Goal: Task Accomplishment & Management: Use online tool/utility

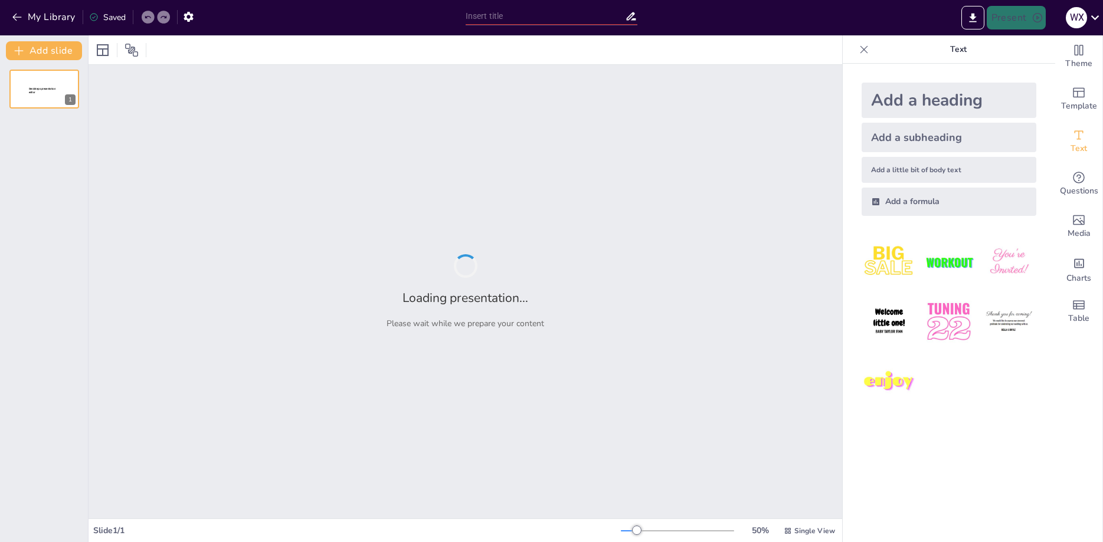
type input "New Sendsteps"
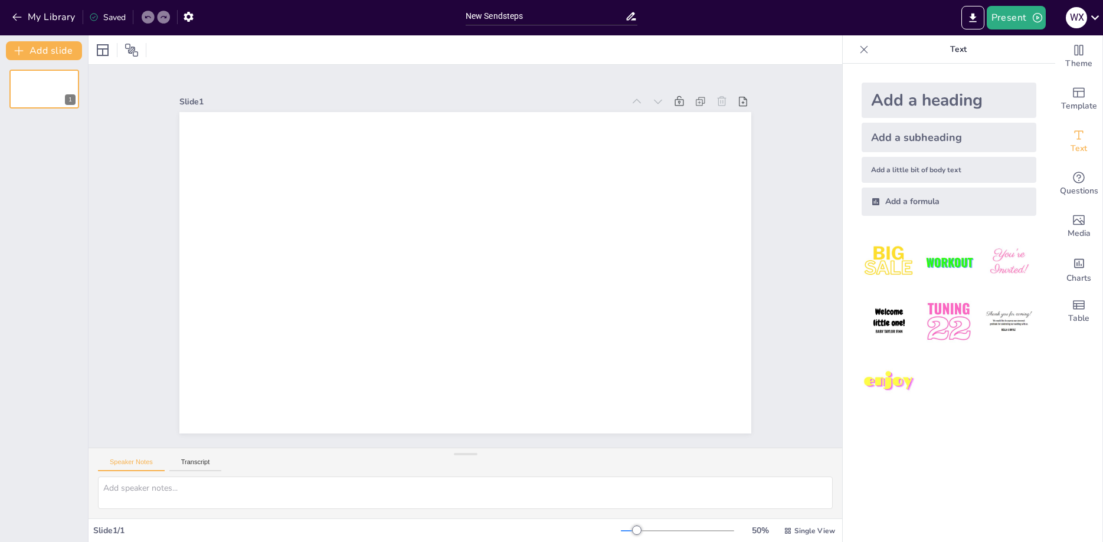
click at [930, 100] on div "Add a heading" at bounding box center [949, 100] width 175 height 35
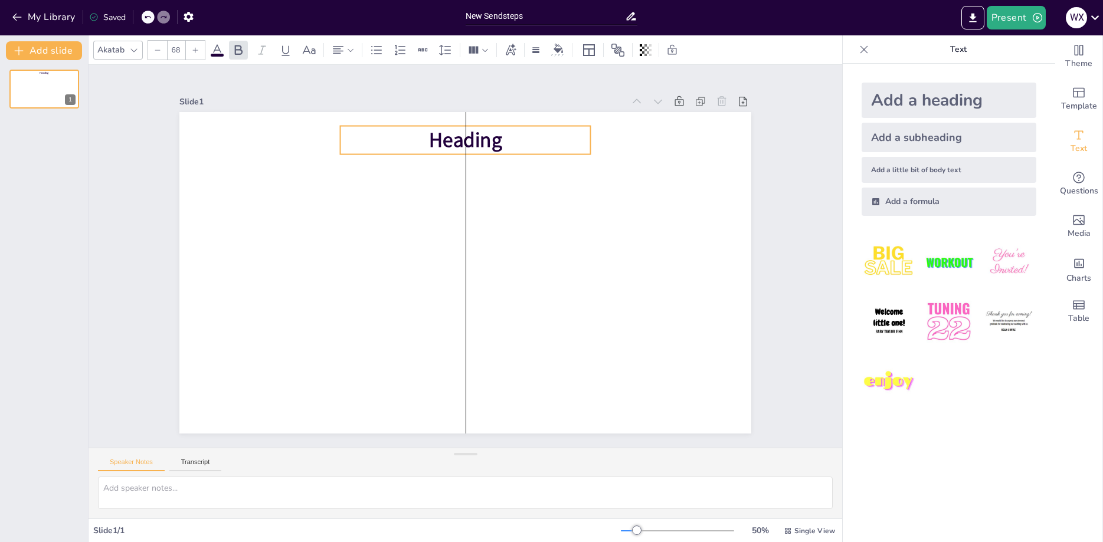
drag, startPoint x: 473, startPoint y: 270, endPoint x: 470, endPoint y: 138, distance: 132.8
click at [470, 138] on span "Heading" at bounding box center [489, 143] width 77 height 43
click at [473, 141] on span "Heading" at bounding box center [465, 140] width 73 height 28
click at [478, 148] on span "Heading" at bounding box center [478, 140] width 76 height 35
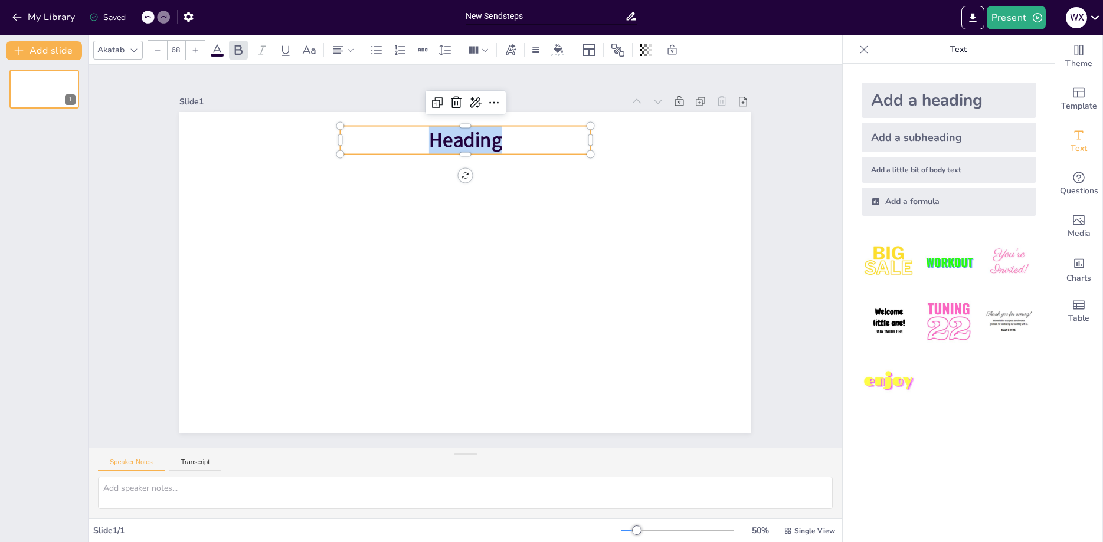
click at [478, 148] on span "Heading" at bounding box center [465, 140] width 73 height 28
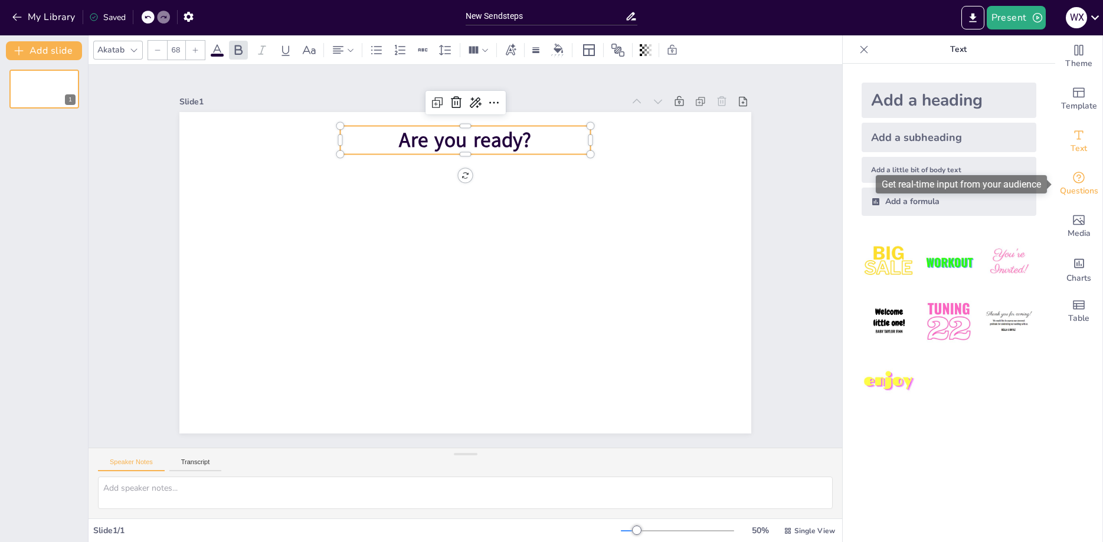
click at [1074, 183] on icon "Get real-time input from your audience" at bounding box center [1079, 178] width 14 height 14
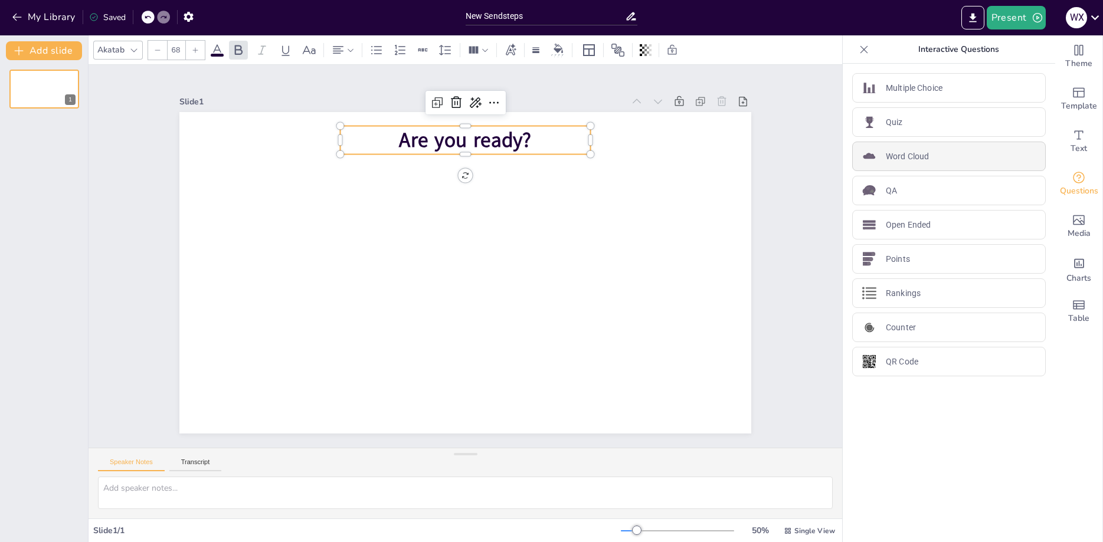
click at [899, 156] on p "Word Cloud" at bounding box center [907, 157] width 43 height 12
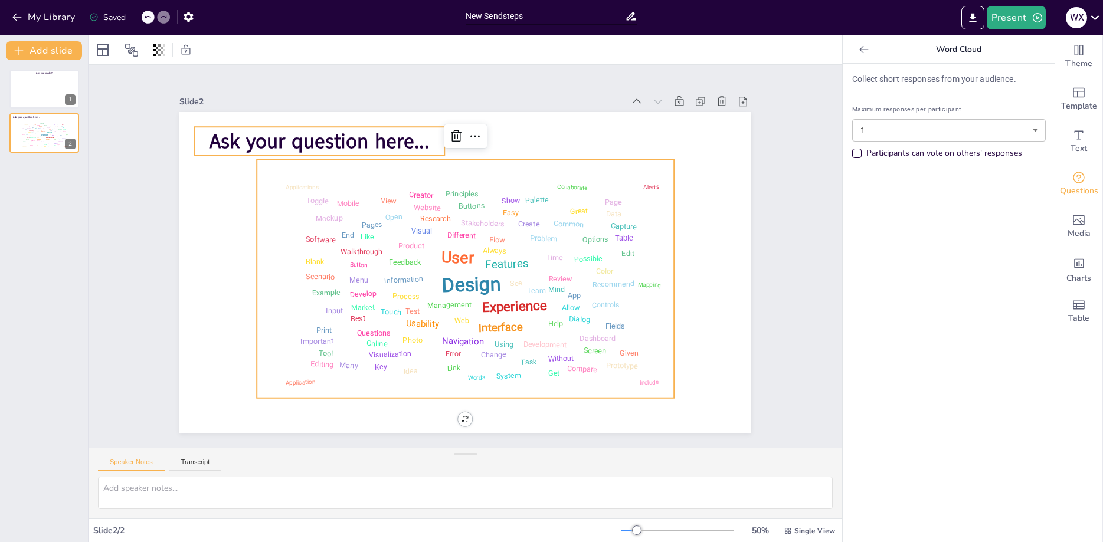
click at [313, 134] on span "Ask your question here..." at bounding box center [320, 142] width 220 height 28
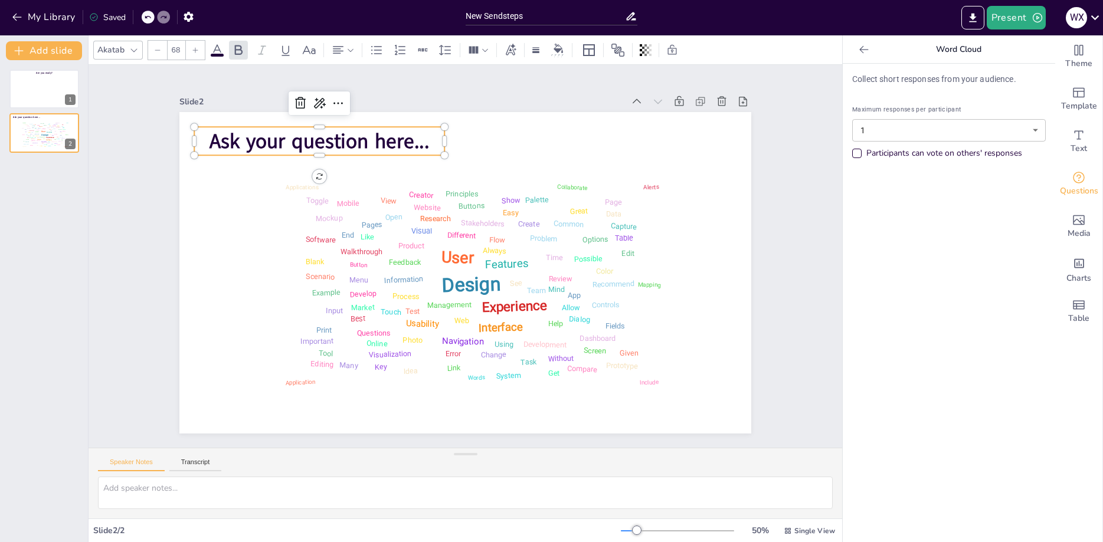
click at [313, 134] on span "Ask your question here..." at bounding box center [320, 142] width 220 height 28
click at [309, 143] on span "Ask your question here..." at bounding box center [320, 142] width 220 height 28
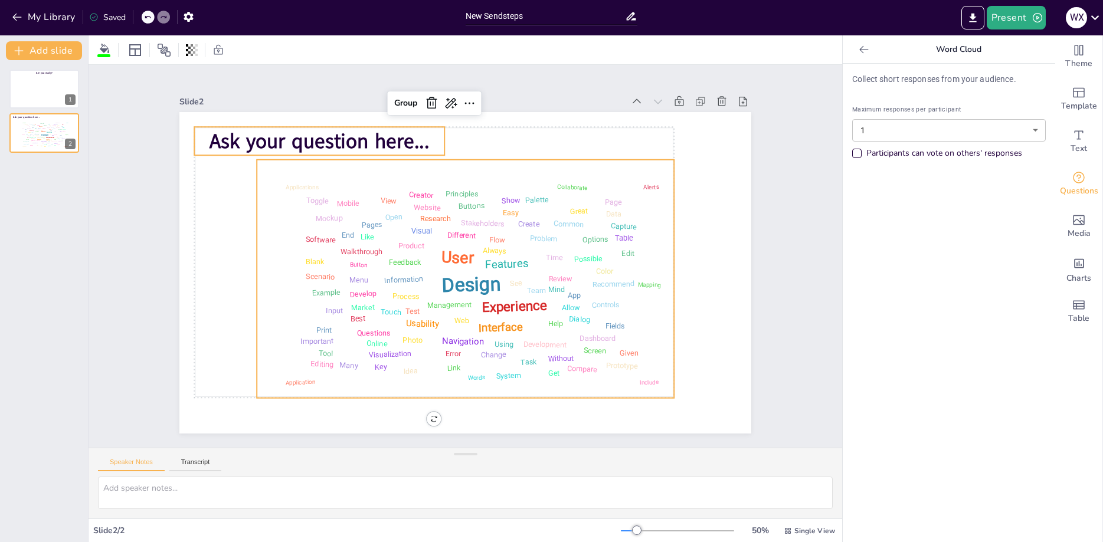
click at [309, 143] on span "Ask your question here..." at bounding box center [320, 142] width 220 height 28
click at [309, 143] on span "Ask your question here..." at bounding box center [332, 126] width 222 height 51
click at [309, 143] on span "Ask your question here..." at bounding box center [332, 127] width 222 height 51
click at [123, 207] on div "Slide 1 Are you ready? Slide 2 Design User Experience Interface Features Naviga…" at bounding box center [466, 256] width 790 height 459
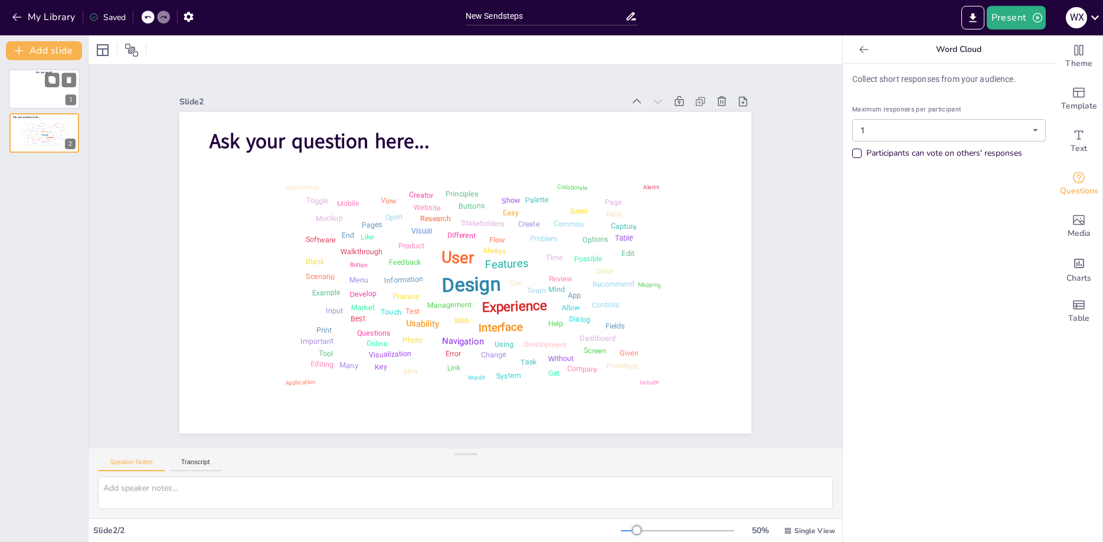
click at [62, 86] on div at bounding box center [60, 80] width 31 height 14
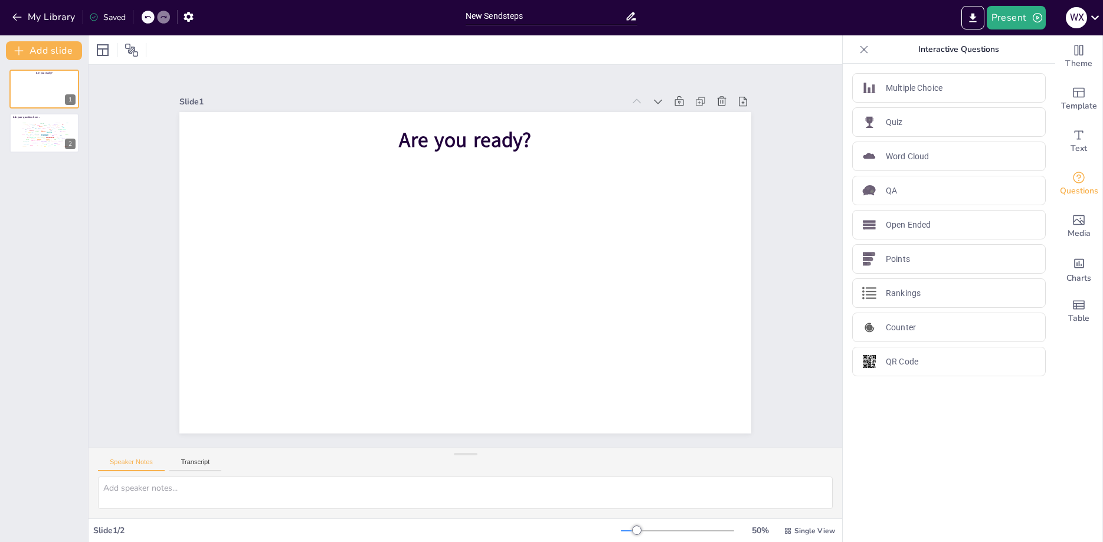
click at [9, 133] on div "Are you ready? 1 Ask your question here... Design User Experience Interface Fea…" at bounding box center [44, 111] width 88 height 83
click at [14, 129] on div at bounding box center [44, 133] width 71 height 40
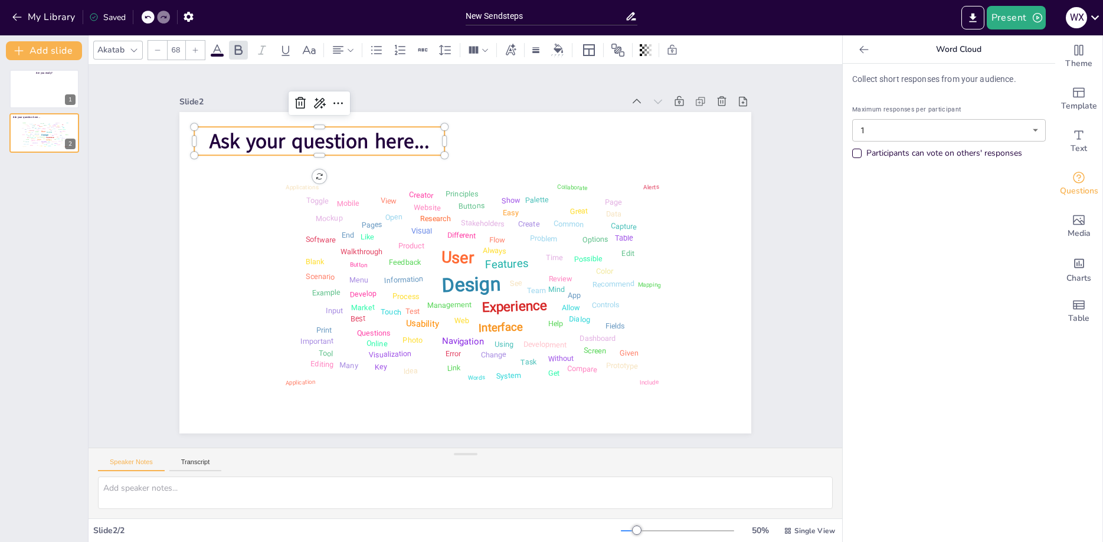
click at [352, 146] on span "Ask your question here..." at bounding box center [320, 142] width 220 height 28
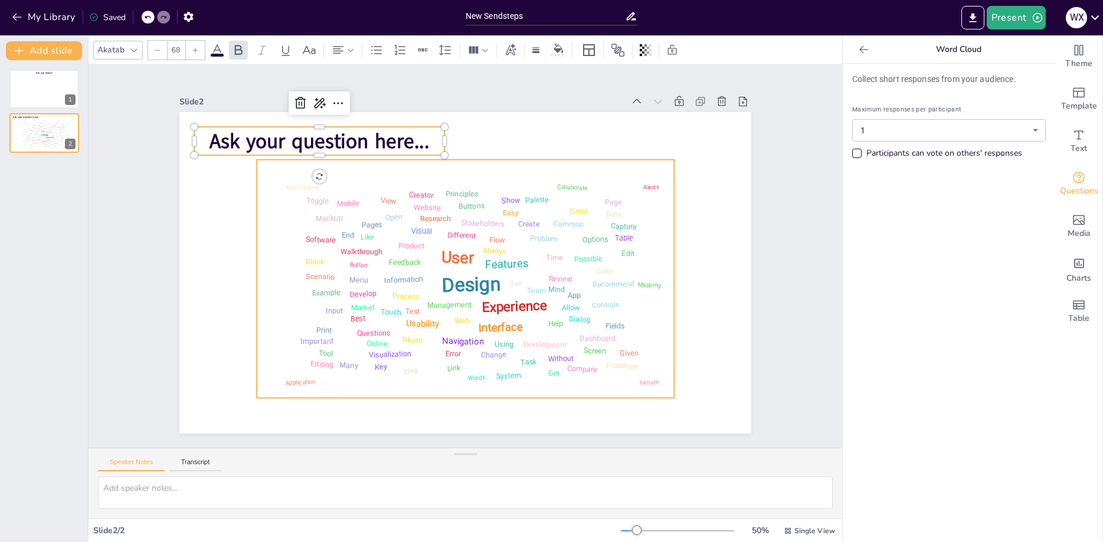
click at [351, 163] on div "Design User Experience Interface Features Navigation Usability Test Process Inf…" at bounding box center [463, 279] width 440 height 281
click at [359, 137] on span "Ask your question here..." at bounding box center [332, 127] width 222 height 51
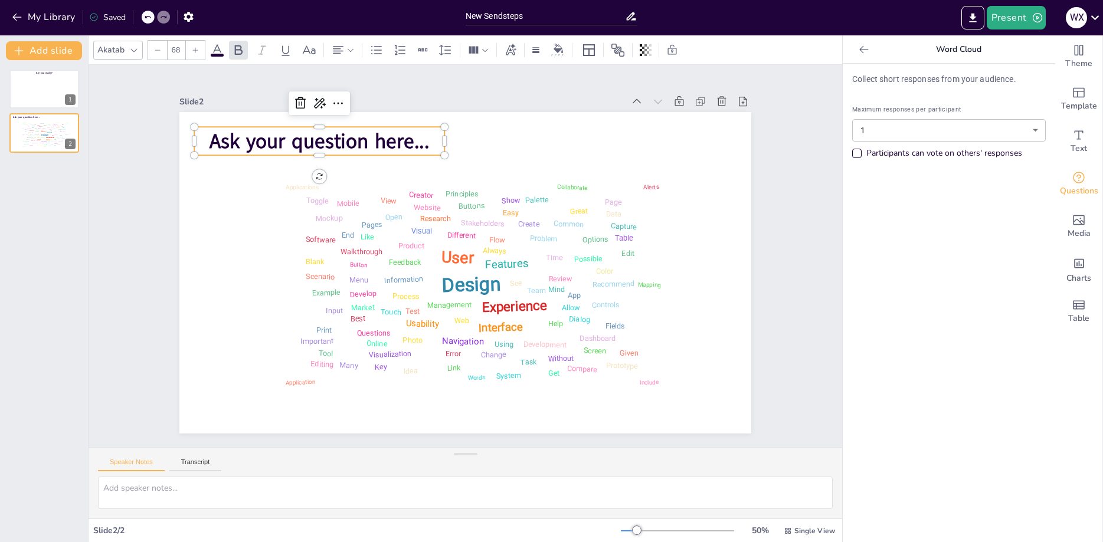
click at [359, 137] on span "Ask your question here..." at bounding box center [346, 113] width 221 height 73
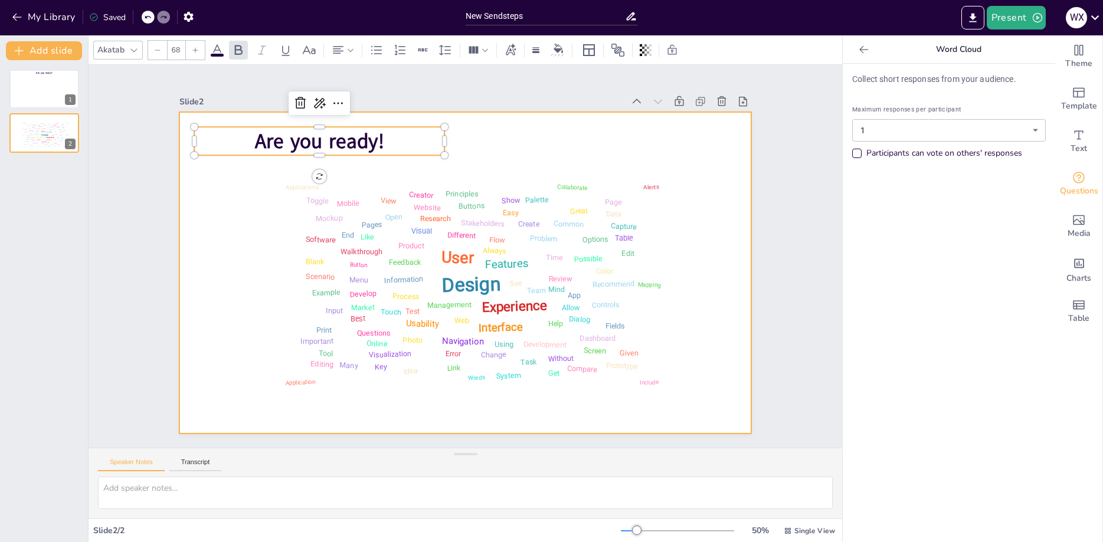
click at [523, 133] on div at bounding box center [463, 273] width 603 height 380
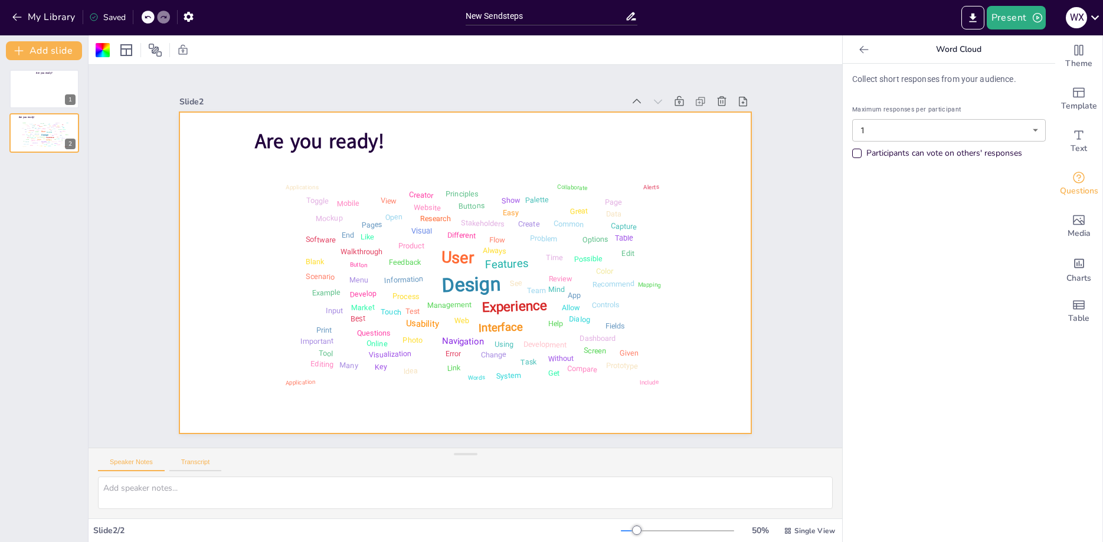
click at [191, 463] on button "Transcript" at bounding box center [195, 465] width 53 height 13
click at [120, 457] on div "Speaker Notes Transcript" at bounding box center [466, 463] width 754 height 28
click at [27, 167] on div "Are you ready? 1 Are you ready! Design User Experience Interface Features Navig…" at bounding box center [44, 301] width 88 height 482
click at [1081, 174] on icon "Get real-time input from your audience" at bounding box center [1079, 178] width 14 height 14
click at [52, 45] on button "Add slide" at bounding box center [44, 50] width 76 height 19
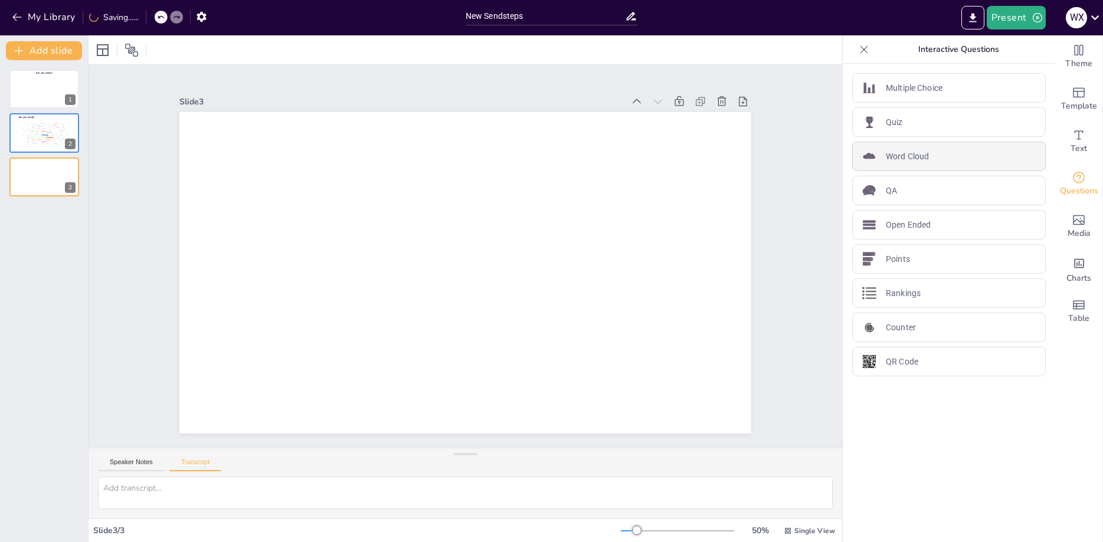
click at [932, 154] on div "Word Cloud" at bounding box center [949, 157] width 194 height 30
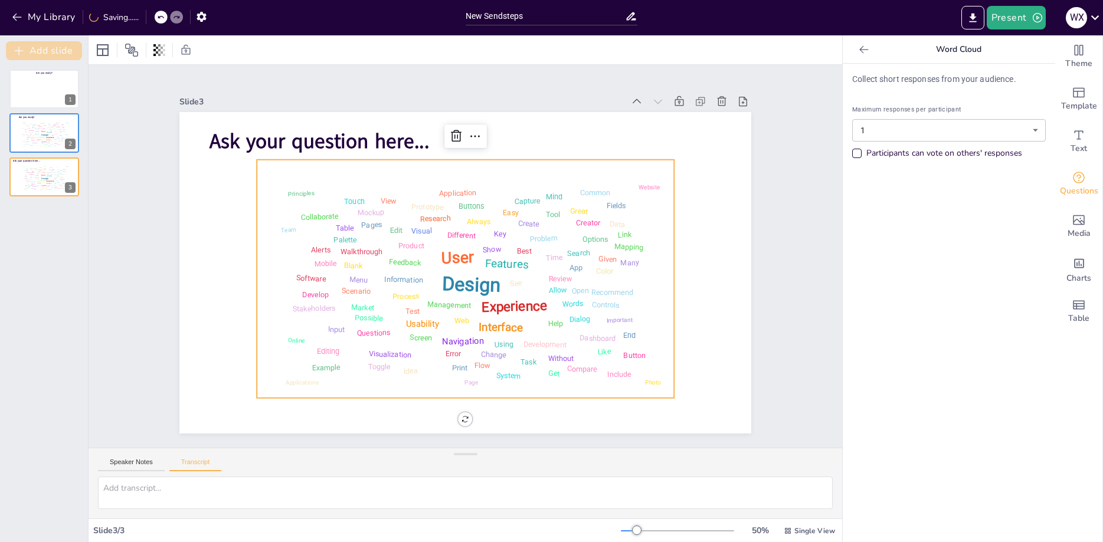
click at [41, 47] on button "Add slide" at bounding box center [44, 50] width 76 height 19
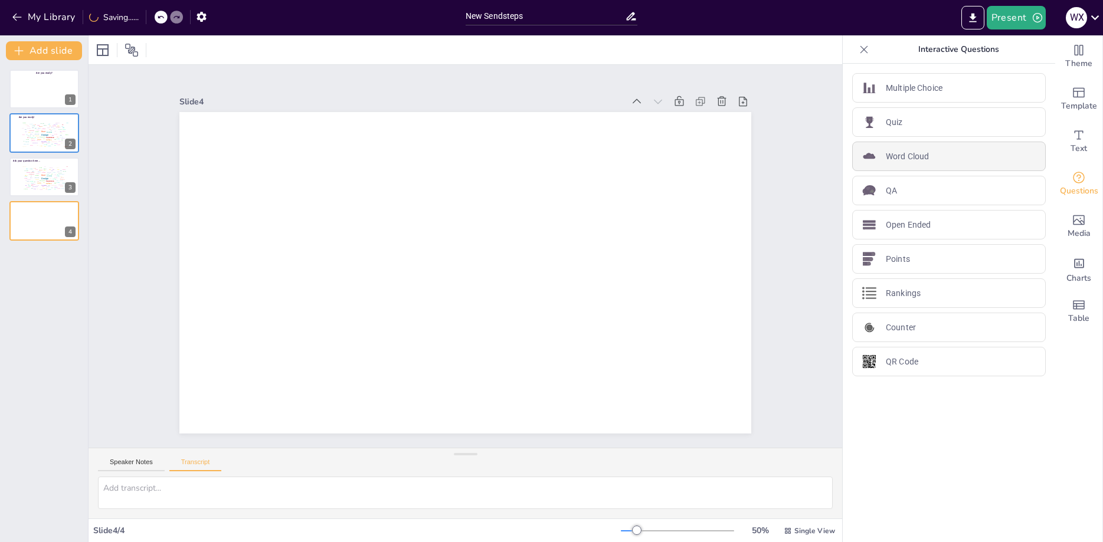
click at [953, 151] on div "Word Cloud" at bounding box center [949, 157] width 194 height 30
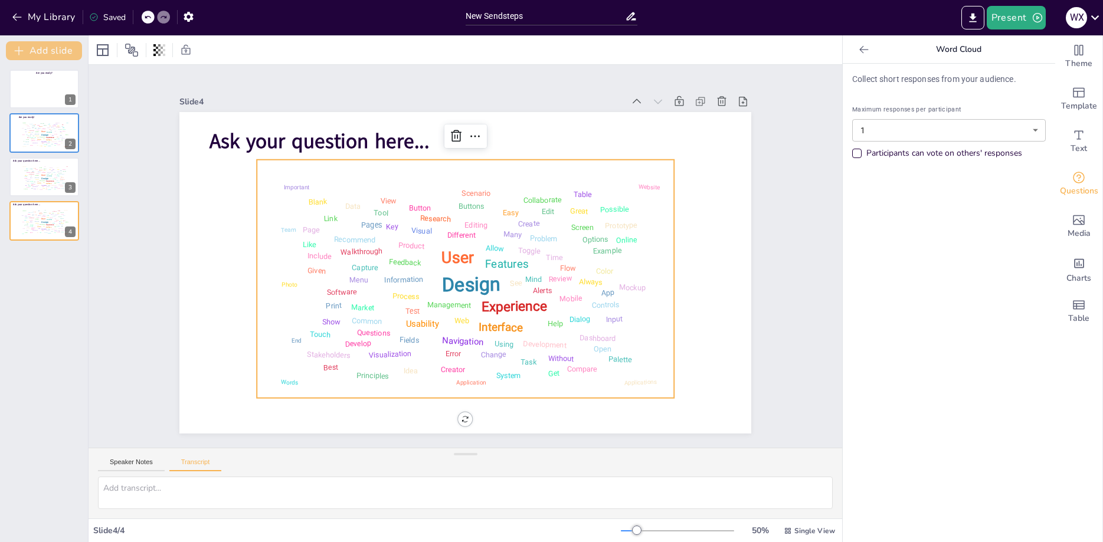
click at [74, 50] on button "Add slide" at bounding box center [44, 50] width 76 height 19
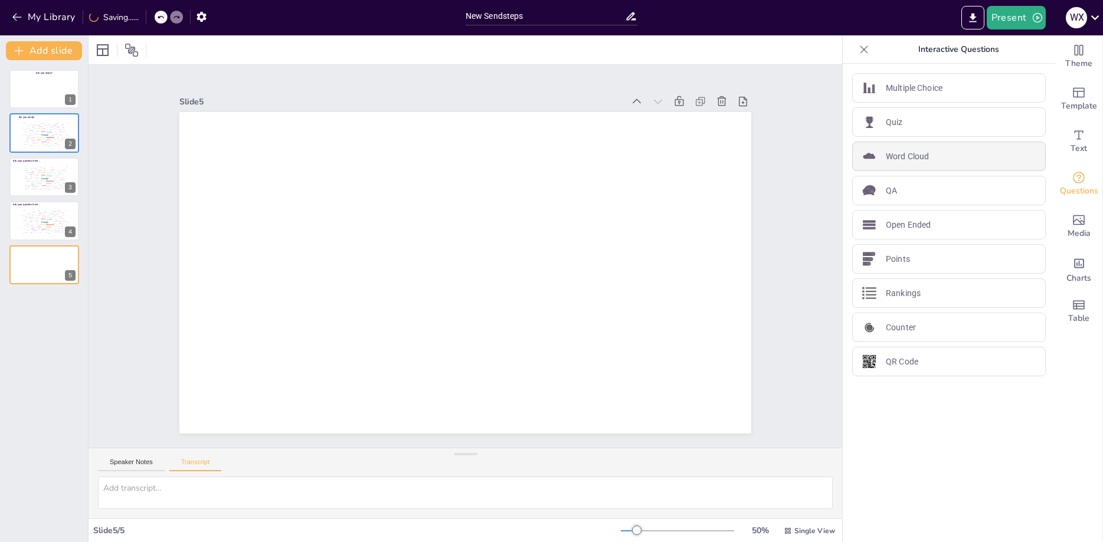
click at [922, 147] on div "Word Cloud" at bounding box center [949, 157] width 194 height 30
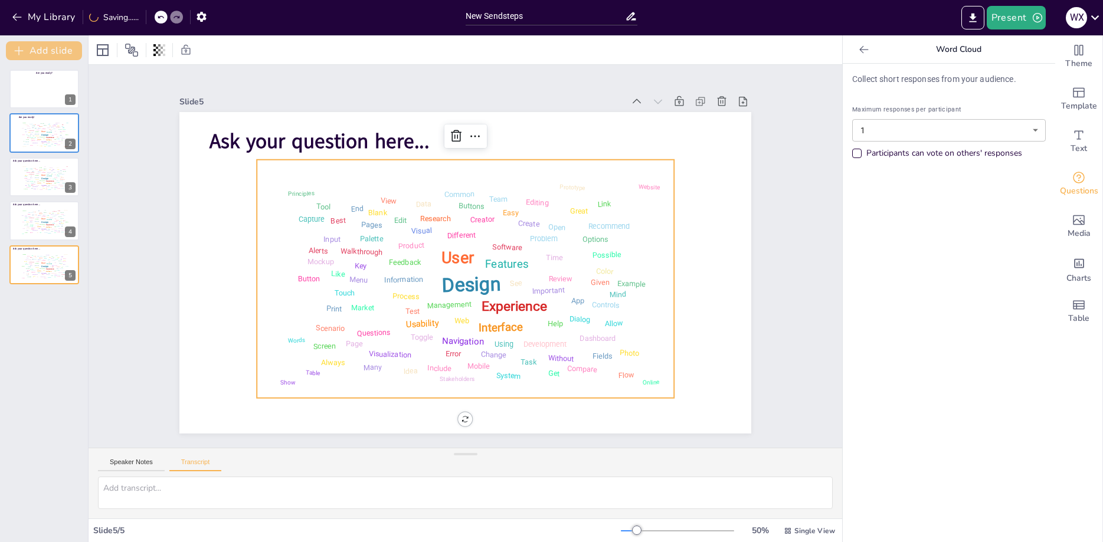
click at [62, 49] on button "Add slide" at bounding box center [44, 50] width 76 height 19
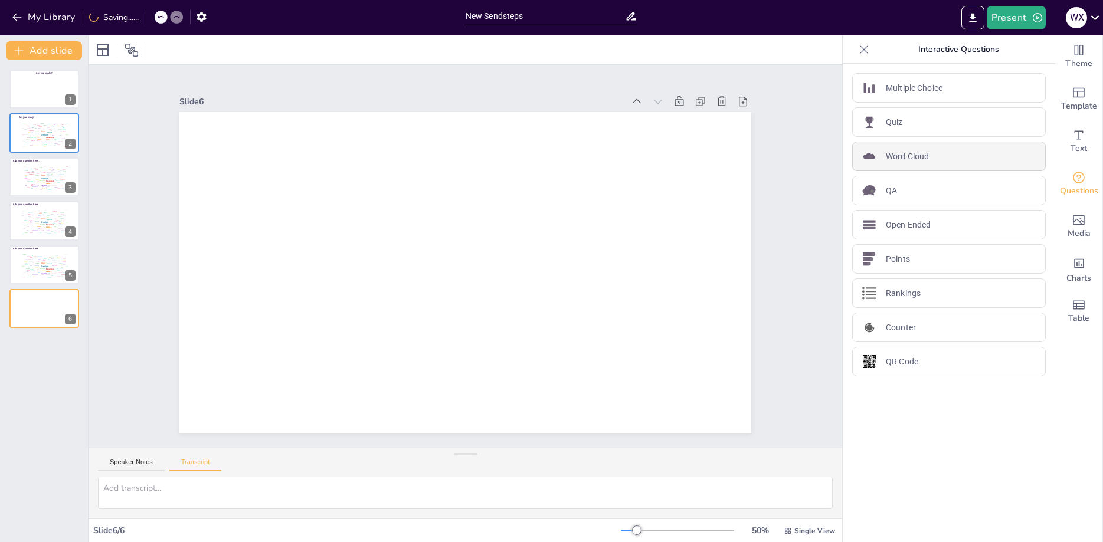
click at [920, 169] on div "Word Cloud" at bounding box center [949, 157] width 194 height 30
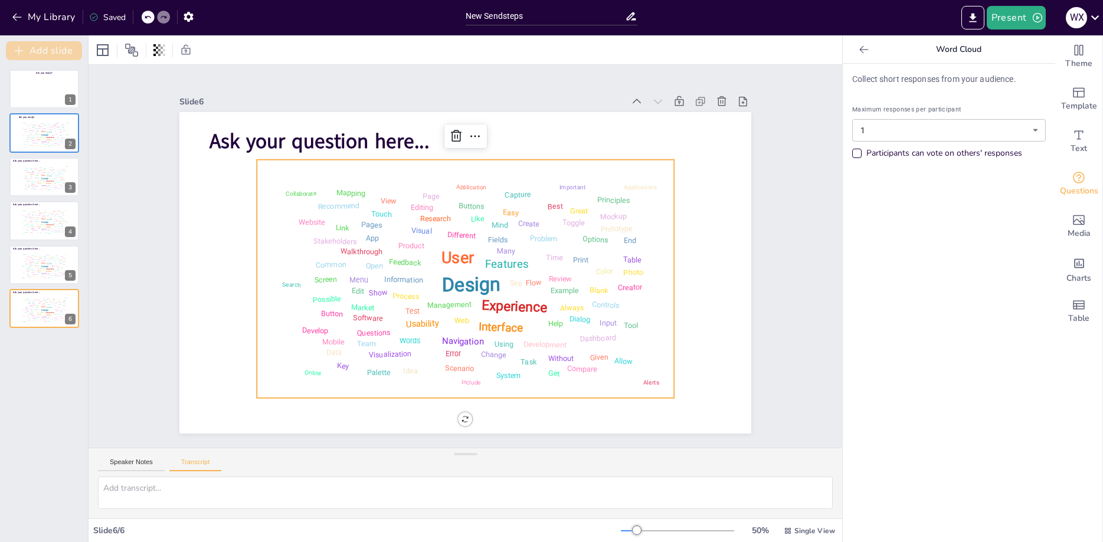
click at [55, 53] on button "Add slide" at bounding box center [44, 50] width 76 height 19
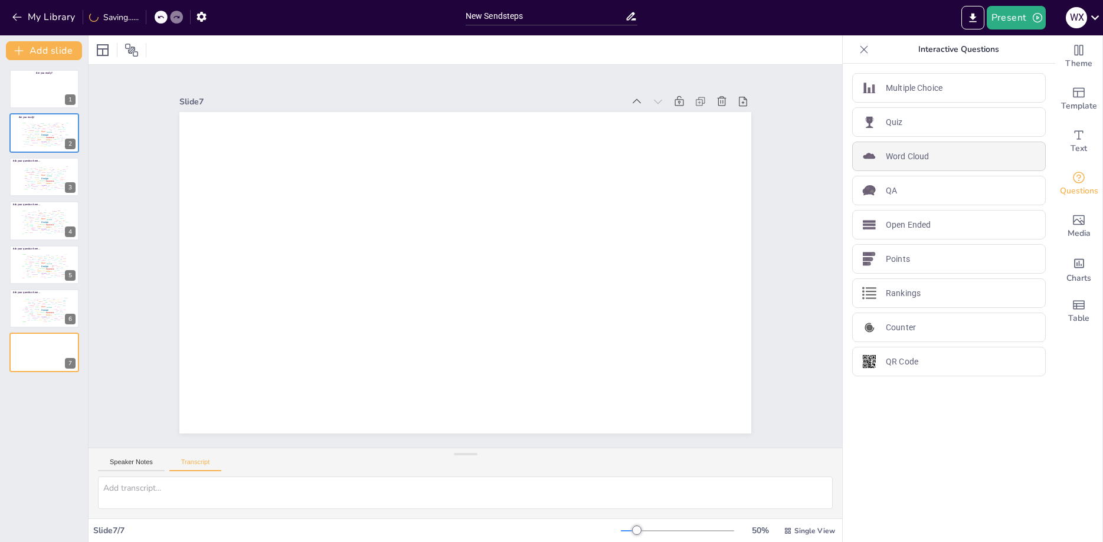
click at [898, 158] on p "Word Cloud" at bounding box center [907, 157] width 43 height 12
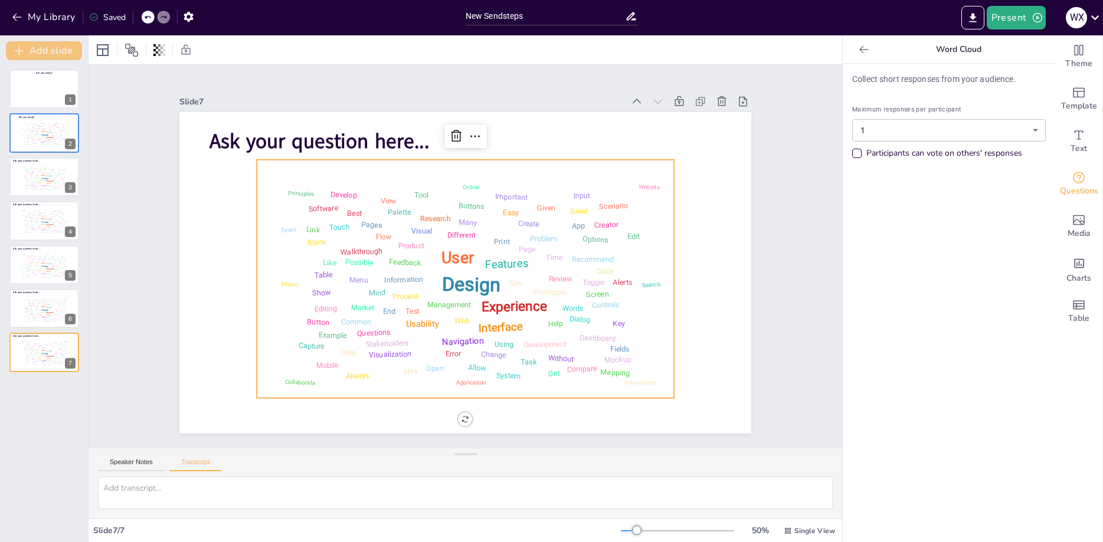
click at [66, 57] on button "Add slide" at bounding box center [44, 50] width 76 height 19
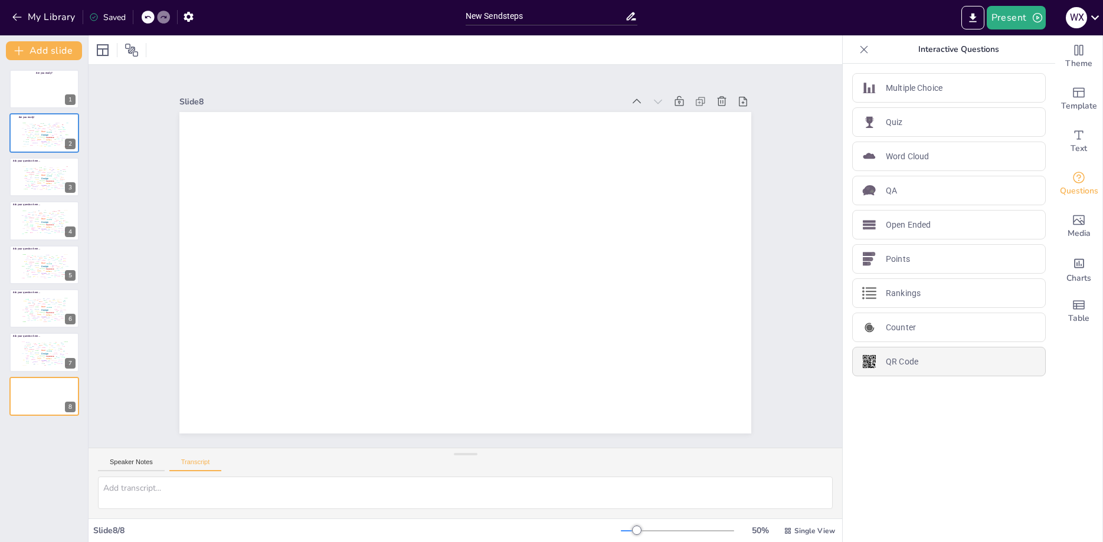
click at [917, 362] on p "QR Code" at bounding box center [902, 362] width 32 height 12
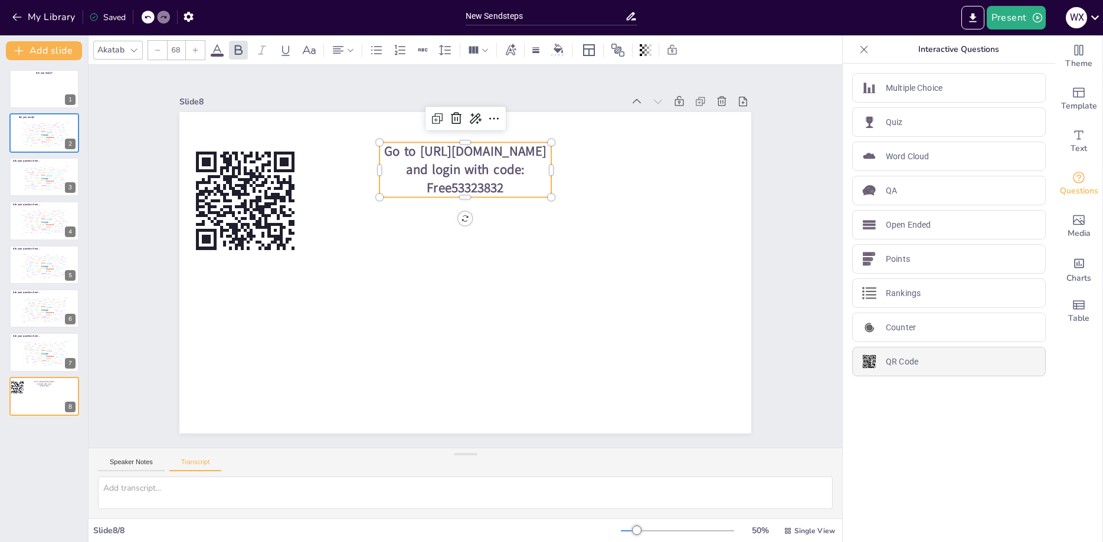
type input "44"
click at [27, 96] on div at bounding box center [44, 89] width 71 height 40
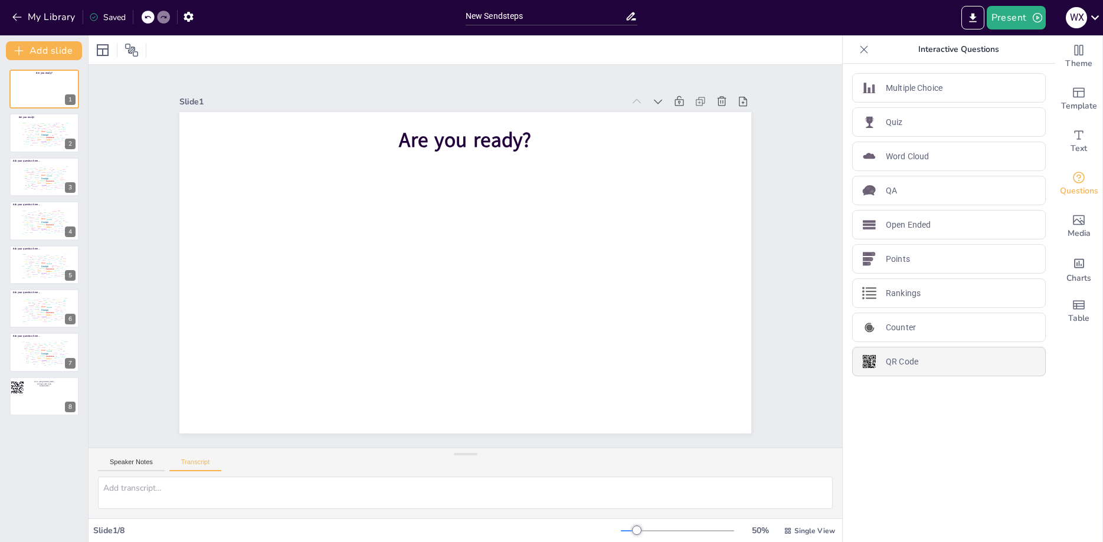
click at [894, 361] on p "QR Code" at bounding box center [902, 362] width 32 height 12
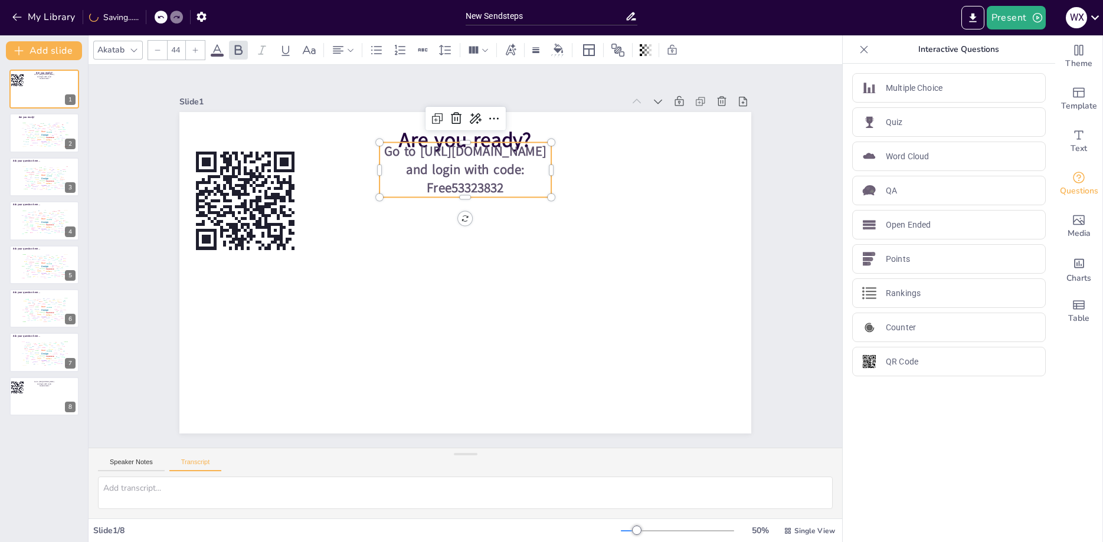
click at [502, 260] on span "Go to https://sendsteps.me and login with code: Free53323832" at bounding box center [543, 326] width 122 height 133
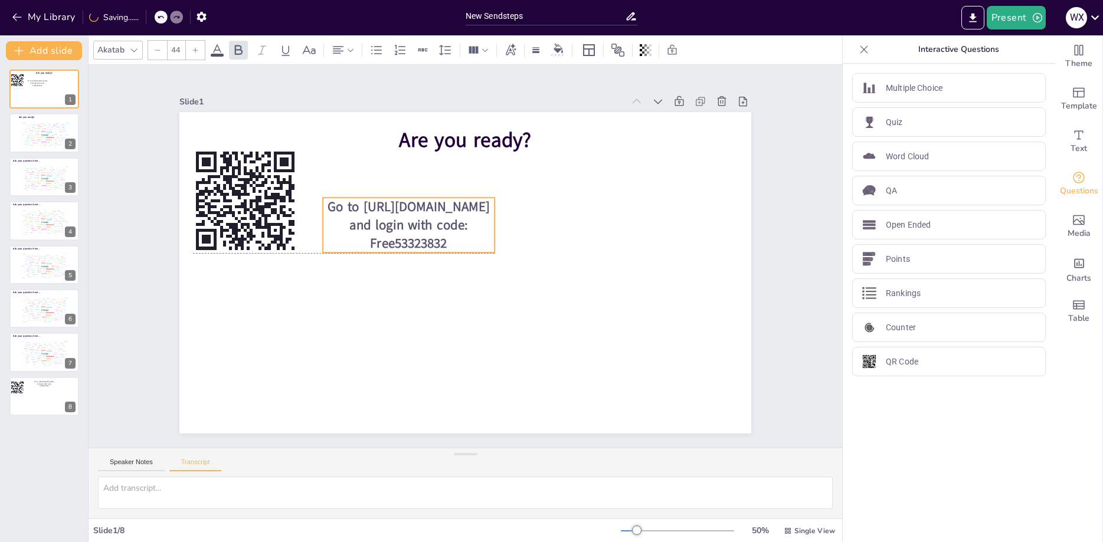
drag, startPoint x: 503, startPoint y: 176, endPoint x: 446, endPoint y: 227, distance: 76.5
click at [446, 227] on span "Go to https://sendsteps.me and login with code: Free53323832" at bounding box center [409, 225] width 162 height 54
click at [97, 168] on div "Slide 1 Are you ready? Go to https://sendsteps.me and login with code: Free5332…" at bounding box center [465, 257] width 845 height 656
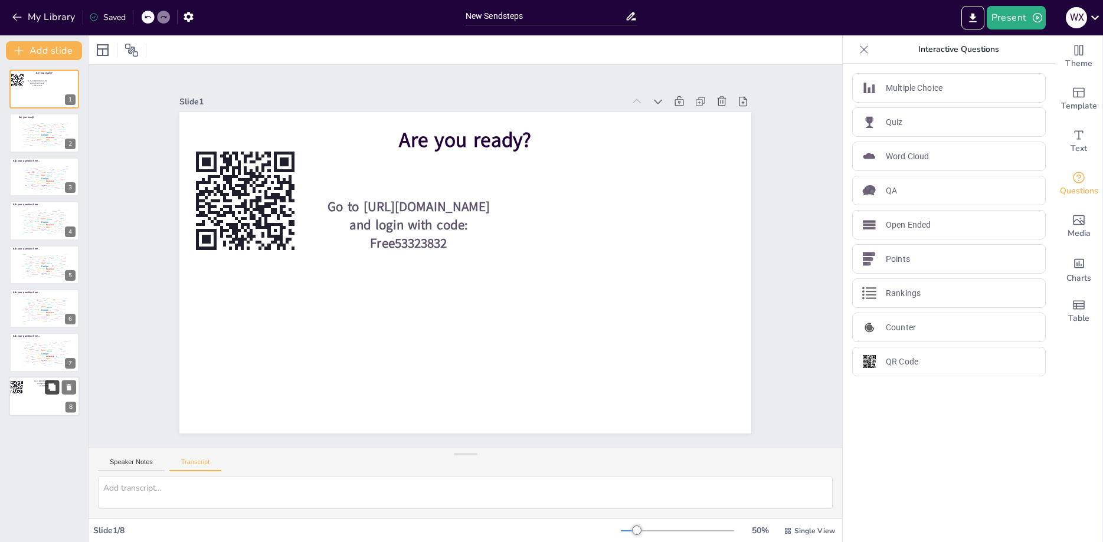
click at [46, 388] on button at bounding box center [52, 387] width 14 height 14
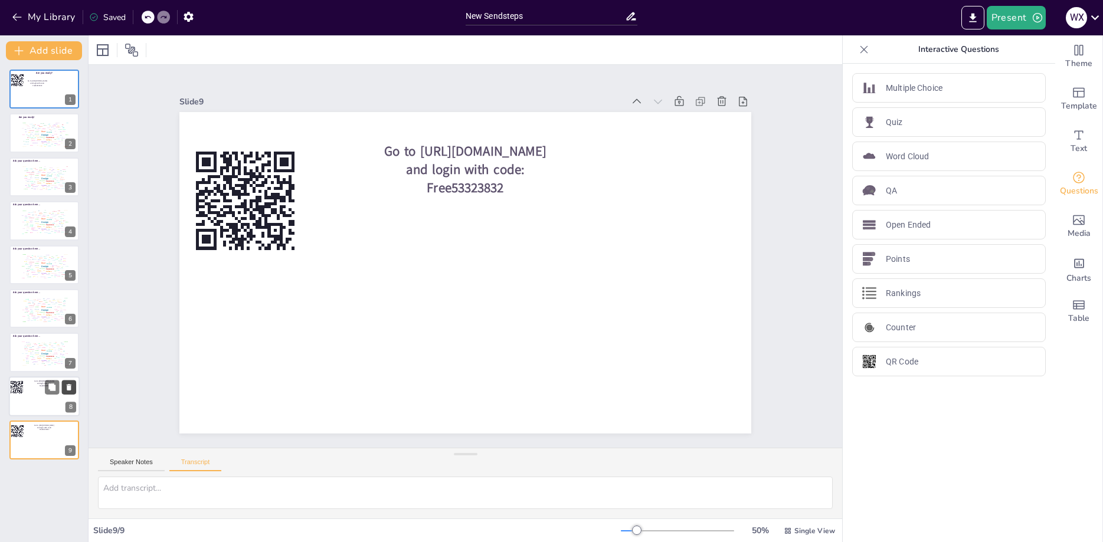
click at [70, 387] on icon at bounding box center [69, 387] width 5 height 6
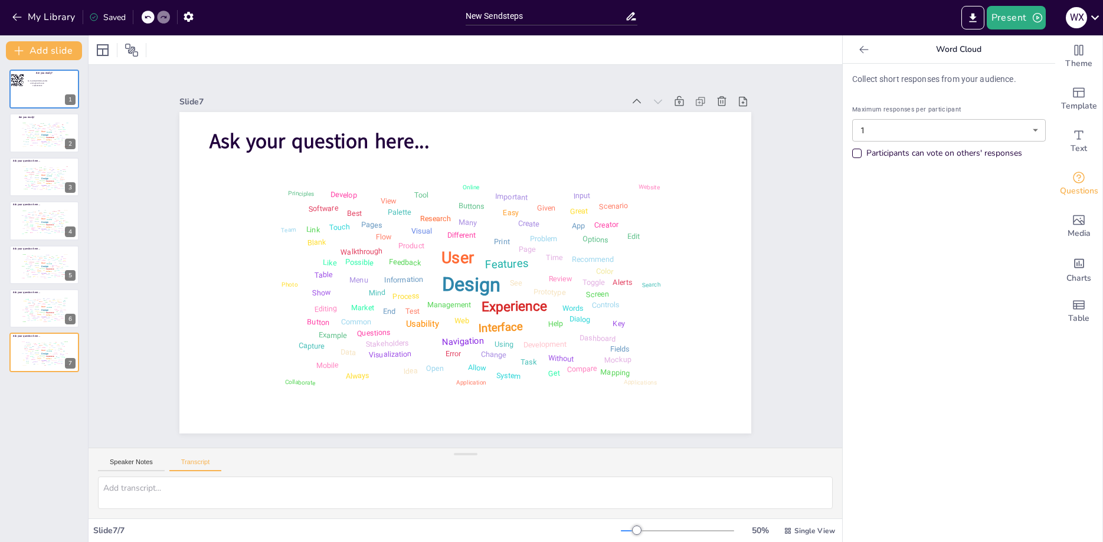
click at [57, 388] on div "Are you ready? Go to https://sendsteps.me and login with code: Free53323832 1 A…" at bounding box center [44, 301] width 88 height 482
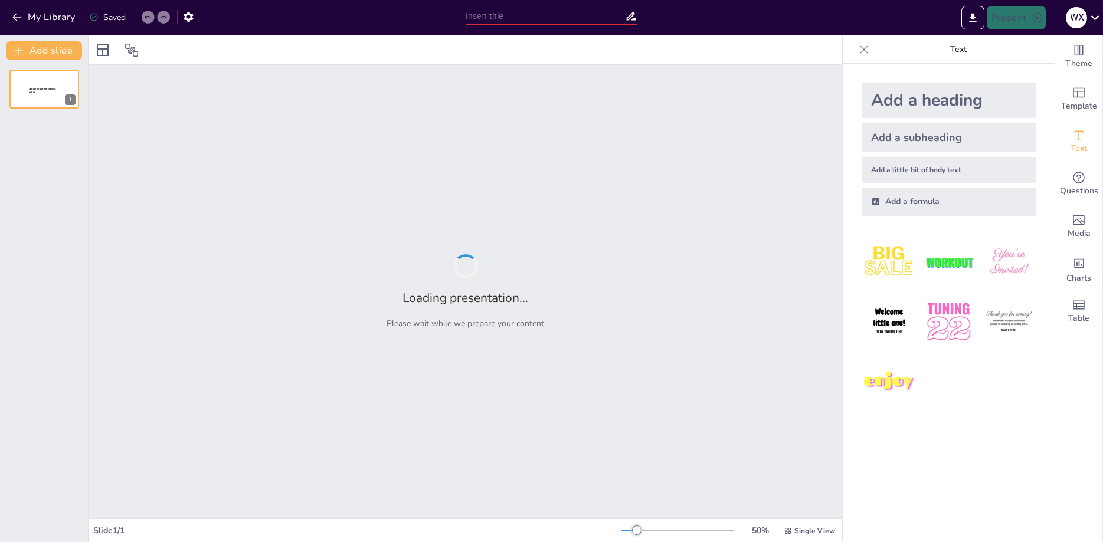
type input "New Sendsteps"
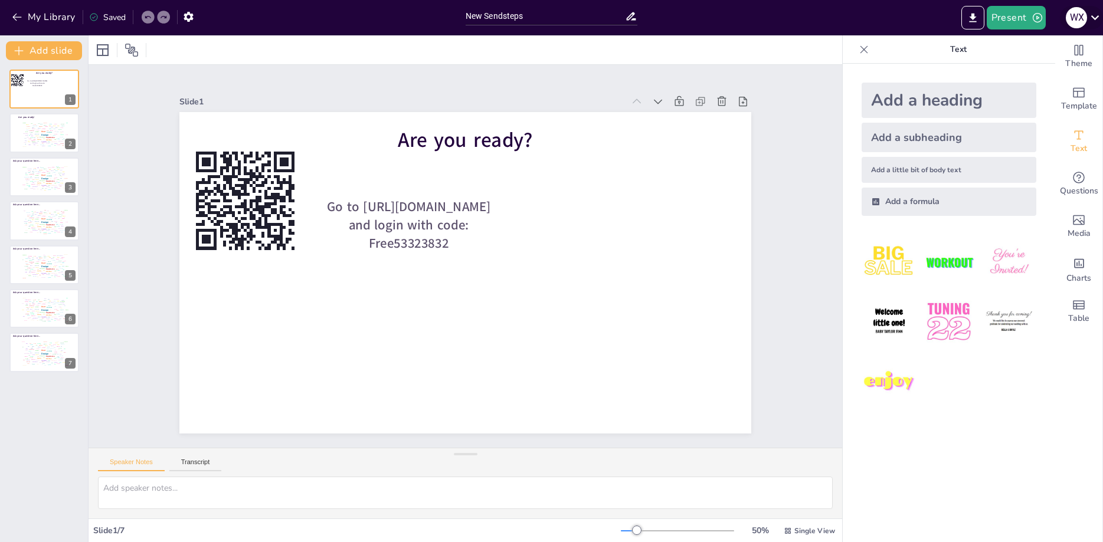
click at [1092, 20] on icon at bounding box center [1095, 17] width 16 height 16
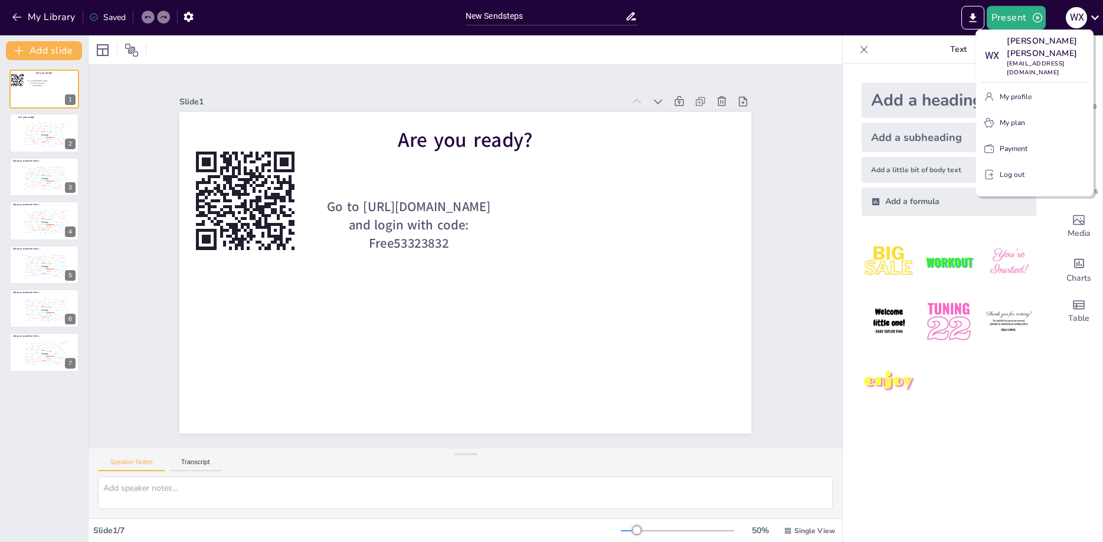
click at [1003, 117] on p "My plan" at bounding box center [1012, 122] width 25 height 11
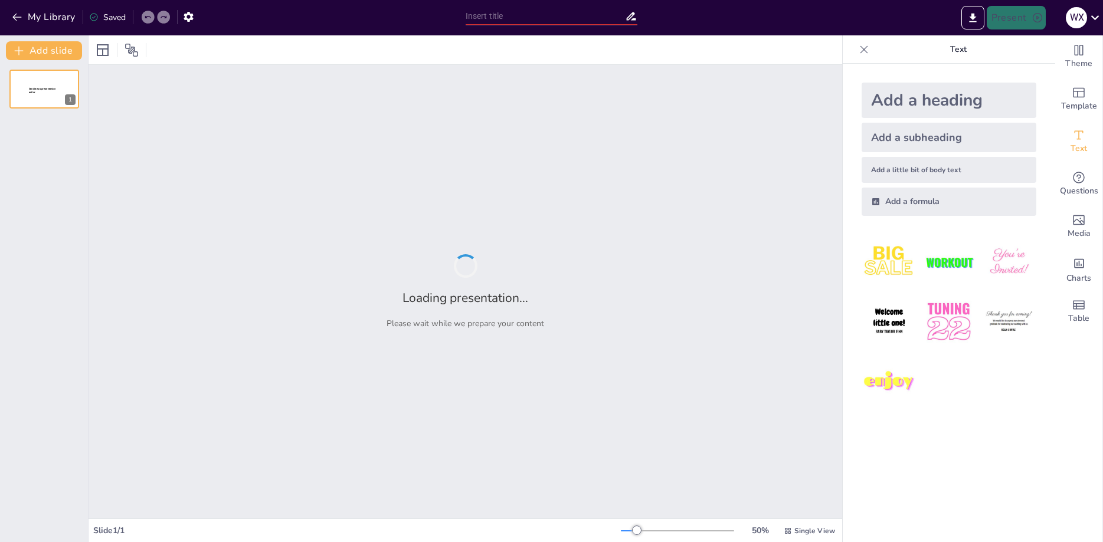
type input "New Sendsteps"
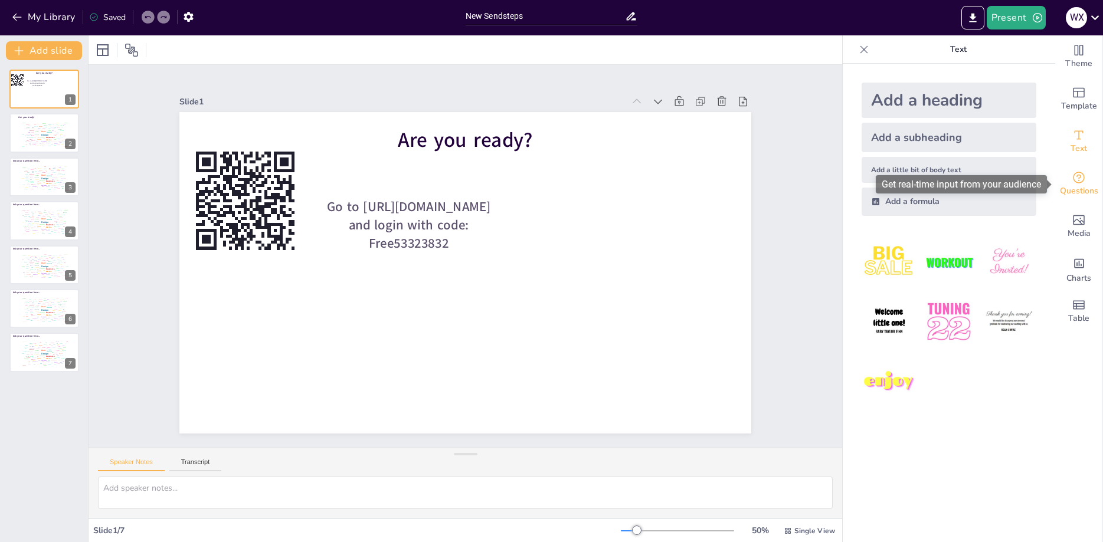
click at [1087, 175] on div "Questions" at bounding box center [1078, 184] width 47 height 43
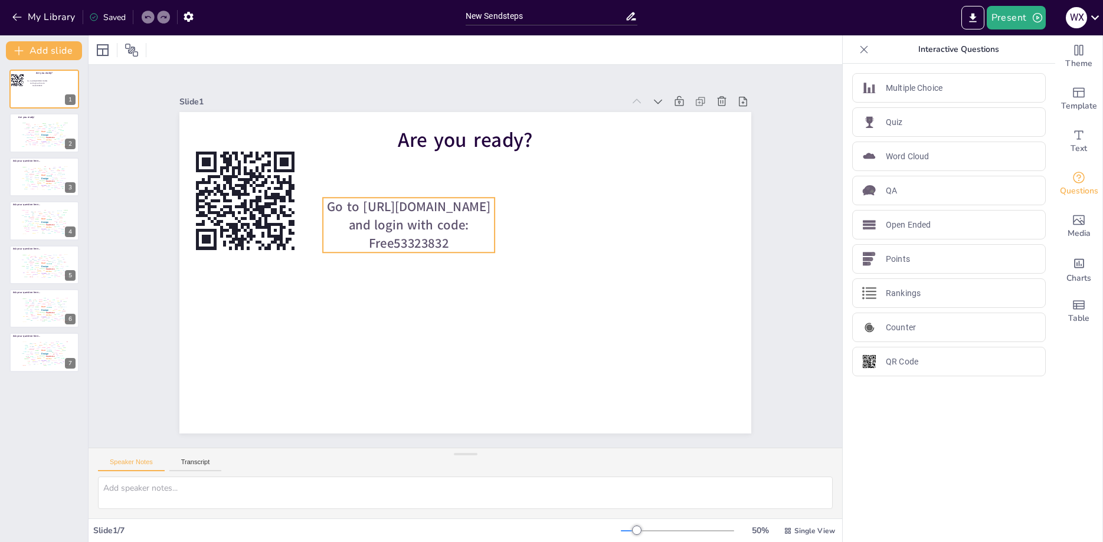
click at [430, 236] on span "Go to [URL][DOMAIN_NAME] and login with code: Free53323832" at bounding box center [409, 225] width 164 height 54
click at [403, 174] on icon at bounding box center [409, 167] width 12 height 12
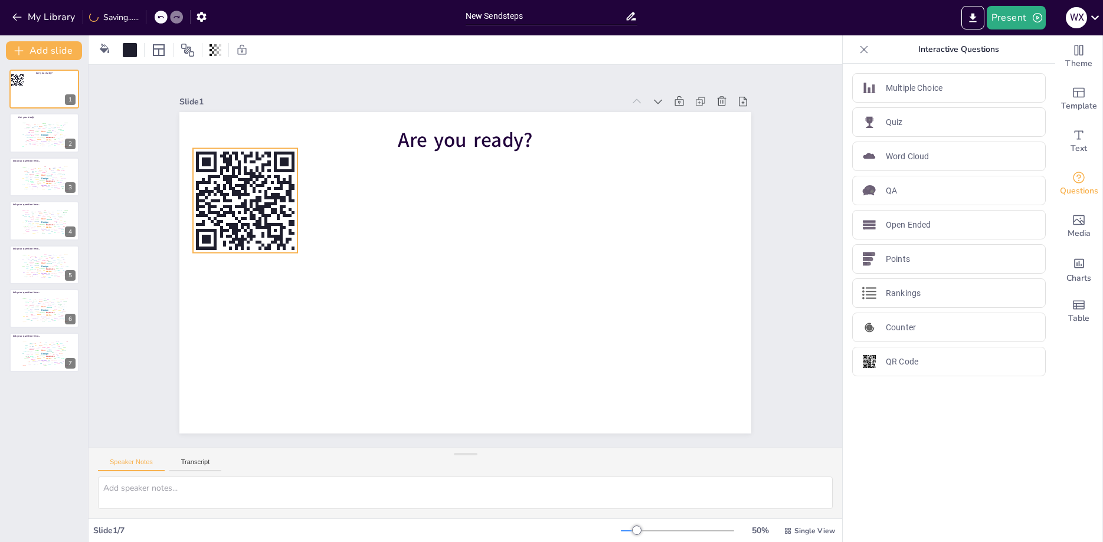
click at [272, 178] on rect at bounding box center [252, 177] width 115 height 115
click at [253, 110] on icon at bounding box center [260, 101] width 15 height 15
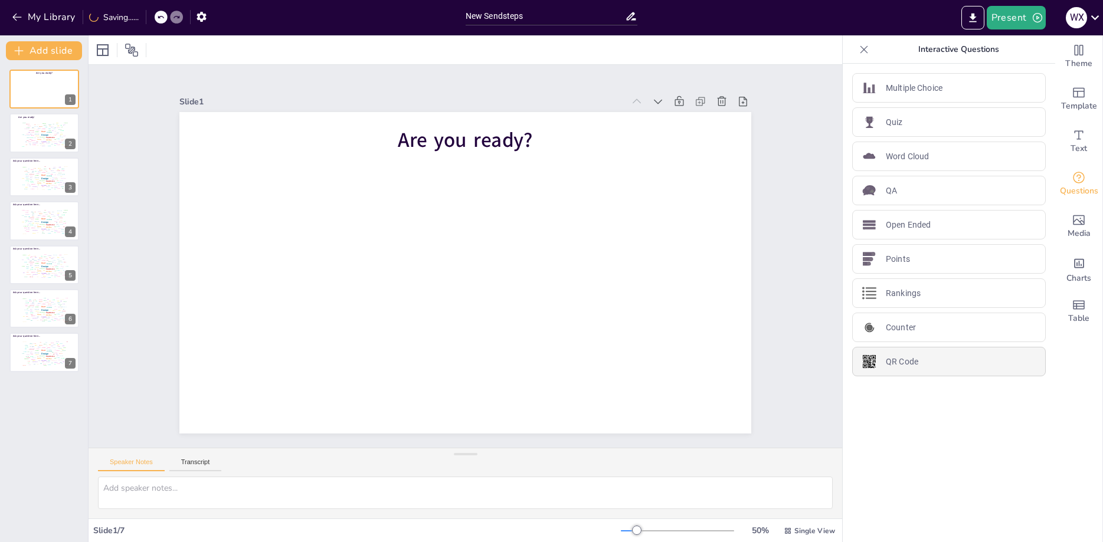
click at [895, 370] on div "QR Code" at bounding box center [949, 362] width 194 height 30
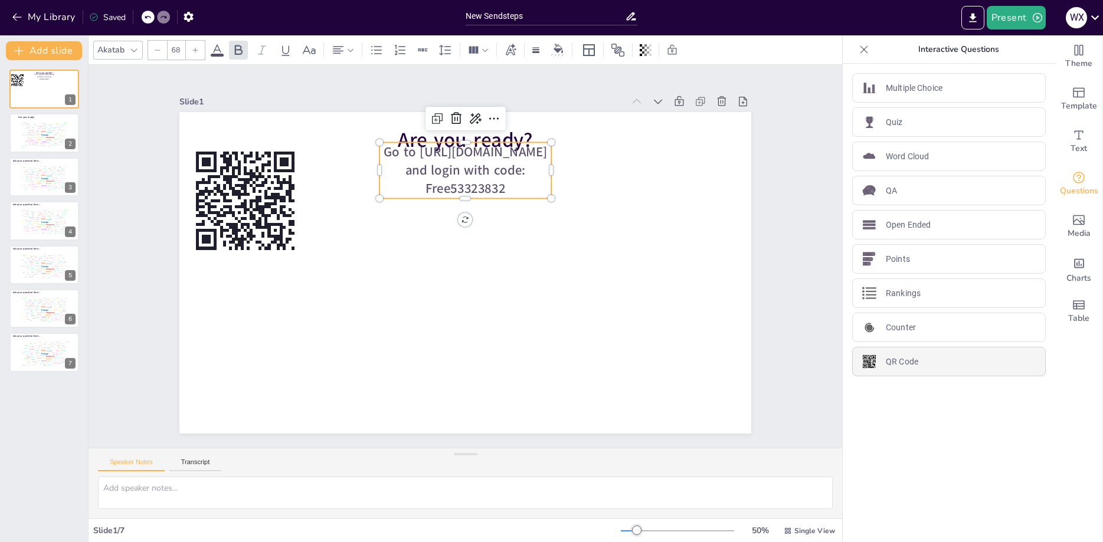
type input "44"
click at [497, 195] on span "Go to https://sendsteps.me and login with code: Free53323832" at bounding box center [476, 168] width 165 height 67
click at [495, 197] on span "Go to https://sendsteps.me and login with code: Free53323832" at bounding box center [466, 170] width 164 height 54
click at [460, 118] on icon at bounding box center [456, 119] width 11 height 12
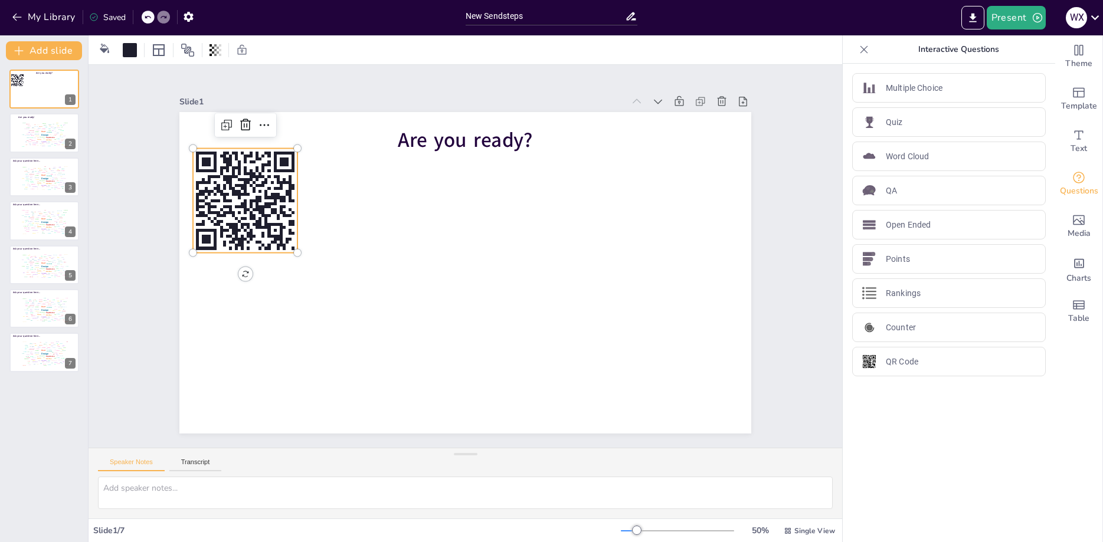
click at [256, 188] on rect at bounding box center [245, 201] width 104 height 104
click at [251, 123] on icon at bounding box center [245, 125] width 14 height 14
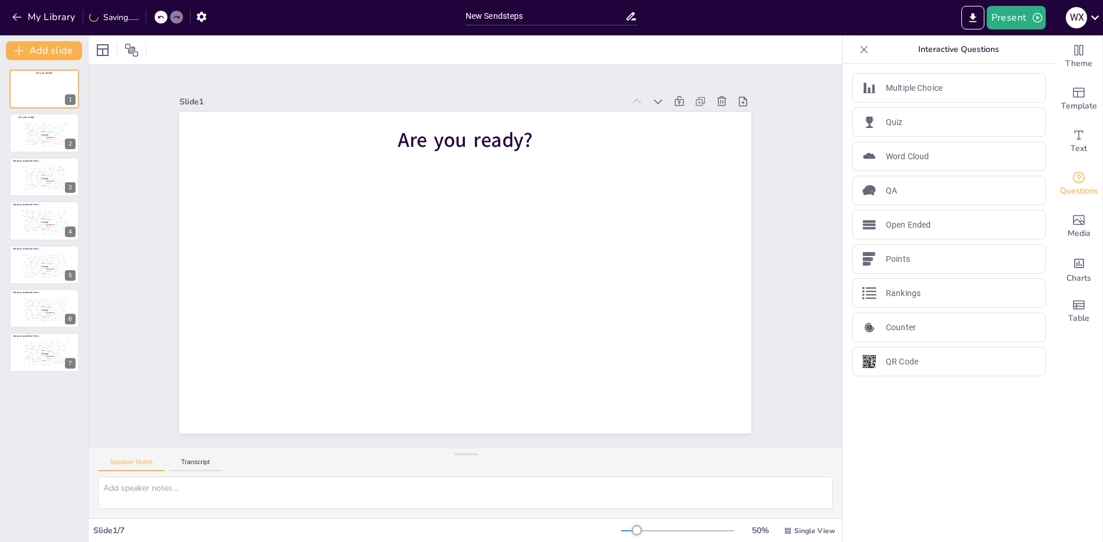
click at [529, 104] on div "Slide 1" at bounding box center [401, 101] width 444 height 11
click at [194, 17] on icon "button" at bounding box center [188, 17] width 12 height 12
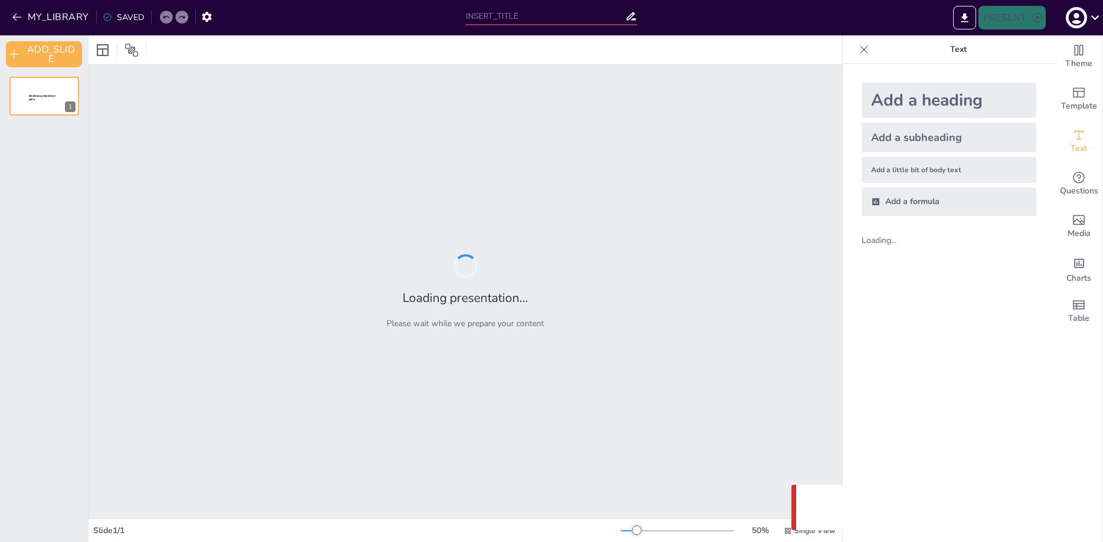
type input "New Sendsteps"
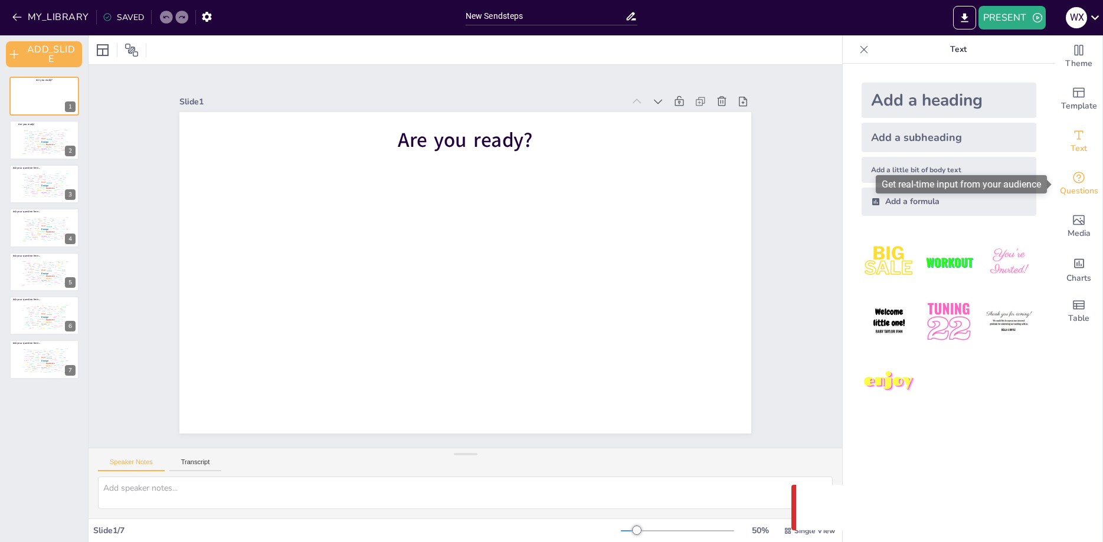
click at [1080, 175] on icon "Get real-time input from your audience" at bounding box center [1079, 178] width 12 height 12
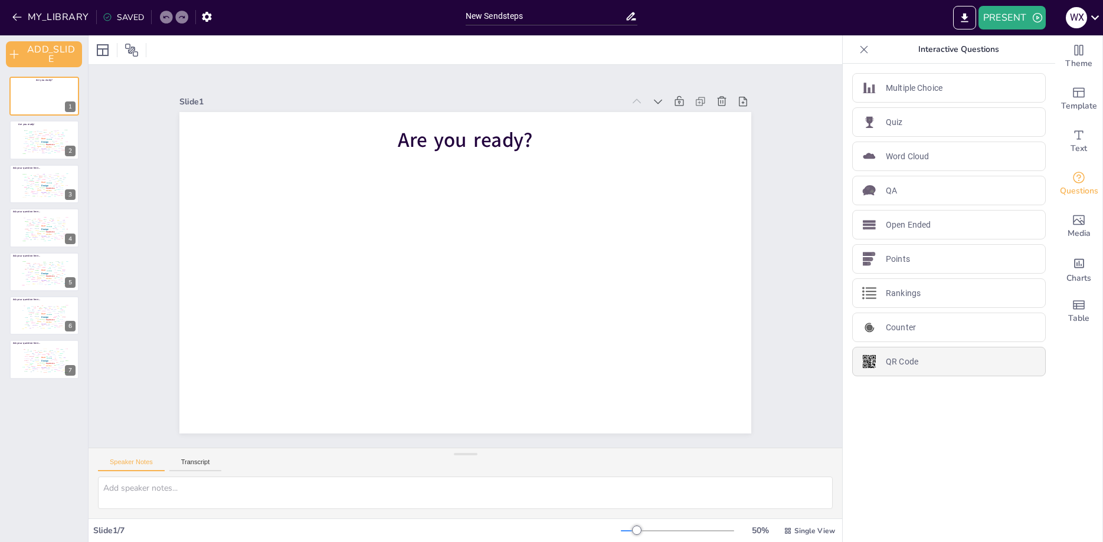
click at [901, 361] on p "QR Code" at bounding box center [902, 362] width 32 height 12
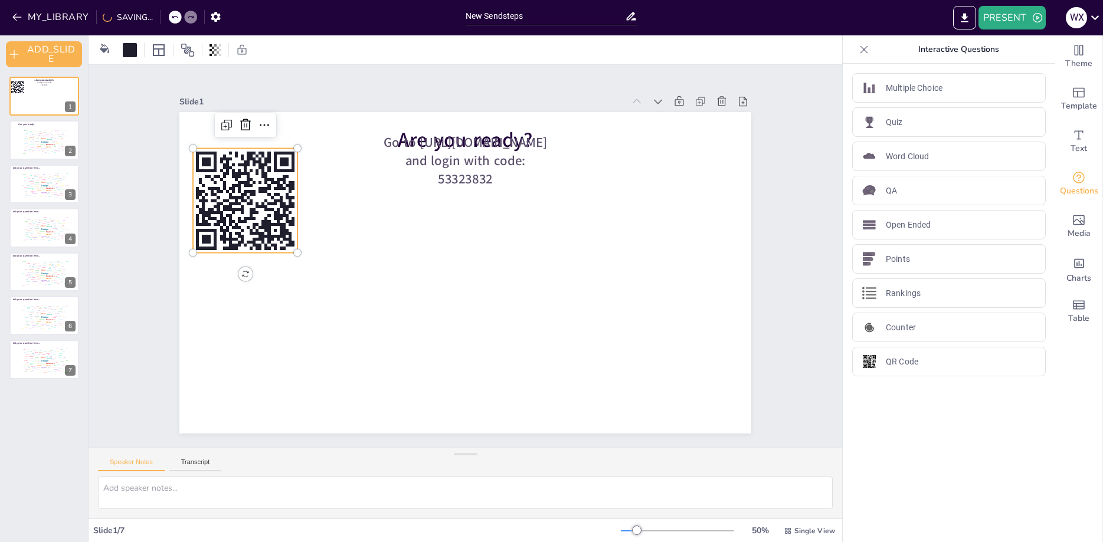
click at [412, 91] on rect at bounding box center [474, 30] width 124 height 124
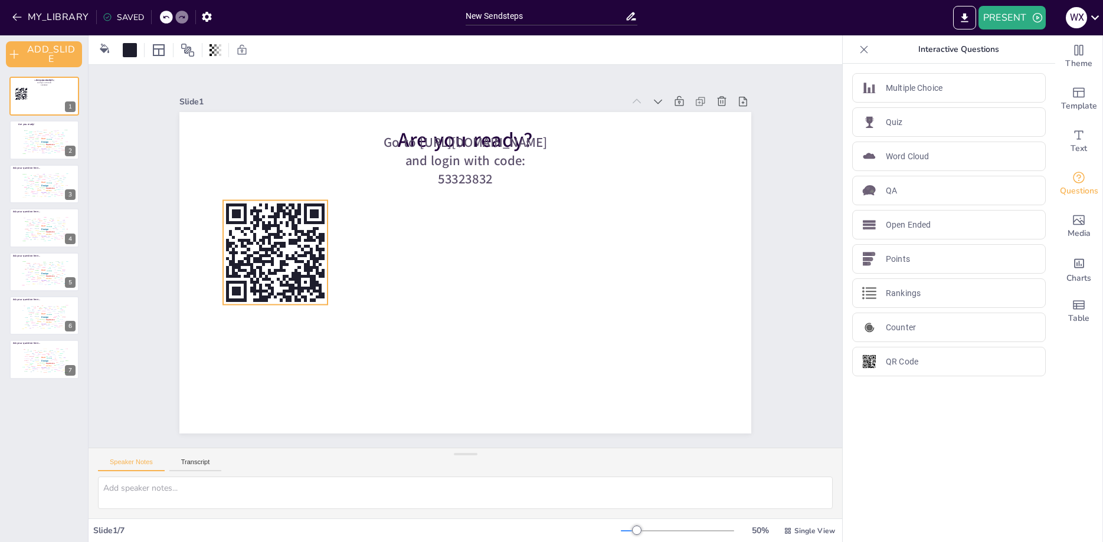
drag, startPoint x: 249, startPoint y: 188, endPoint x: 301, endPoint y: 286, distance: 110.9
click at [368, 132] on rect at bounding box center [430, 70] width 124 height 124
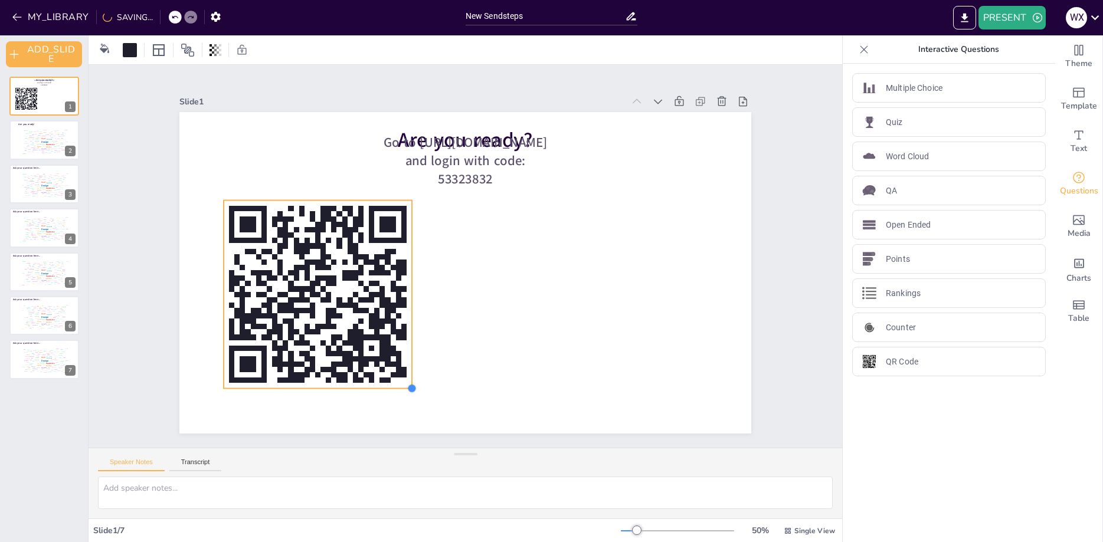
drag, startPoint x: 328, startPoint y: 303, endPoint x: 418, endPoint y: 395, distance: 129.0
click at [571, 175] on div at bounding box center [577, 168] width 13 height 13
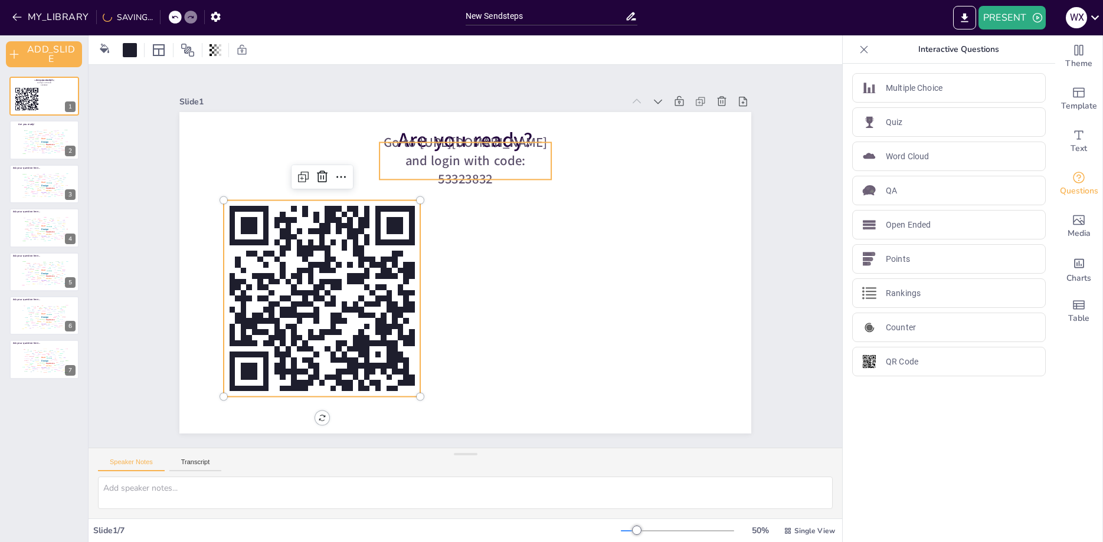
click at [469, 173] on span "Go to https://sendsteps.me and login with code: 53323832" at bounding box center [466, 160] width 164 height 54
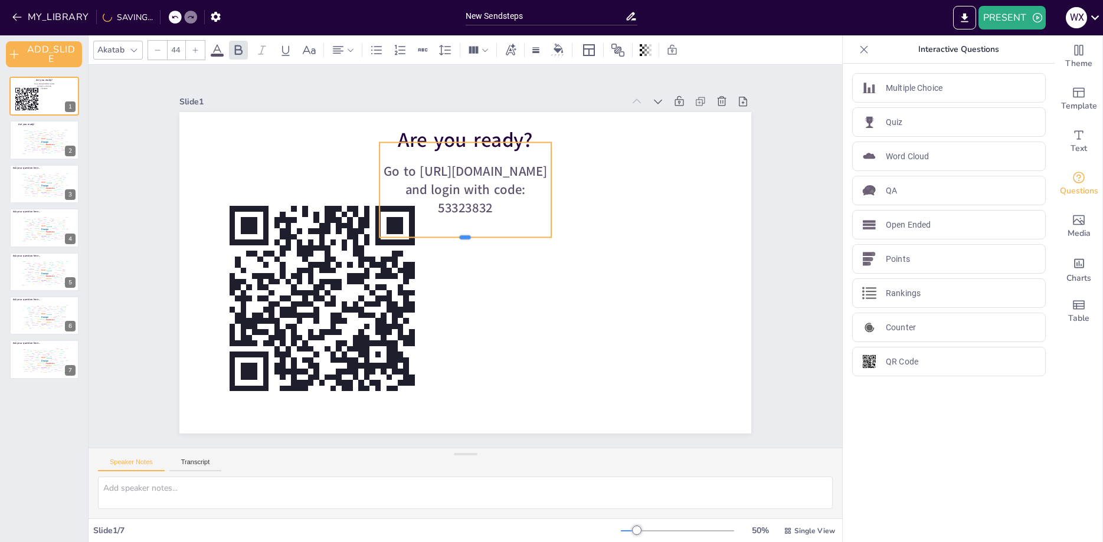
drag, startPoint x: 486, startPoint y: 182, endPoint x: 571, endPoint y: 240, distance: 102.3
click at [571, 240] on div "Are you ready? Go to https://sendsteps.me and login with code: 53323832" at bounding box center [454, 269] width 640 height 622
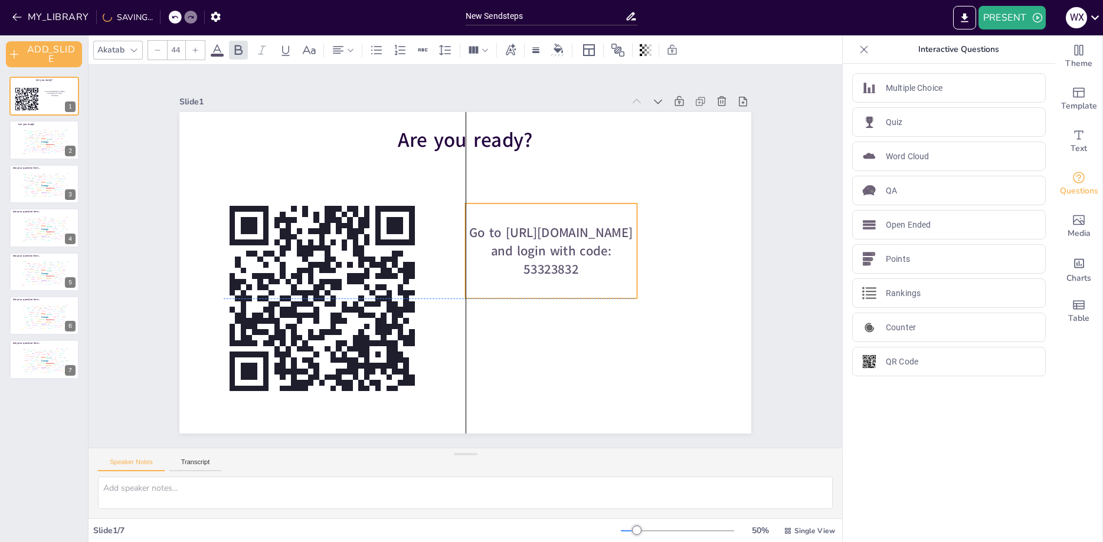
drag, startPoint x: 471, startPoint y: 184, endPoint x: 554, endPoint y: 247, distance: 104.8
click at [554, 247] on span "Go to [URL][DOMAIN_NAME] and login with code: 53323832" at bounding box center [539, 217] width 161 height 86
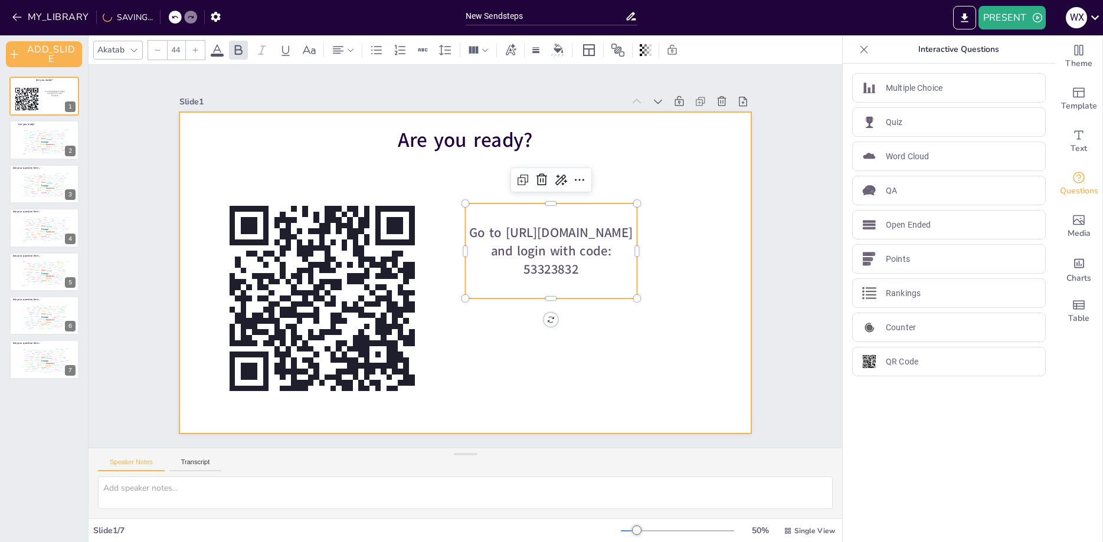
click at [714, 185] on div at bounding box center [450, 249] width 527 height 653
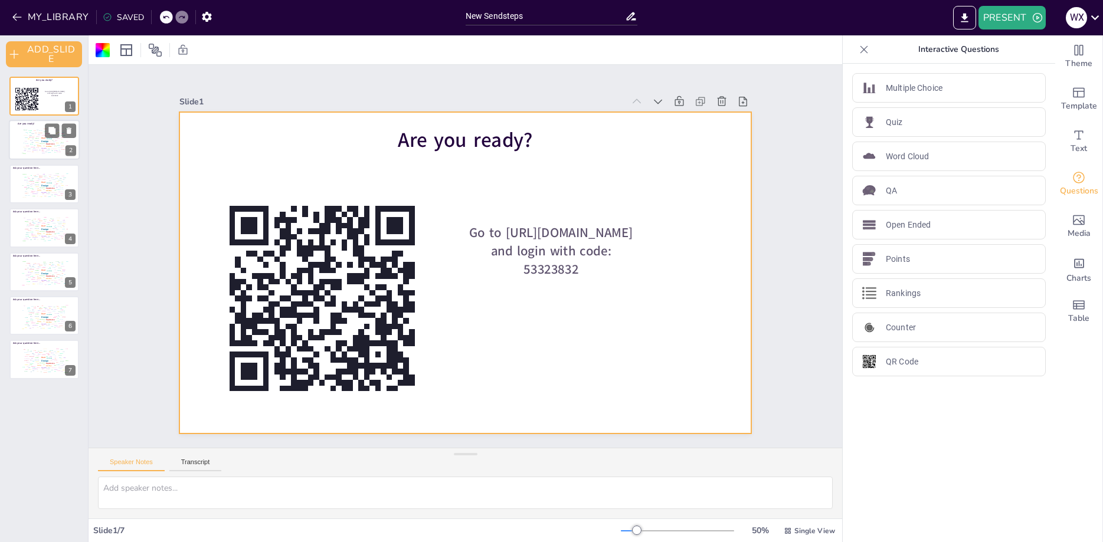
click at [31, 130] on div "Design User Experience Interface Features Navigation Usability Test Process Inf…" at bounding box center [44, 141] width 50 height 28
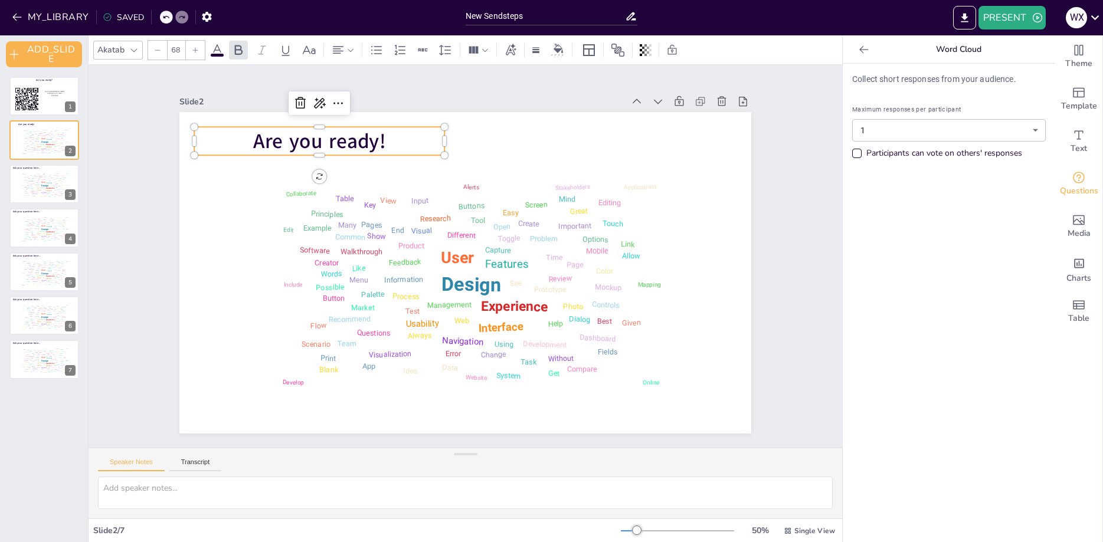
click at [594, 166] on span "Are you ready!" at bounding box center [648, 224] width 109 height 117
click at [591, 143] on span "Are you ready!" at bounding box center [630, 170] width 79 height 132
click at [348, 139] on span "Are you ready!" at bounding box center [308, 156] width 135 height 41
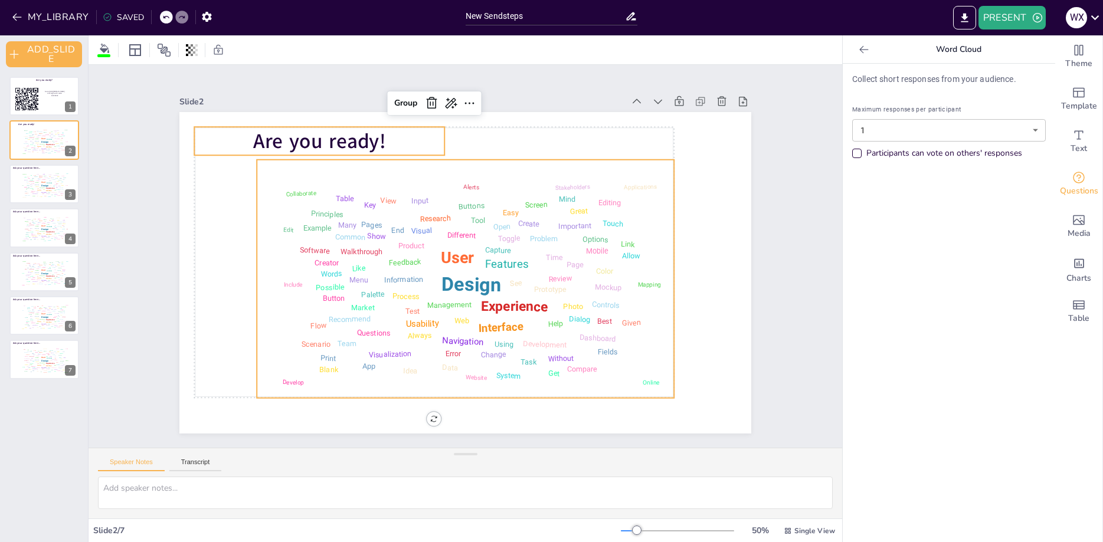
click at [472, 139] on span "Are you ready!" at bounding box center [511, 76] width 79 height 132
click at [516, 372] on span "Are you ready!" at bounding box center [583, 399] width 135 height 54
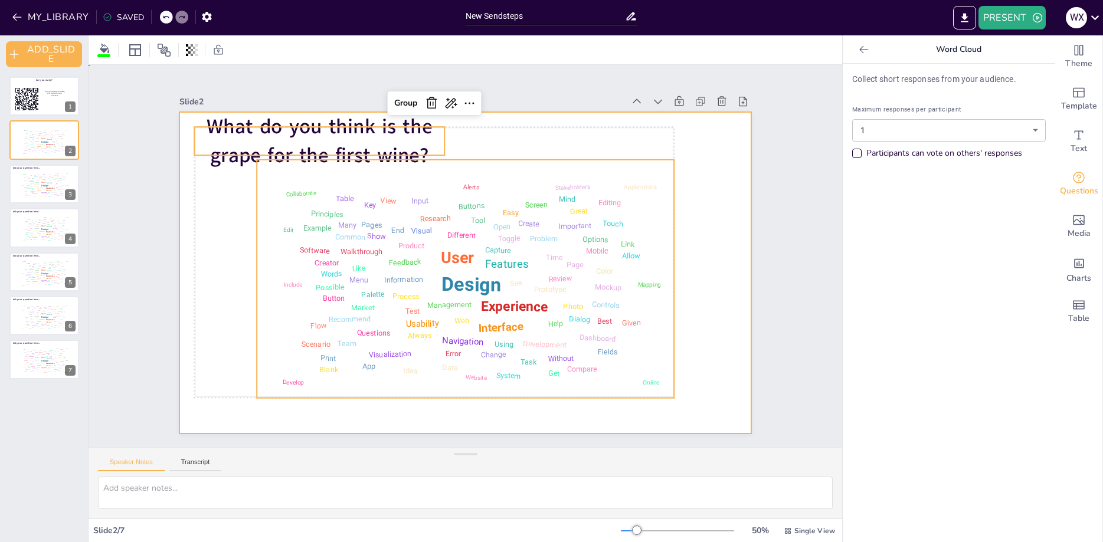
click at [723, 161] on div at bounding box center [456, 243] width 652 height 596
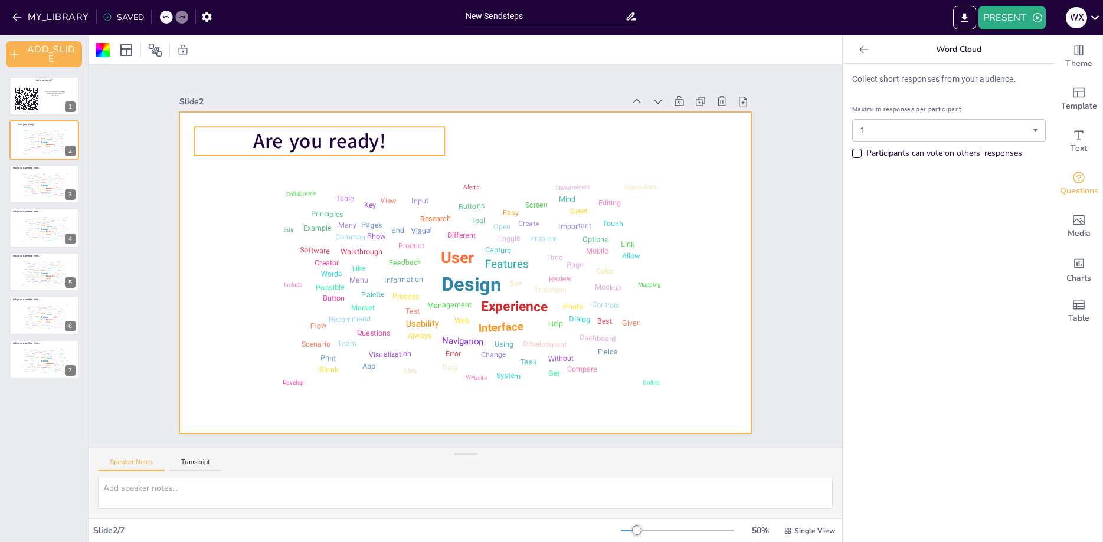
click at [327, 135] on span "Are you ready!" at bounding box center [332, 126] width 135 height 41
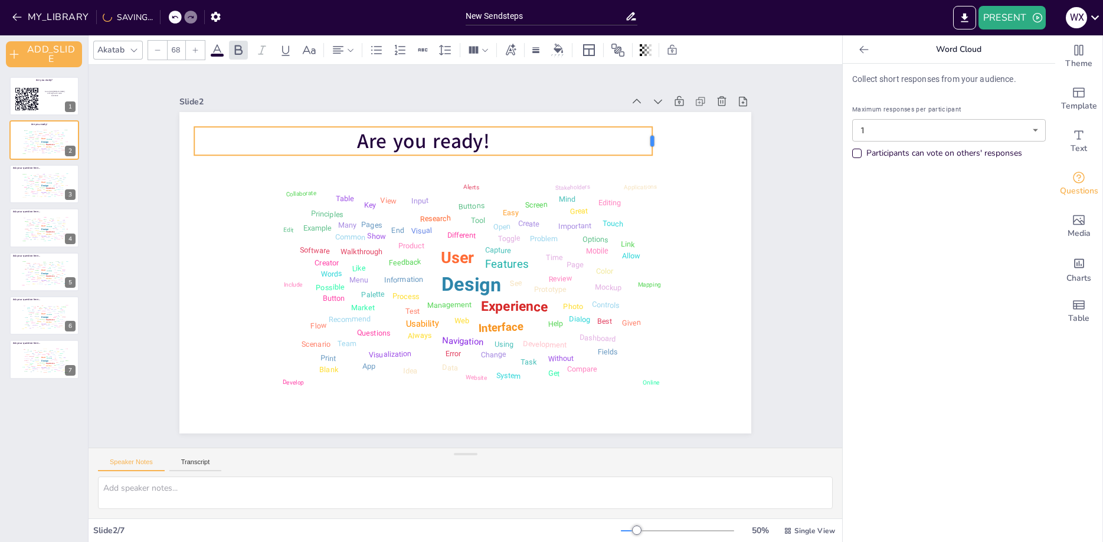
drag, startPoint x: 447, startPoint y: 142, endPoint x: 655, endPoint y: 150, distance: 207.9
click at [312, 119] on div at bounding box center [297, 110] width 30 height 18
click at [558, 148] on p "Are you ready!" at bounding box center [423, 141] width 458 height 28
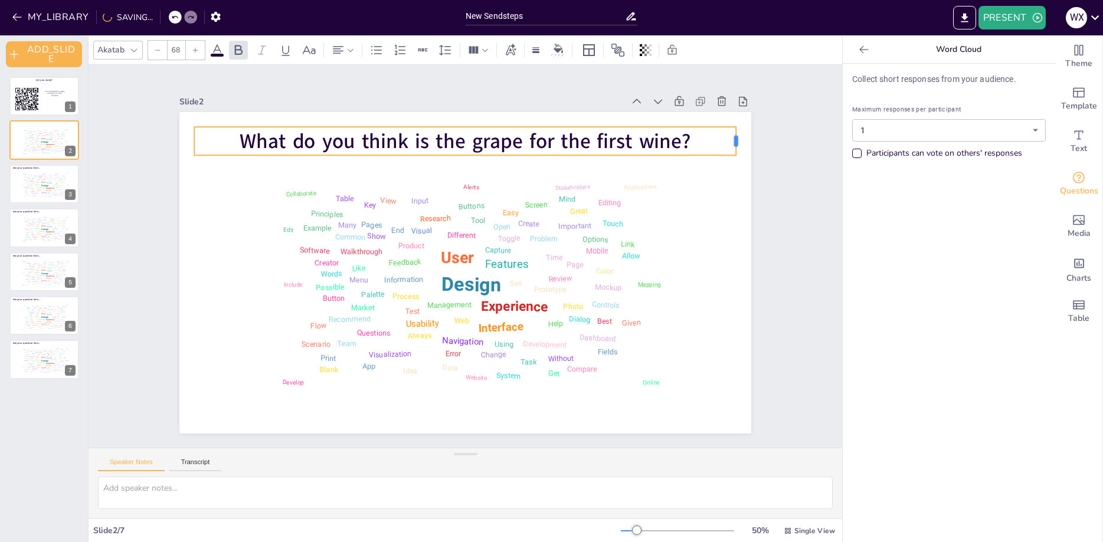
drag, startPoint x: 655, startPoint y: 140, endPoint x: 738, endPoint y: 142, distance: 83.8
click at [411, 535] on div at bounding box center [397, 547] width 28 height 24
click at [560, 135] on span "What do you think is the grape for the first wine?" at bounding box center [407, 157] width 404 height 250
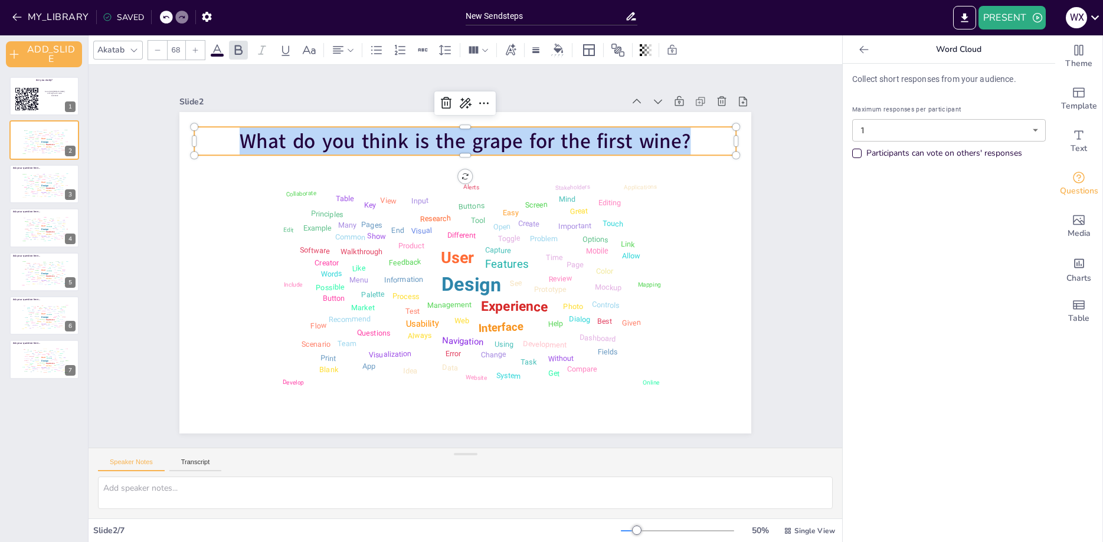
copy span "What do you think is the grape for the first wine?"
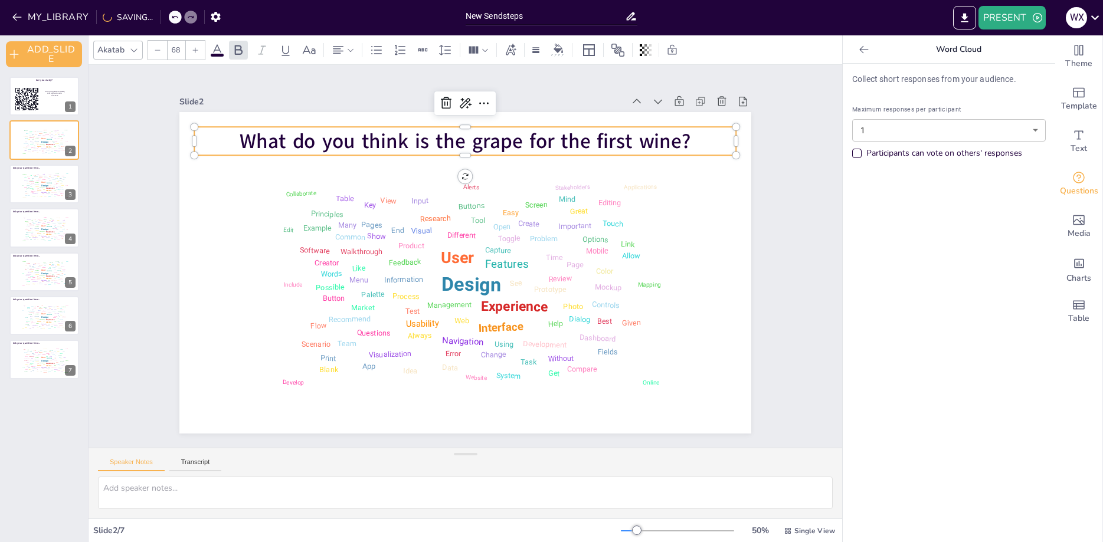
click at [707, 208] on p "What do you think is the grape for the first wine?" at bounding box center [523, 355] width 483 height 295
click at [707, 156] on div at bounding box center [475, 160] width 540 height 65
click at [261, 83] on div "Slide 1 Are you ready? Go to https://sendsteps.me and login with code: 53323832…" at bounding box center [465, 256] width 662 height 646
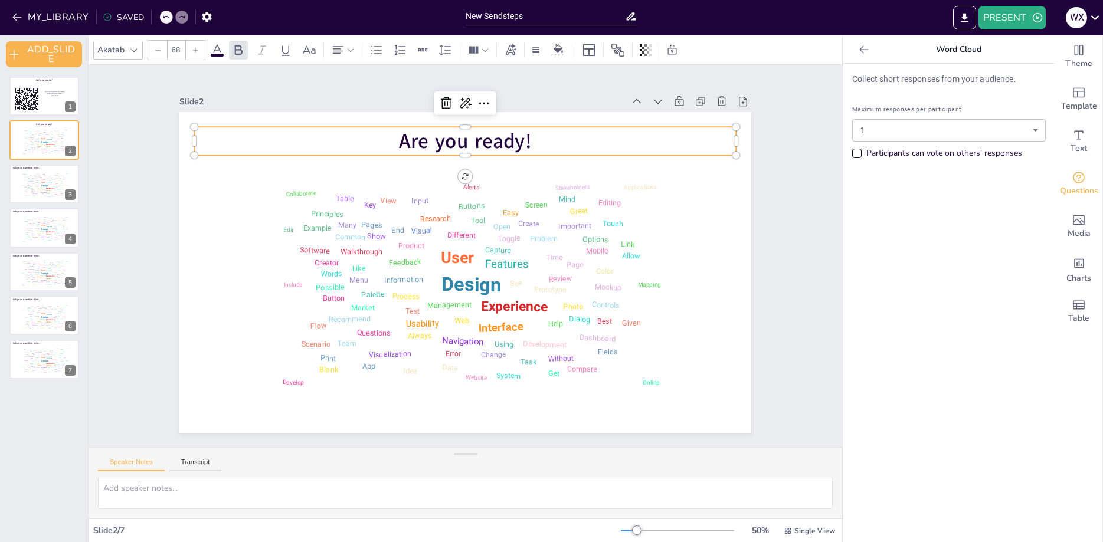
click at [306, 133] on p "Are you ready!" at bounding box center [533, 162] width 455 height 341
click at [40, 181] on div "Design User Experience Interface Features Navigation Usability Test Process Inf…" at bounding box center [44, 185] width 50 height 28
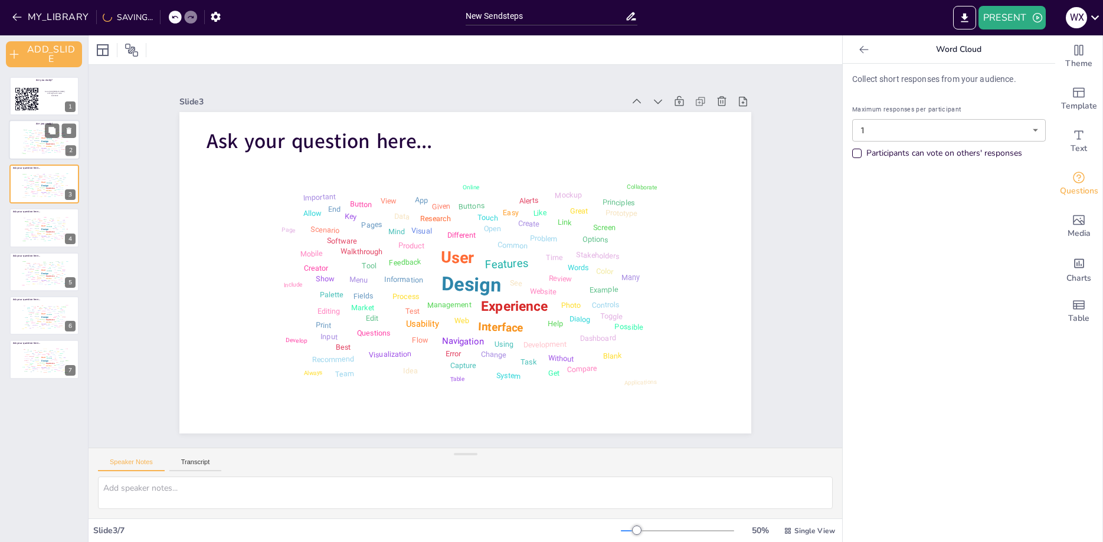
click at [38, 140] on div "Information" at bounding box center [36, 140] width 5 height 1
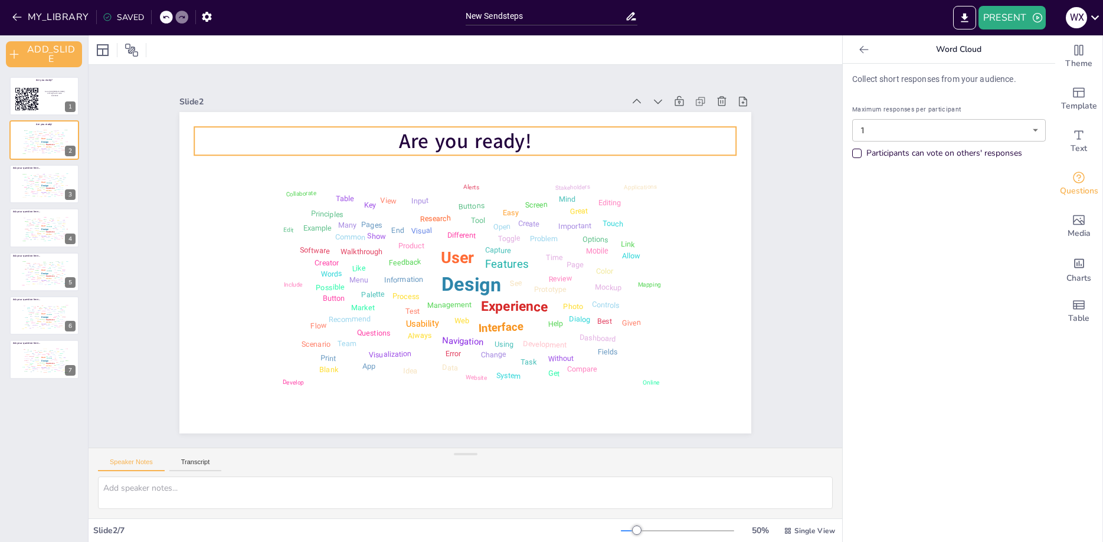
click at [387, 151] on p "Are you ready!" at bounding box center [542, 343] width 421 height 384
click at [401, 142] on span "Are you ready!" at bounding box center [465, 142] width 132 height 28
click at [520, 142] on span "Are you ready!" at bounding box center [565, 199] width 90 height 128
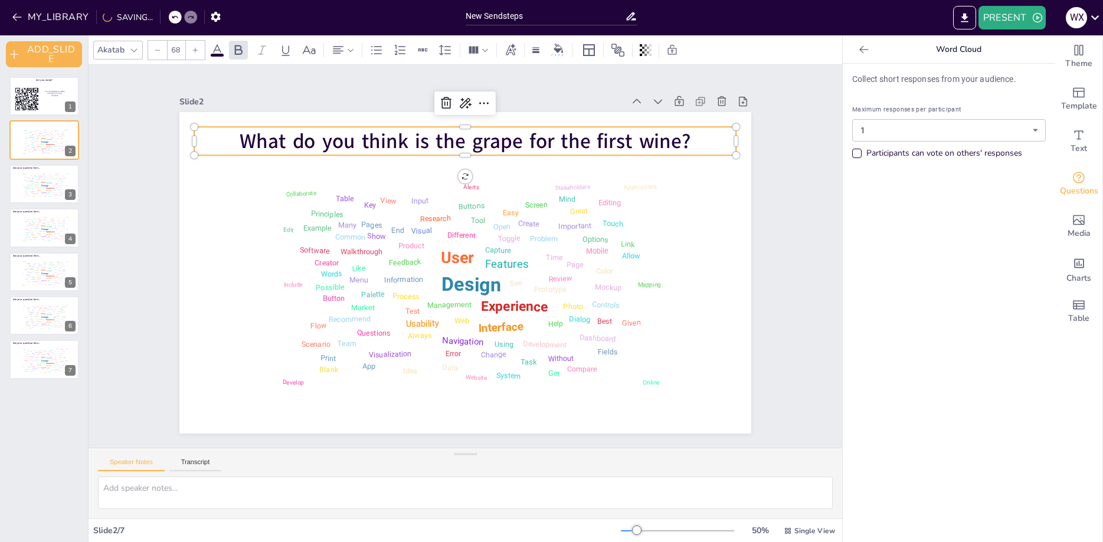
click at [792, 159] on div "Slide 1 Are you ready? Go to https://sendsteps.me and login with code: 53323832…" at bounding box center [466, 256] width 754 height 383
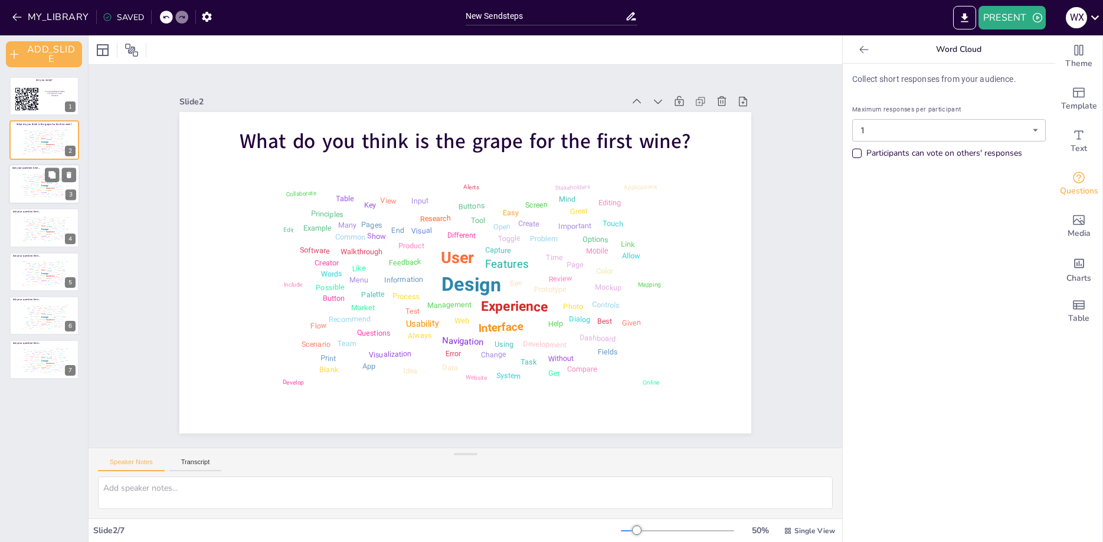
click at [56, 184] on div "Design User Experience Interface Features Navigation Usability Test Process Inf…" at bounding box center [44, 185] width 50 height 28
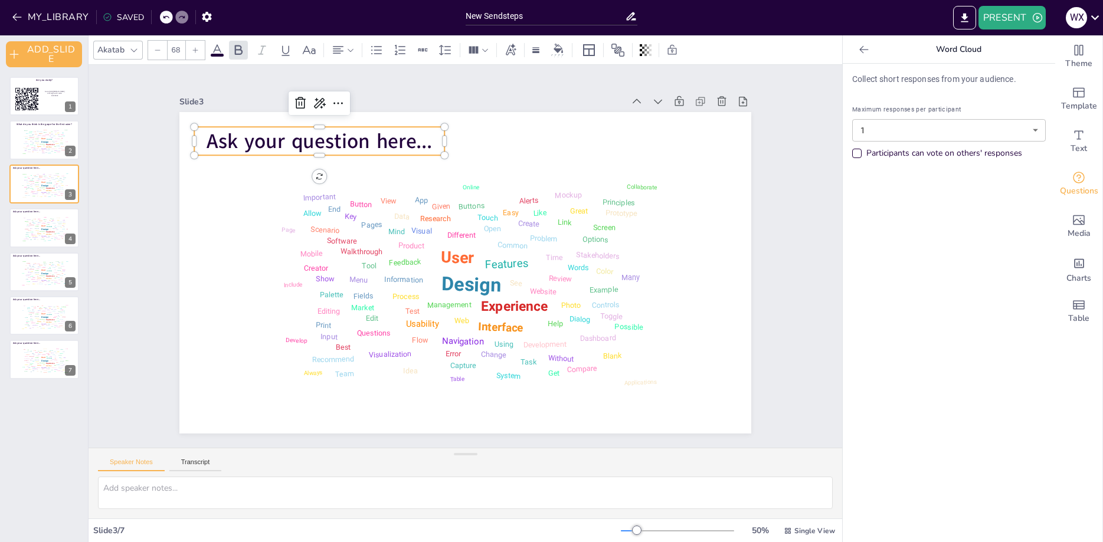
click at [237, 146] on span "Ask your question here..." at bounding box center [320, 142] width 226 height 28
click at [300, 142] on span "Ask your question here..." at bounding box center [320, 142] width 226 height 28
click at [567, 142] on span "Ask your question here..." at bounding box center [581, 111] width 28 height 226
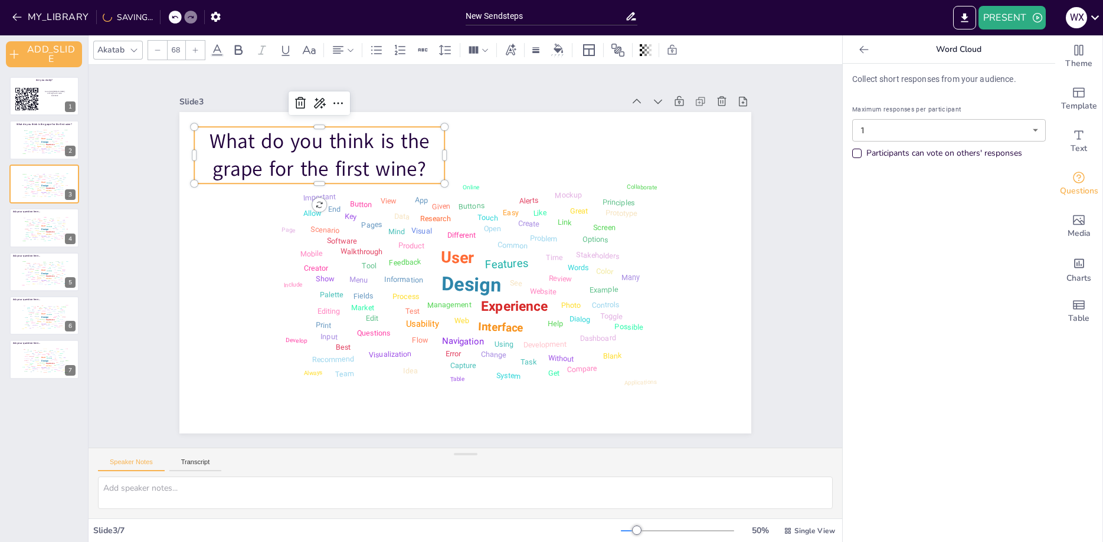
click at [332, 161] on p "What do you think is the grape for the first wine?" at bounding box center [319, 155] width 250 height 57
click at [345, 165] on p "What do you think is the grape for the first wine?" at bounding box center [425, 84] width 224 height 210
click at [345, 165] on p "What do you think is the grape for the first wine?" at bounding box center [290, 224] width 251 height 154
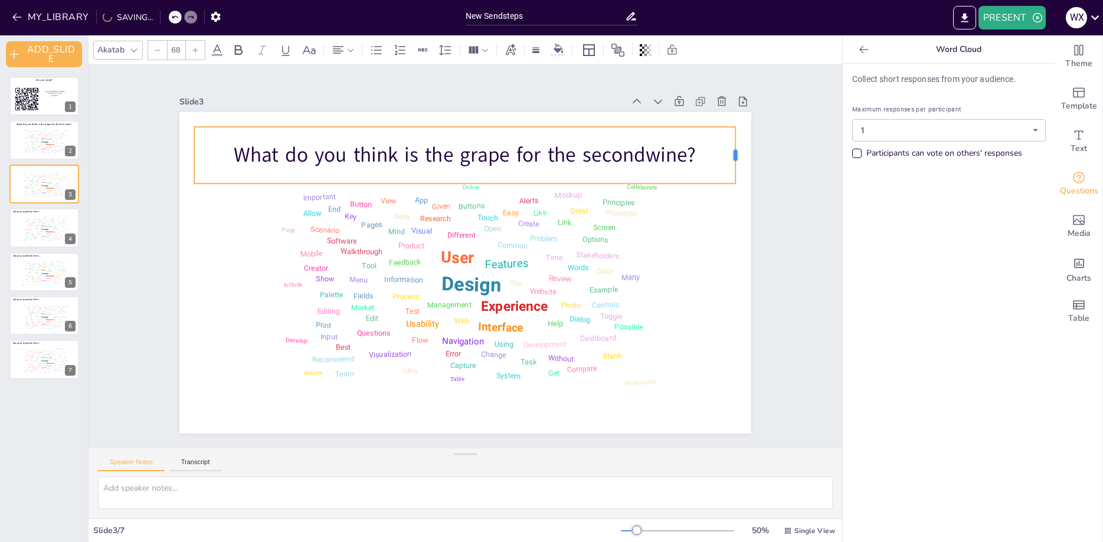
drag, startPoint x: 445, startPoint y: 151, endPoint x: 736, endPoint y: 157, distance: 291.1
click at [623, 512] on div at bounding box center [594, 519] width 57 height 15
click at [644, 155] on p "What do you think is the grape for the secondwine?" at bounding box center [562, 225] width 194 height 524
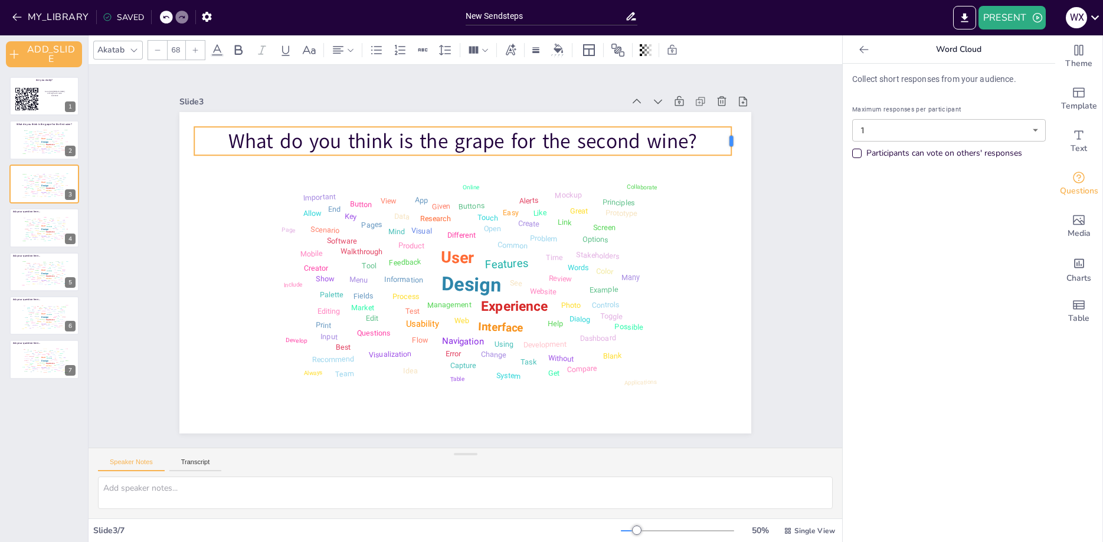
drag, startPoint x: 447, startPoint y: 140, endPoint x: 734, endPoint y: 146, distance: 287.0
click at [674, 469] on div at bounding box center [659, 478] width 30 height 18
click at [623, 139] on p "What do you think is the grape for the second wine?" at bounding box center [580, 266] width 84 height 537
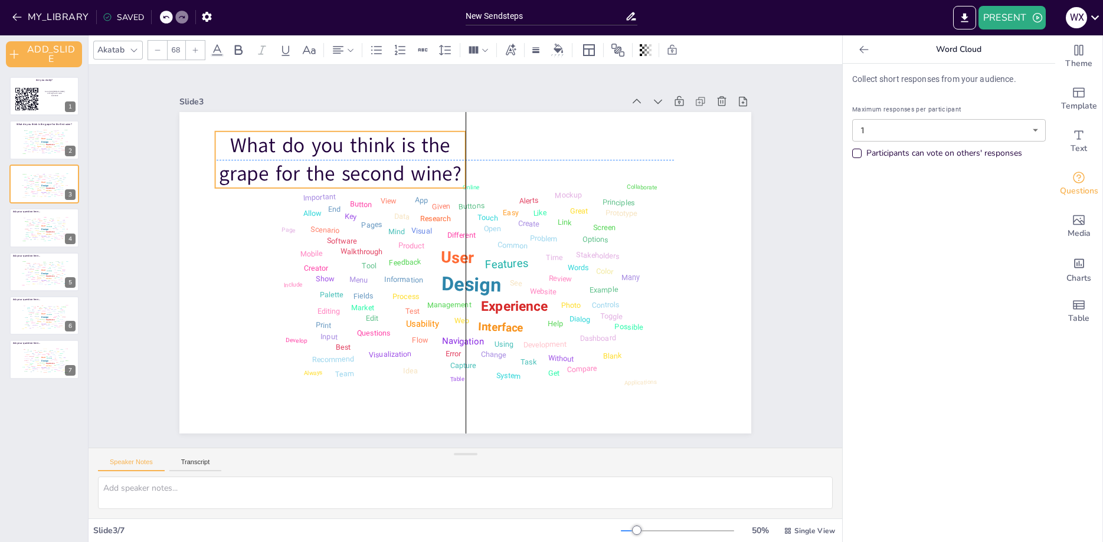
drag, startPoint x: 443, startPoint y: 154, endPoint x: 465, endPoint y: 158, distance: 22.7
click at [465, 158] on p "What do you think is the grape for the second wine?" at bounding box center [502, 102] width 153 height 251
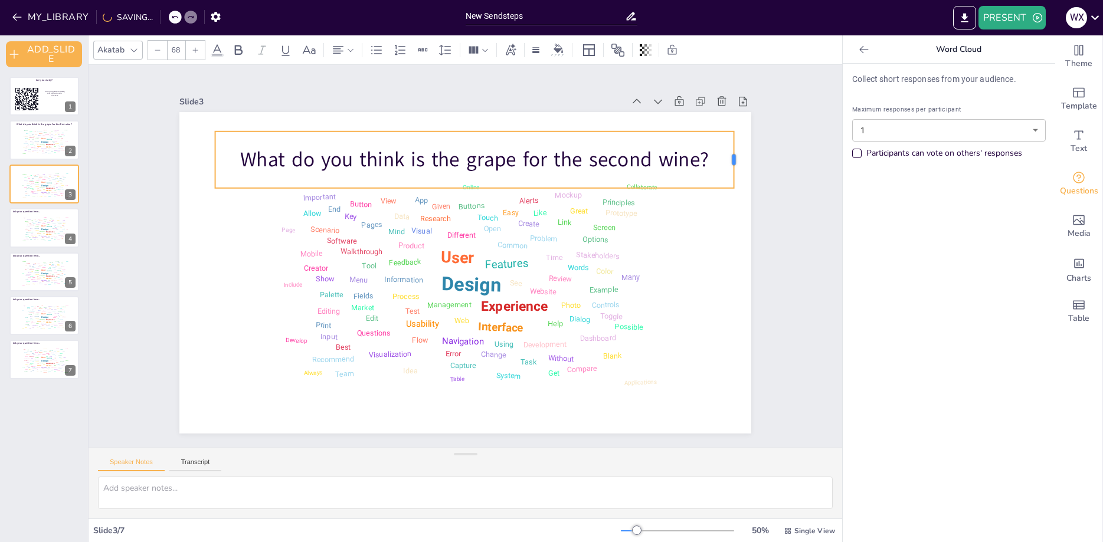
drag, startPoint x: 470, startPoint y: 158, endPoint x: 738, endPoint y: 148, distance: 268.8
click at [296, 450] on div at bounding box center [277, 477] width 37 height 54
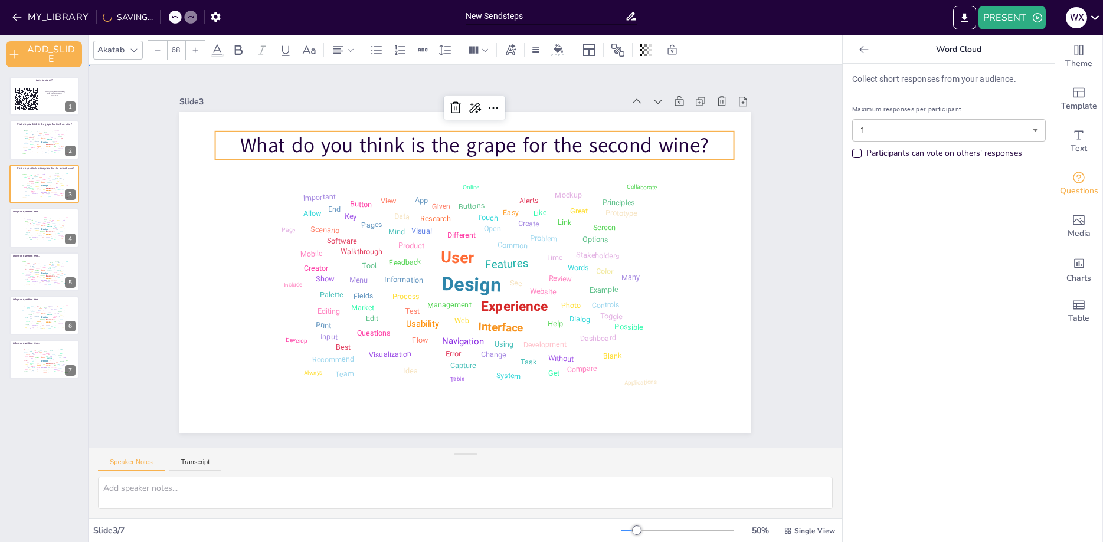
click at [767, 136] on div "Slide 1 Are you ready? Go to https://sendsteps.me and login with code: 53323832…" at bounding box center [466, 256] width 662 height 725
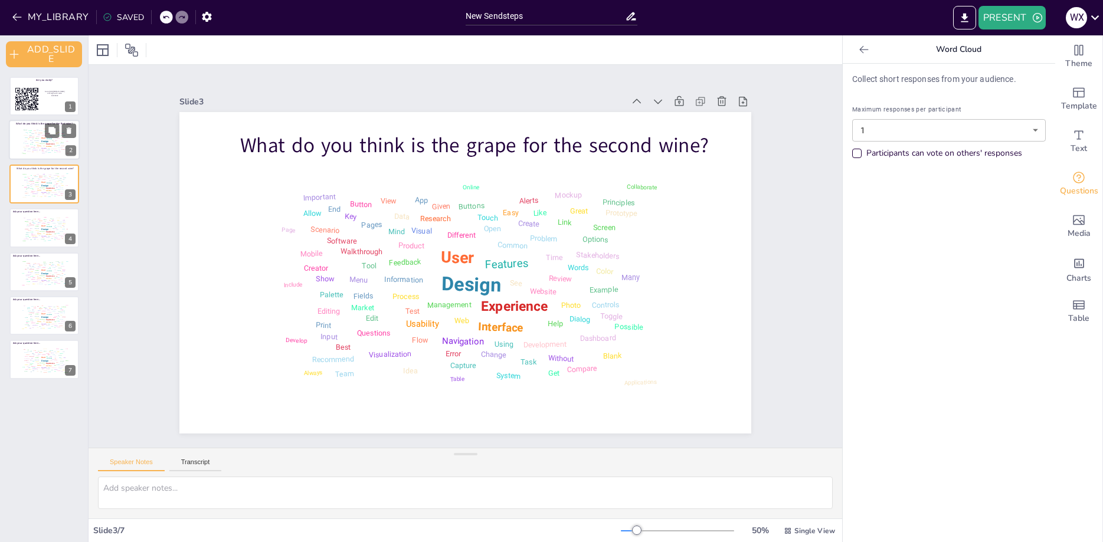
click at [30, 138] on div "Design User Experience Interface Features Navigation Usability Test Process Inf…" at bounding box center [44, 141] width 50 height 28
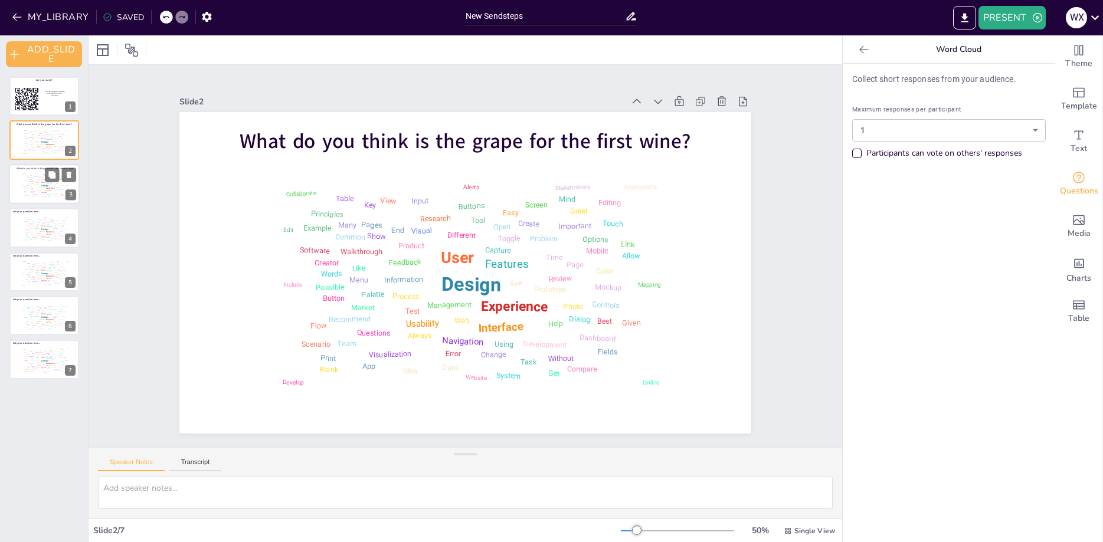
click at [31, 187] on div "Design User Experience Interface Features Navigation Usability Test Process Inf…" at bounding box center [44, 185] width 50 height 28
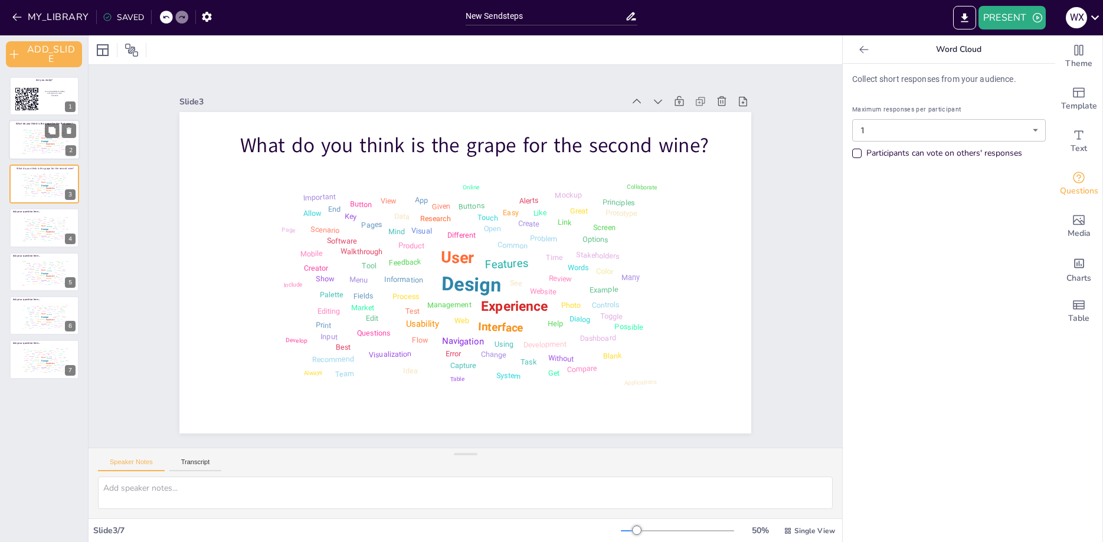
click at [31, 149] on div "Design User Experience Interface Features Navigation Usability Test Process Inf…" at bounding box center [44, 141] width 50 height 28
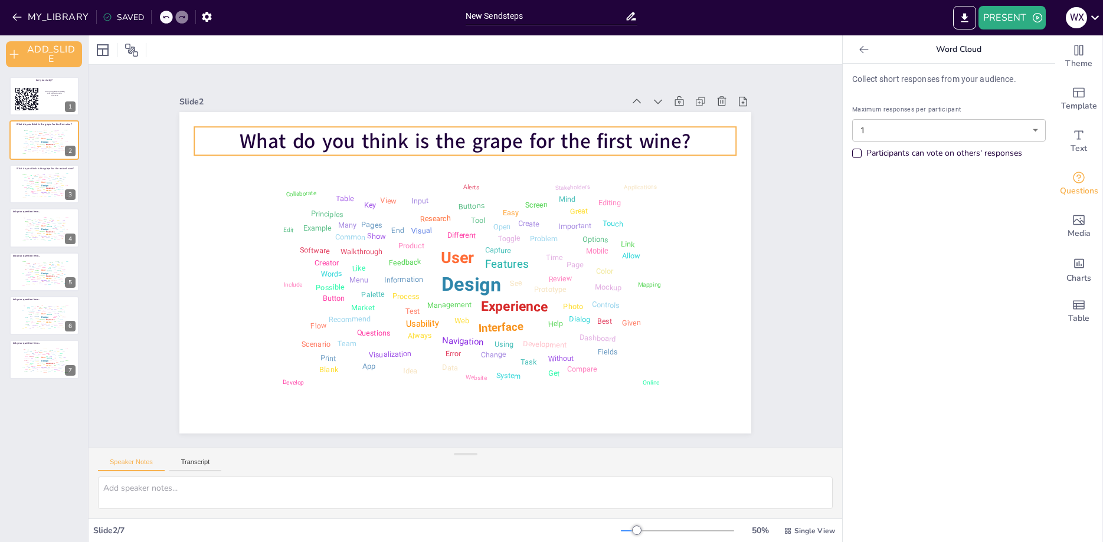
click at [318, 138] on span "What do you think is the grape for the first wine?" at bounding box center [466, 142] width 452 height 28
click at [568, 141] on icon at bounding box center [578, 151] width 20 height 20
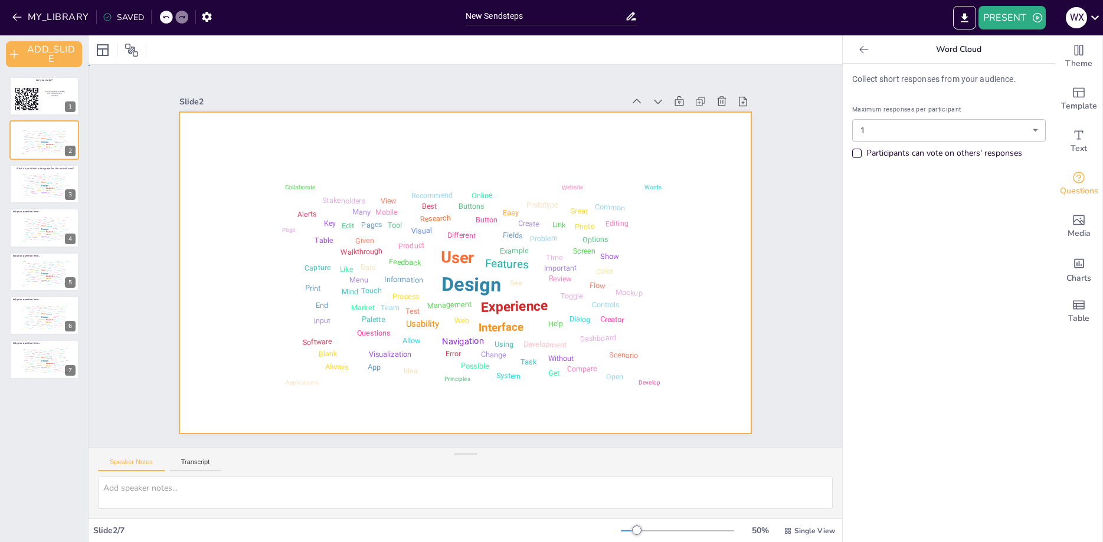
click at [240, 159] on div at bounding box center [481, 251] width 482 height 643
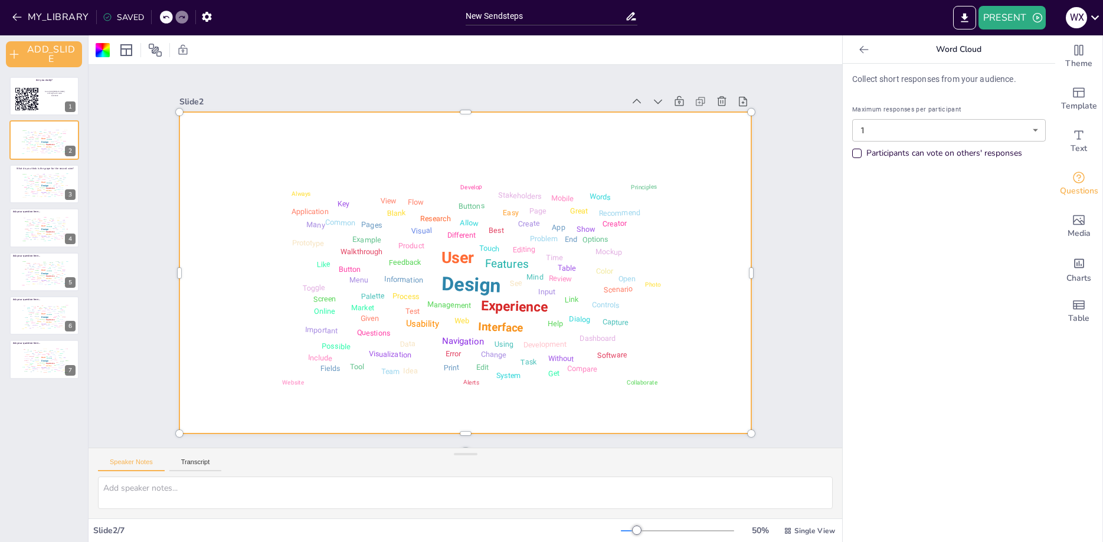
click at [168, 14] on div at bounding box center [166, 17] width 13 height 13
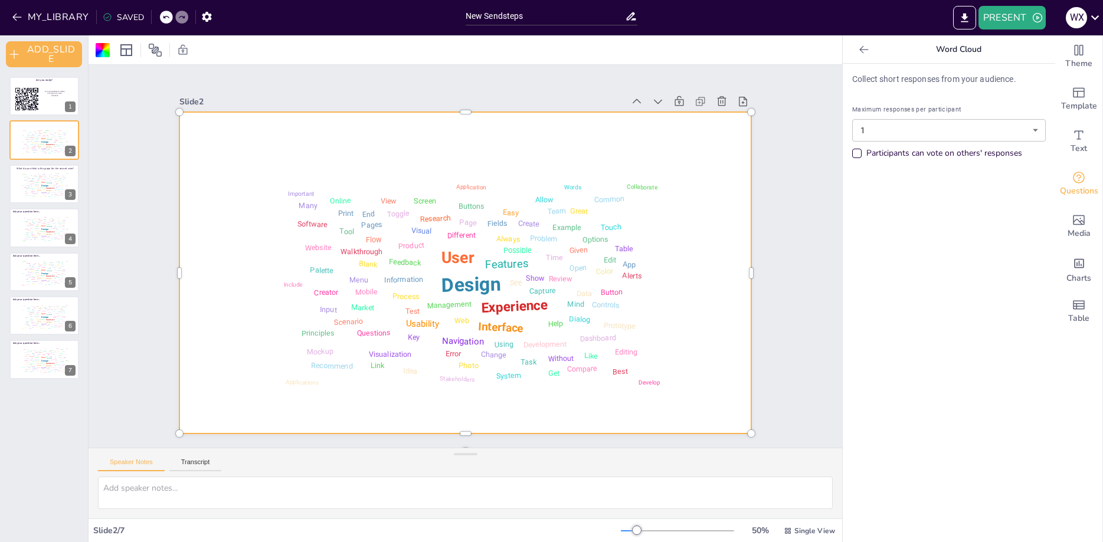
click at [168, 14] on div at bounding box center [166, 17] width 13 height 13
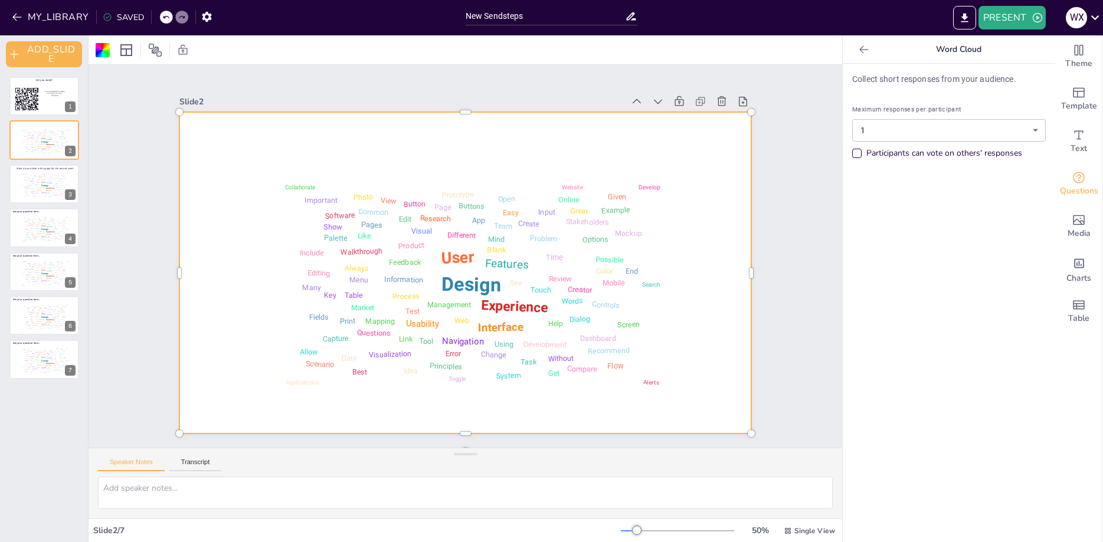
click at [168, 14] on div at bounding box center [166, 17] width 13 height 13
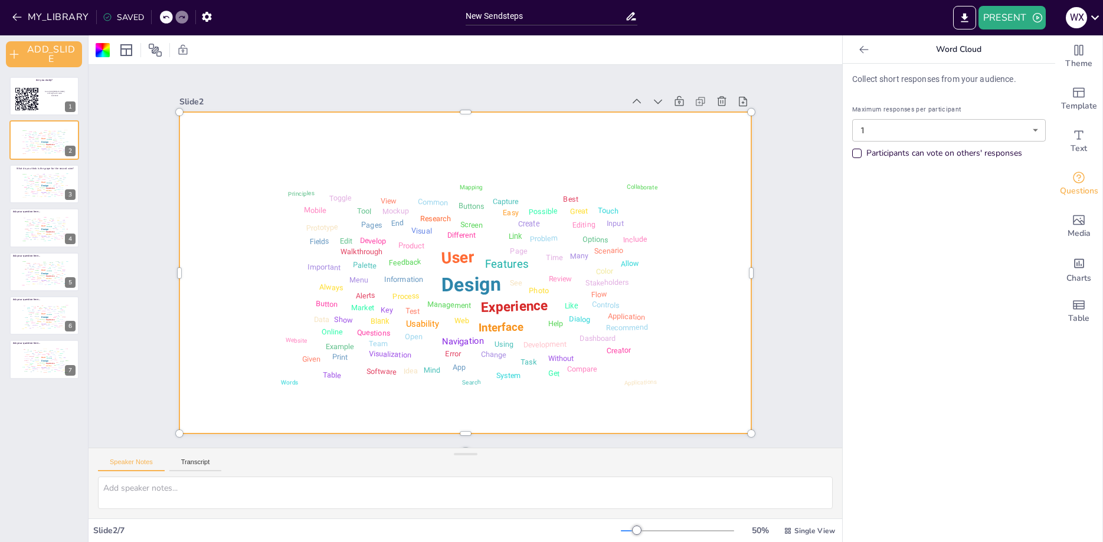
click at [168, 14] on div at bounding box center [166, 17] width 13 height 13
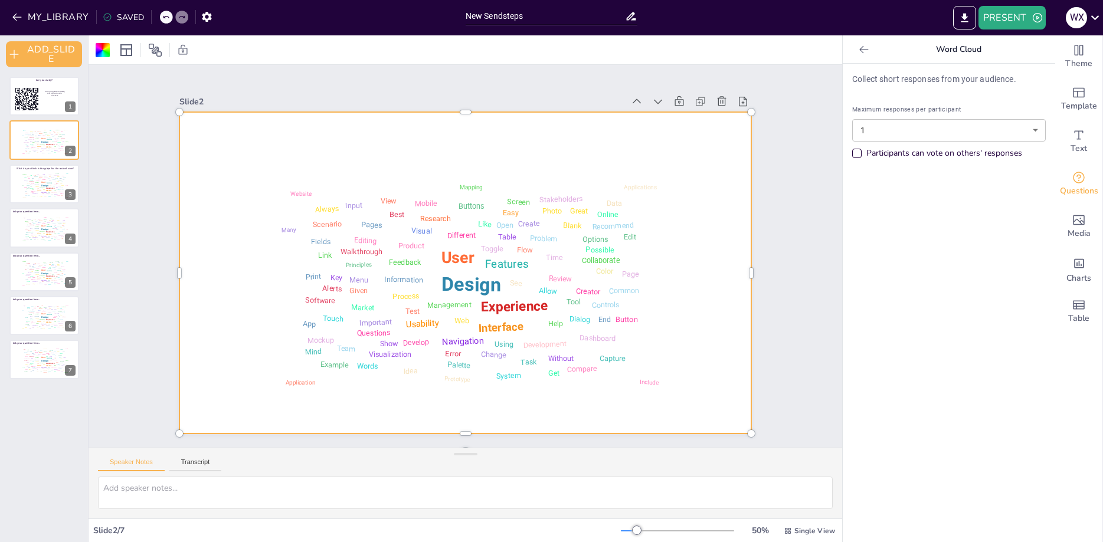
click at [168, 14] on div at bounding box center [166, 17] width 13 height 13
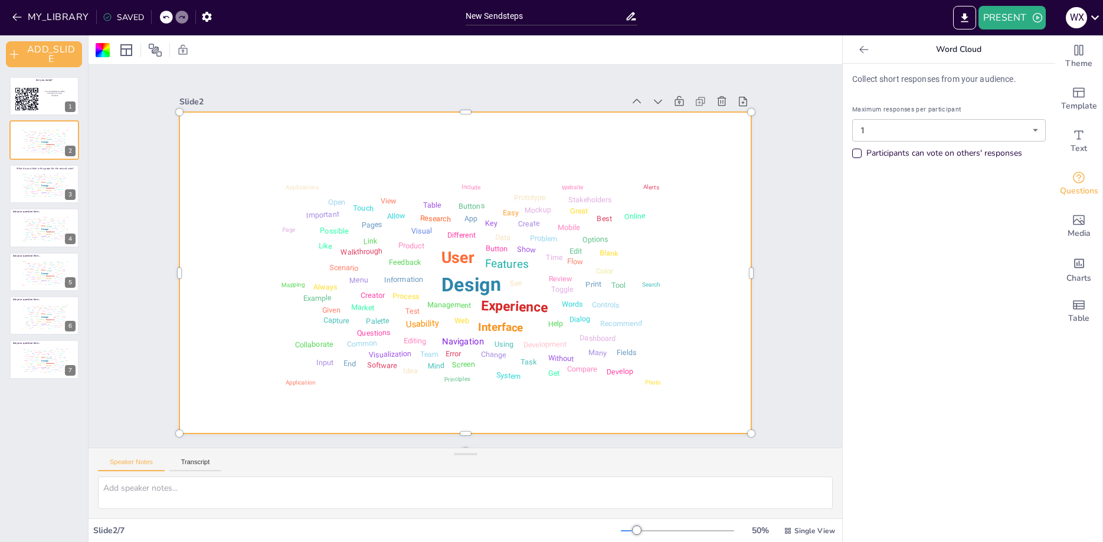
click at [168, 14] on div at bounding box center [166, 17] width 13 height 13
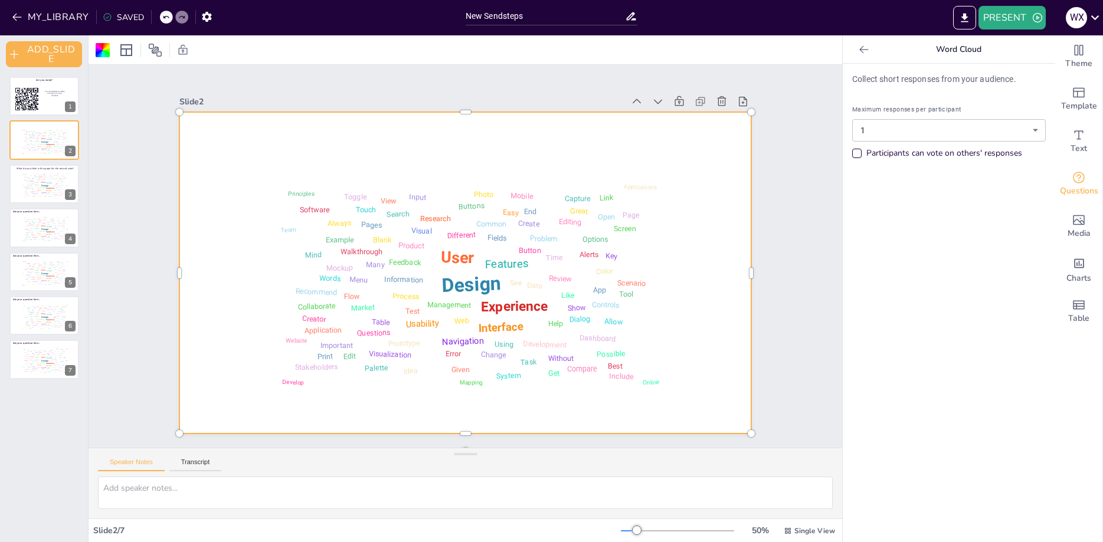
click at [168, 14] on div at bounding box center [166, 17] width 13 height 13
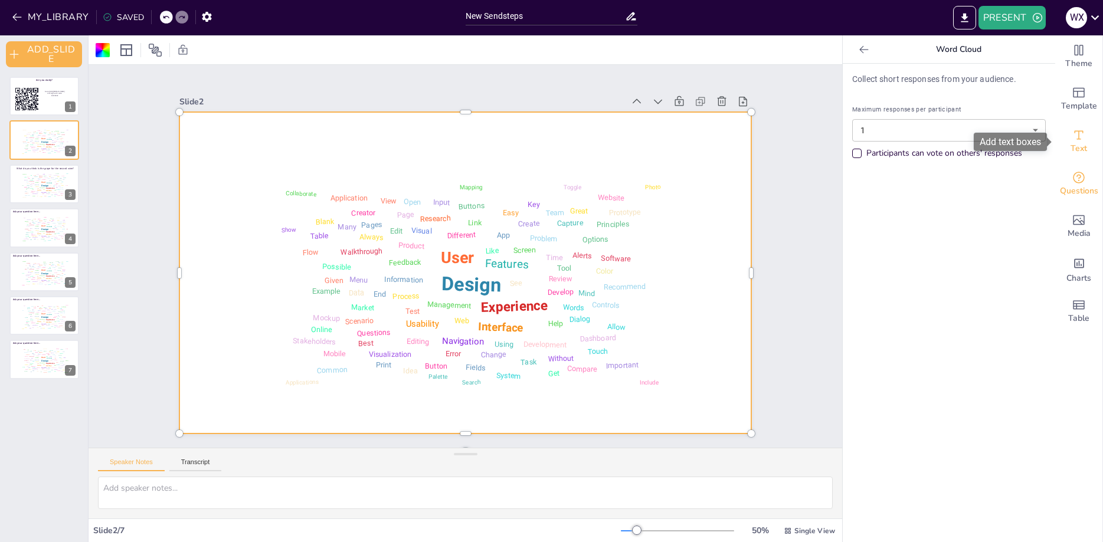
click at [1075, 138] on icon "Add text boxes" at bounding box center [1079, 135] width 14 height 14
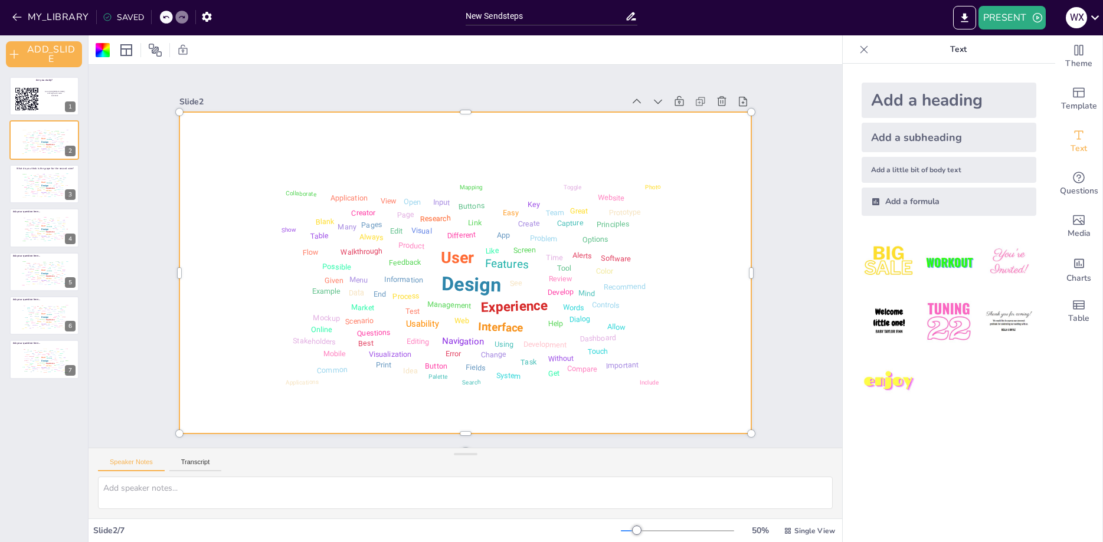
click at [914, 99] on div "Add a heading" at bounding box center [949, 100] width 175 height 35
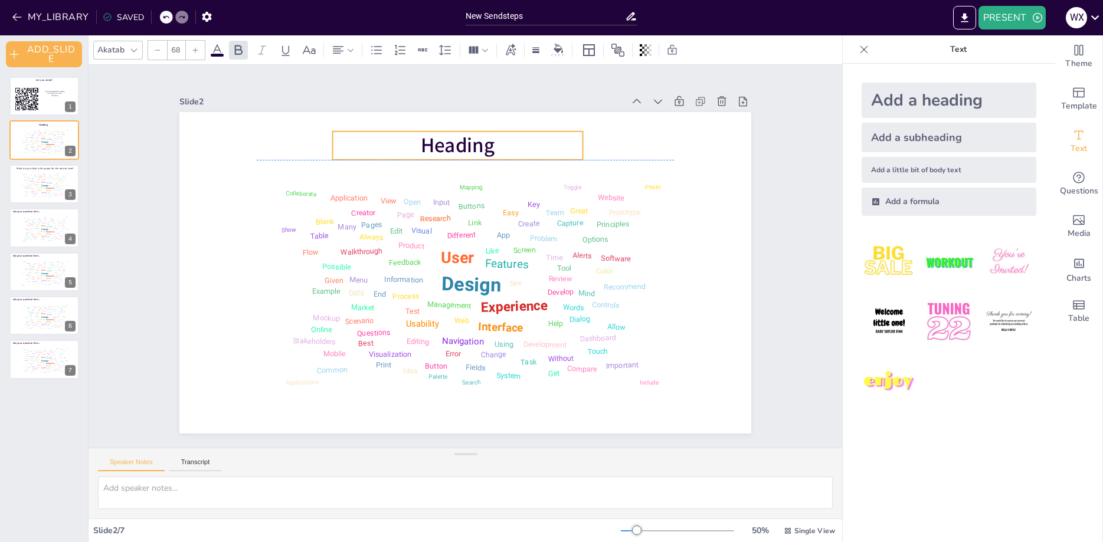
drag, startPoint x: 529, startPoint y: 268, endPoint x: 522, endPoint y: 142, distance: 126.6
click at [522, 175] on p "Heading" at bounding box center [570, 295] width 128 height 240
click at [516, 145] on p "Heading" at bounding box center [568, 214] width 104 height 247
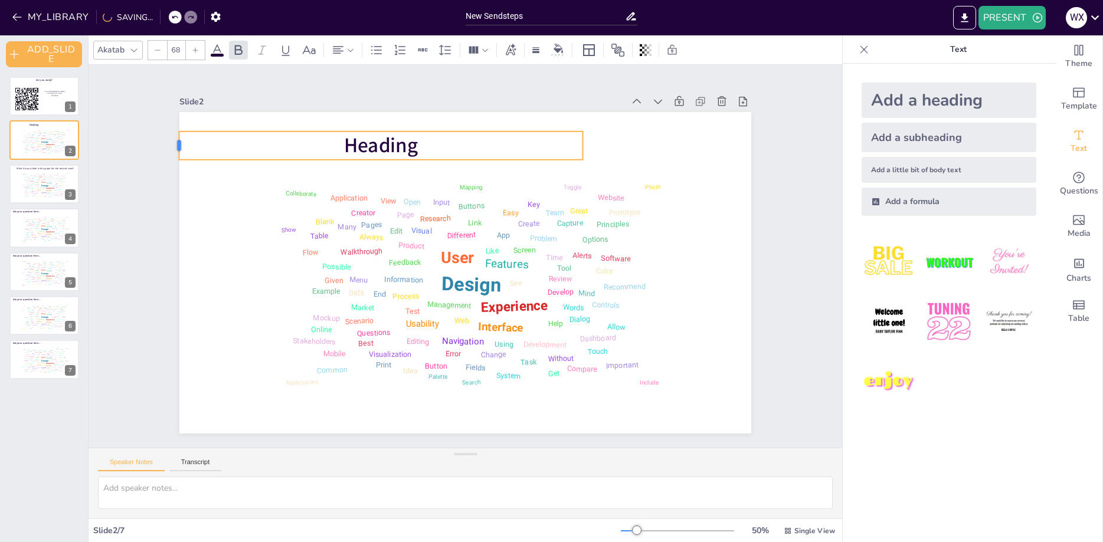
drag, startPoint x: 332, startPoint y: 145, endPoint x: 179, endPoint y: 149, distance: 153.5
click at [234, 51] on div at bounding box center [244, 37] width 20 height 30
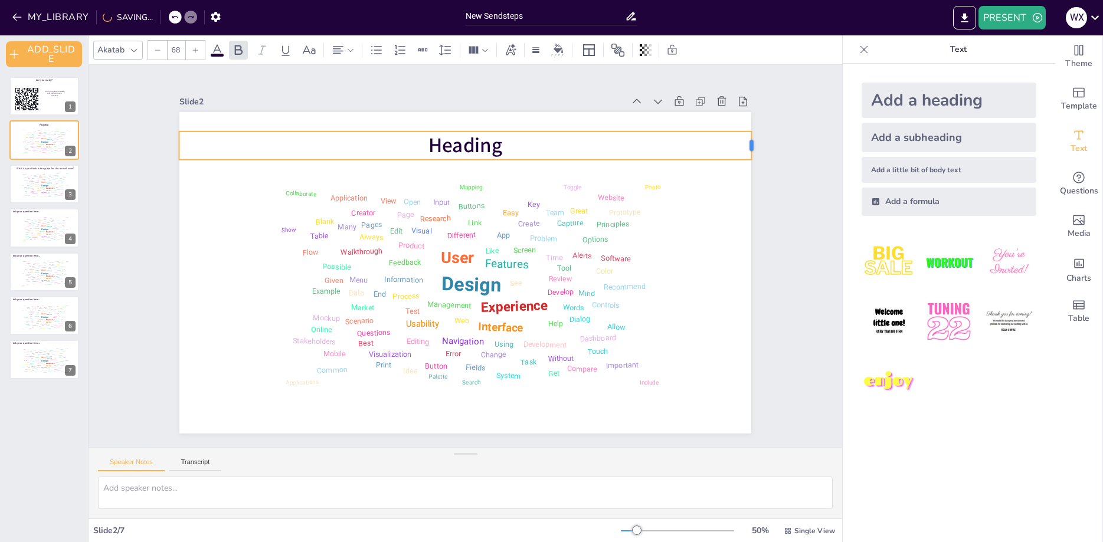
drag, startPoint x: 585, startPoint y: 146, endPoint x: 754, endPoint y: 156, distance: 169.1
click at [754, 156] on div "Slide 1 Are you ready? Go to https://sendsteps.me and login with code: 53323832…" at bounding box center [465, 256] width 638 height 355
click at [698, 152] on p "Heading" at bounding box center [554, 192] width 359 height 480
click at [546, 183] on span "Heading" at bounding box center [570, 222] width 49 height 79
click at [513, 152] on span "Heading" at bounding box center [548, 182] width 70 height 74
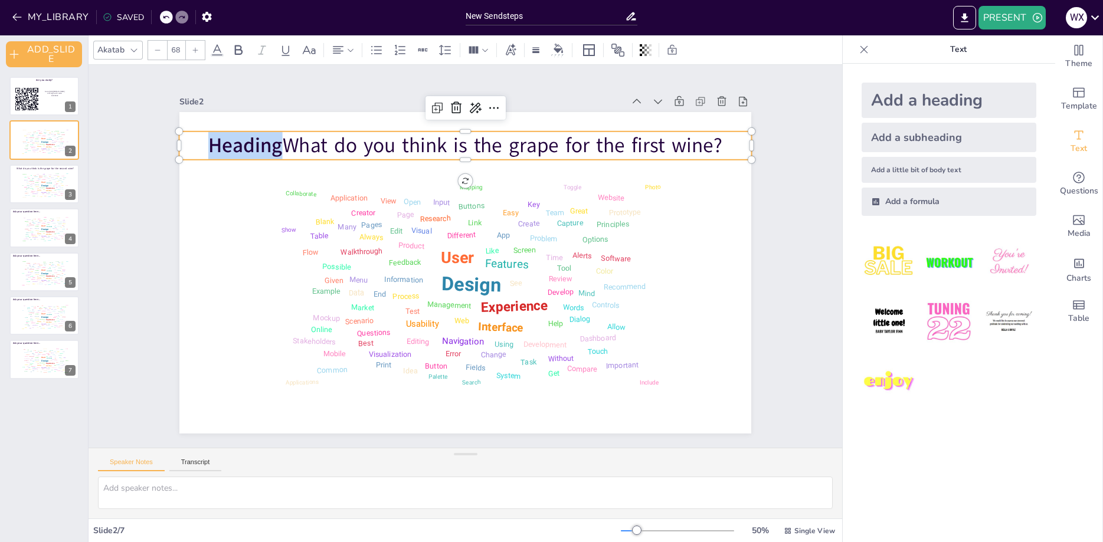
type input "24"
click at [561, 145] on p "Heading What do you think is the grape for the first wine?" at bounding box center [571, 290] width 204 height 553
click at [449, 50] on span "Heading" at bounding box center [476, 10] width 55 height 79
click at [540, 443] on span "Heading" at bounding box center [578, 476] width 76 height 66
click at [291, 81] on span "Heading" at bounding box center [330, 50] width 78 height 61
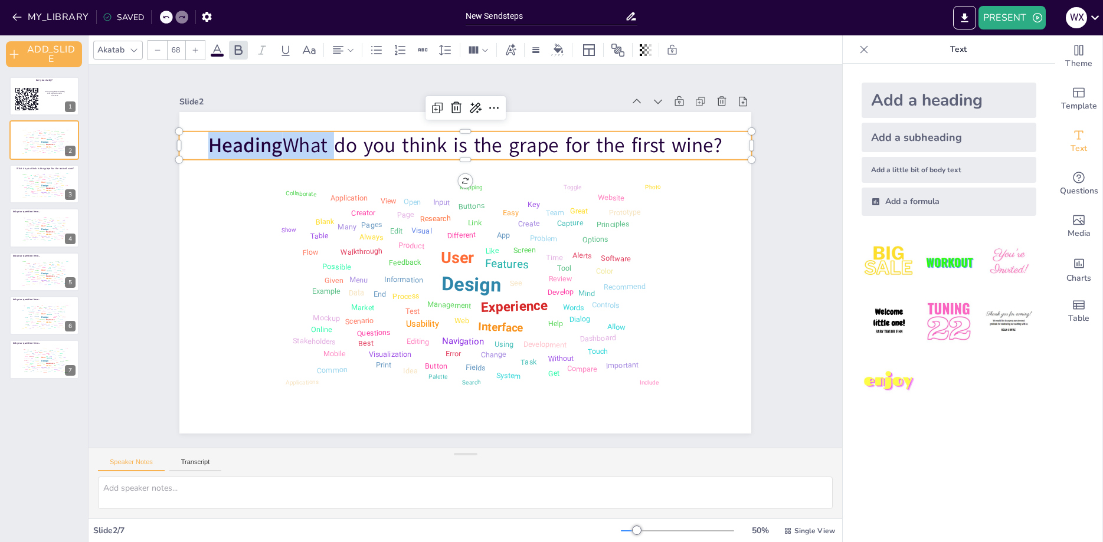
click at [404, 460] on span "Heading" at bounding box center [429, 499] width 50 height 79
click at [669, 269] on span "Heading" at bounding box center [708, 294] width 79 height 50
click at [318, 146] on p "Heading What do you think is the grape for the first wine?" at bounding box center [540, 174] width 444 height 404
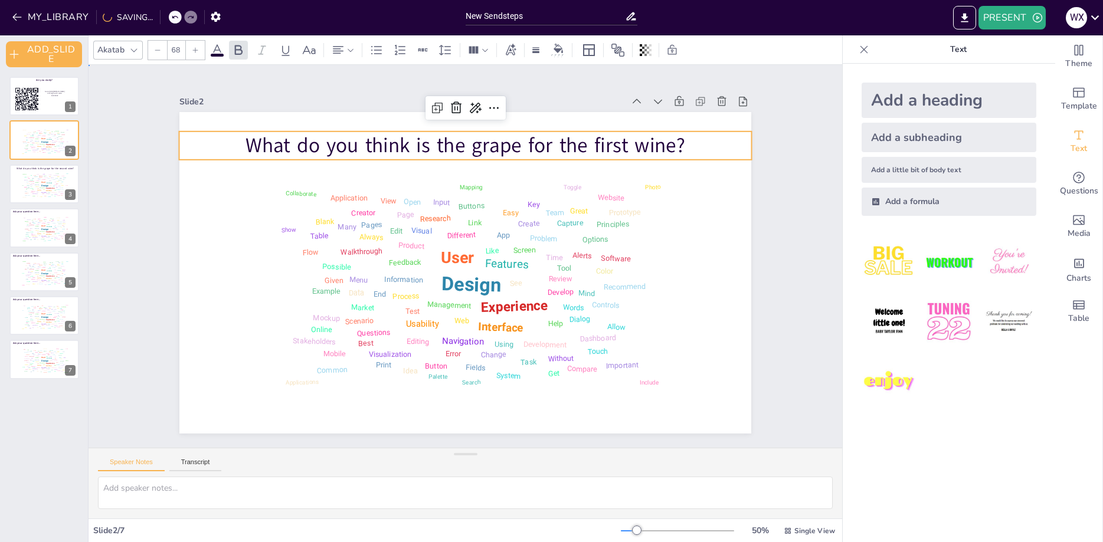
click at [808, 185] on div "Slide 1 Are you ready? Go to https://sendsteps.me and login with code: 53323832…" at bounding box center [465, 256] width 816 height 789
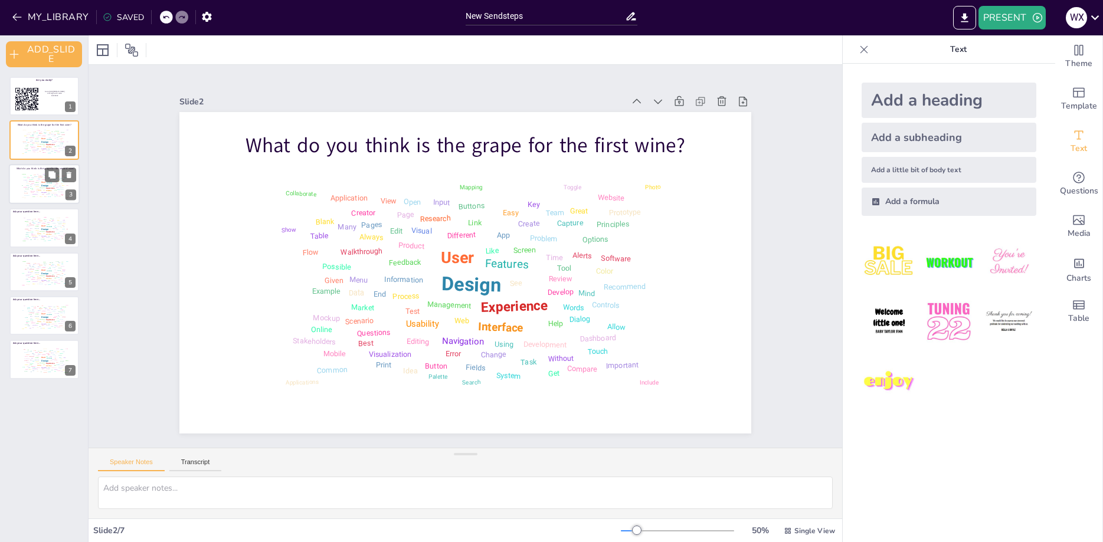
click at [24, 187] on div "Design User Experience Interface Features Navigation Usability Test Process Inf…" at bounding box center [44, 185] width 50 height 28
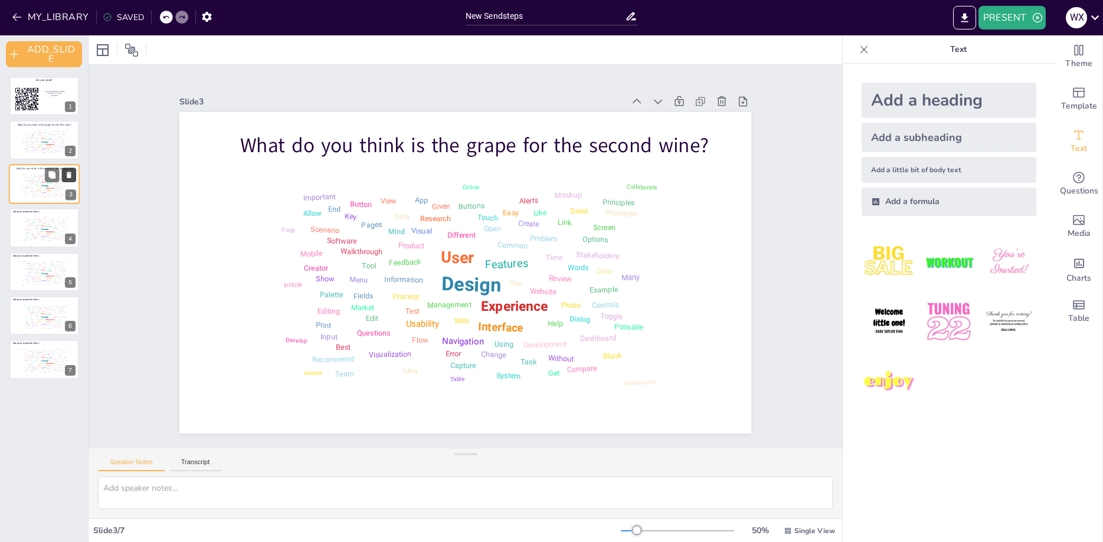
click at [66, 176] on icon at bounding box center [69, 175] width 8 height 8
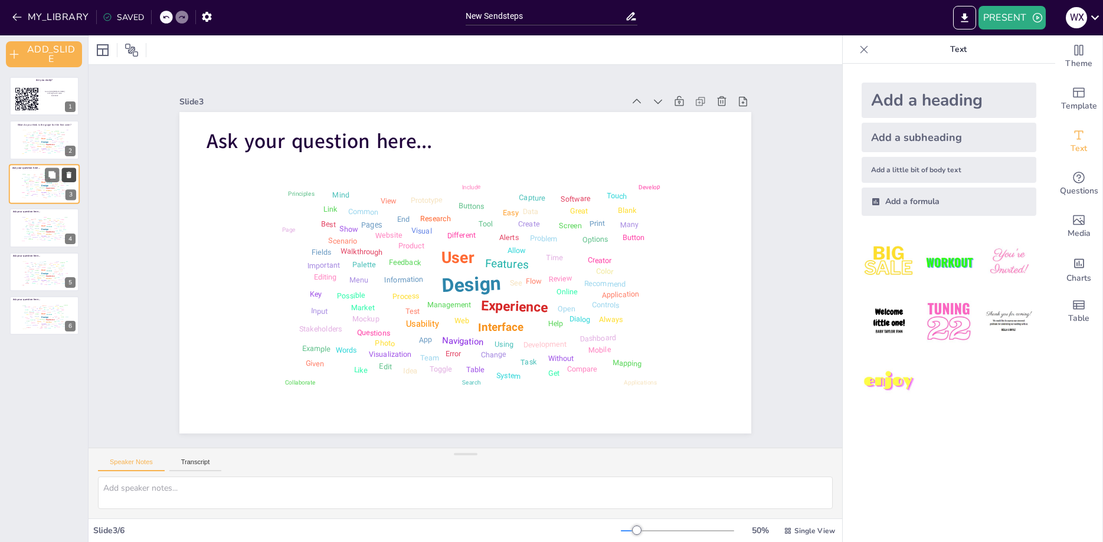
click at [66, 176] on icon at bounding box center [69, 175] width 8 height 8
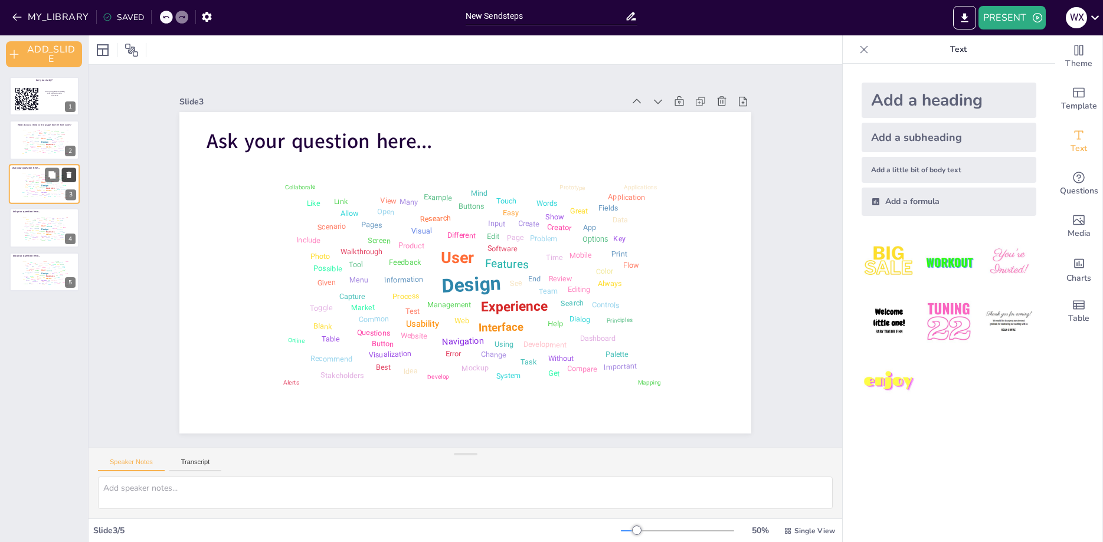
click at [66, 176] on icon at bounding box center [69, 175] width 8 height 8
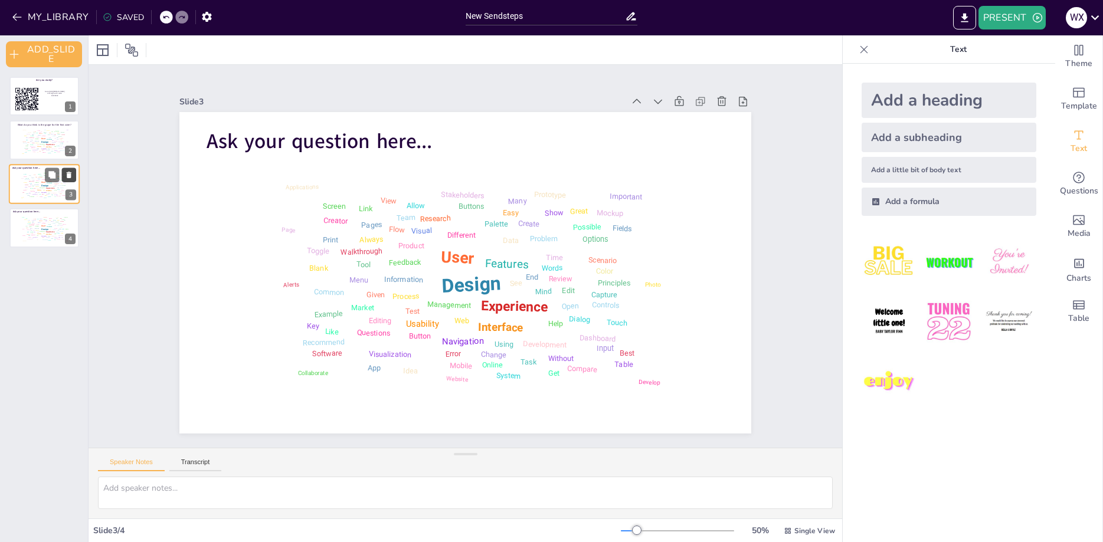
click at [66, 176] on icon at bounding box center [69, 175] width 8 height 8
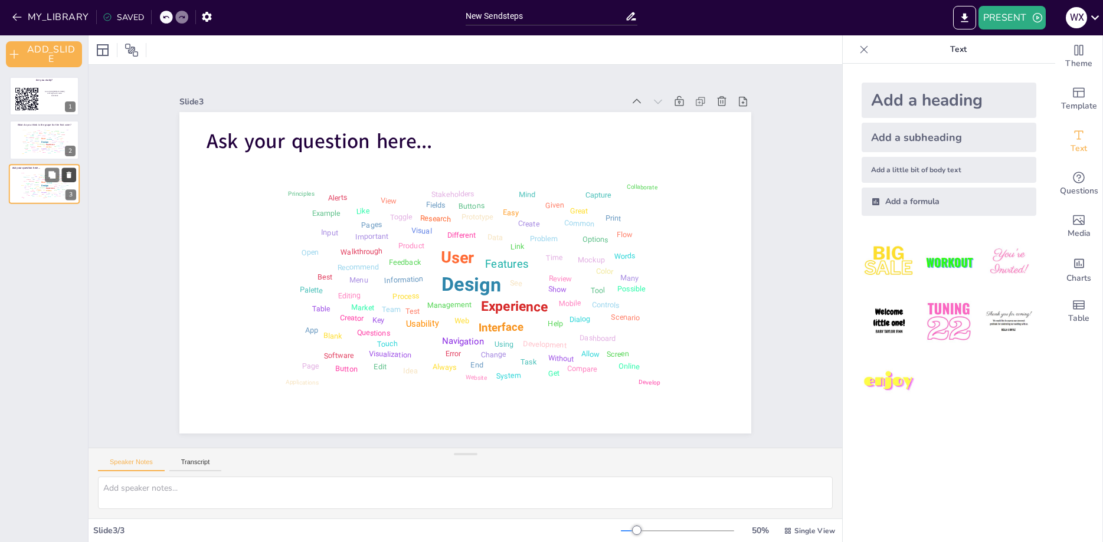
click at [66, 176] on icon at bounding box center [69, 175] width 8 height 8
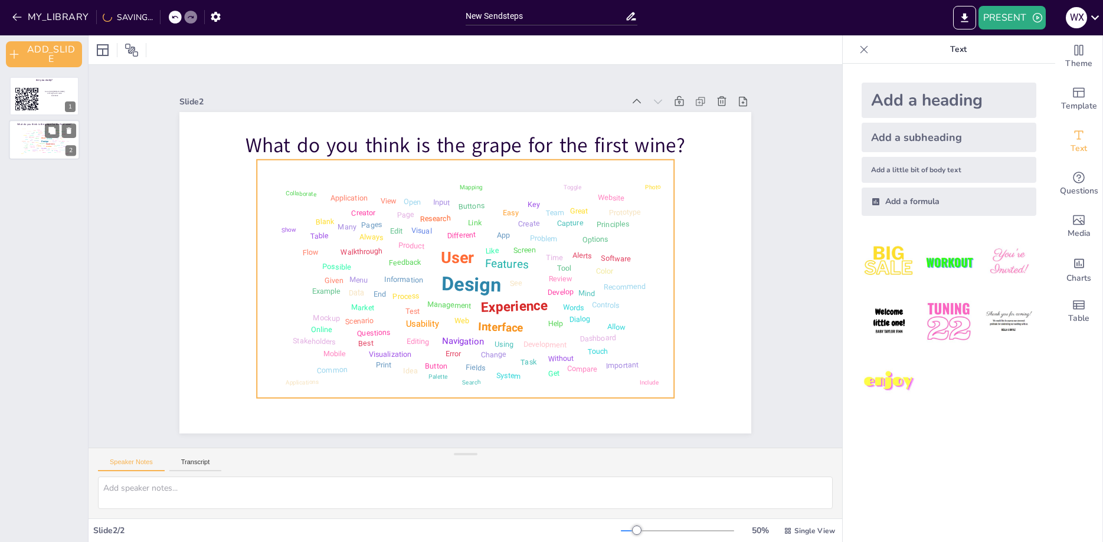
click at [49, 138] on div "Design User Experience Interface Features Navigation Usability Test Process Inf…" at bounding box center [44, 141] width 50 height 28
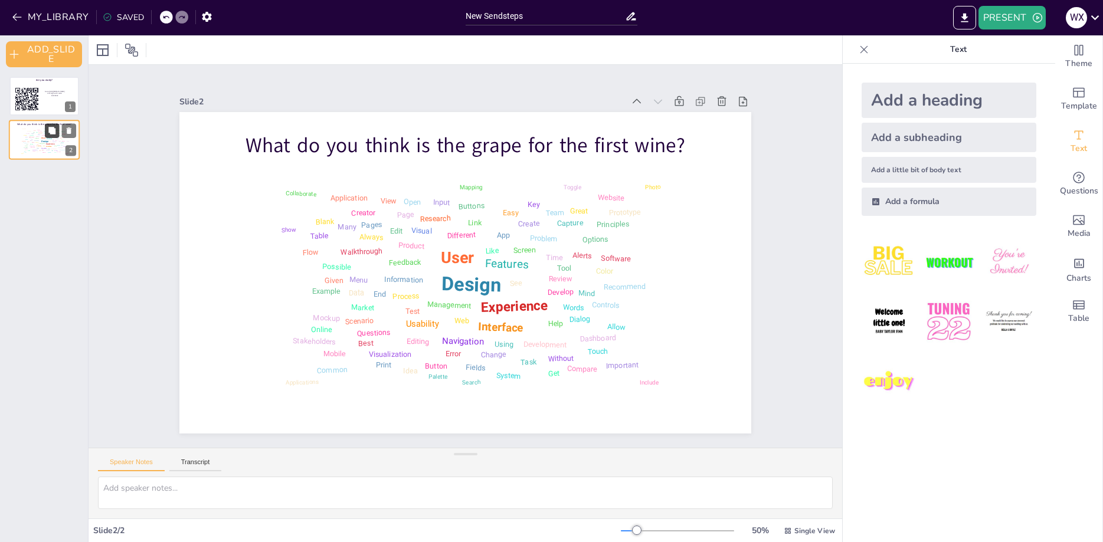
click at [49, 130] on icon at bounding box center [51, 131] width 7 height 7
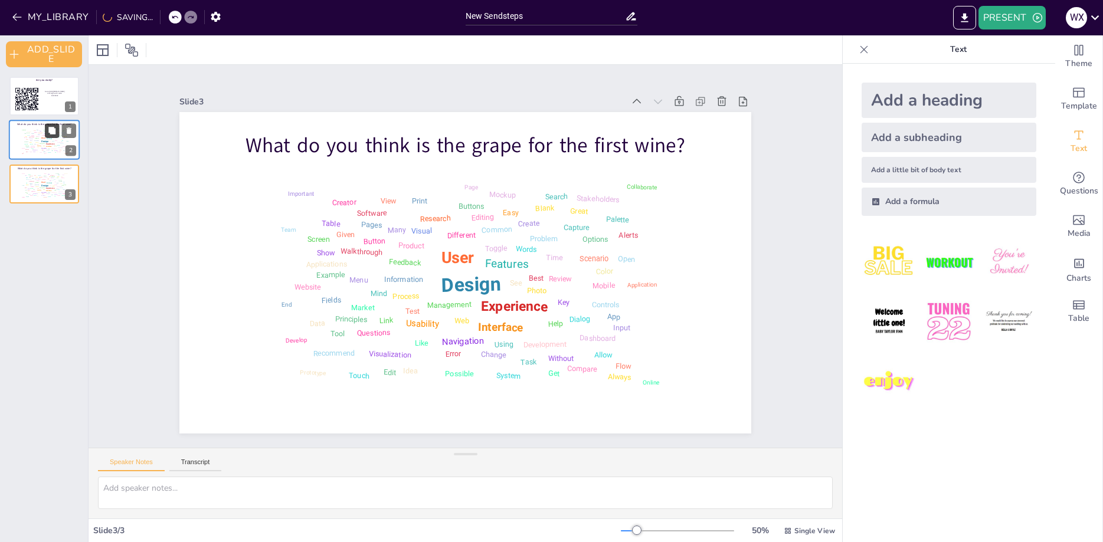
click at [51, 130] on icon at bounding box center [51, 131] width 7 height 7
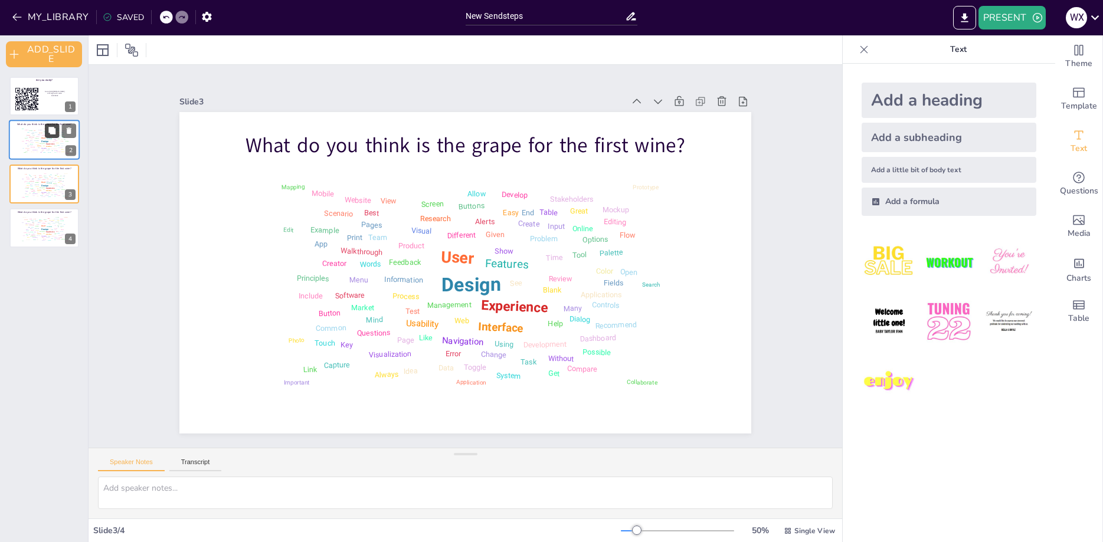
click at [51, 130] on icon at bounding box center [51, 131] width 7 height 7
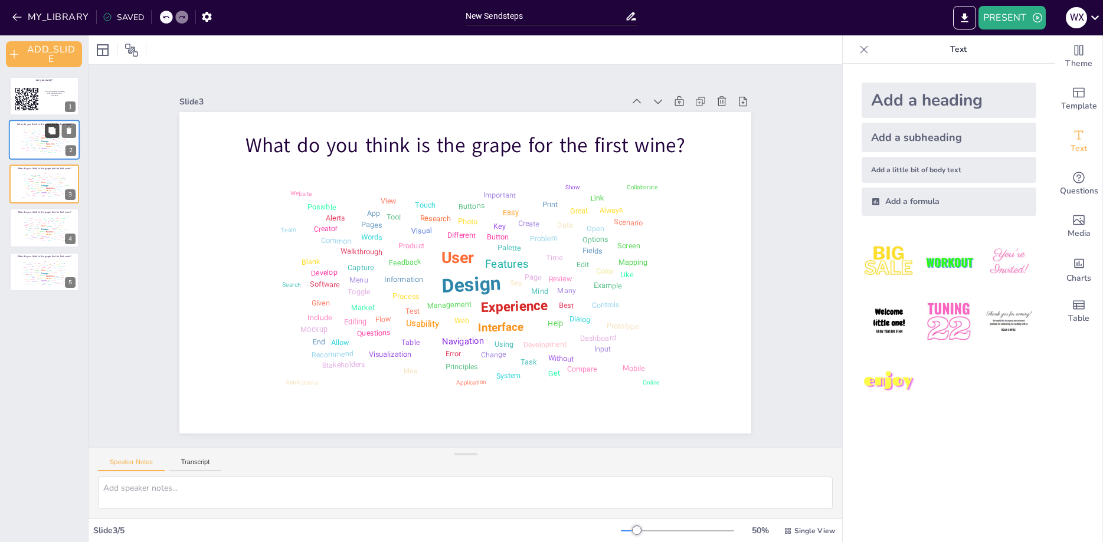
click at [51, 130] on icon at bounding box center [51, 131] width 7 height 7
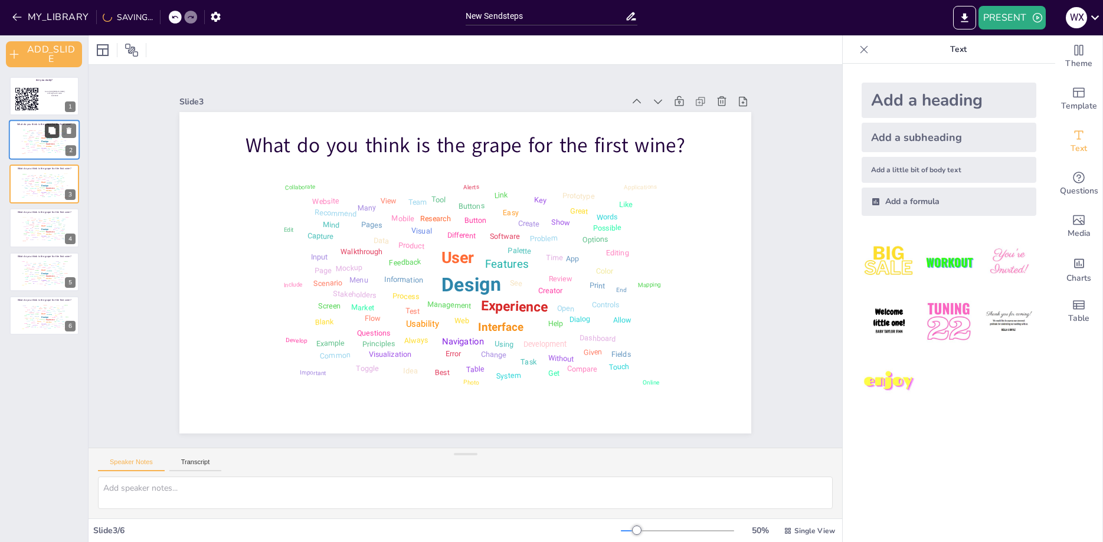
click at [51, 130] on icon at bounding box center [51, 131] width 7 height 7
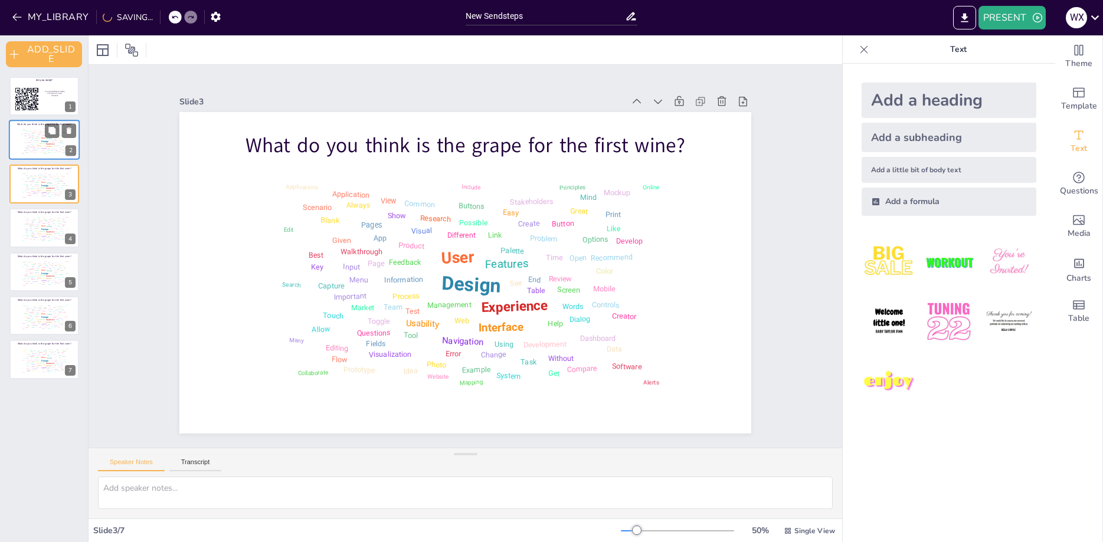
click at [25, 146] on div "Design User Experience Interface Features Navigation Usability Test Process Inf…" at bounding box center [44, 141] width 50 height 28
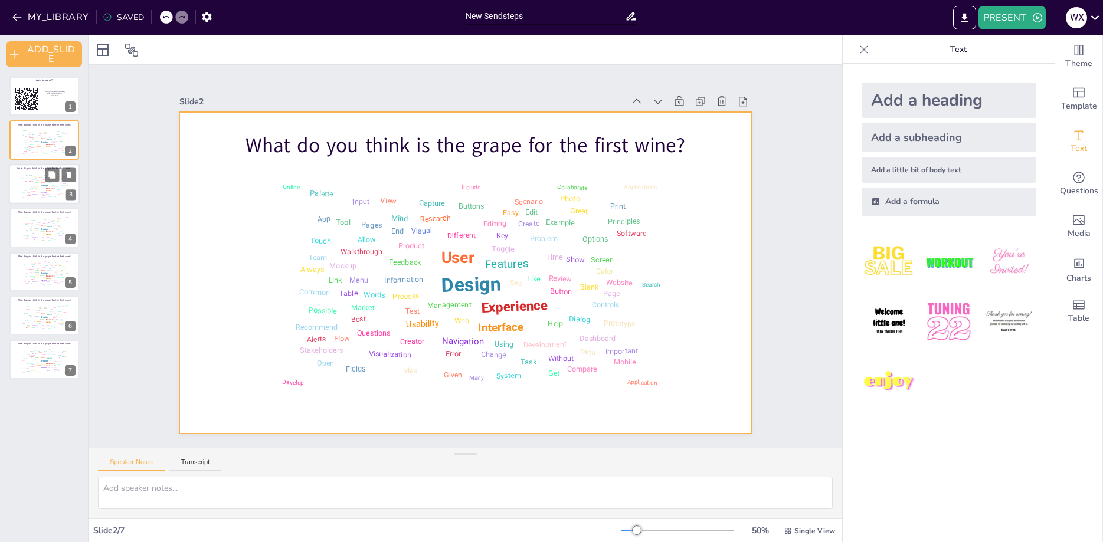
click at [32, 184] on div "Design User Experience Interface Features Navigation Usability Test Process Inf…" at bounding box center [44, 185] width 50 height 28
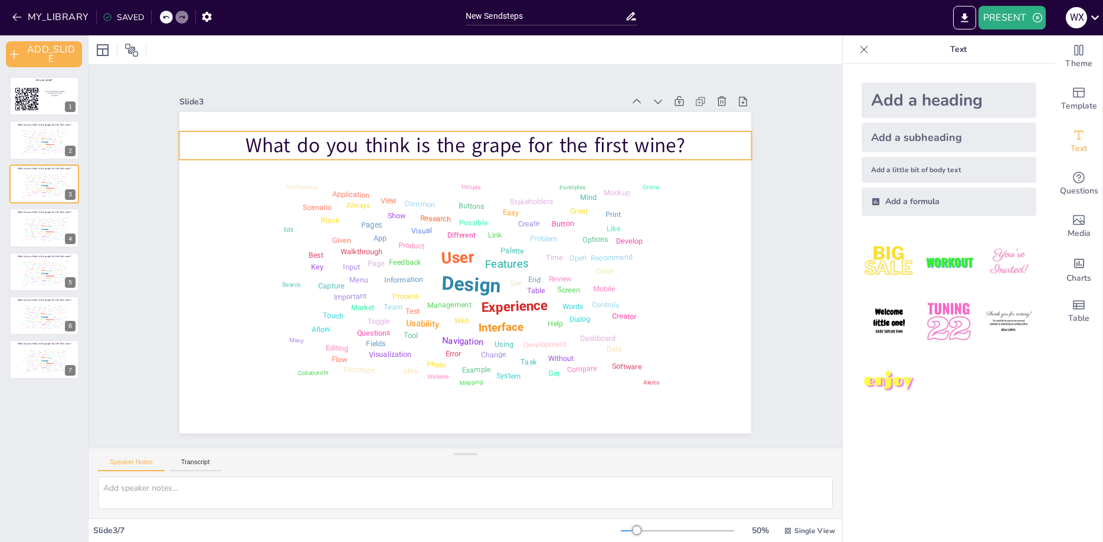
click at [398, 143] on p "What do you think is the grape for the first wine?" at bounding box center [355, 245] width 87 height 573
click at [399, 143] on p "What do you think is the grape for the first wine?" at bounding box center [355, 268] width 88 height 573
click at [606, 143] on p "What do you think is the grape for the first wine?" at bounding box center [554, 192] width 359 height 480
click at [606, 143] on p "What do you think is the grape for the first wine?" at bounding box center [561, 312] width 311 height 510
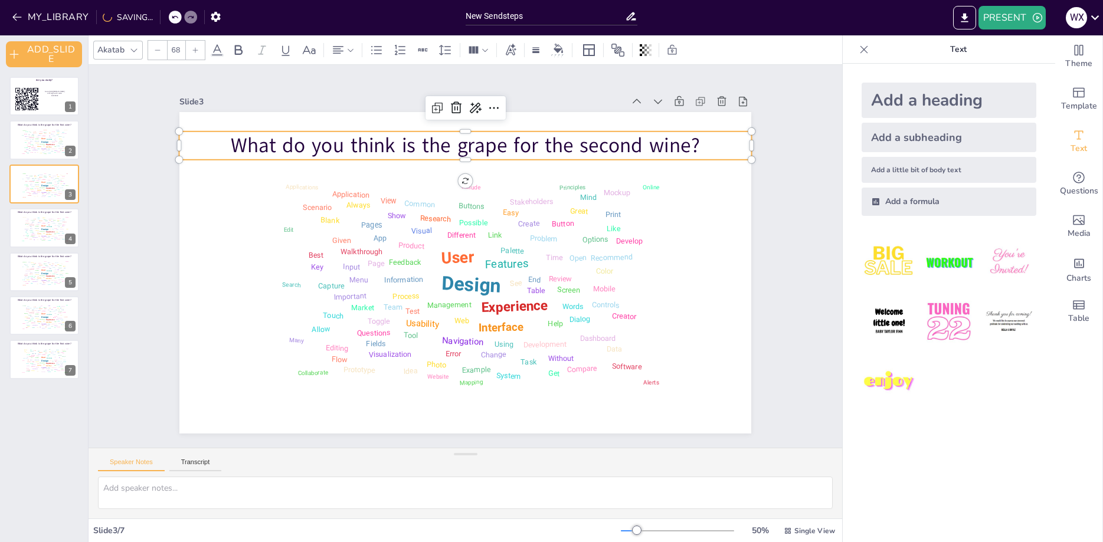
click at [731, 223] on div "Slide 1 Are you ready? Go to https://sendsteps.me and login with code: 53323832…" at bounding box center [465, 256] width 531 height 817
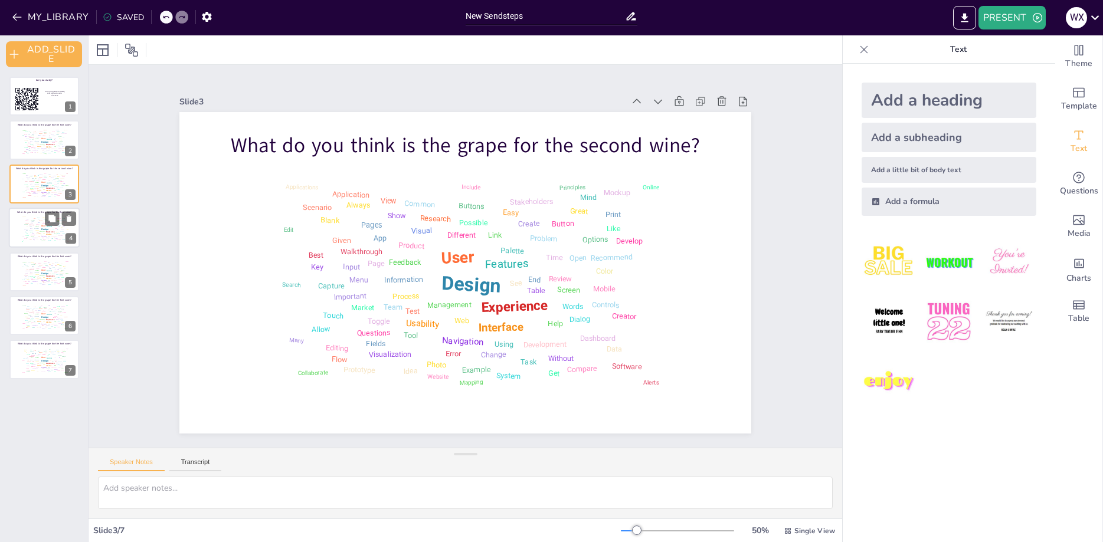
click at [30, 234] on div "Design User Experience Interface Features Navigation Usability Test Process Inf…" at bounding box center [44, 229] width 50 height 28
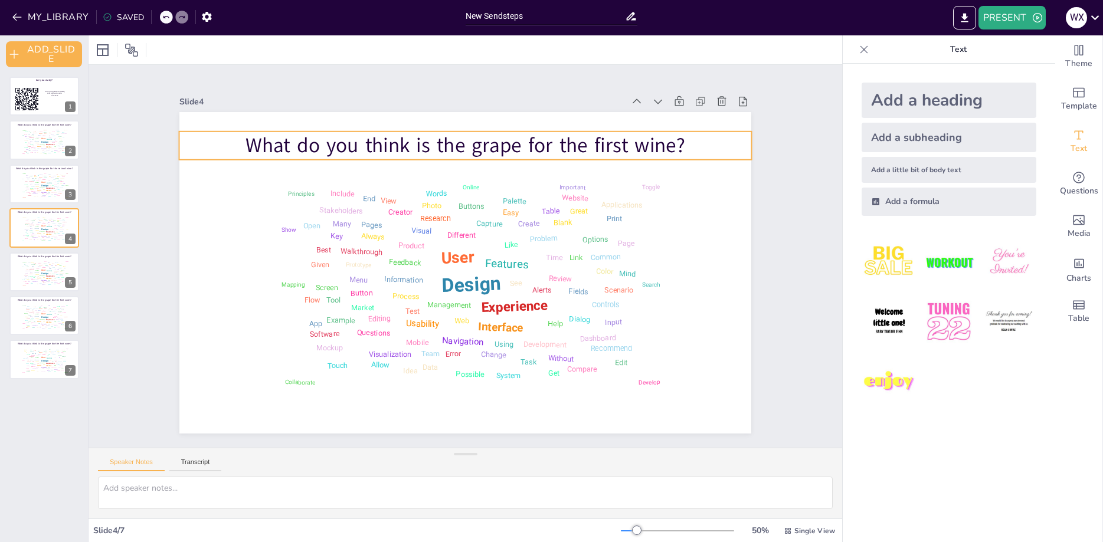
click at [608, 140] on p "What do you think is the grape for the first wine?" at bounding box center [561, 312] width 310 height 510
click at [608, 228] on p "What do you think is the grape for the first wine?" at bounding box center [510, 357] width 535 height 259
click at [608, 140] on p "What do you think is the grape for the first wine?" at bounding box center [454, 146] width 573 height 89
click at [608, 140] on p "What do you think is the grape for the first wine?" at bounding box center [431, 151] width 553 height 204
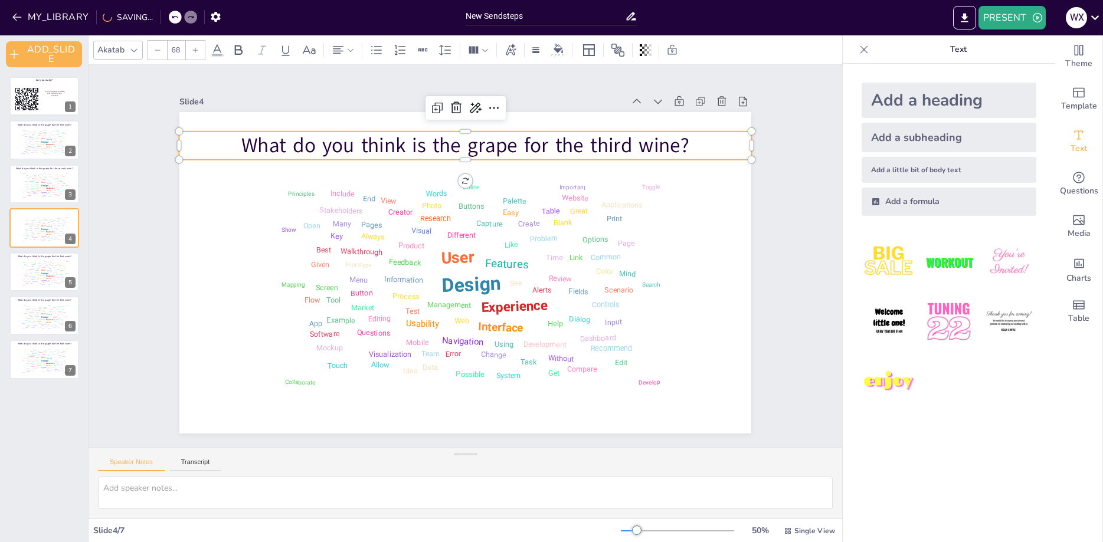
click at [764, 224] on div "Slide 1 Are you ready? Go to https://sendsteps.me and login with code: 53323832…" at bounding box center [465, 256] width 598 height 835
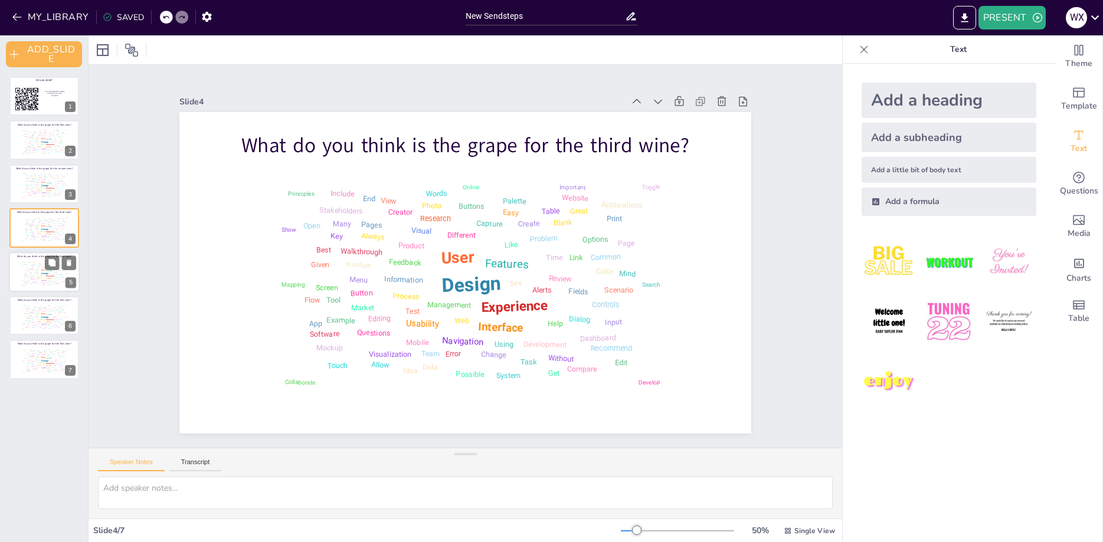
click at [34, 273] on div "Design User Experience Interface Features Navigation Usability Test Process Inf…" at bounding box center [44, 273] width 50 height 28
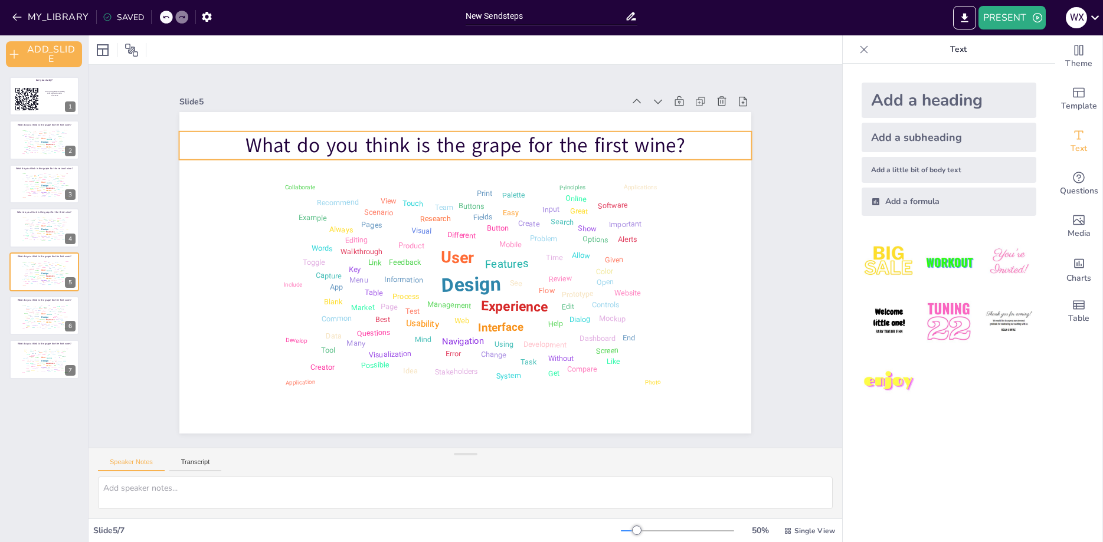
click at [599, 166] on p "What do you think is the grape for the first wine?" at bounding box center [531, 345] width 480 height 359
click at [555, 139] on p "What do you think is the grape for the first wine?" at bounding box center [375, 321] width 359 height 480
click at [599, 197] on p "What do you think is the grape for the first wine?" at bounding box center [410, 352] width 510 height 310
click at [599, 139] on p "What do you think is the grape for the first wine?" at bounding box center [409, 161] width 509 height 312
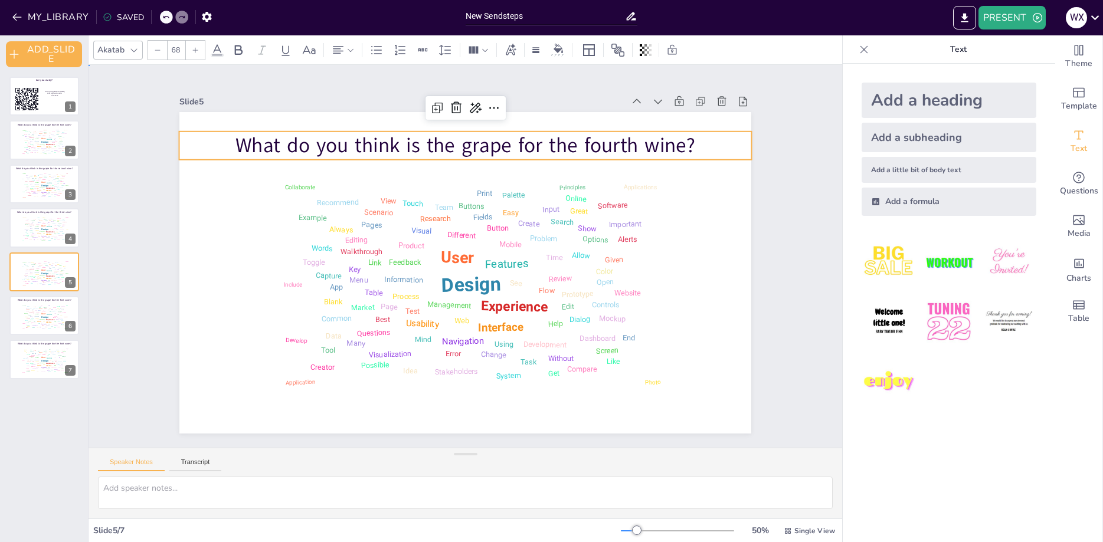
click at [803, 215] on div "Slide 1 Are you ready? Go to https://sendsteps.me and login with code: 53323832…" at bounding box center [465, 256] width 816 height 789
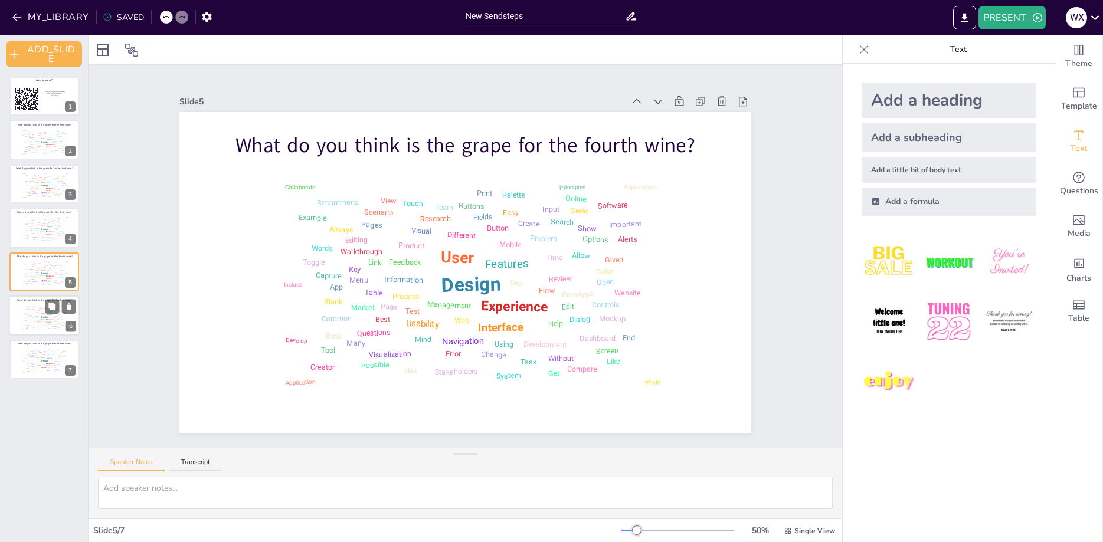
click at [40, 318] on div "Design User Experience Interface Features Navigation Usability Test Process Inf…" at bounding box center [44, 316] width 50 height 28
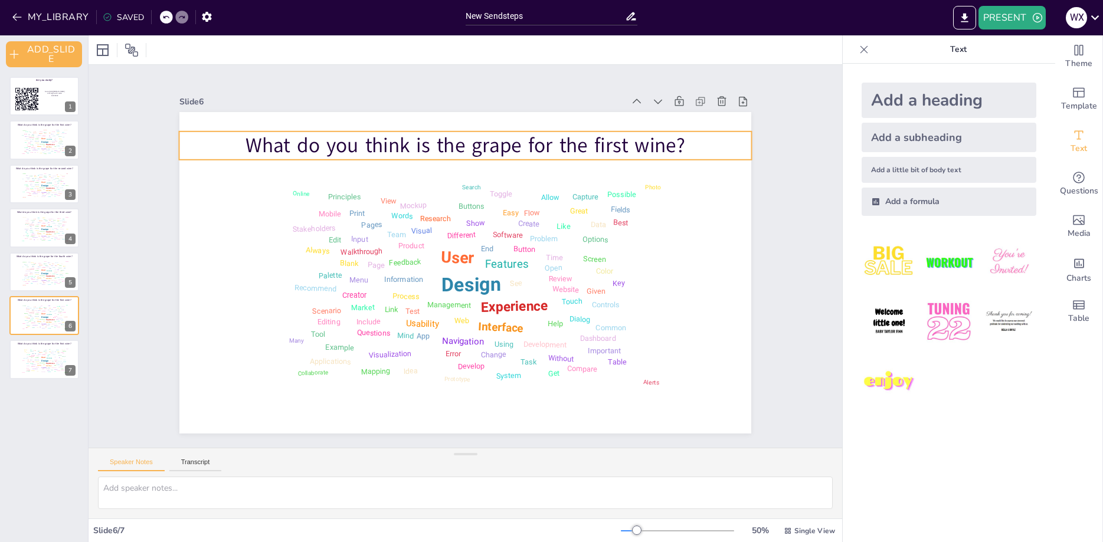
click at [609, 146] on p "What do you think is the grape for the first wine?" at bounding box center [571, 222] width 204 height 553
click at [609, 146] on p "What do you think is the grape for the first wine?" at bounding box center [539, 174] width 445 height 404
click at [609, 146] on p "What do you think is the grape for the first wine?" at bounding box center [410, 160] width 510 height 311
click at [463, 146] on p "What do you think is the grape for the first wine?" at bounding box center [360, 290] width 205 height 553
click at [790, 215] on div "Slide 1 Are you ready? Go to https://sendsteps.me and login with code: 53323832…" at bounding box center [465, 256] width 817 height 531
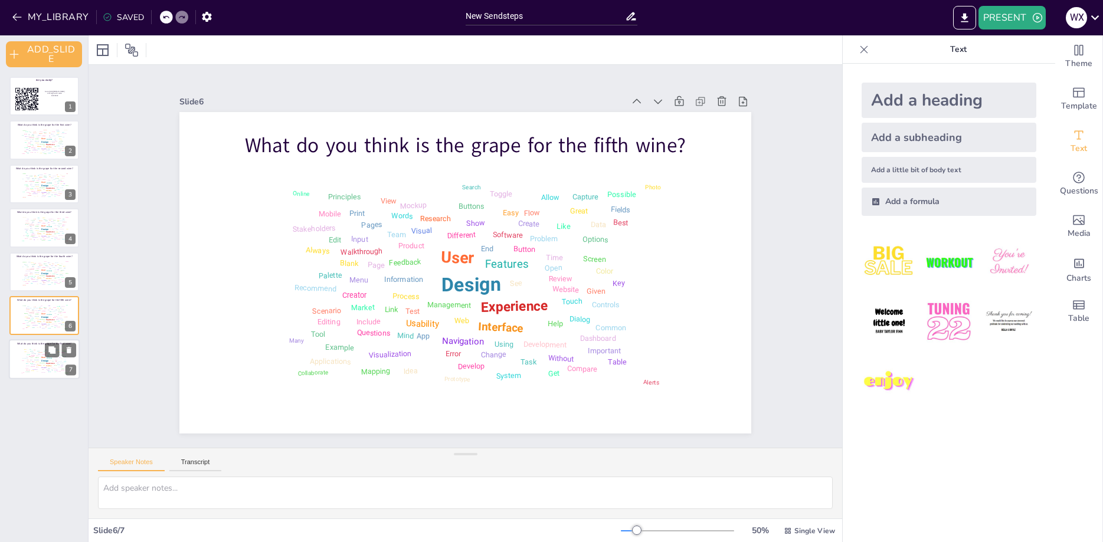
click at [32, 351] on div "Design User Experience Interface Features Navigation Usability Test Process Inf…" at bounding box center [44, 360] width 50 height 28
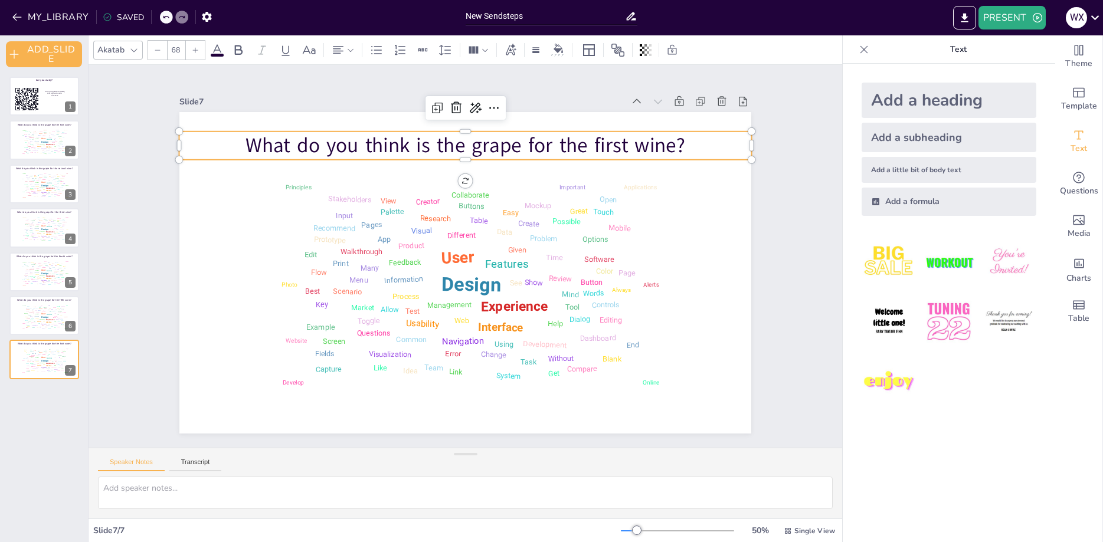
click at [606, 148] on p "What do you think is the grape for the first wine?" at bounding box center [548, 182] width 404 height 444
click at [606, 148] on p "What do you think is the grape for the first wine?" at bounding box center [465, 146] width 573 height 28
click at [606, 166] on p "What do you think is the grape for the first wine?" at bounding box center [531, 345] width 480 height 359
click at [606, 323] on p "What do you think is the grape for the first wine?" at bounding box center [454, 367] width 573 height 88
click at [764, 213] on div "Slide 1 Are you ready? Go to https://sendsteps.me and login with code: 53323832…" at bounding box center [465, 256] width 597 height 835
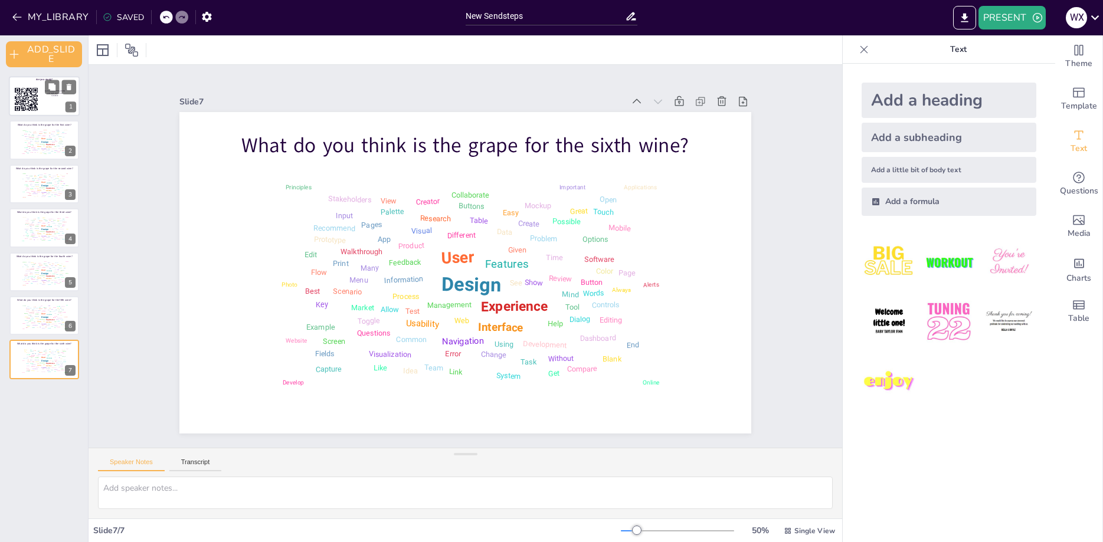
click at [47, 106] on div at bounding box center [44, 96] width 71 height 40
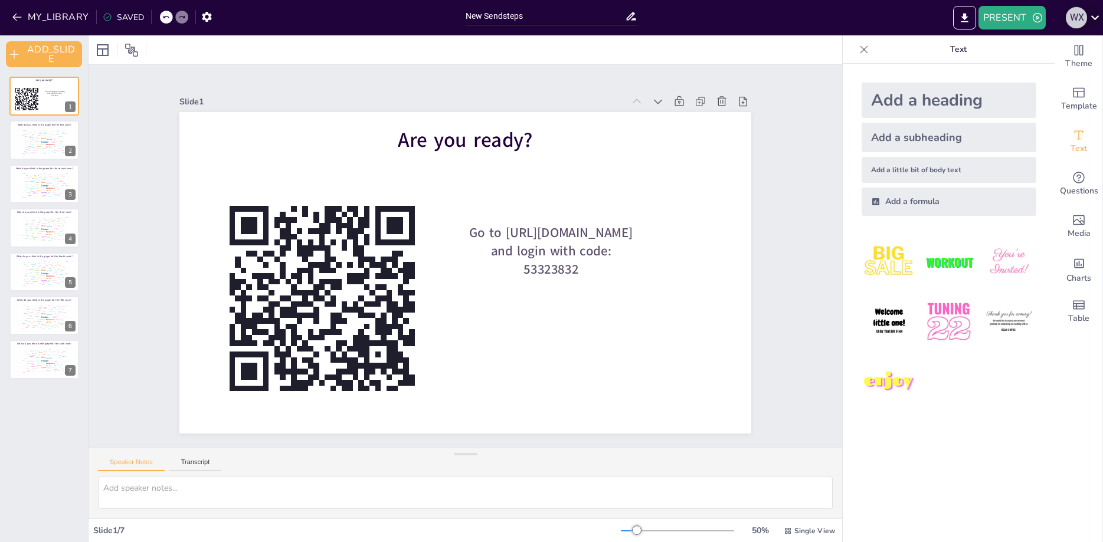
click at [1084, 13] on div "W X" at bounding box center [1076, 17] width 21 height 21
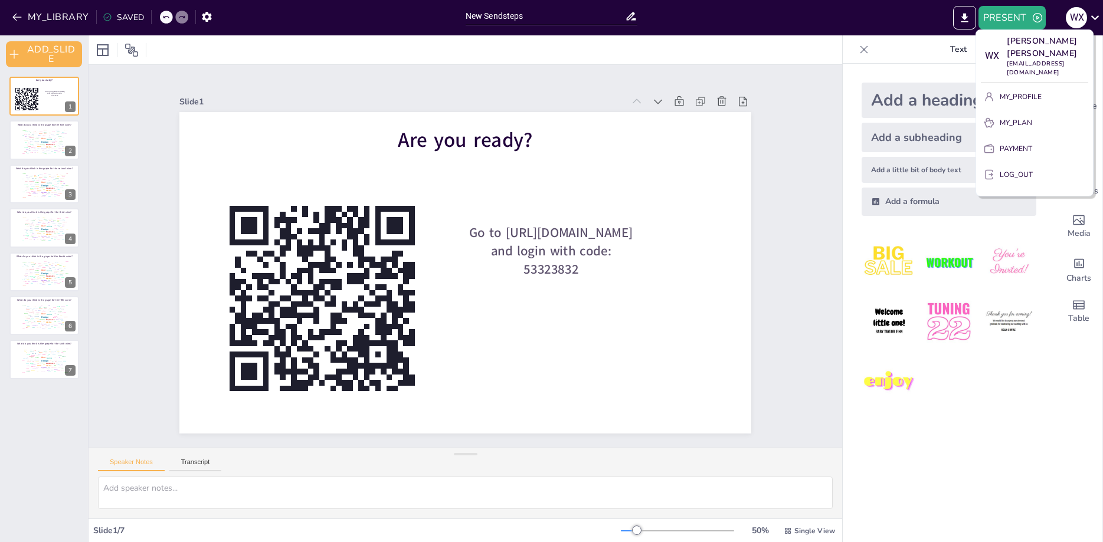
click at [685, 79] on div at bounding box center [551, 271] width 1103 height 542
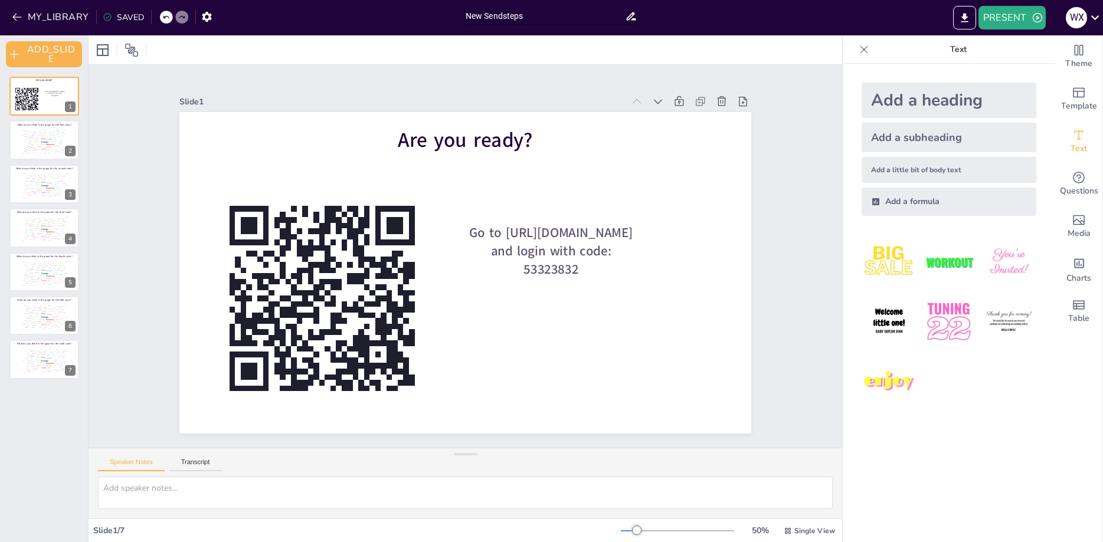
click at [524, 17] on input "New Sendsteps" at bounding box center [546, 16] width 160 height 17
drag, startPoint x: 546, startPoint y: 11, endPoint x: 393, endPoint y: 14, distance: 153.5
click at [466, 14] on input "New Sendsteps" at bounding box center [546, 16] width 160 height 17
type input "The Grape Escape 2025"
click at [371, 78] on div "Slide 1 Are you ready? Go to https://sendsteps.me and login with code: 53323832…" at bounding box center [466, 256] width 754 height 383
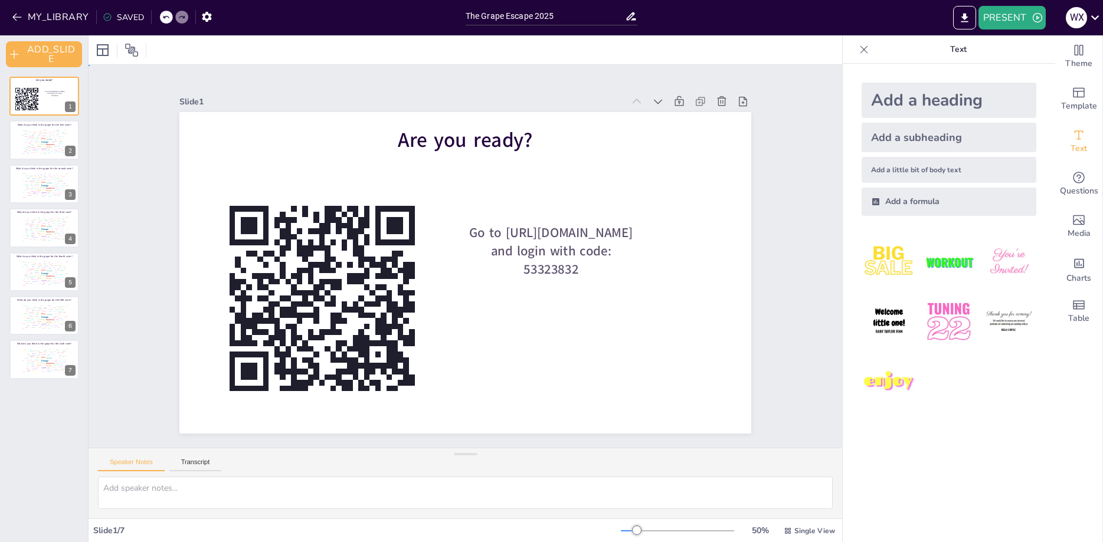
click at [806, 132] on div "Slide 1 Are you ready? Go to https://sendsteps.me and login with code: 53323832…" at bounding box center [465, 256] width 708 height 844
click at [24, 145] on div "Design User Experience Interface Features Navigation Usability Test Process Inf…" at bounding box center [44, 141] width 50 height 28
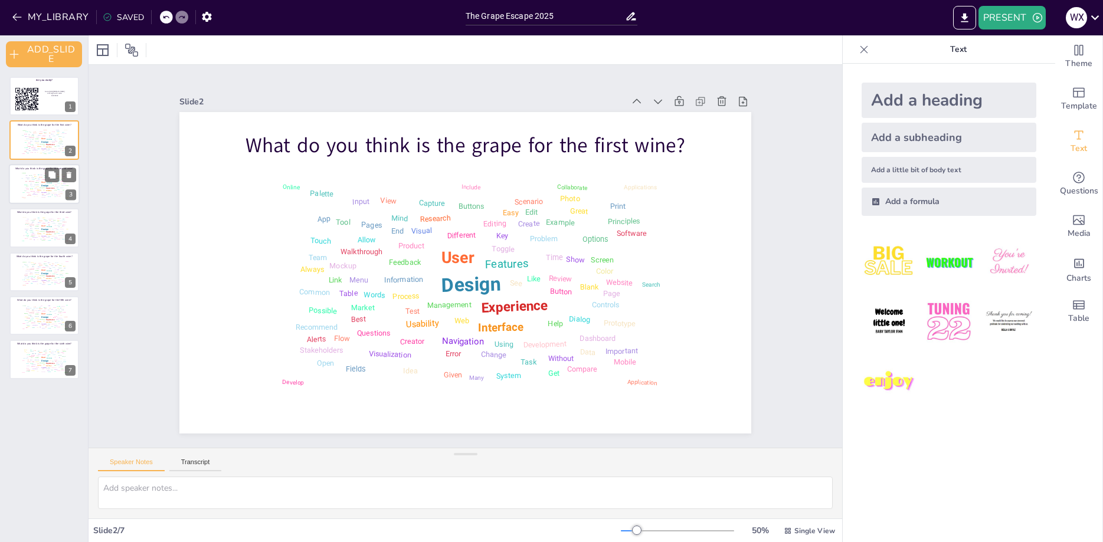
click at [22, 182] on div "Design User Experience Interface Features Navigation Usability Test Process Inf…" at bounding box center [44, 185] width 50 height 28
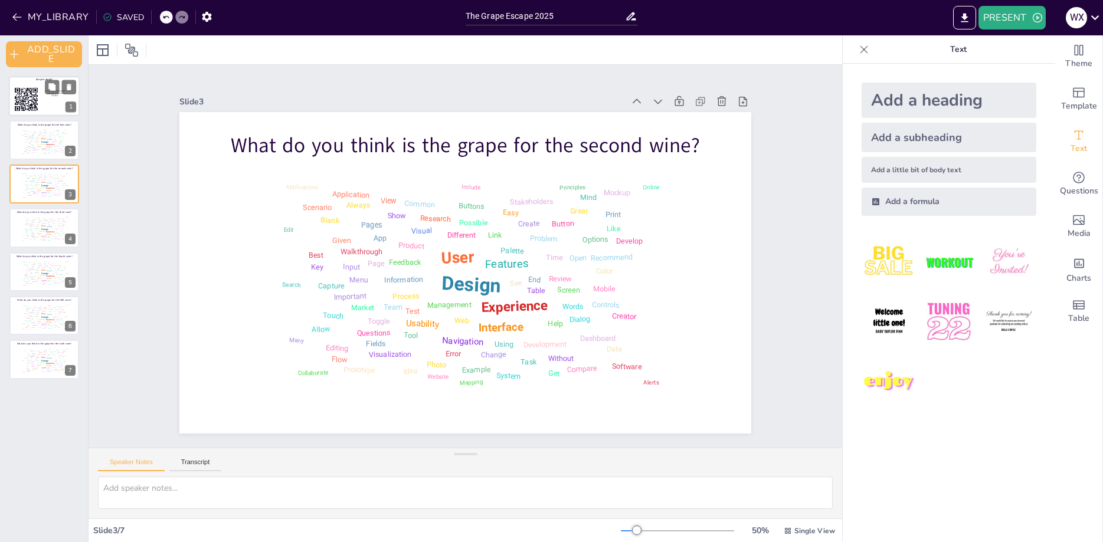
click at [41, 88] on div at bounding box center [44, 96] width 71 height 40
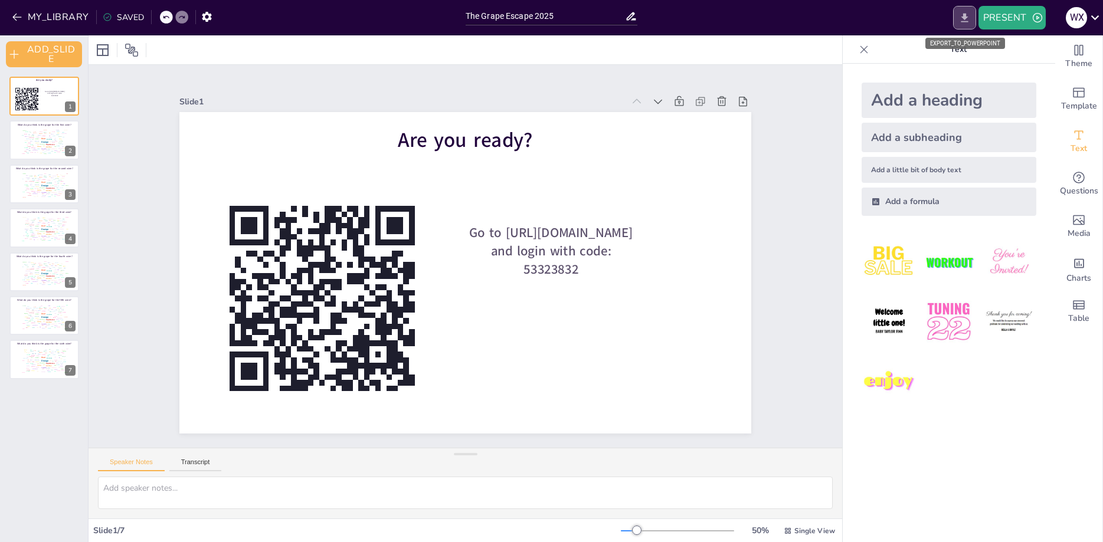
click at [961, 12] on icon "EXPORT_TO_POWERPOINT" at bounding box center [965, 18] width 12 height 12
click at [1018, 9] on button "PRESENT" at bounding box center [1012, 18] width 67 height 24
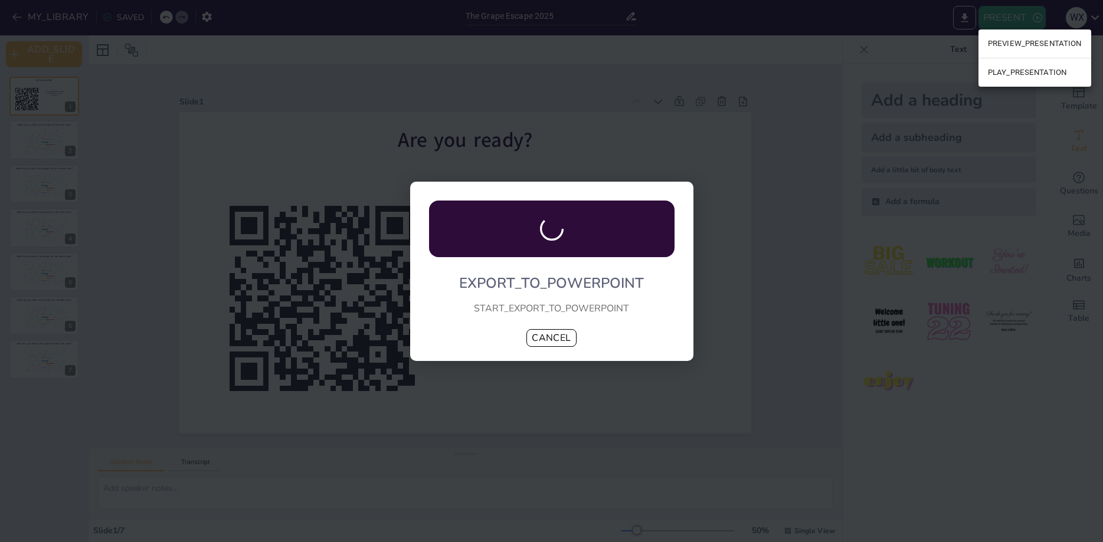
click at [554, 342] on div at bounding box center [551, 271] width 1103 height 542
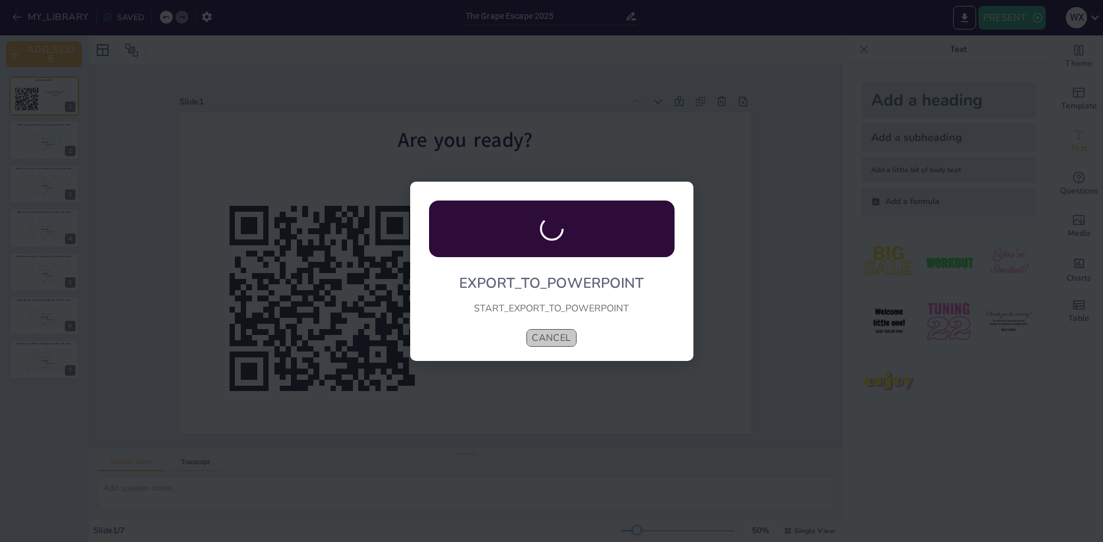
click at [553, 334] on button "CANCEL" at bounding box center [552, 338] width 50 height 18
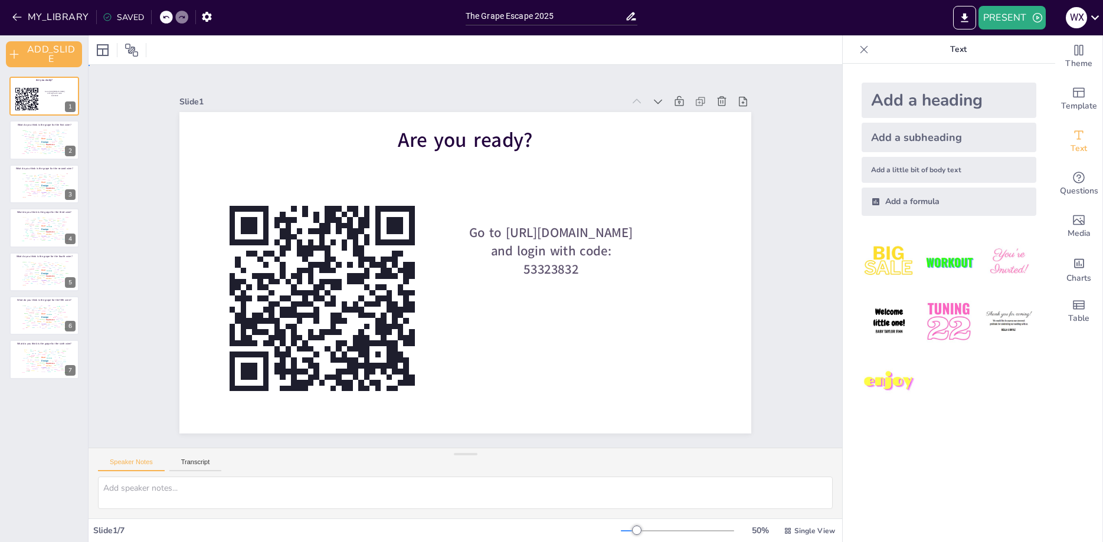
click at [699, 81] on div "Slide 1 Are you ready? Go to https://sendsteps.me and login with code: 53323832…" at bounding box center [465, 256] width 593 height 673
click at [1022, 14] on button "PRESENT" at bounding box center [1012, 18] width 67 height 24
click at [1009, 68] on li "PLAY_PRESENTATION" at bounding box center [1035, 72] width 113 height 19
click at [1068, 226] on div "Media" at bounding box center [1078, 226] width 47 height 43
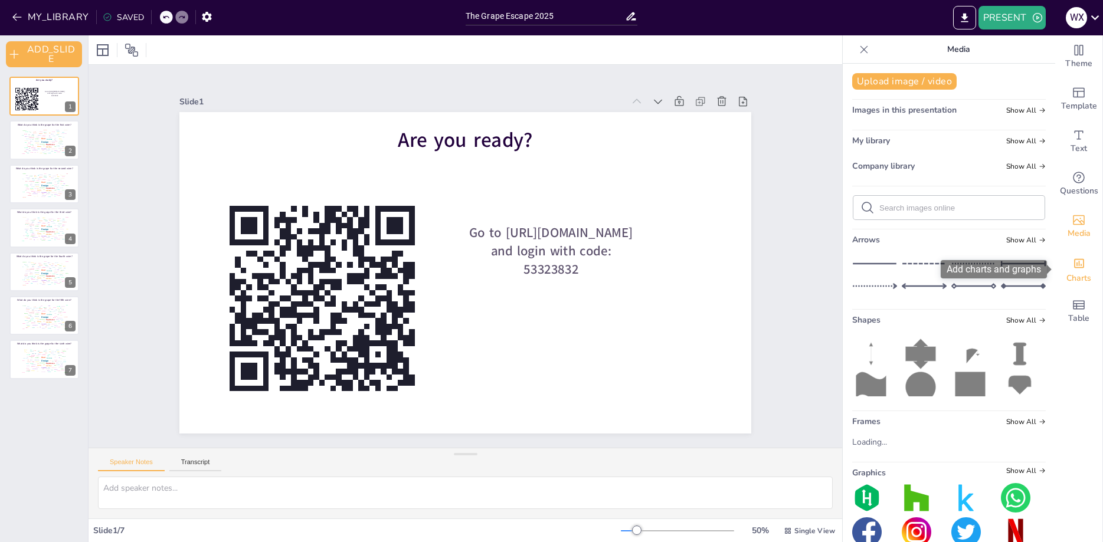
click at [1090, 271] on div "Charts" at bounding box center [1078, 269] width 47 height 43
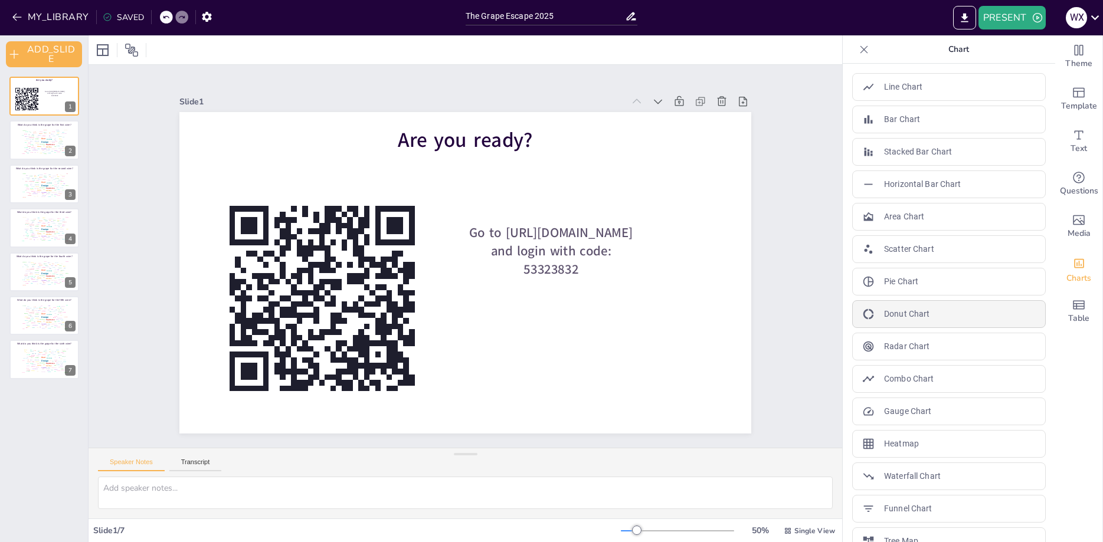
scroll to position [55, 0]
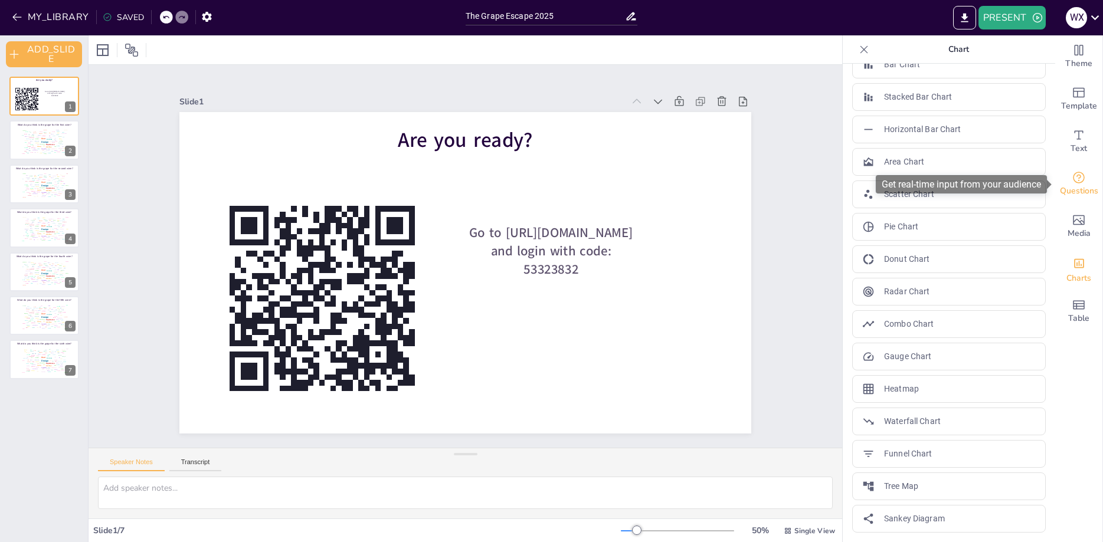
click at [1075, 178] on icon "Get real-time input from your audience" at bounding box center [1079, 178] width 14 height 14
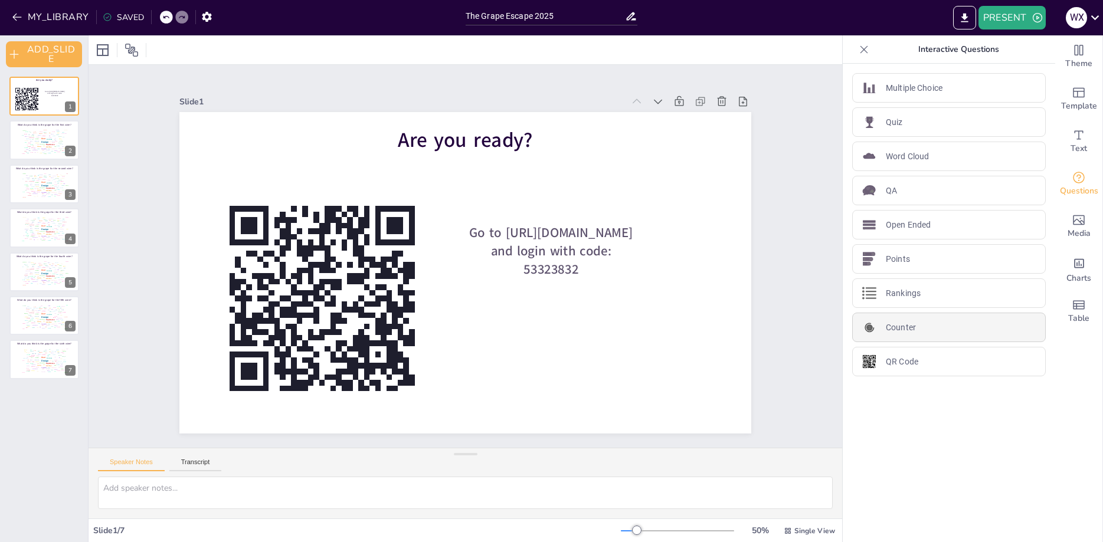
click at [927, 327] on div "Counter" at bounding box center [949, 328] width 194 height 30
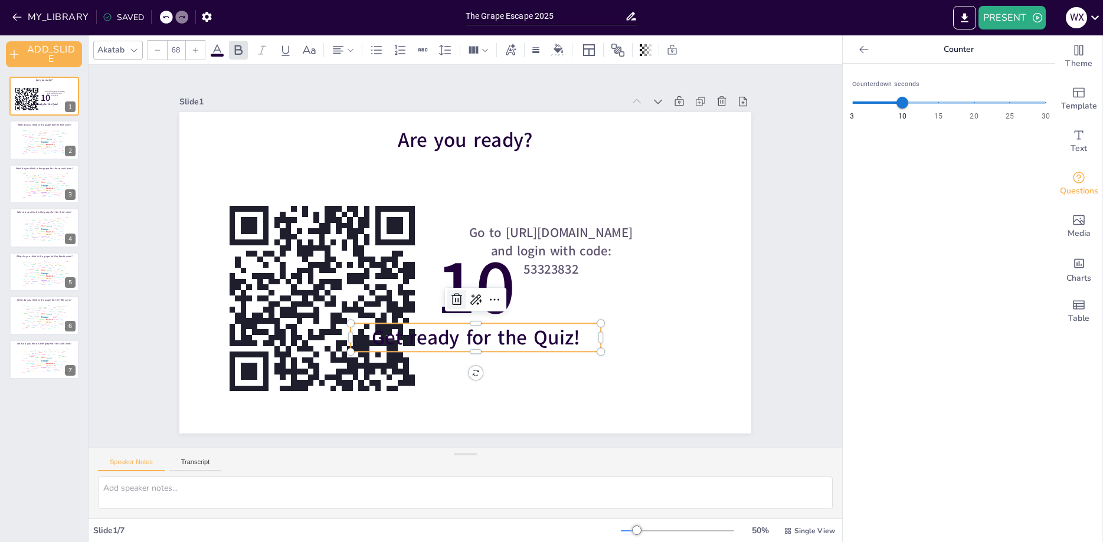
click at [488, 236] on icon at bounding box center [498, 226] width 20 height 20
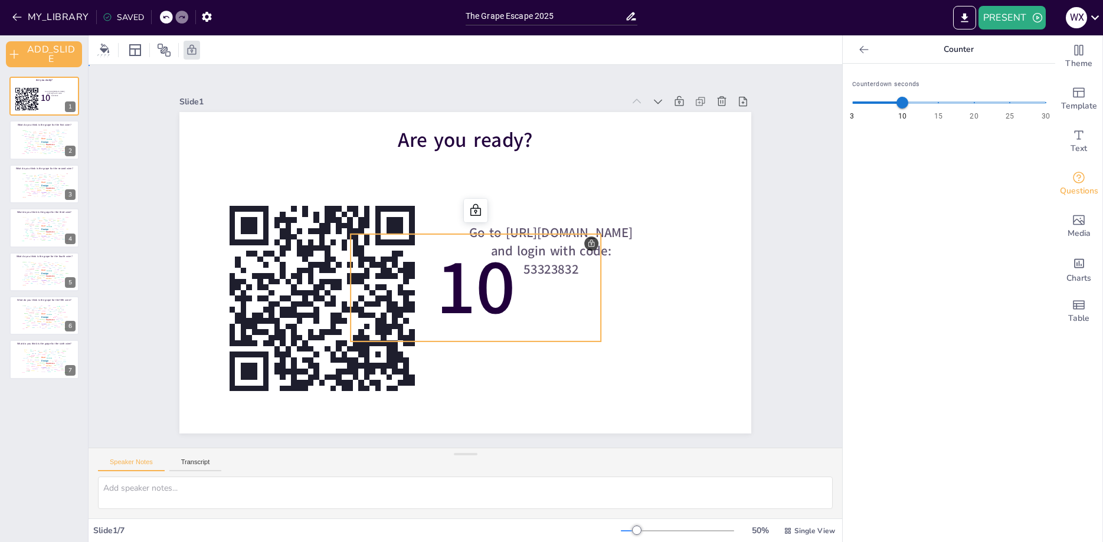
click at [491, 300] on span "10" at bounding box center [435, 270] width 112 height 90
click at [453, 285] on div at bounding box center [442, 297] width 24 height 24
click at [474, 211] on icon at bounding box center [481, 212] width 15 height 15
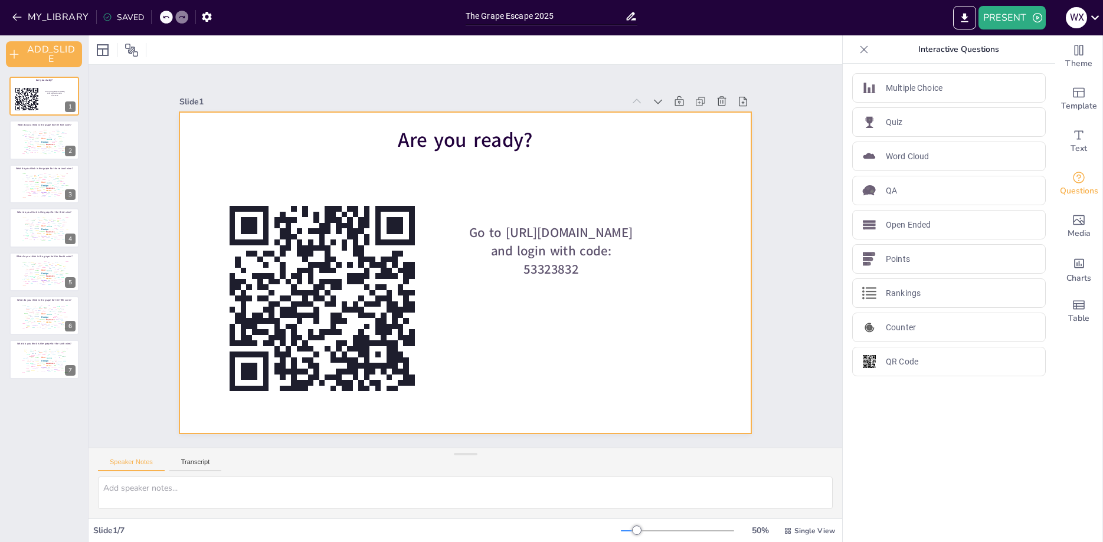
click at [639, 397] on div at bounding box center [475, 243] width 652 height 596
click at [920, 189] on div "QA" at bounding box center [949, 191] width 194 height 30
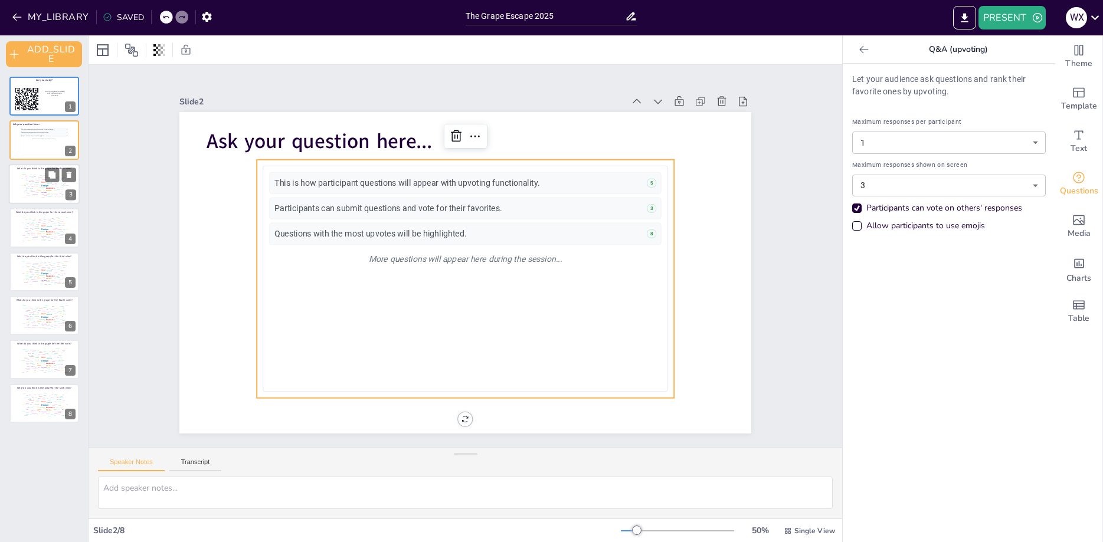
click at [20, 189] on div "Design User Experience Interface Features Navigation Usability Test Process Inf…" at bounding box center [44, 185] width 50 height 28
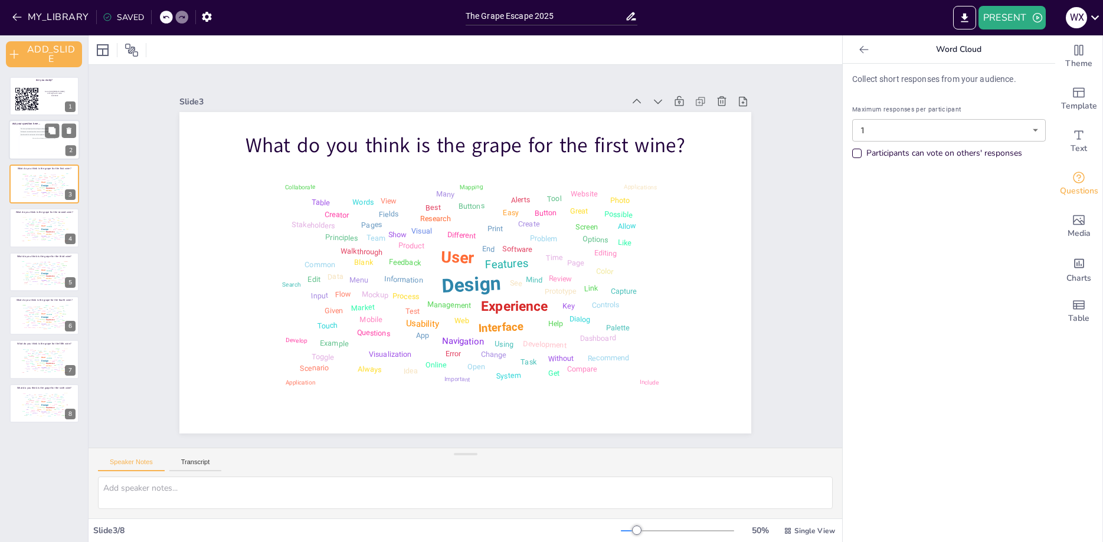
click at [34, 146] on div "This is how participant questions will appear with upvoting functionality. 5 Pa…" at bounding box center [44, 141] width 48 height 27
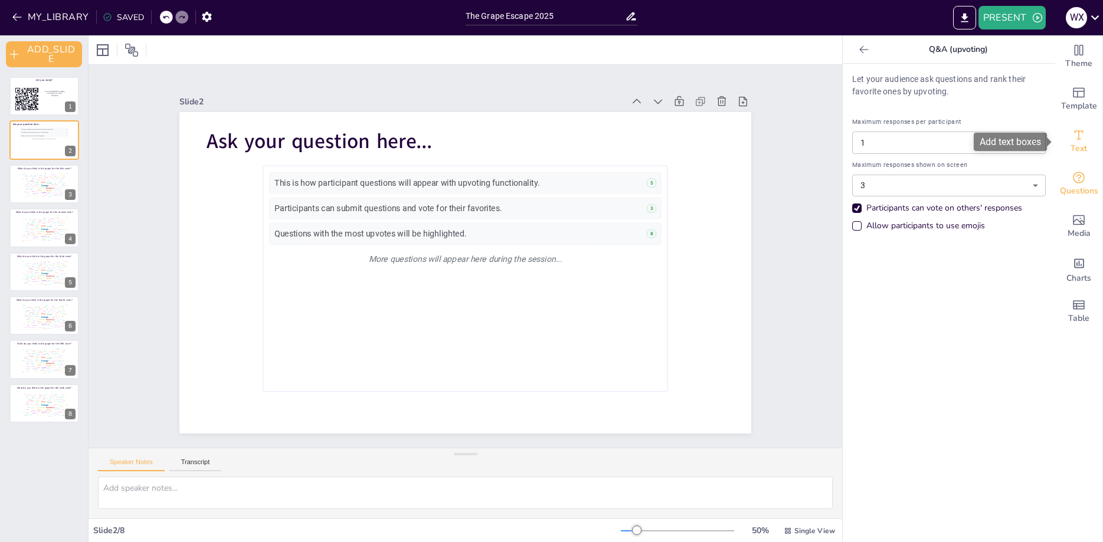
click at [1072, 144] on span "Text" at bounding box center [1079, 148] width 17 height 13
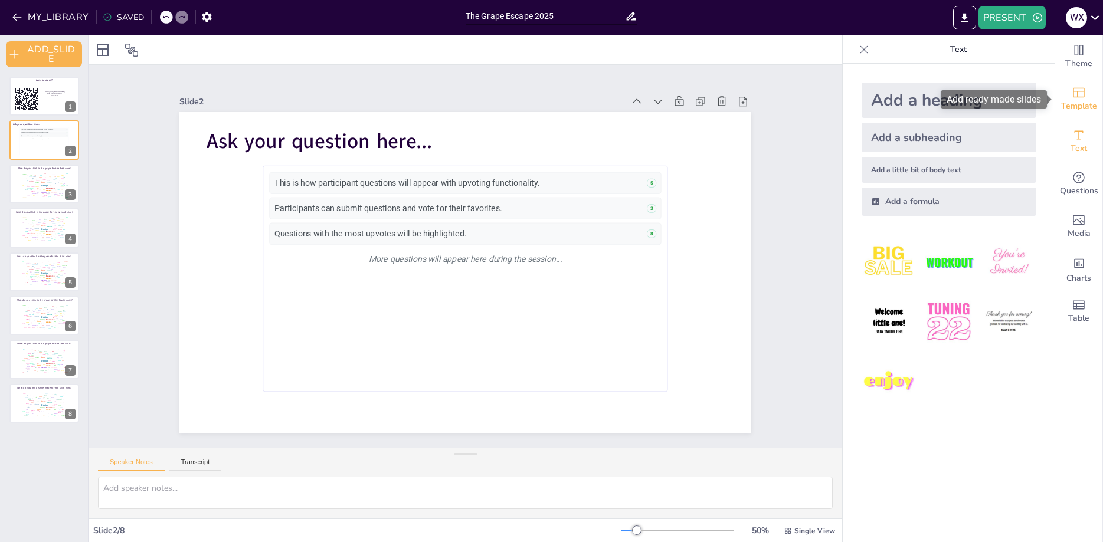
click at [1079, 110] on span "Template" at bounding box center [1079, 106] width 36 height 13
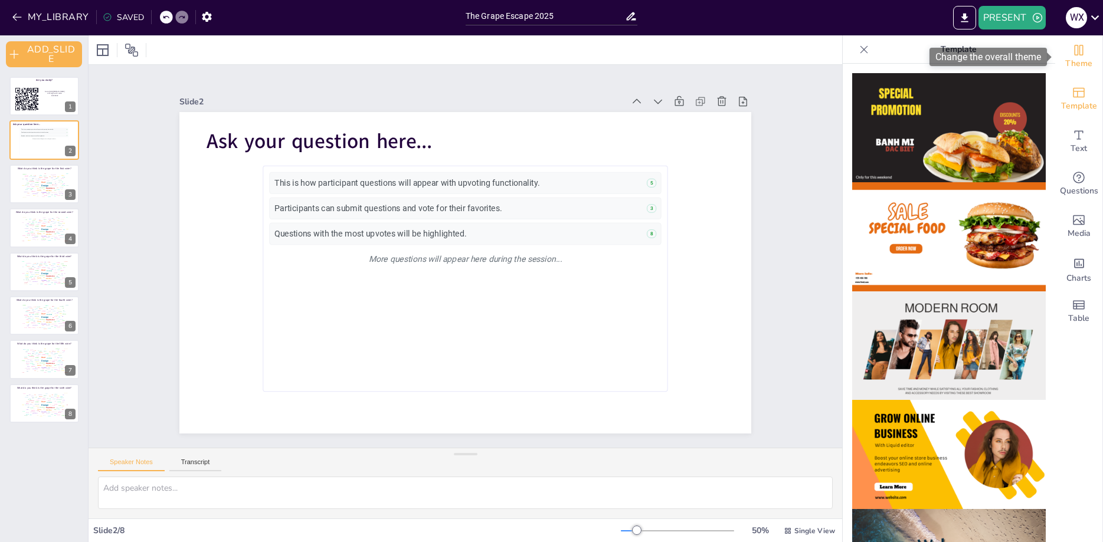
click at [1082, 63] on span "Theme" at bounding box center [1078, 63] width 27 height 13
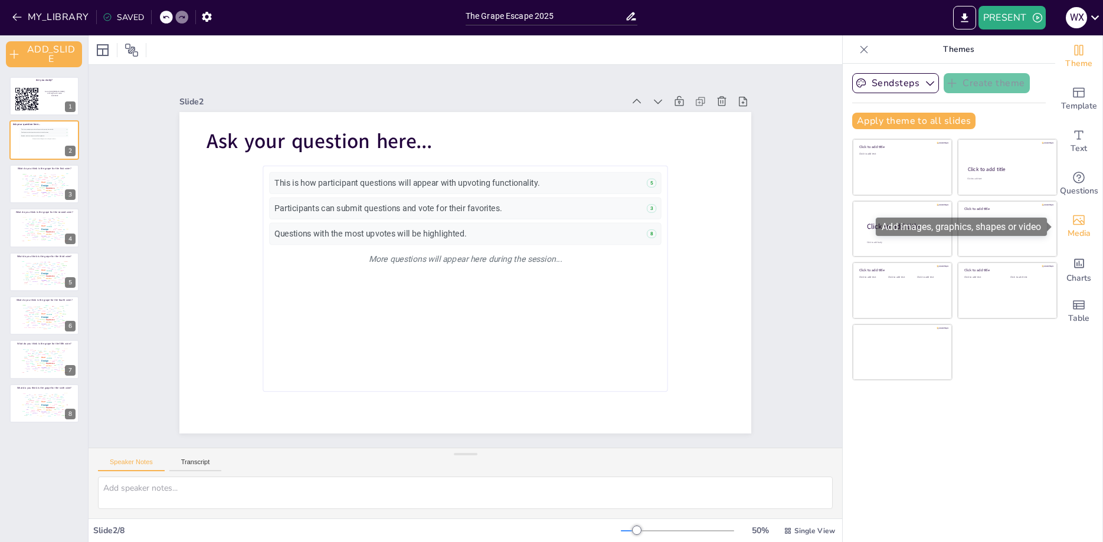
click at [1068, 242] on div "Media" at bounding box center [1078, 226] width 47 height 43
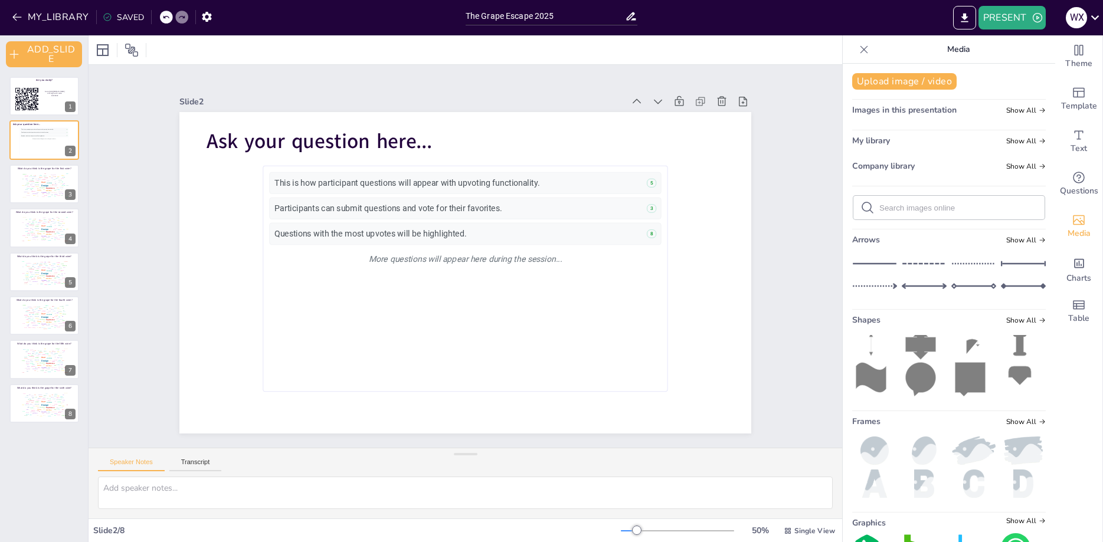
scroll to position [74, 0]
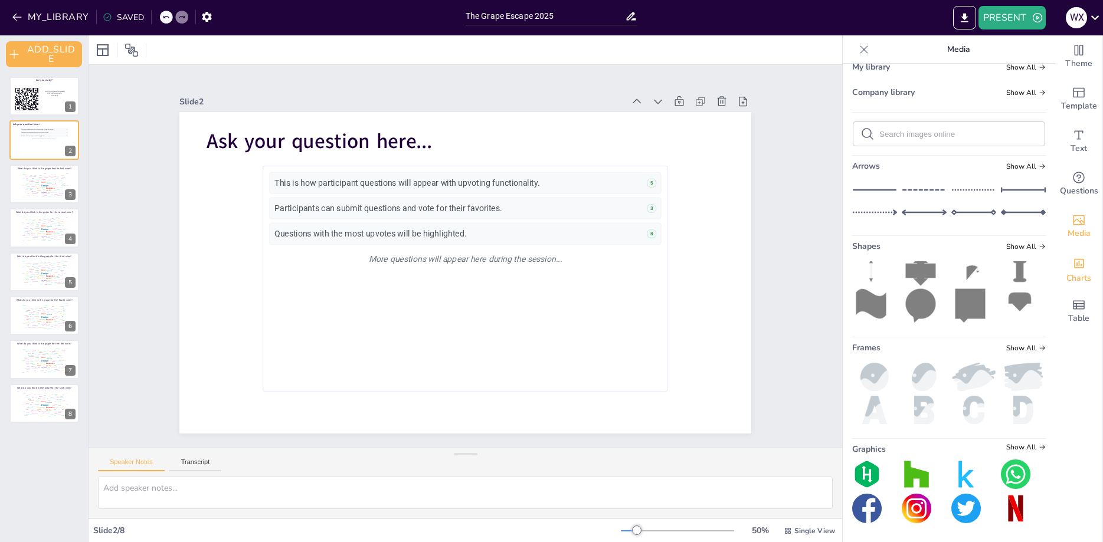
click at [1081, 276] on span "Charts" at bounding box center [1079, 278] width 25 height 13
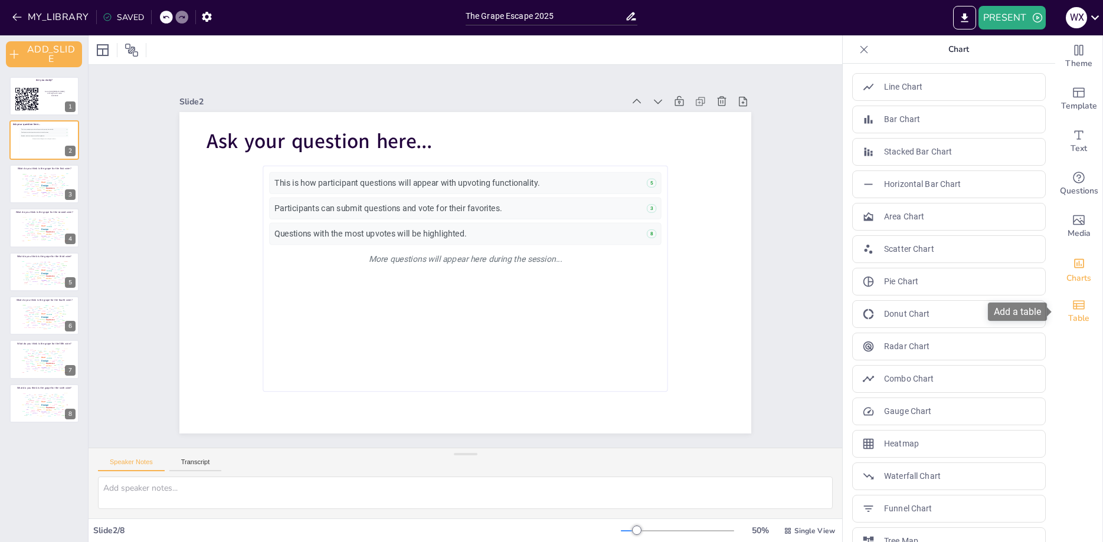
click at [1080, 315] on span "Table" at bounding box center [1078, 318] width 21 height 13
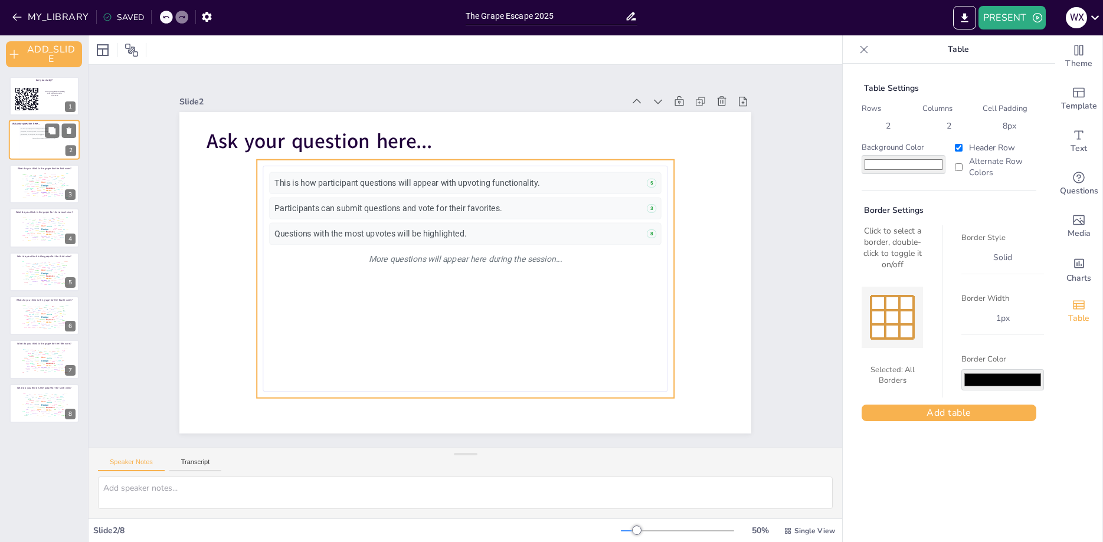
click at [48, 149] on div "This is how participant questions will appear with upvoting functionality. 5 Pa…" at bounding box center [44, 141] width 48 height 27
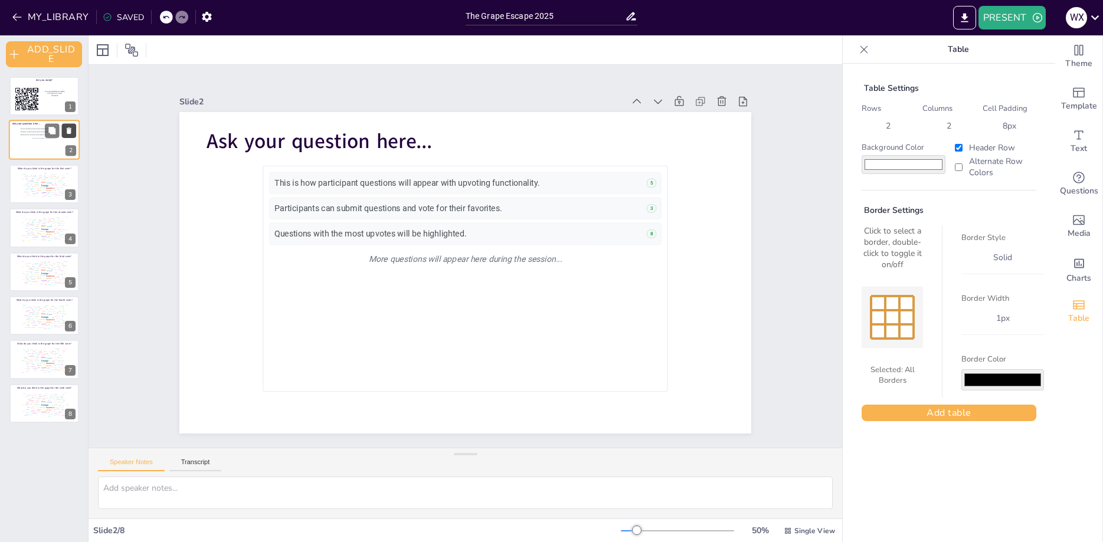
click at [70, 132] on icon at bounding box center [69, 131] width 5 height 6
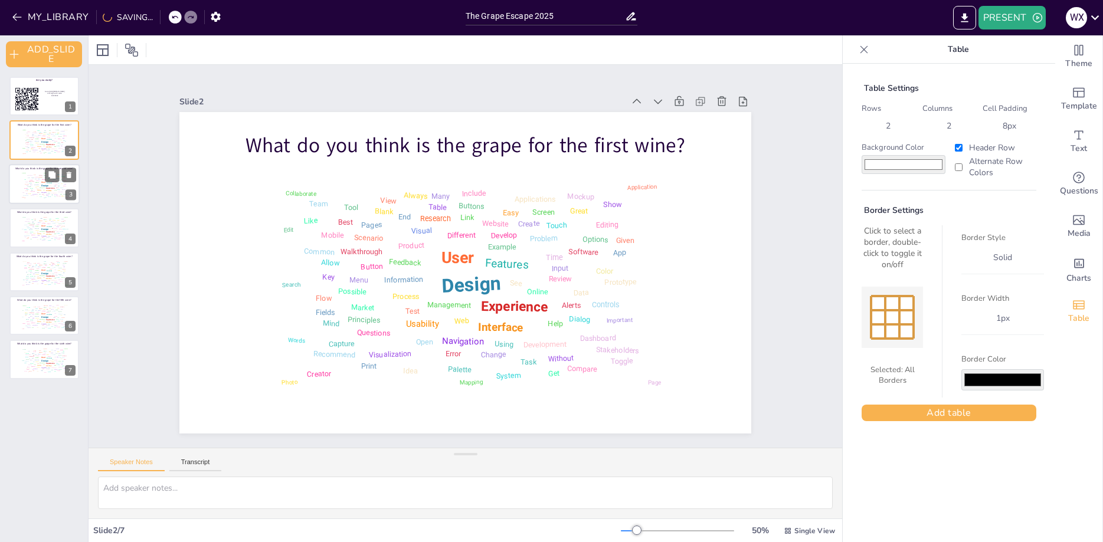
click at [44, 180] on div "Different" at bounding box center [44, 179] width 4 height 1
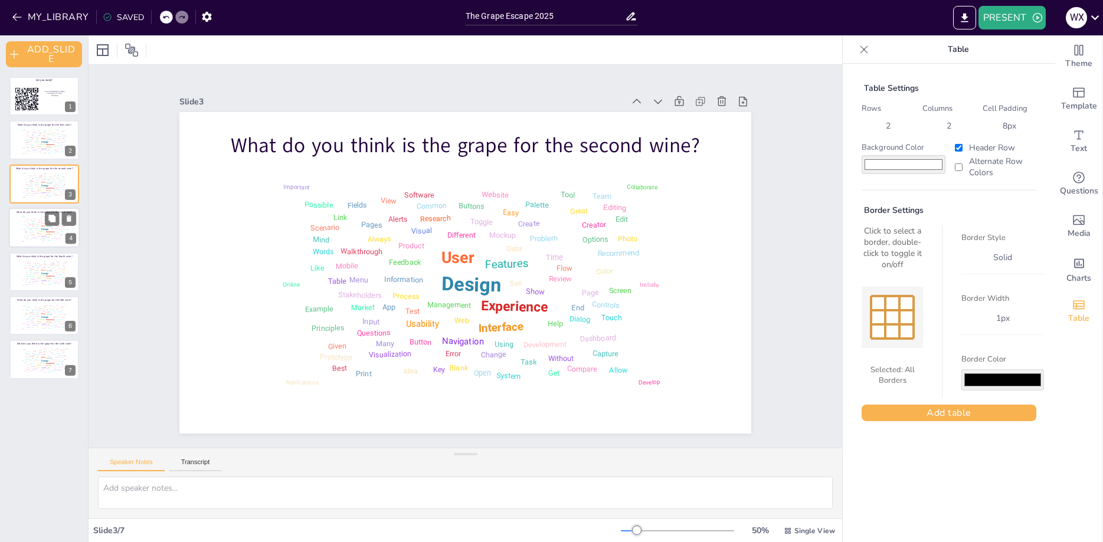
click at [25, 233] on div "Button" at bounding box center [26, 232] width 3 height 1
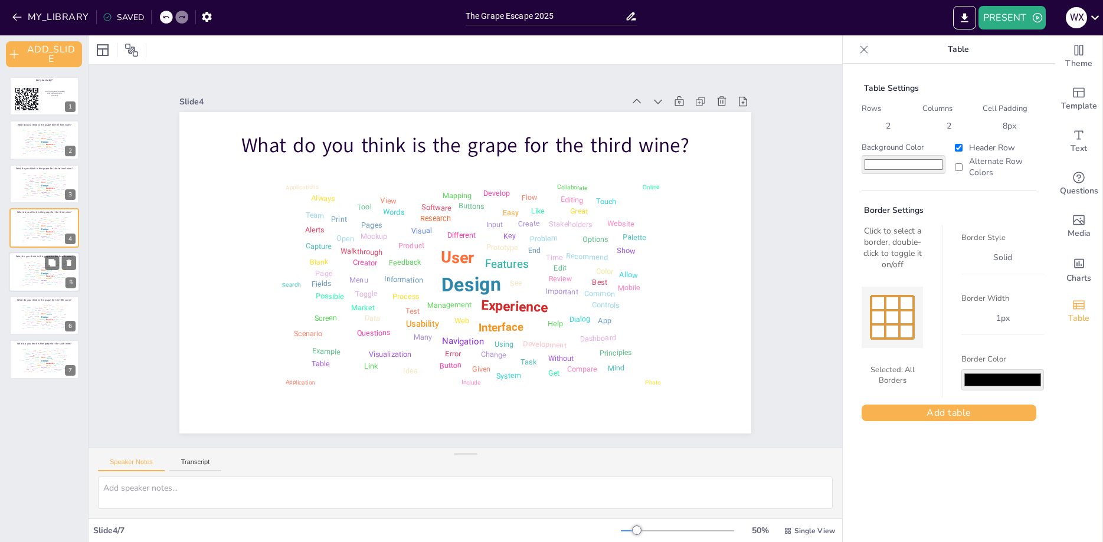
click at [24, 274] on div "Design User Experience Interface Features Navigation Usability Test Process Inf…" at bounding box center [44, 273] width 50 height 28
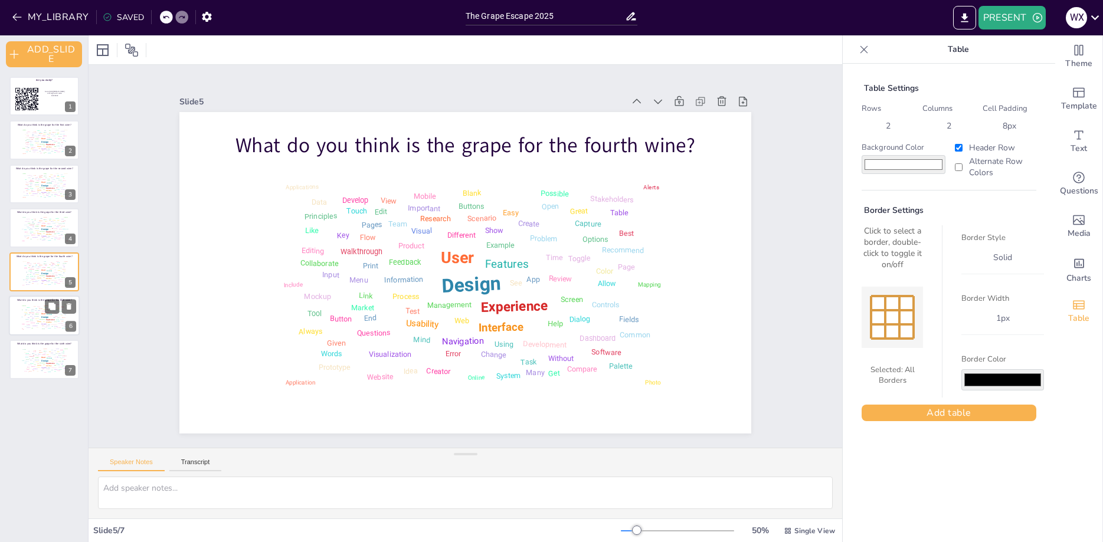
click at [19, 315] on div "Design User Experience Interface Features Navigation Usability Test Process Inf…" at bounding box center [44, 316] width 50 height 28
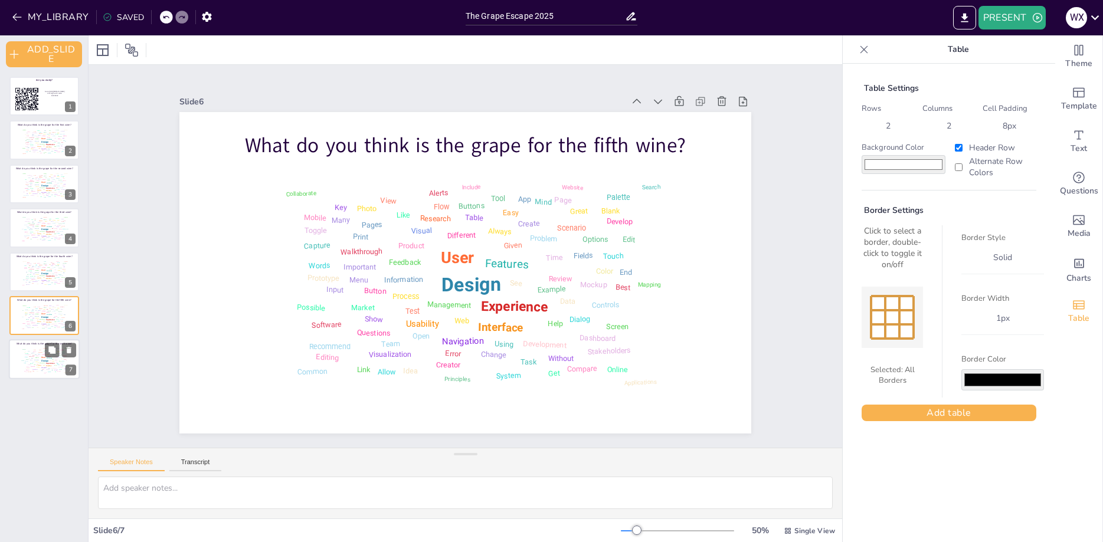
click at [21, 364] on div "Design User Experience Interface Features Navigation Usability Test Process Inf…" at bounding box center [44, 360] width 50 height 28
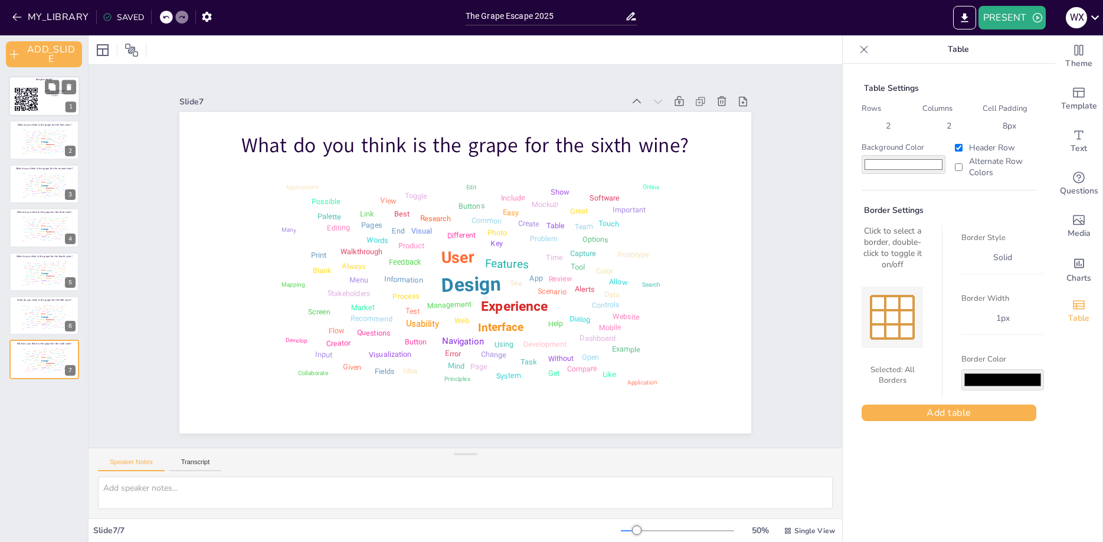
click at [35, 94] on rect at bounding box center [35, 94] width 2 height 1
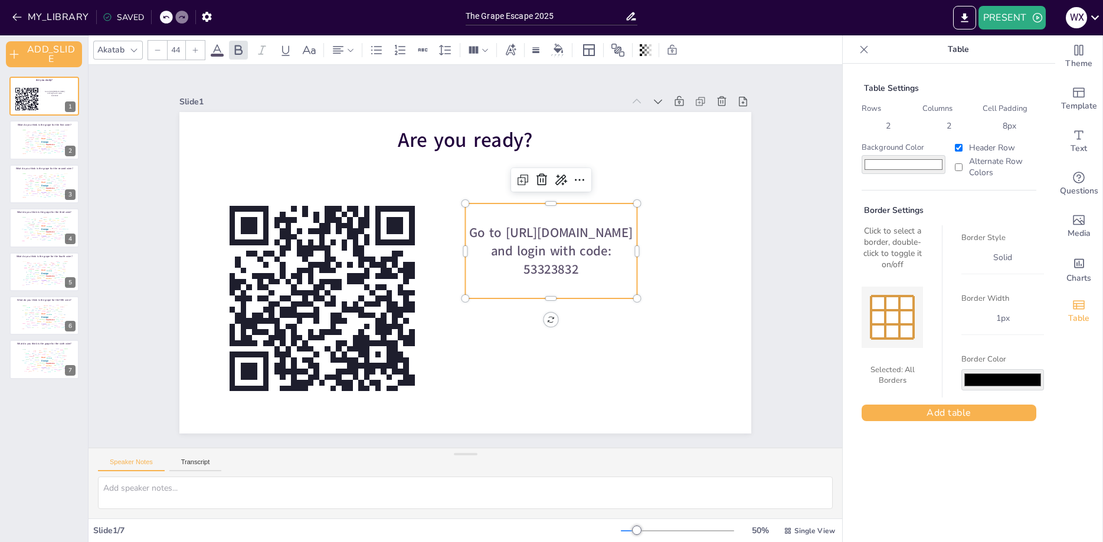
click at [550, 246] on p "Go to [URL][DOMAIN_NAME] and login with code: 53323832" at bounding box center [496, 336] width 105 height 180
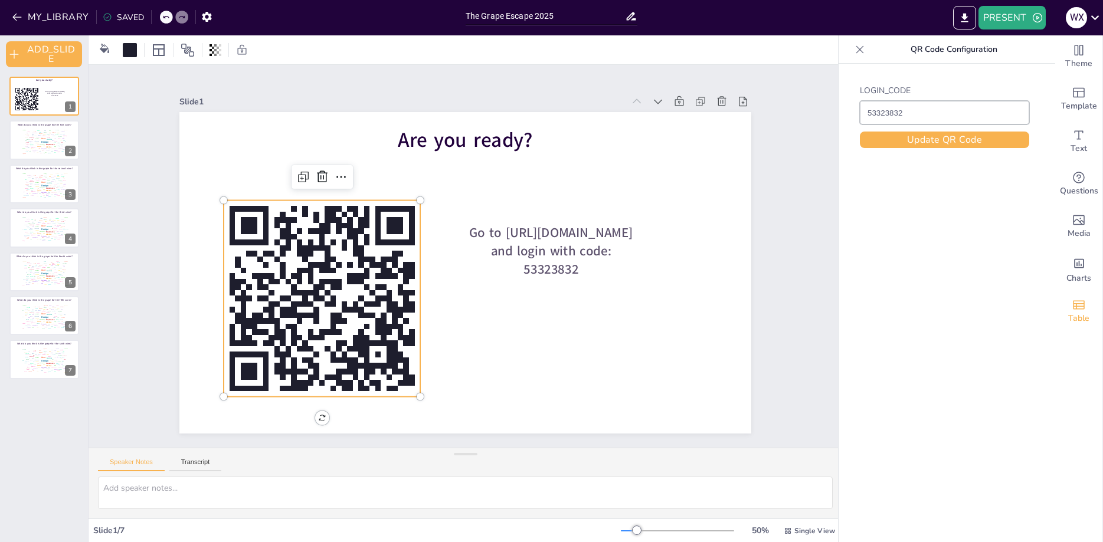
click at [379, 250] on rect at bounding box center [322, 299] width 197 height 197
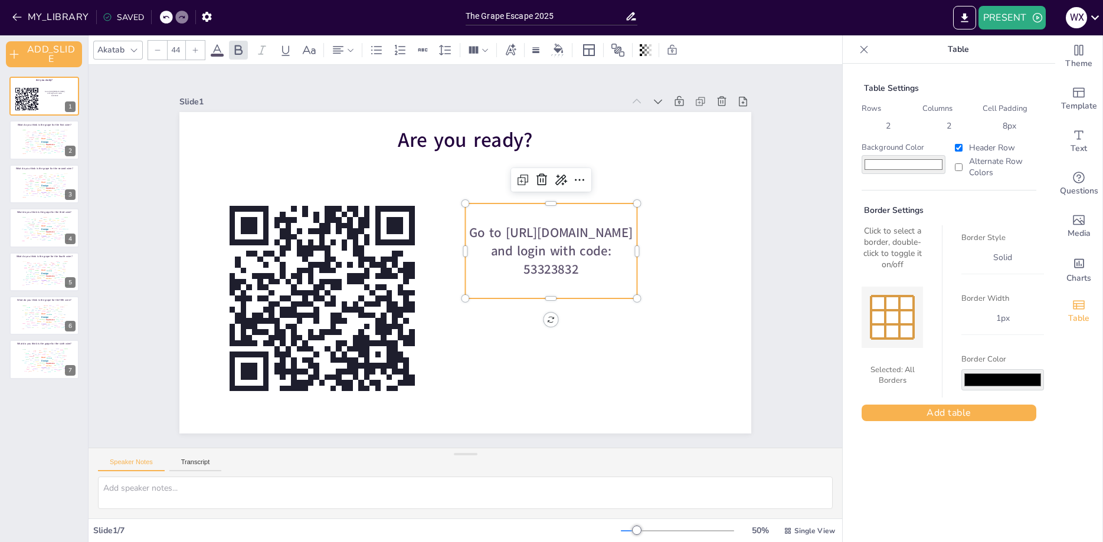
click at [515, 257] on span "Go to [URL][DOMAIN_NAME] and login with code: 53323832" at bounding box center [483, 339] width 66 height 165
click at [779, 193] on div "Slide 1 Are you ready? Go to https://sendsteps.me and login with code: 53323832…" at bounding box center [465, 256] width 638 height 355
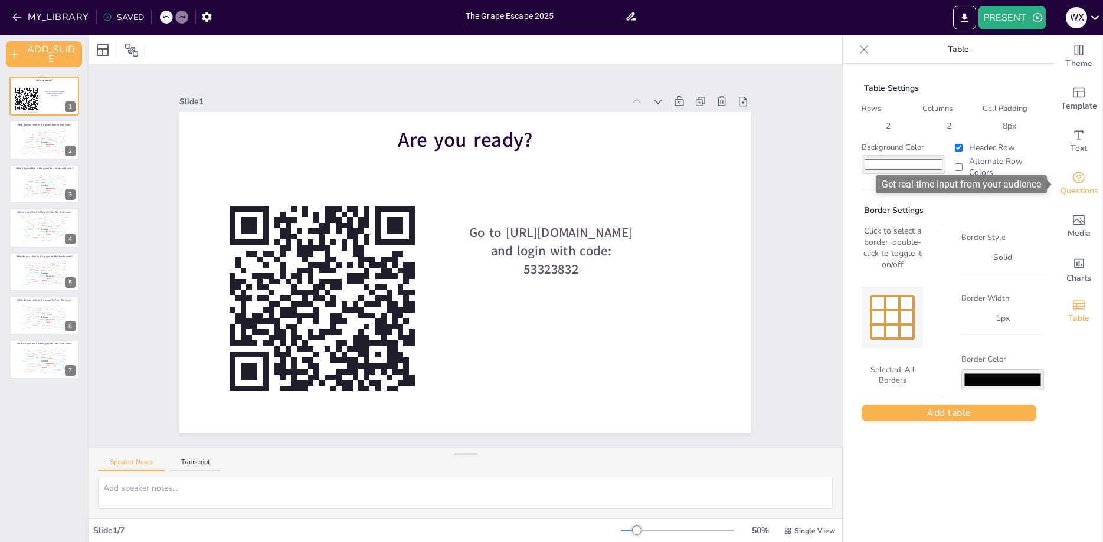
click at [1071, 182] on div "Questions" at bounding box center [1078, 184] width 47 height 43
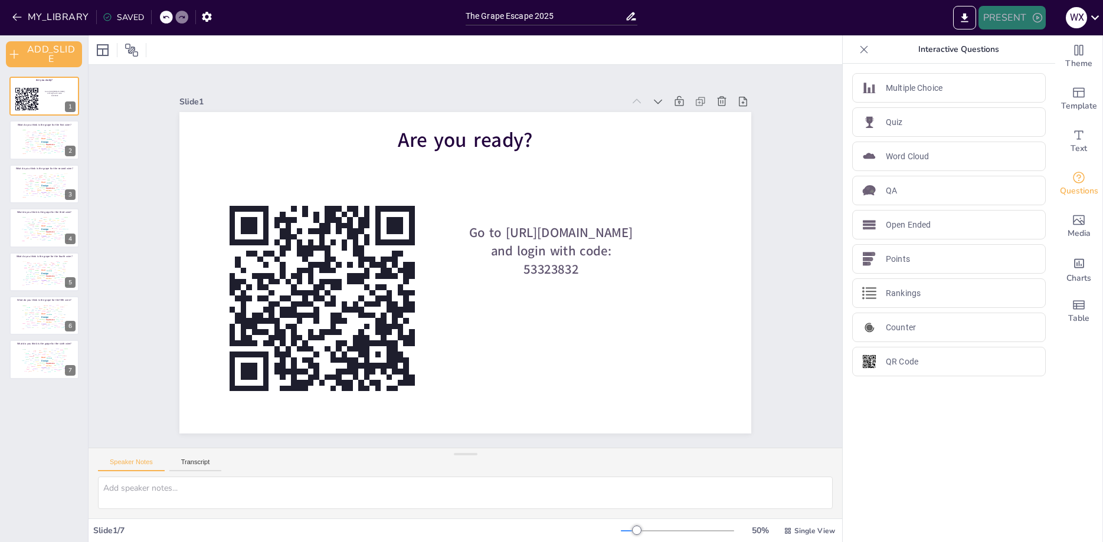
click at [1022, 24] on button "PRESENT" at bounding box center [1012, 18] width 67 height 24
click at [1017, 74] on li "PLAY_PRESENTATION" at bounding box center [1035, 72] width 113 height 19
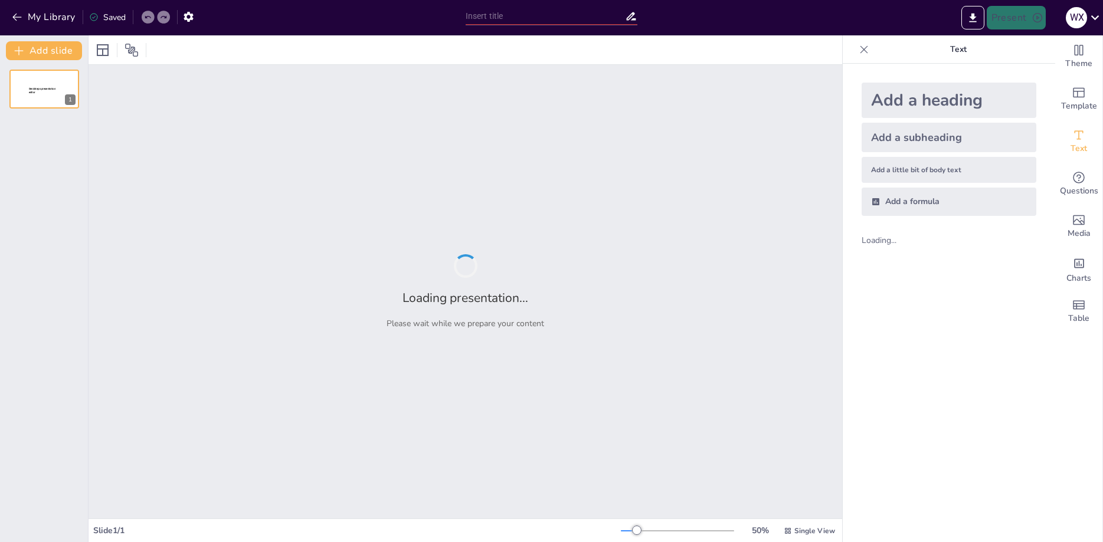
type input "The Grape Escape 2025"
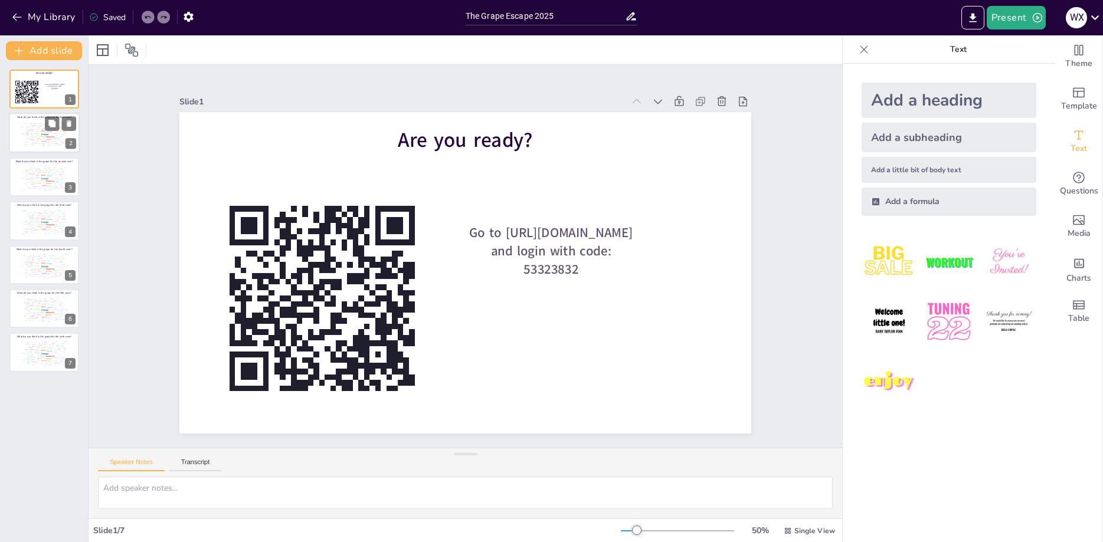
click at [14, 135] on div at bounding box center [44, 133] width 71 height 40
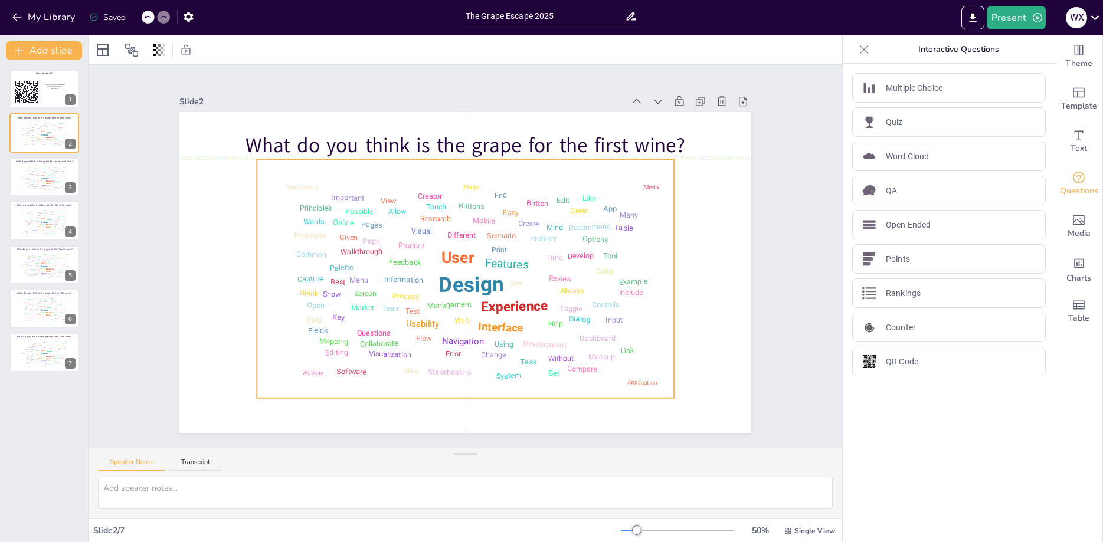
click at [477, 282] on div "Design" at bounding box center [472, 284] width 66 height 25
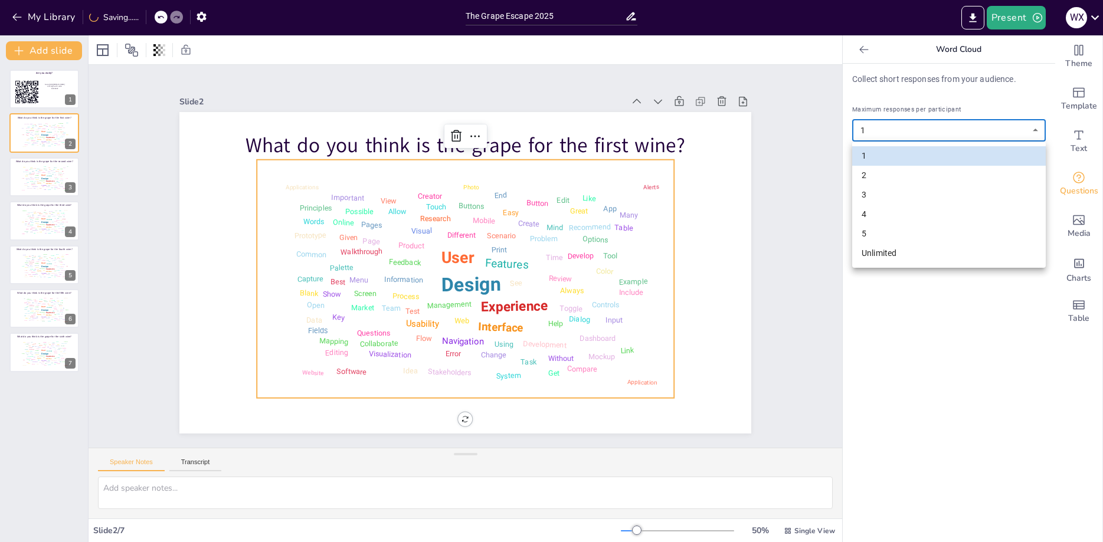
click at [948, 132] on body "My Library Saving...... The Grape Escape 2025 Present W X Document fonts Akatab…" at bounding box center [551, 271] width 1103 height 542
click at [952, 96] on div at bounding box center [551, 271] width 1103 height 542
click at [937, 130] on body "My Library Saved The Grape Escape 2025 Present W X Document fonts Akatab Recent…" at bounding box center [551, 271] width 1103 height 542
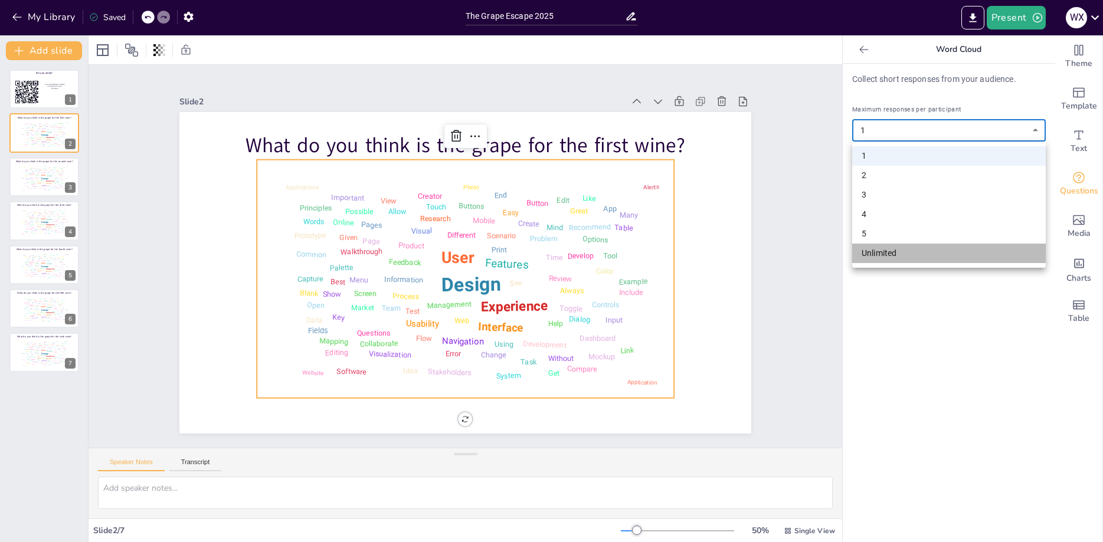
click at [884, 258] on li "Unlimited" at bounding box center [949, 253] width 194 height 19
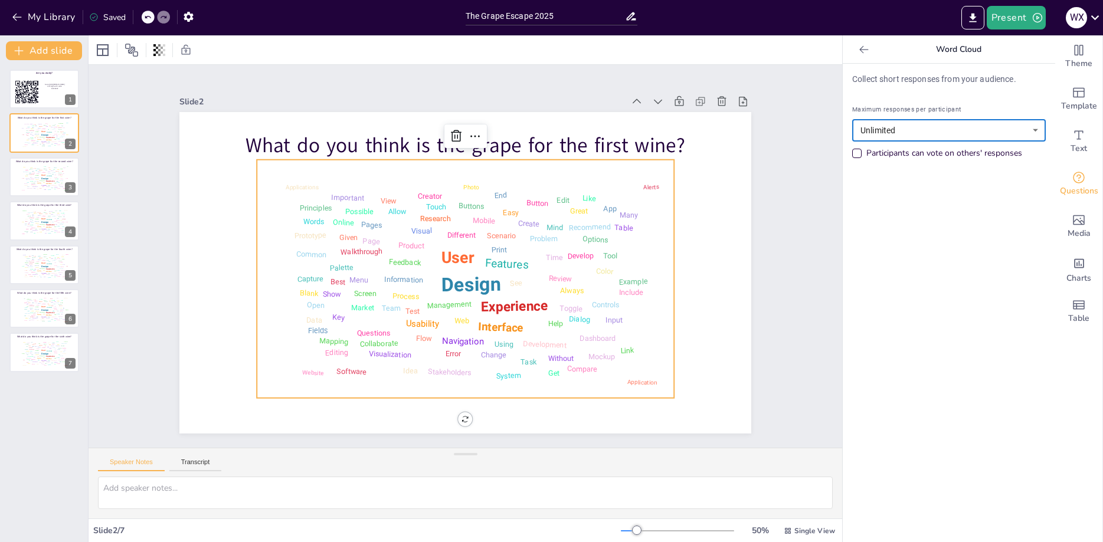
click at [882, 257] on div "Collect short responses from your audience. Maximum responses per participant U…" at bounding box center [949, 303] width 213 height 479
click at [38, 182] on div "Test" at bounding box center [38, 181] width 2 height 1
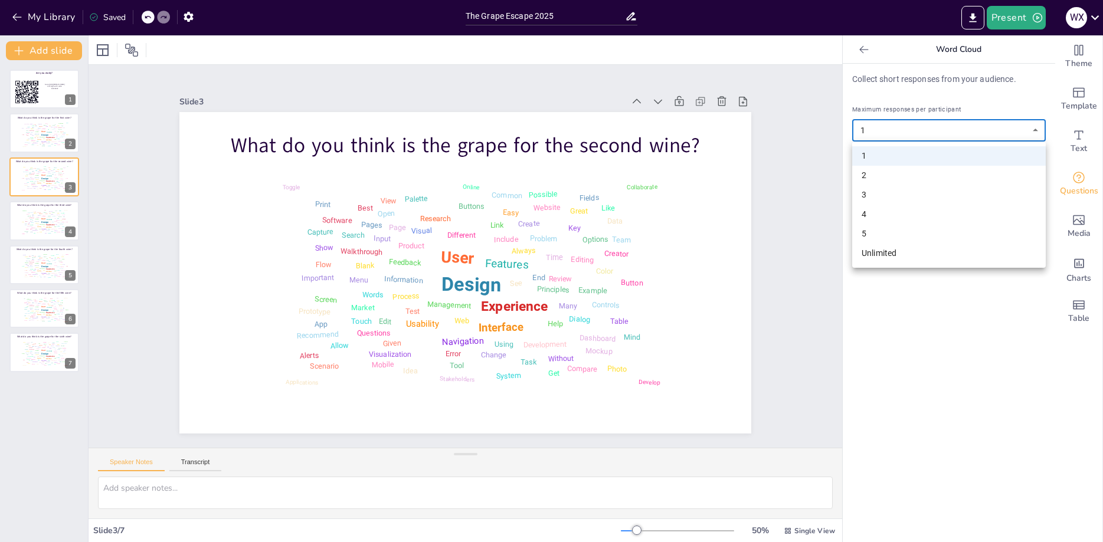
click at [911, 128] on body "My Library Saved The Grape Escape 2025 Present W X Document fonts Akatab Recent…" at bounding box center [551, 271] width 1103 height 542
click at [881, 259] on li "Unlimited" at bounding box center [949, 253] width 194 height 19
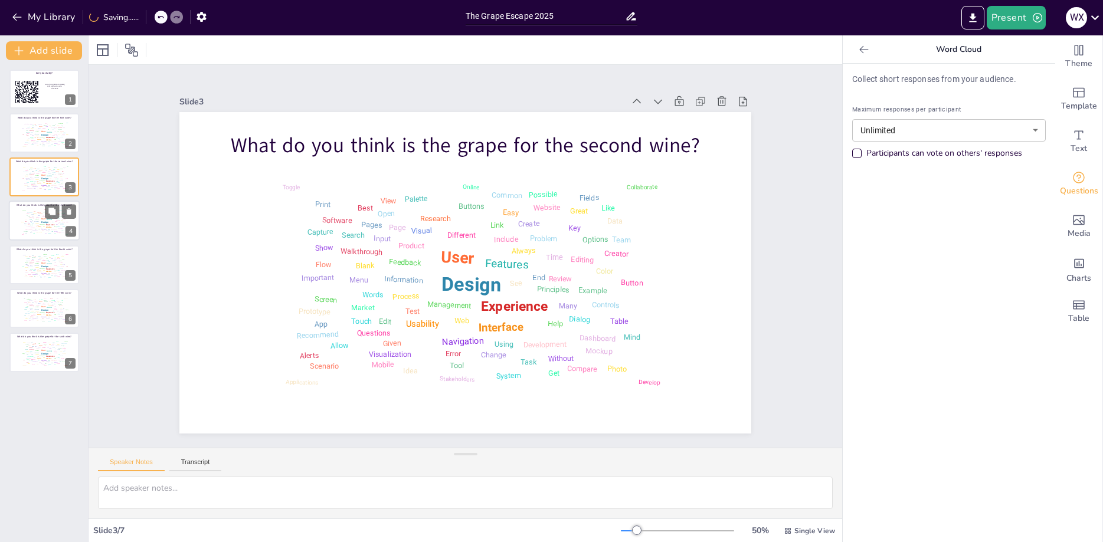
click at [27, 228] on div "Design User Experience Interface Features Navigation Usability Test Process Inf…" at bounding box center [44, 222] width 50 height 28
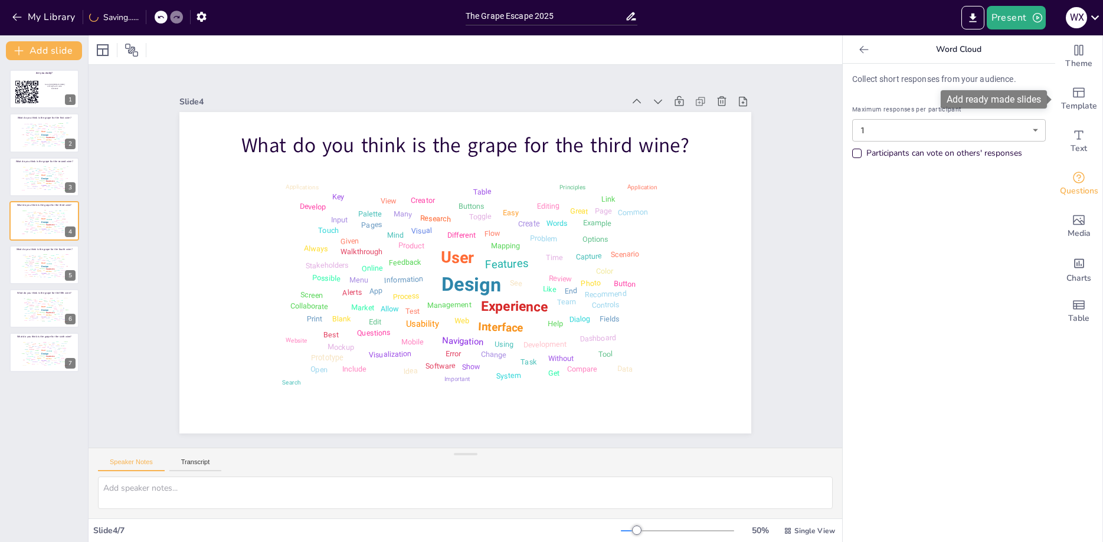
click at [984, 129] on body "My Library Saving...... The Grape Escape 2025 Present W X Document fonts Akatab…" at bounding box center [551, 271] width 1103 height 542
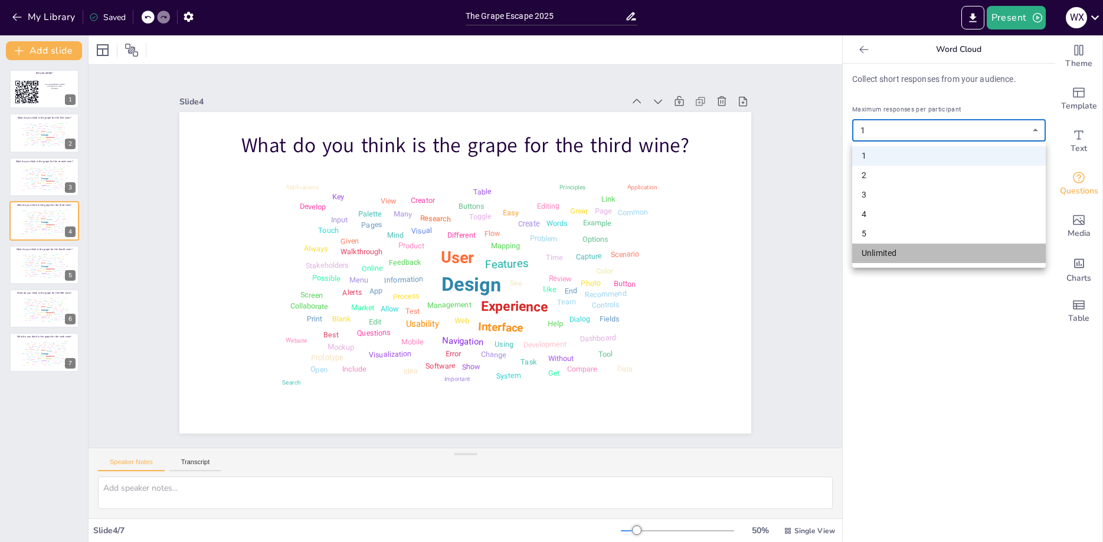
click at [945, 257] on li "Unlimited" at bounding box center [949, 253] width 194 height 19
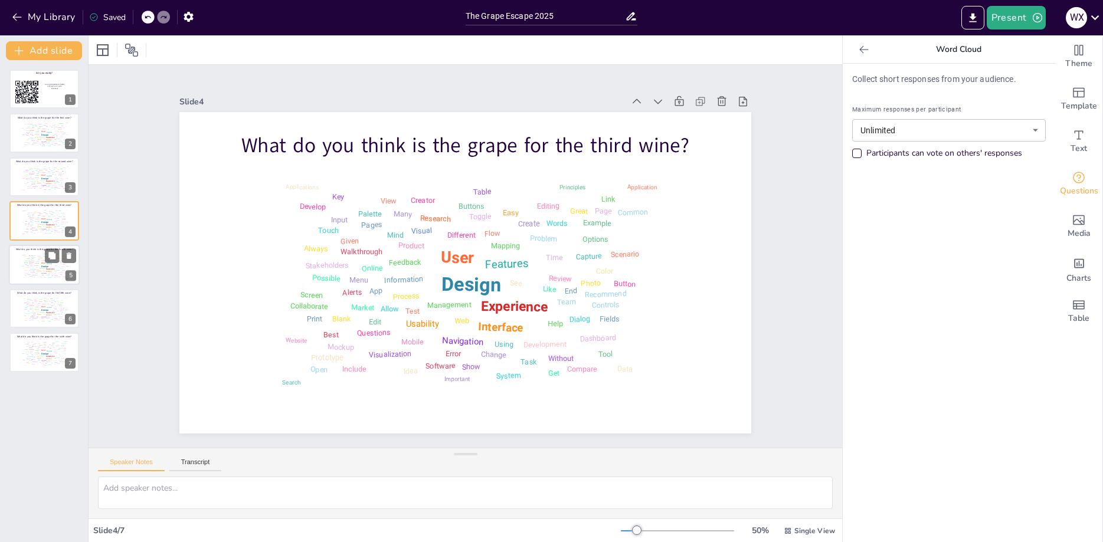
click at [23, 276] on div "Design User Experience Interface Features Navigation Usability Test Process Inf…" at bounding box center [44, 265] width 50 height 28
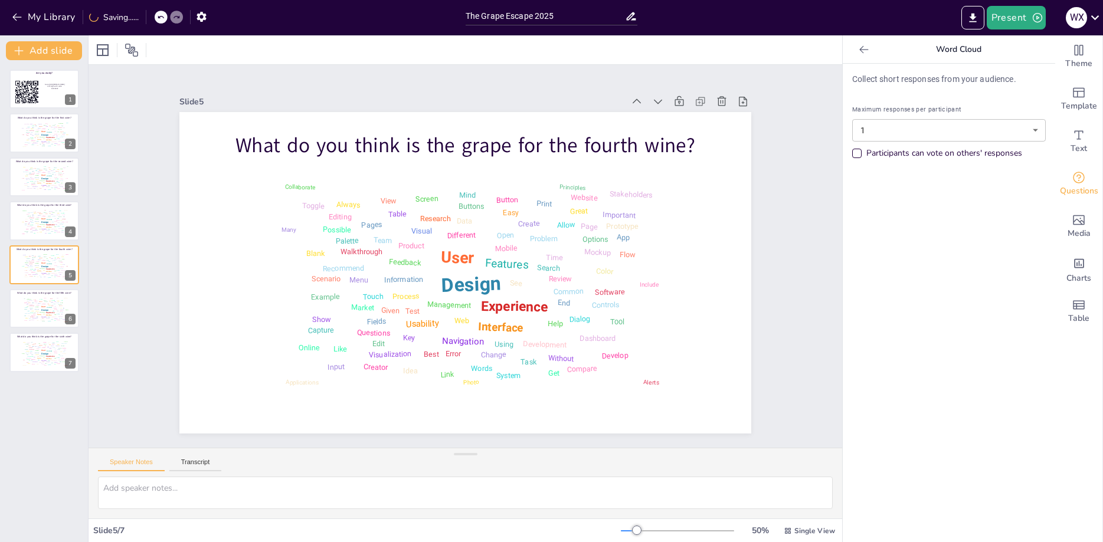
click at [882, 124] on body "My Library Saving...... The Grape Escape 2025 Present W X Document fonts Akatab…" at bounding box center [551, 271] width 1103 height 542
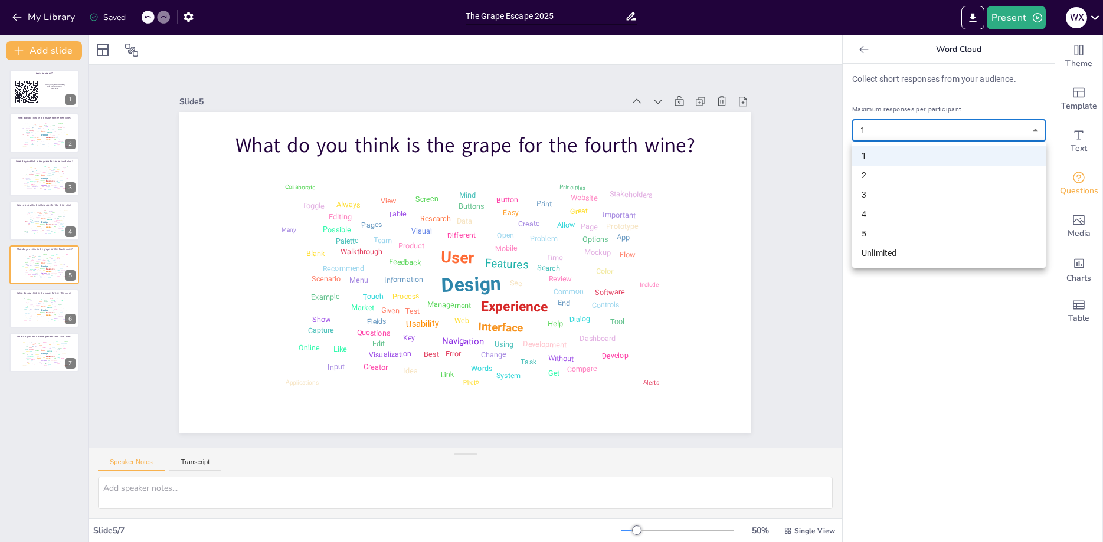
click at [869, 259] on li "Unlimited" at bounding box center [949, 253] width 194 height 19
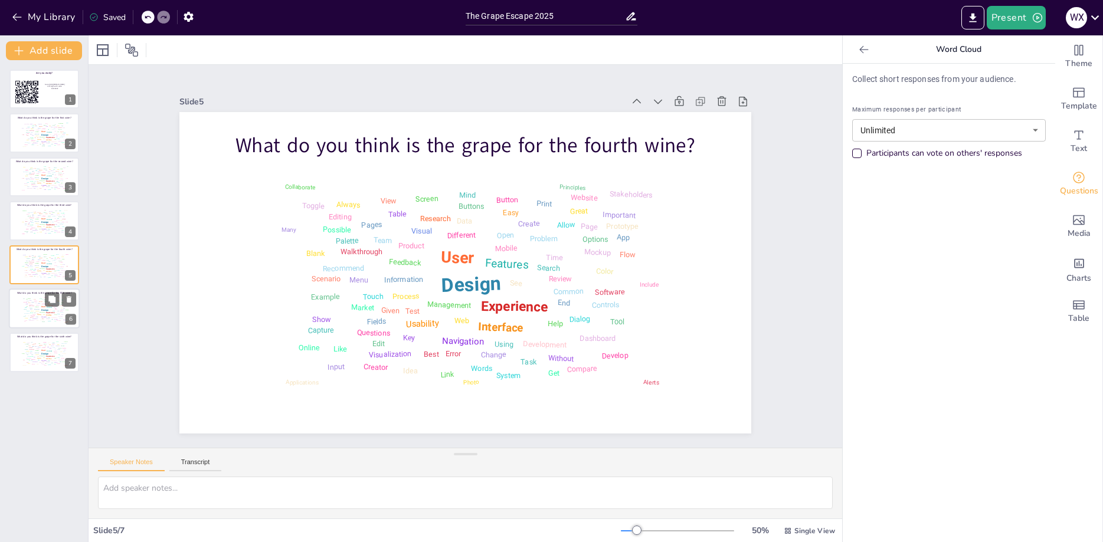
click at [37, 309] on div "Information" at bounding box center [36, 309] width 5 height 1
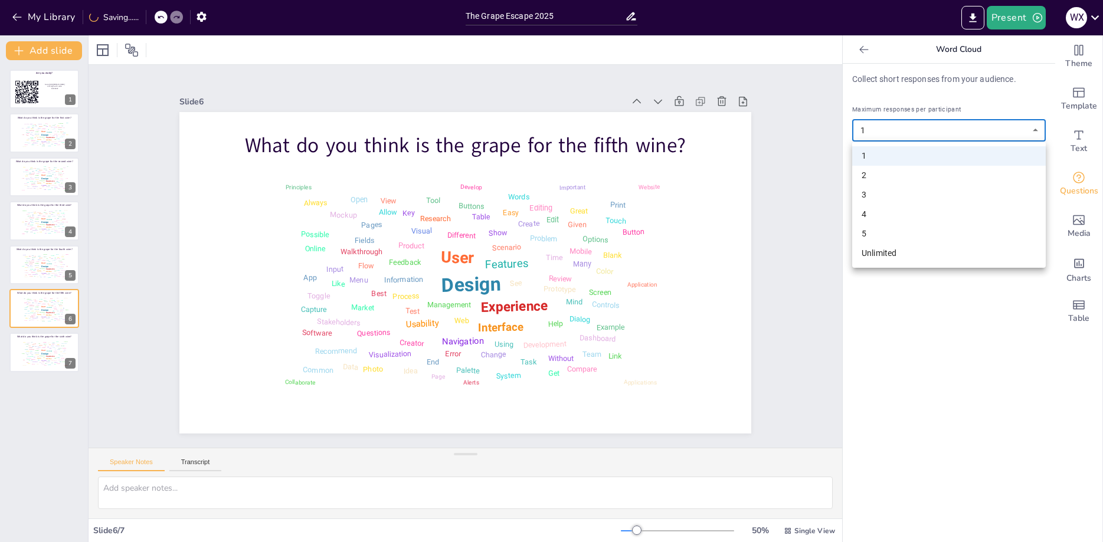
click at [882, 123] on body "My Library Saving...... The Grape Escape 2025 Present W X Document fonts Akatab…" at bounding box center [551, 271] width 1103 height 542
click at [891, 254] on li "Unlimited" at bounding box center [949, 253] width 194 height 19
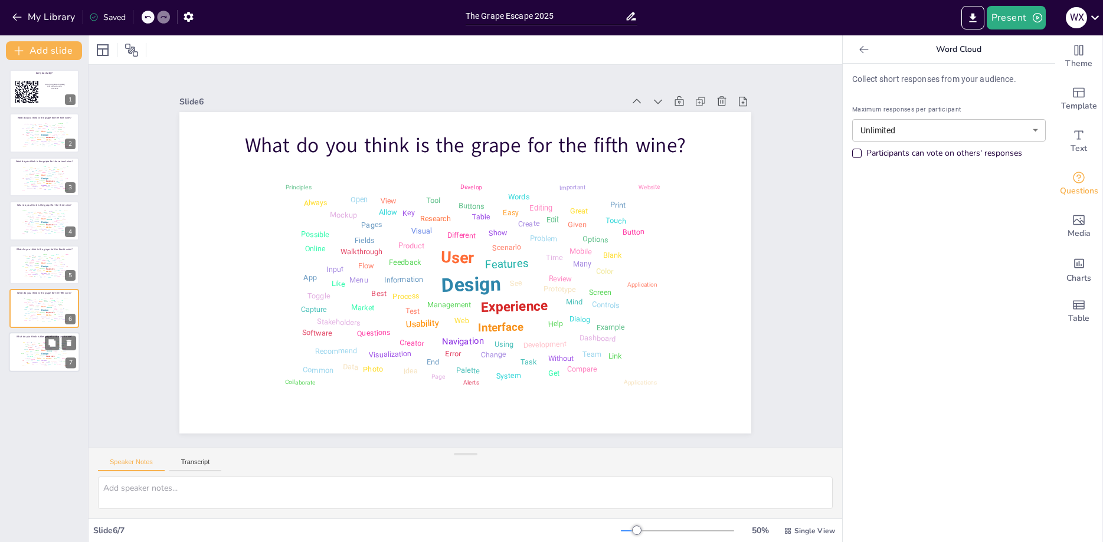
click at [40, 357] on div "Design User Experience Interface Features Navigation Usability Test Process Inf…" at bounding box center [44, 353] width 50 height 28
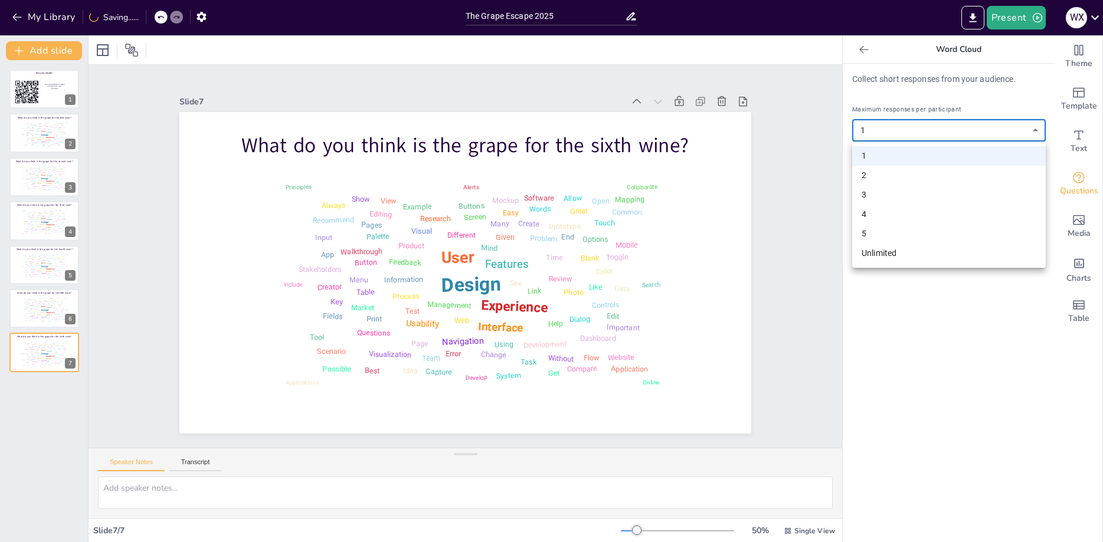
click at [991, 125] on body "My Library Saving...... The Grape Escape 2025 Present W X Document fonts Akatab…" at bounding box center [551, 271] width 1103 height 542
click at [898, 256] on li "Unlimited" at bounding box center [949, 253] width 194 height 19
type input "unlimited"
click at [897, 250] on div "Collect short responses from your audience. Maximum responses per participant U…" at bounding box center [949, 303] width 213 height 479
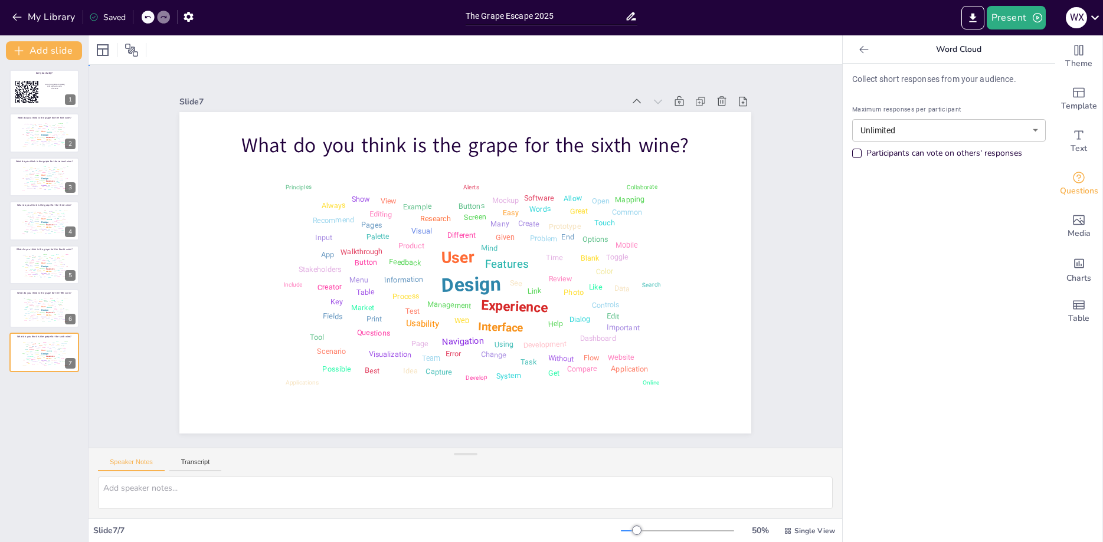
click at [134, 112] on div "Slide 1 Are you ready? Go to https://sendsteps.me and login with code: 53323832…" at bounding box center [465, 256] width 817 height 531
click at [197, 16] on button "button" at bounding box center [189, 16] width 22 height 21
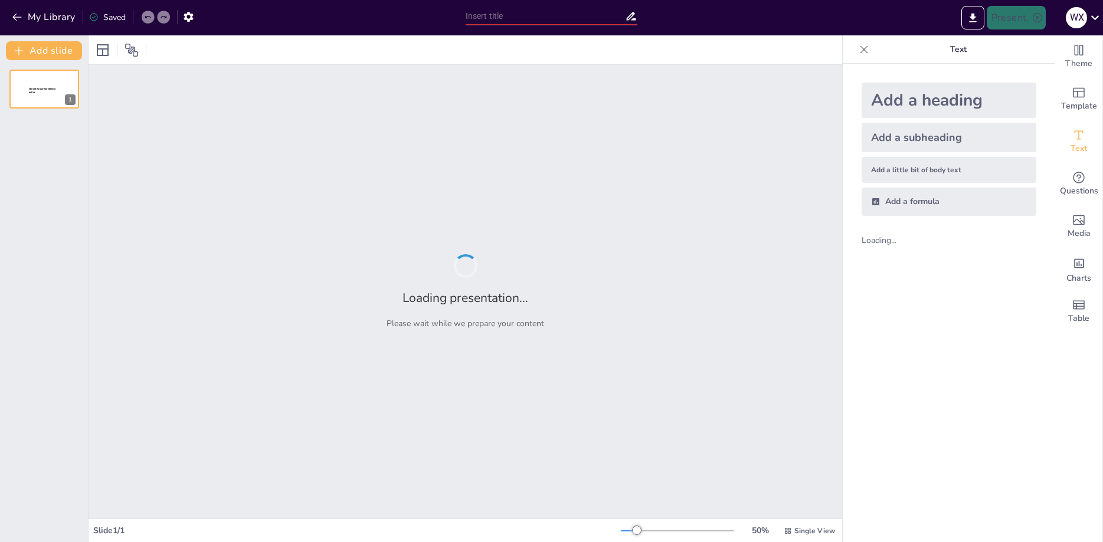
type input "The Grape Escape 2025"
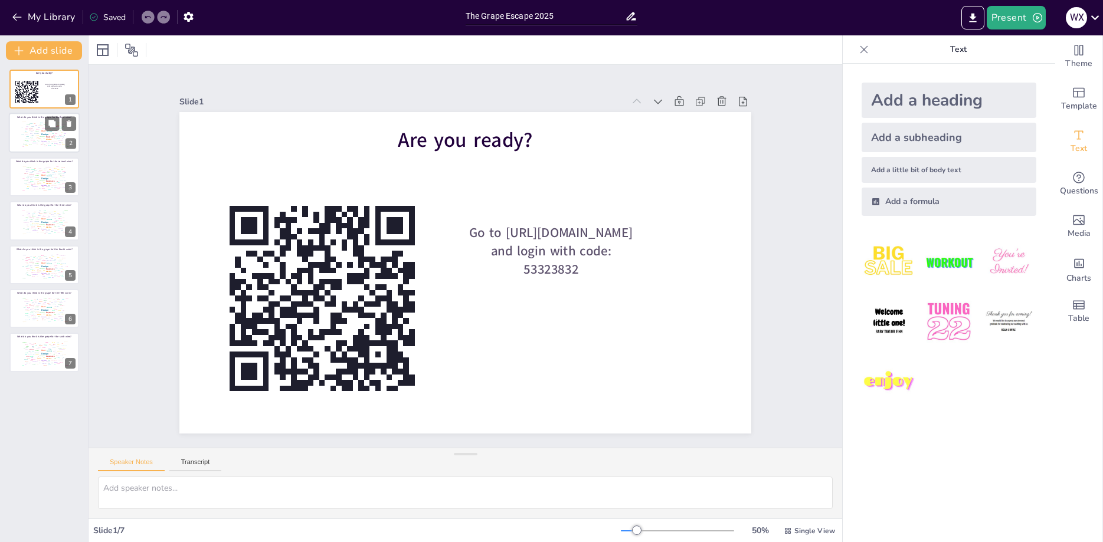
click at [51, 131] on div "Features" at bounding box center [50, 132] width 6 height 2
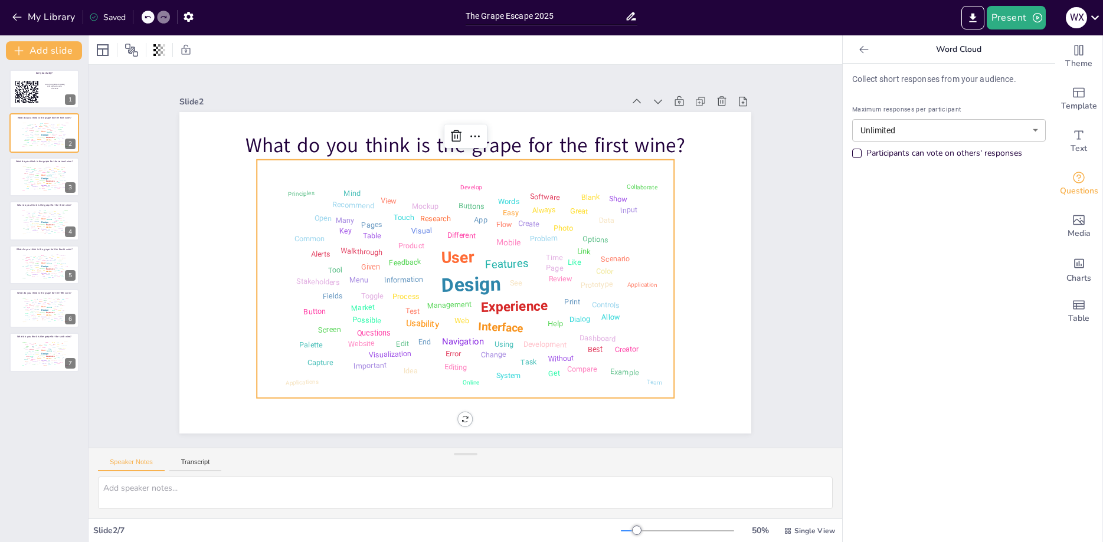
click at [498, 249] on div "Mobile" at bounding box center [511, 257] width 27 height 17
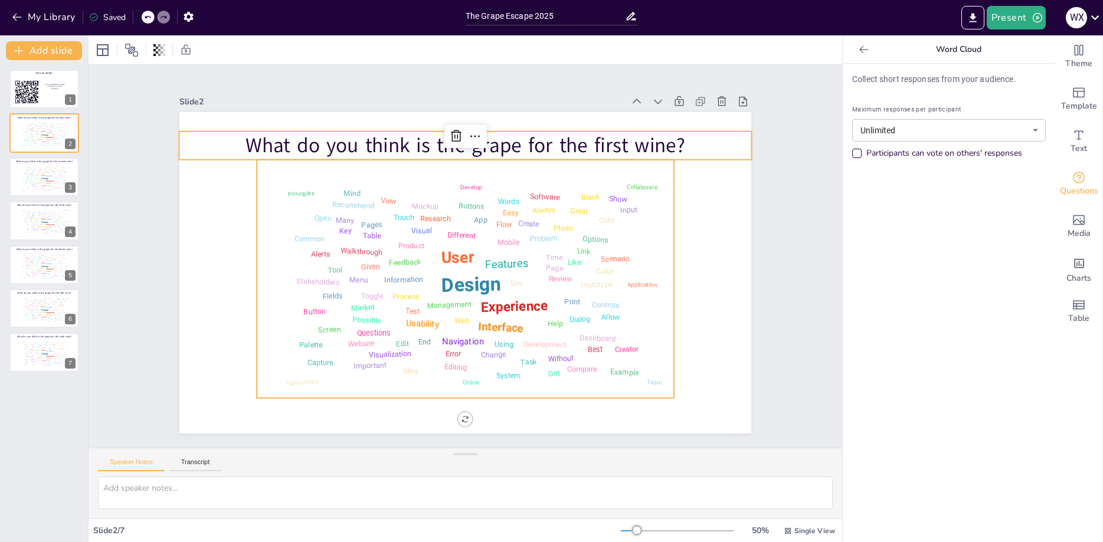
click at [191, 146] on p "What do you think is the grape for the first wine?" at bounding box center [477, 146] width 573 height 88
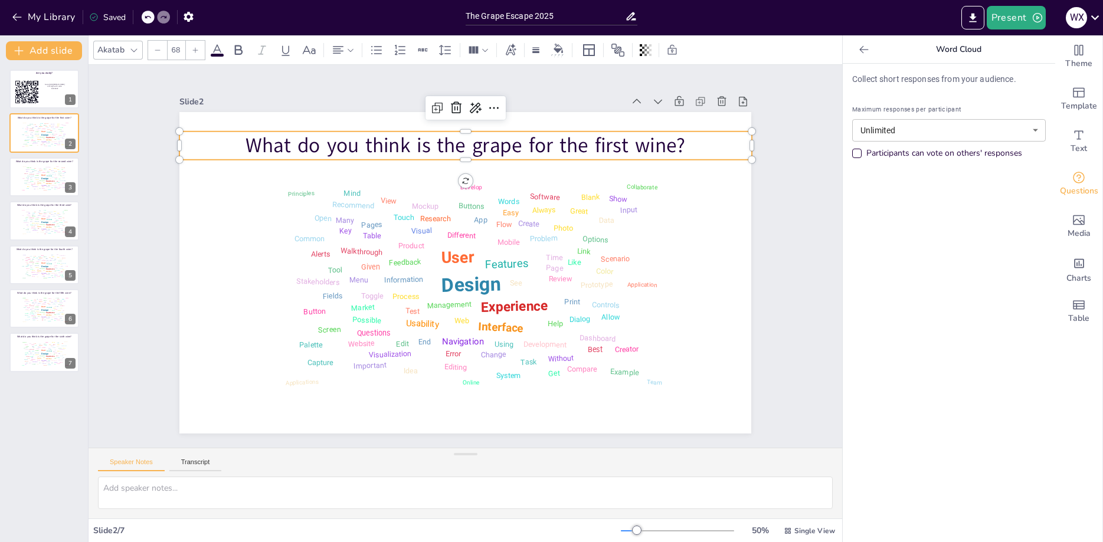
click at [195, 110] on div "Slide 2 Design User Experience Interface Features Navigation Usability Test Pro…" at bounding box center [465, 263] width 572 height 341
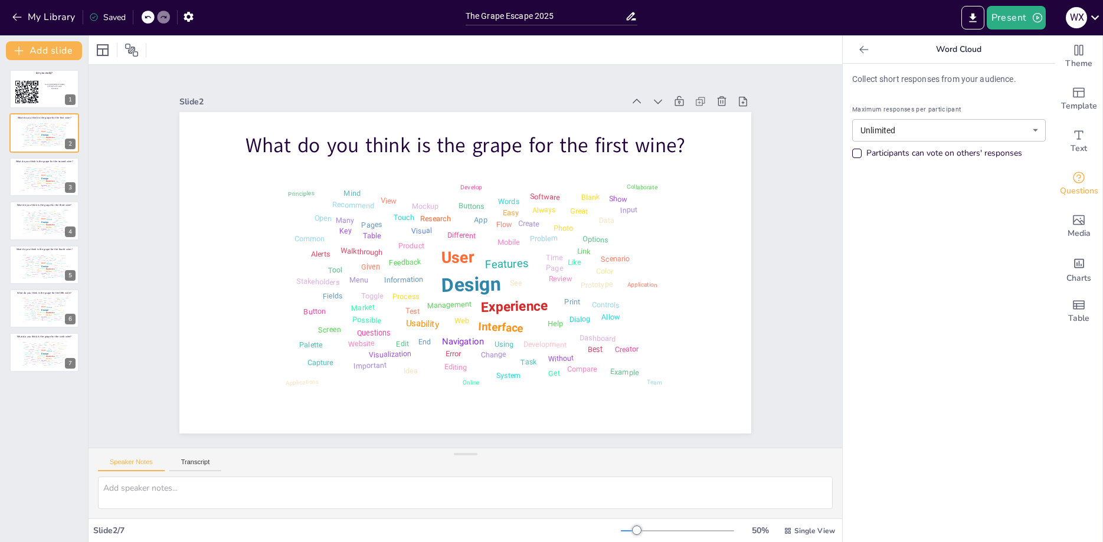
click at [192, 119] on div at bounding box center [465, 273] width 572 height 322
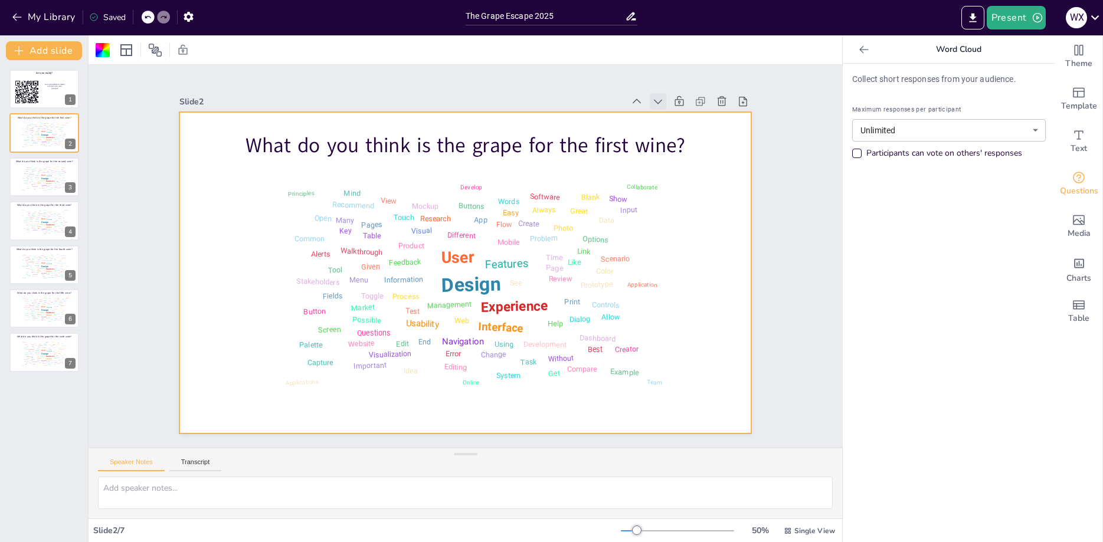
click at [667, 116] on icon at bounding box center [673, 122] width 13 height 13
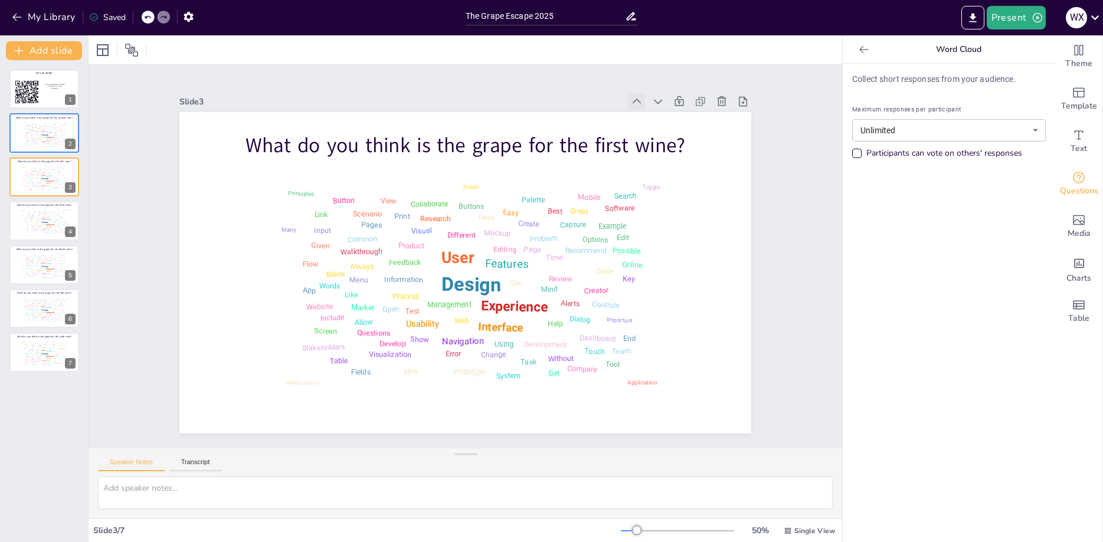
click at [634, 96] on icon at bounding box center [637, 102] width 12 height 12
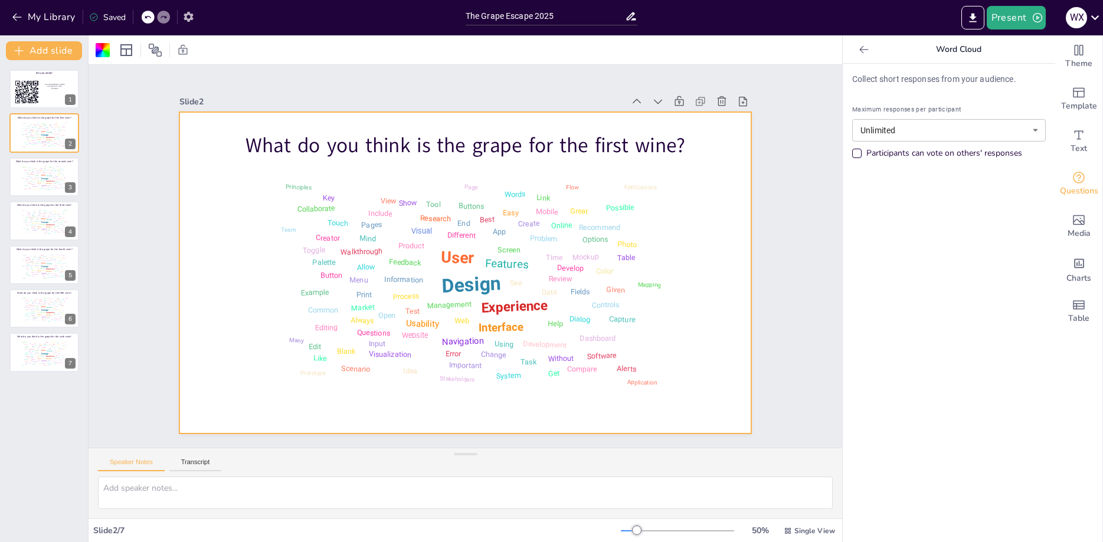
click at [192, 14] on icon "button" at bounding box center [188, 17] width 12 height 12
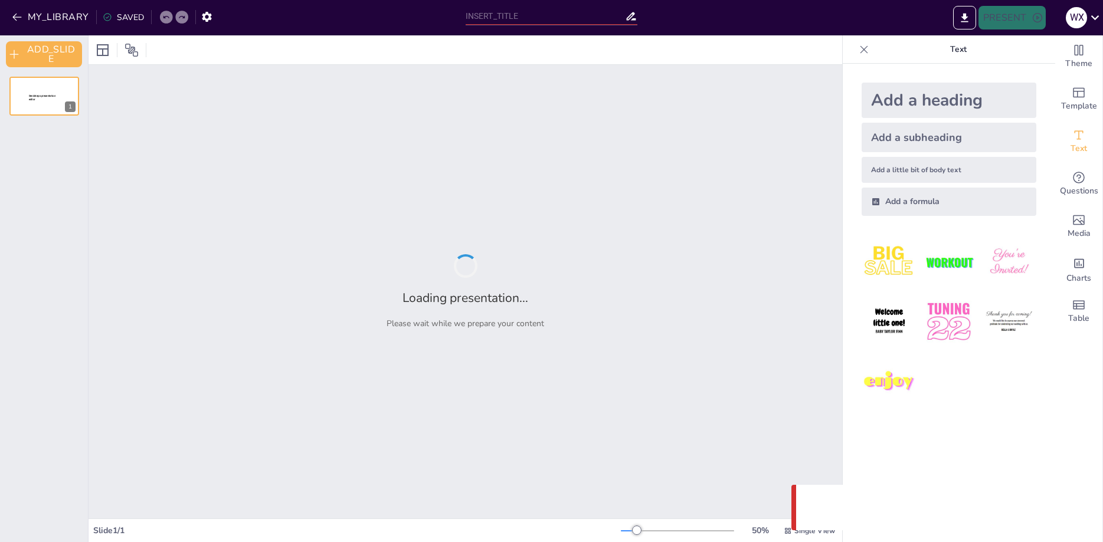
type input "The Grape Escape 2025"
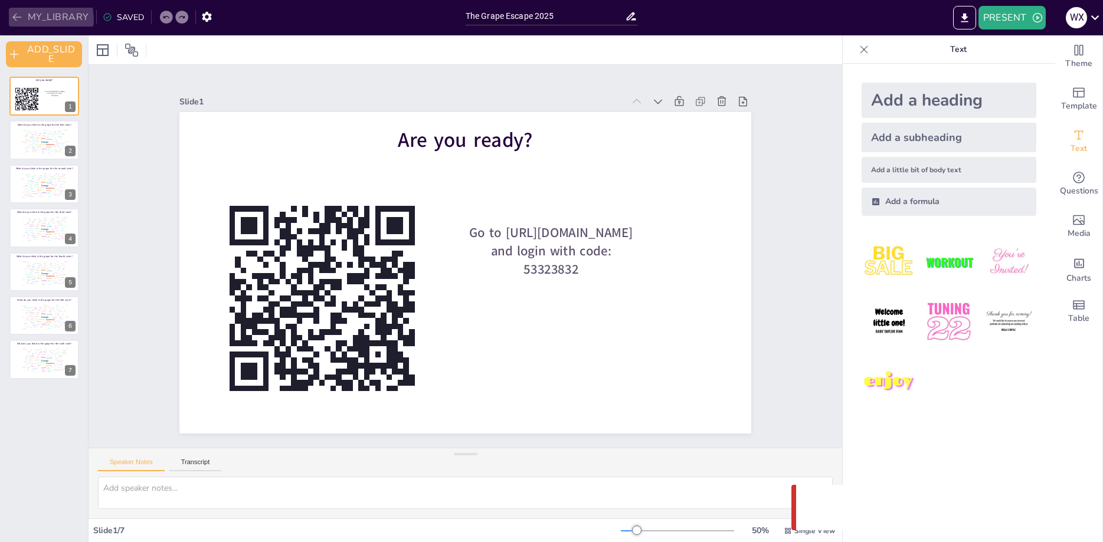
click at [20, 21] on icon "button" at bounding box center [17, 17] width 12 height 12
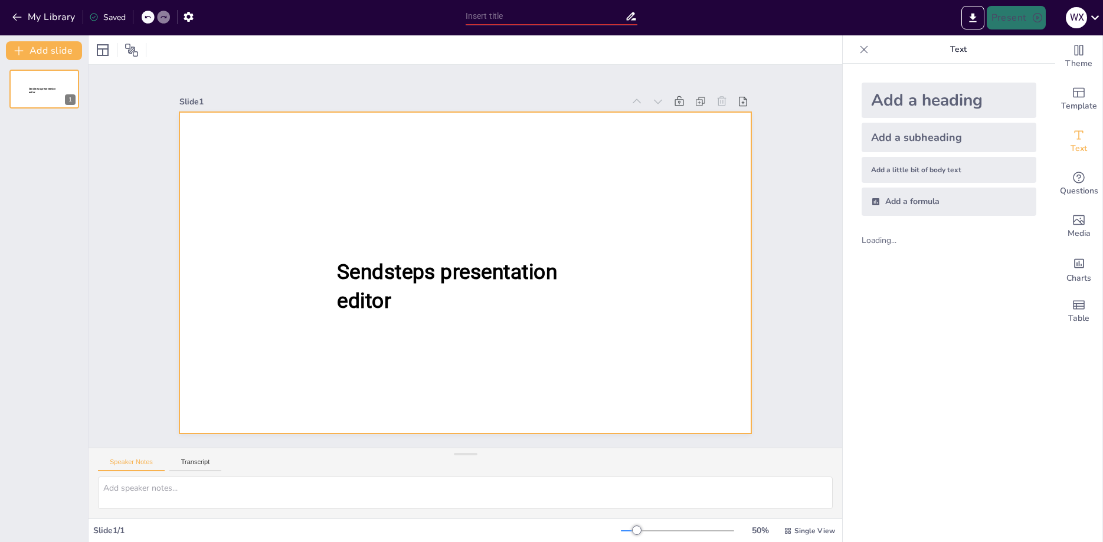
type input "New Sendsteps"
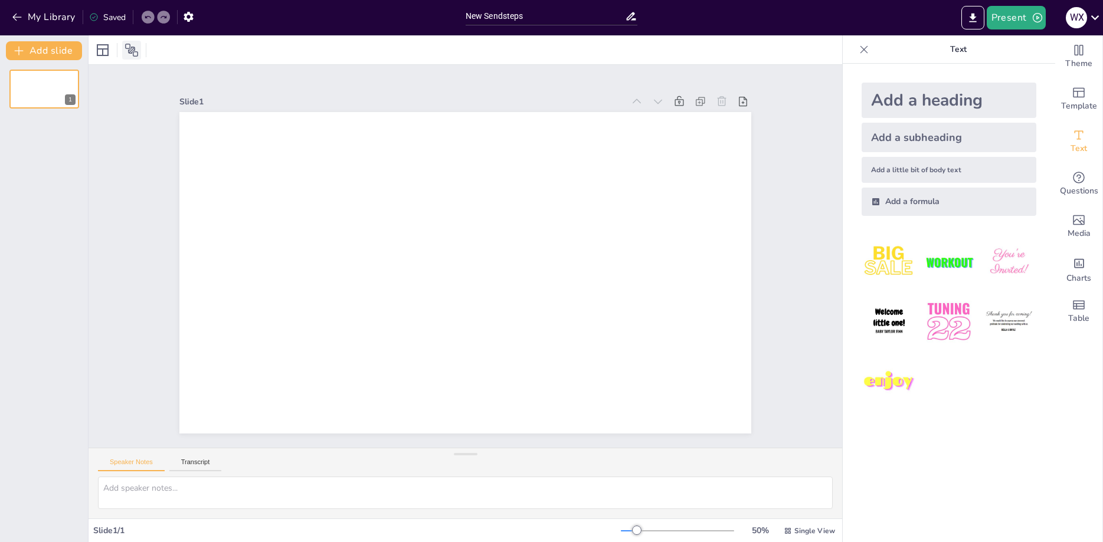
click at [130, 46] on icon at bounding box center [131, 50] width 13 height 13
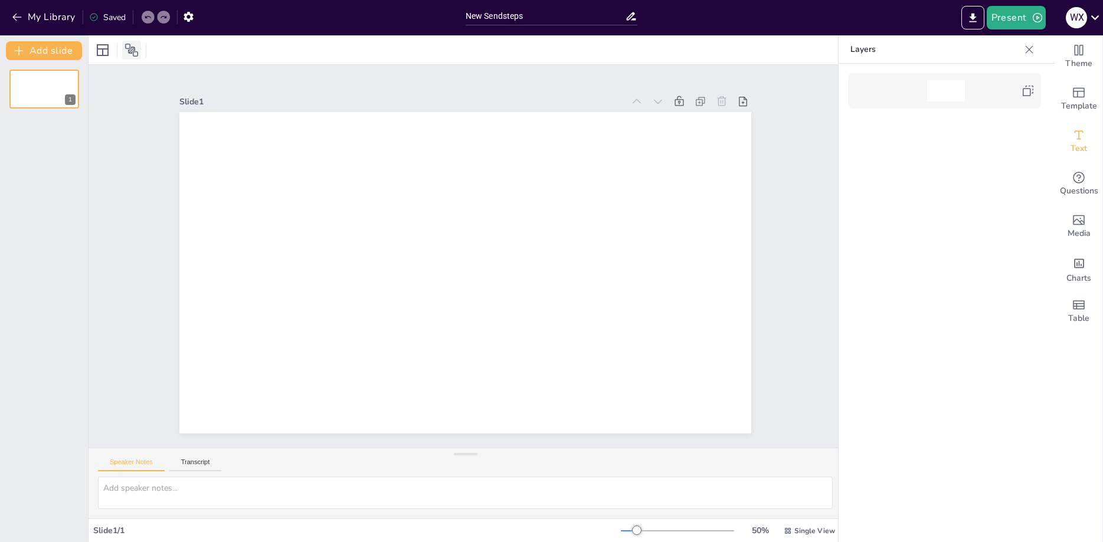
click at [130, 46] on icon at bounding box center [131, 50] width 13 height 13
click at [110, 51] on div at bounding box center [102, 50] width 19 height 19
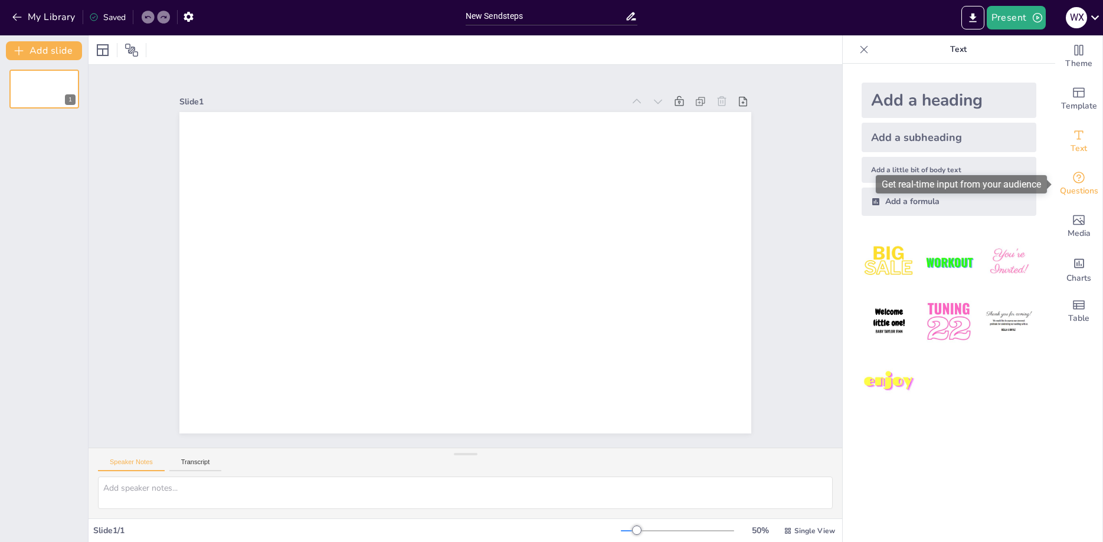
click at [1087, 178] on div "Questions" at bounding box center [1078, 184] width 47 height 43
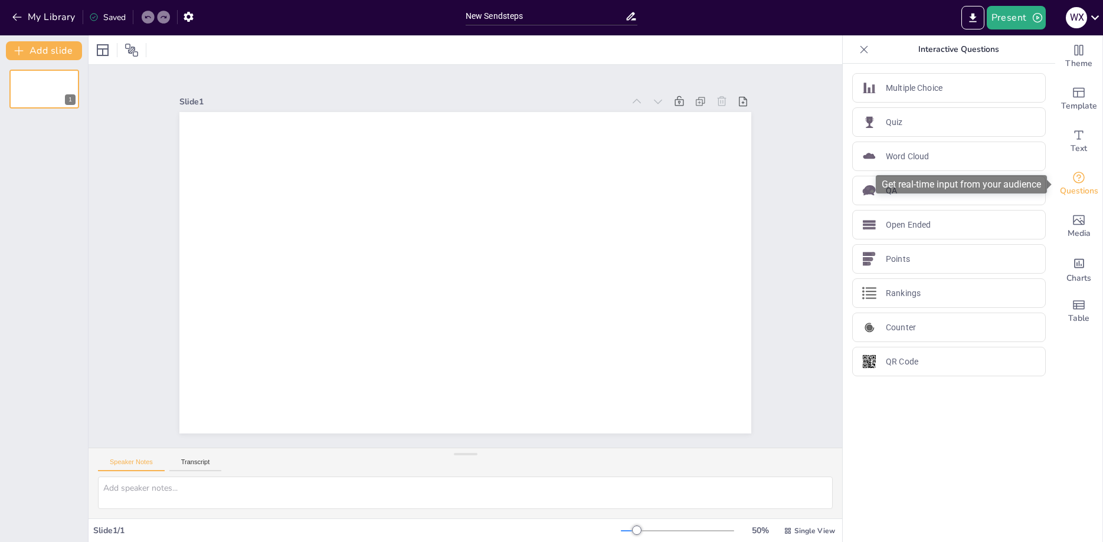
click at [1076, 184] on icon "Get real-time input from your audience" at bounding box center [1079, 178] width 14 height 14
click at [894, 164] on div "Word Cloud" at bounding box center [949, 157] width 194 height 30
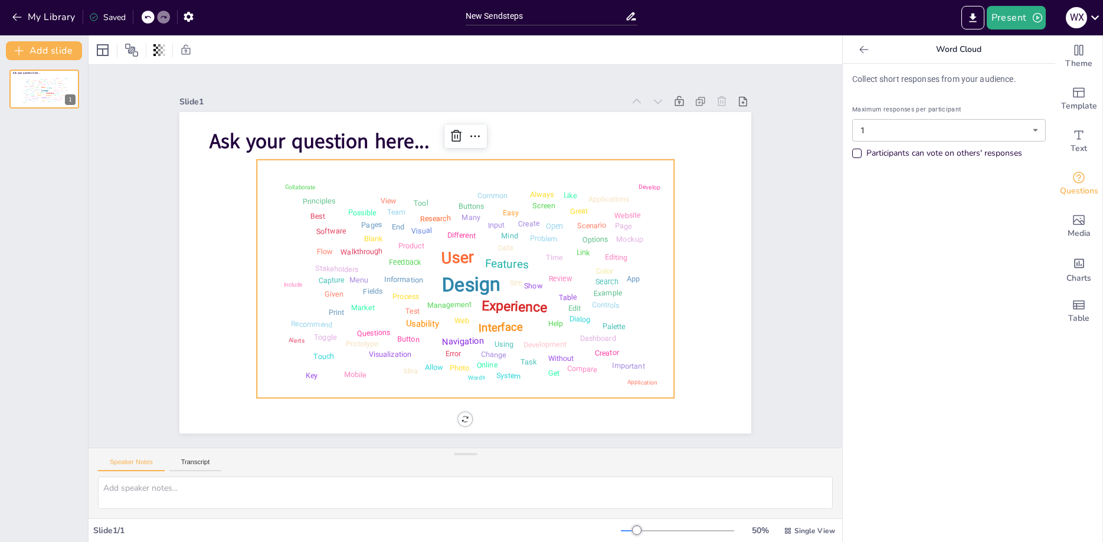
click at [901, 136] on body "My Library Saved New Sendsteps Present W X Document fonts Akatab Popular fonts …" at bounding box center [551, 271] width 1103 height 542
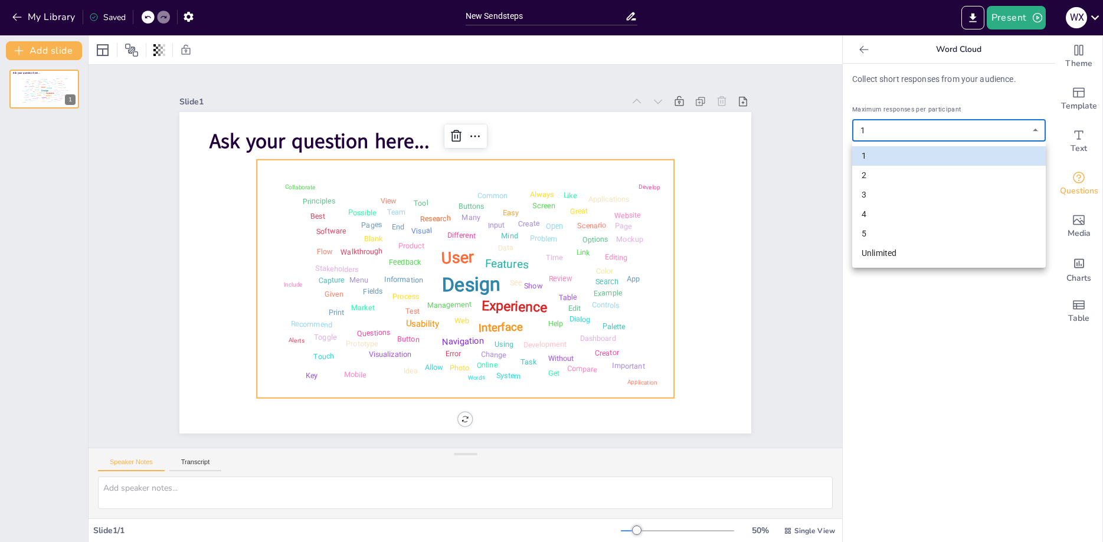
click at [899, 247] on li "Unlimited" at bounding box center [949, 253] width 194 height 19
type input "unlimited"
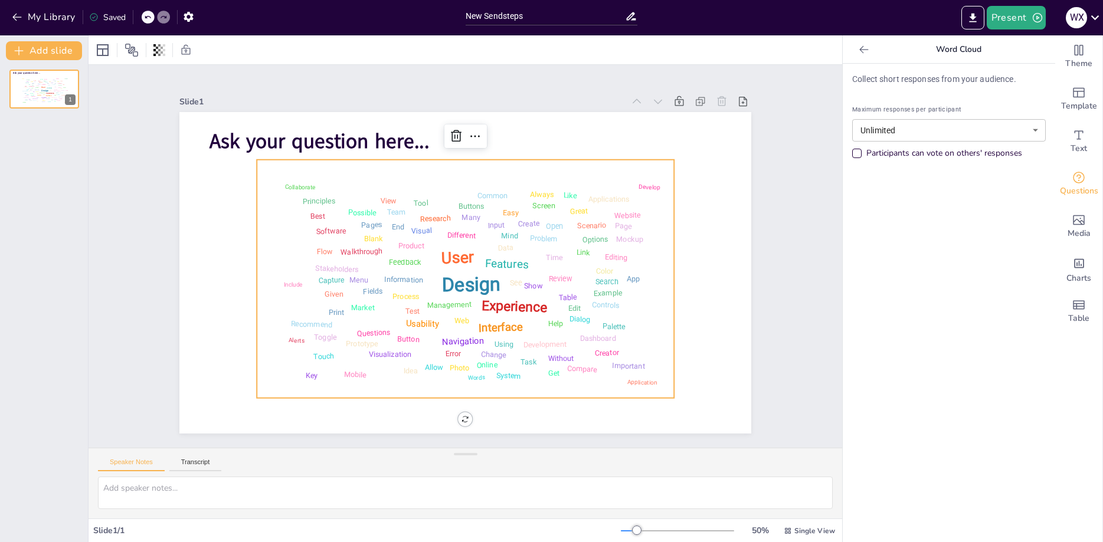
click at [899, 247] on div "Collect short responses from your audience. Maximum responses per participant U…" at bounding box center [949, 303] width 213 height 479
click at [810, 197] on div "Slide 1 Ask your question here... Design User Experience Interface Features Nav…" at bounding box center [466, 256] width 754 height 383
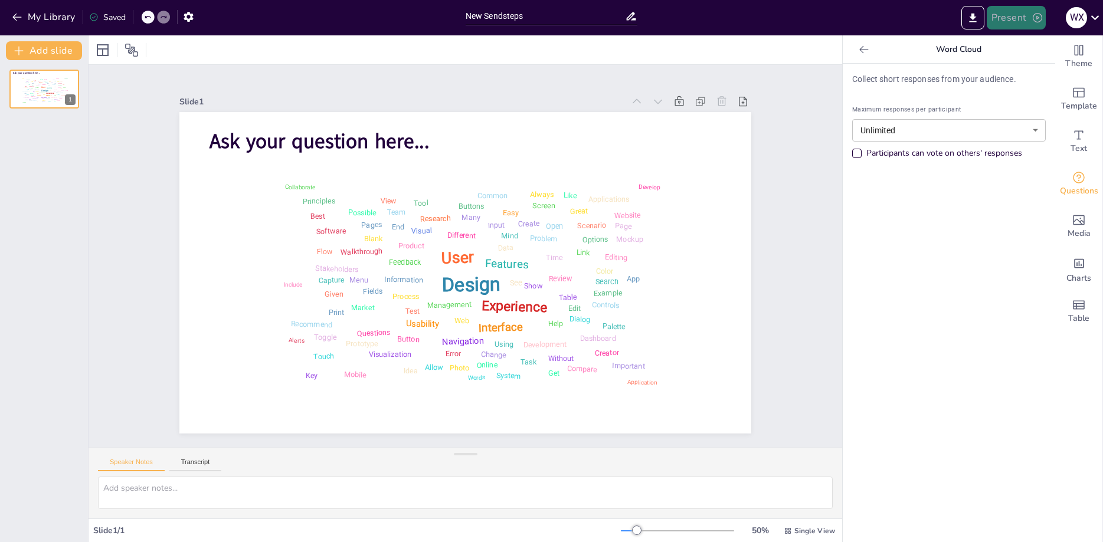
click at [1027, 17] on button "Present" at bounding box center [1016, 18] width 59 height 24
click at [1028, 71] on li "Play presentation" at bounding box center [1034, 72] width 93 height 19
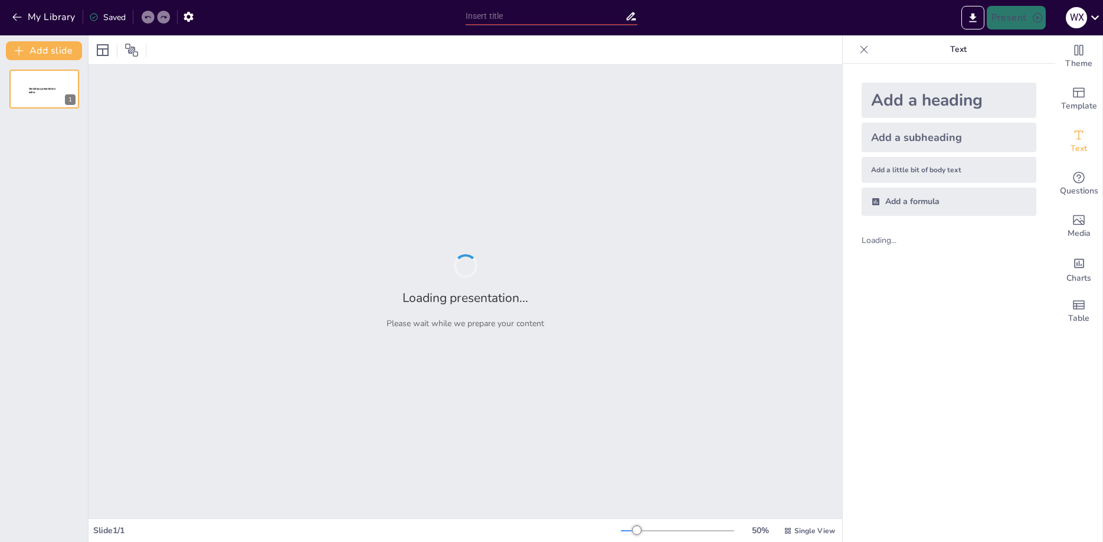
type input "New Sendsteps"
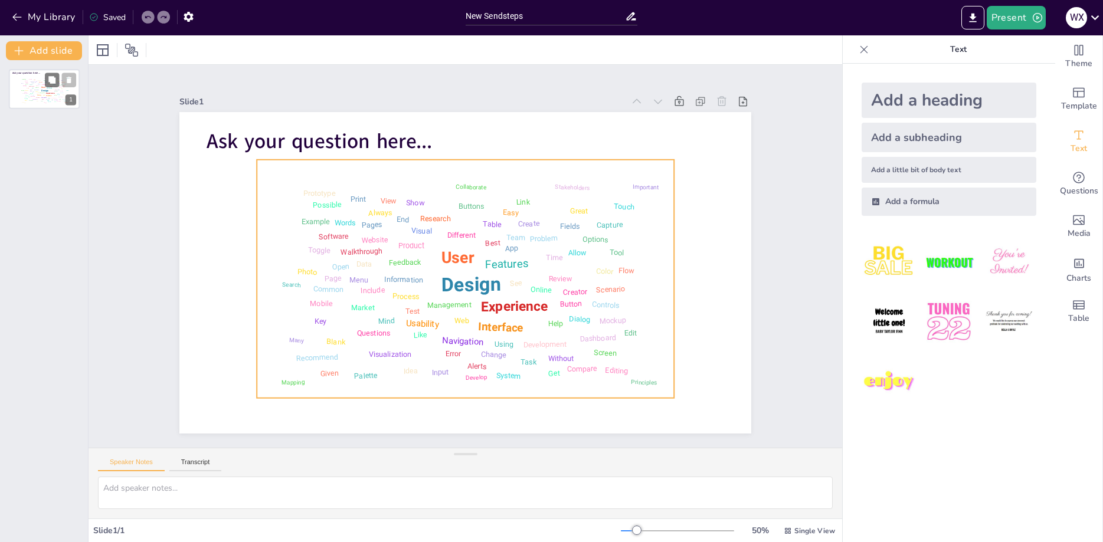
click at [28, 97] on div "Design User Experience Interface Features Navigation Usability Test Process Inf…" at bounding box center [44, 90] width 50 height 28
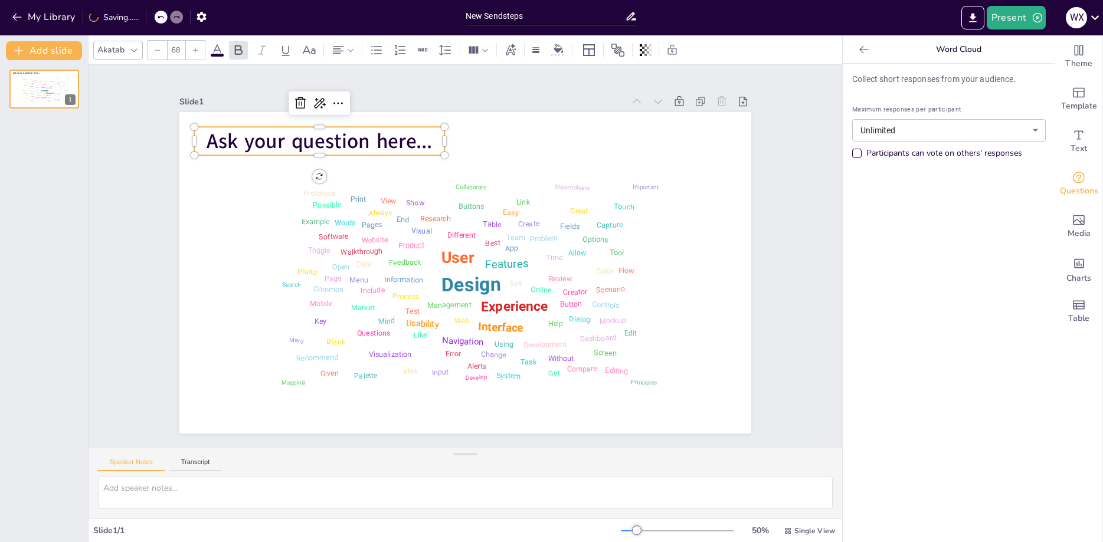
click at [539, 149] on span "Ask your question here..." at bounding box center [564, 98] width 51 height 227
click at [341, 146] on span "Ask your question here..." at bounding box center [434, 73] width 187 height 172
click at [336, 146] on span "Ask your question here..." at bounding box center [320, 142] width 226 height 28
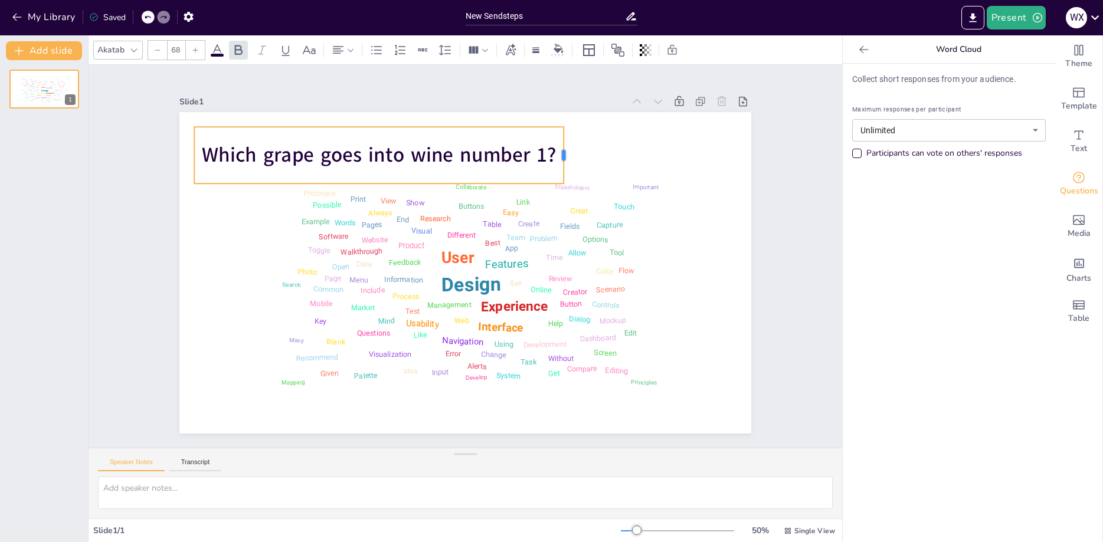
drag, startPoint x: 447, startPoint y: 153, endPoint x: 567, endPoint y: 159, distance: 119.4
click at [567, 159] on div at bounding box center [568, 155] width 9 height 57
click at [695, 173] on div "Slide 1 Design User Experience Interface Features Navigation Usability Test Pro…" at bounding box center [465, 257] width 459 height 790
click at [512, 149] on span "Which grape goes into wine number 1?" at bounding box center [454, 123] width 303 height 231
click at [424, 133] on div "Which grape goes into wine number 1?" at bounding box center [379, 155] width 370 height 57
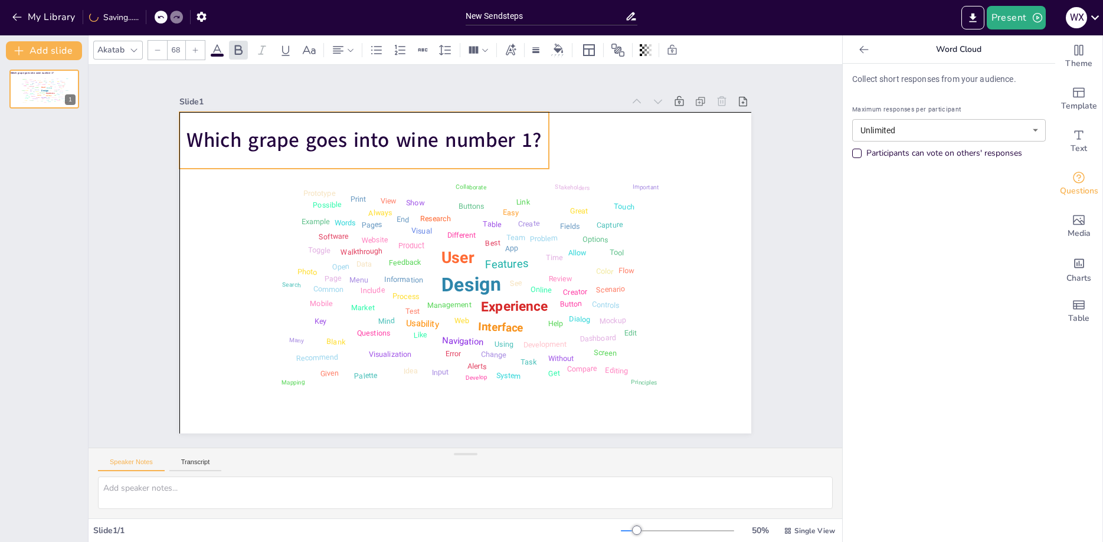
drag, startPoint x: 394, startPoint y: 150, endPoint x: 381, endPoint y: 138, distance: 18.0
click at [538, 138] on span "Which grape goes into wine number 1?" at bounding box center [570, 144] width 64 height 356
click at [695, 157] on div "Slide 1 Which grape goes into wine number 1? Design User Experience Interface F…" at bounding box center [466, 257] width 460 height 790
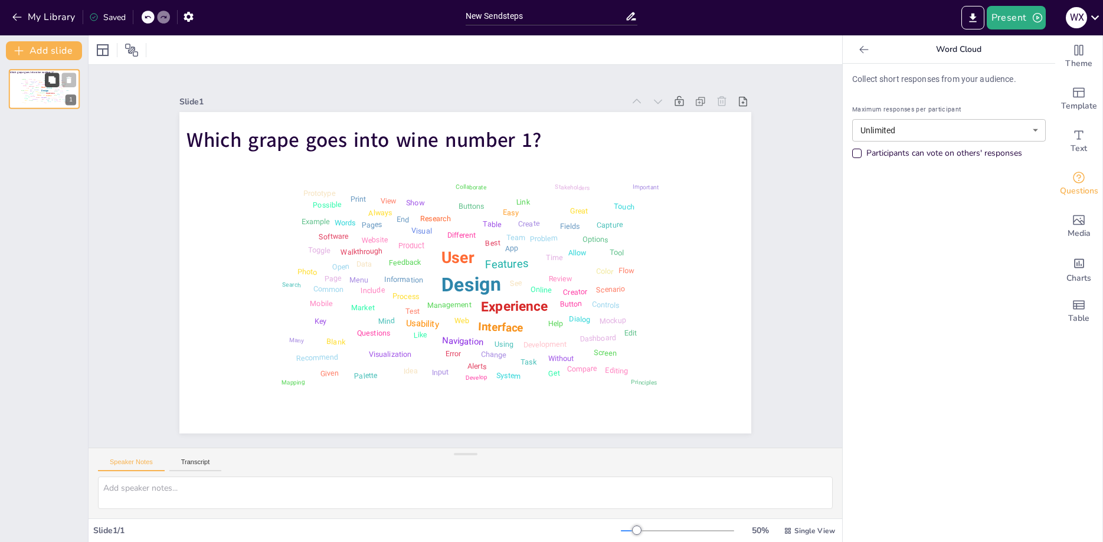
click at [53, 84] on icon at bounding box center [52, 80] width 8 height 8
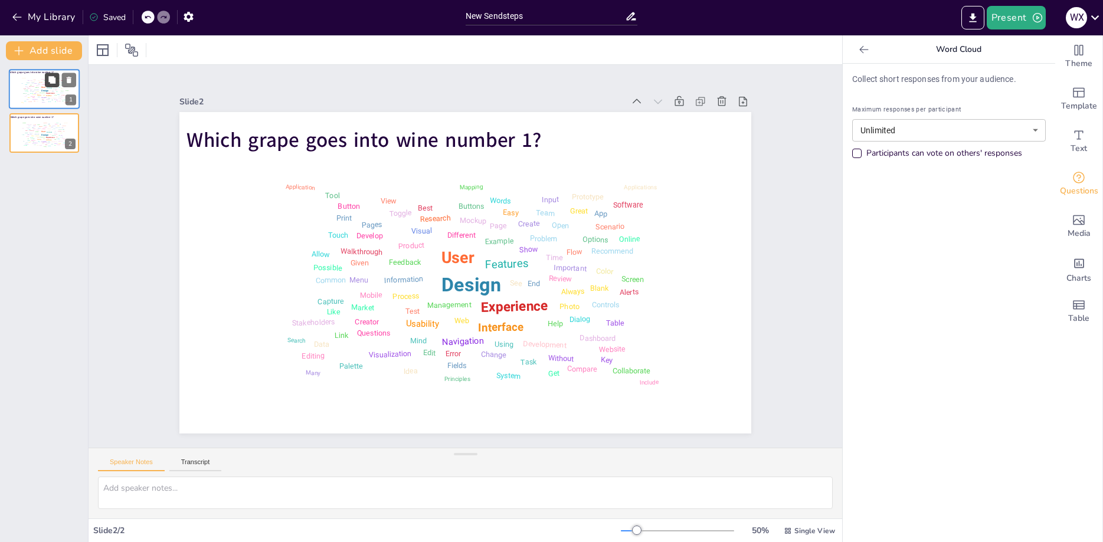
click at [53, 84] on icon at bounding box center [52, 80] width 8 height 8
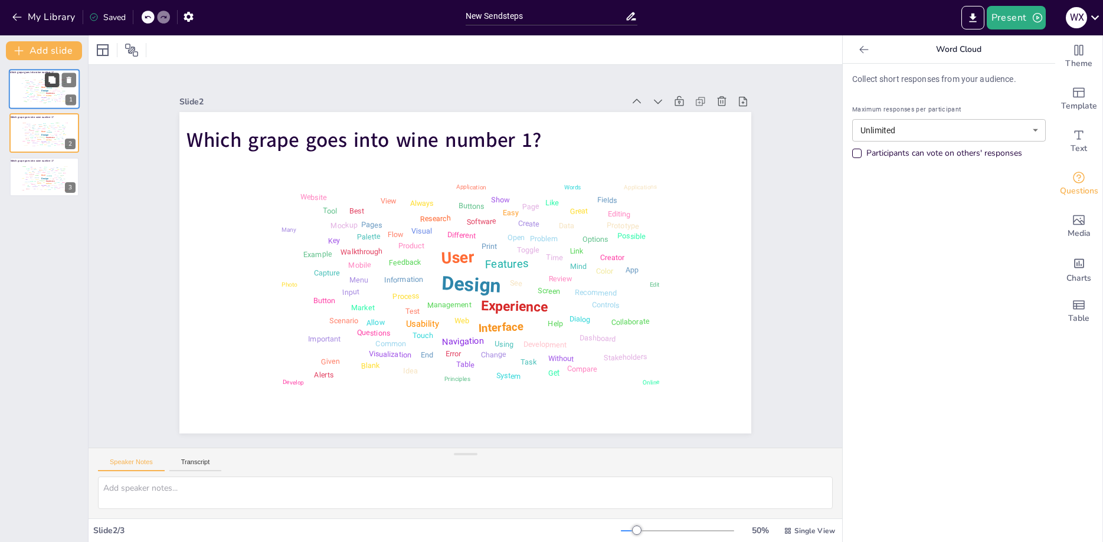
click at [53, 84] on icon at bounding box center [52, 80] width 8 height 8
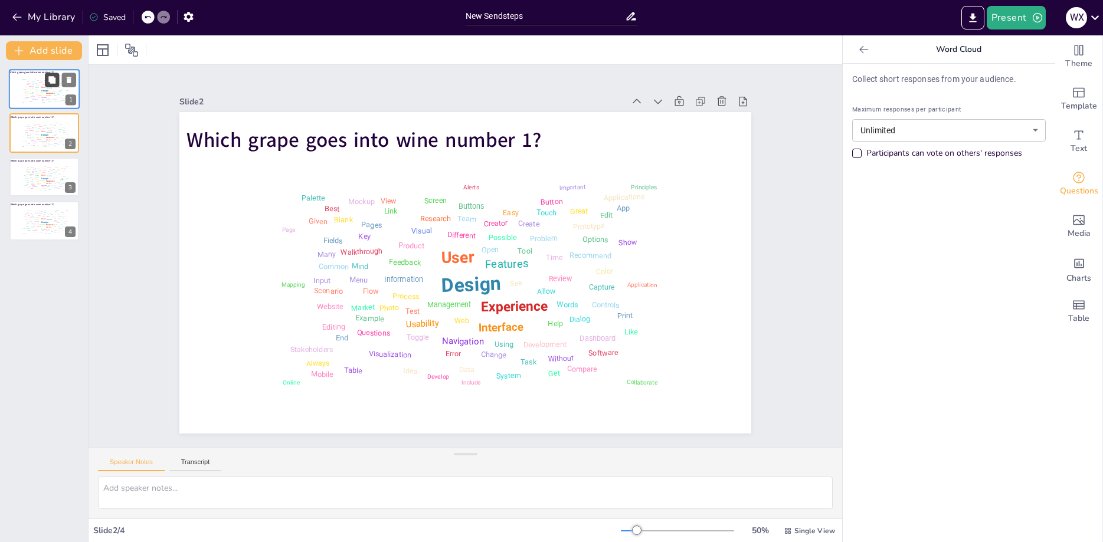
click at [53, 84] on icon at bounding box center [52, 80] width 8 height 8
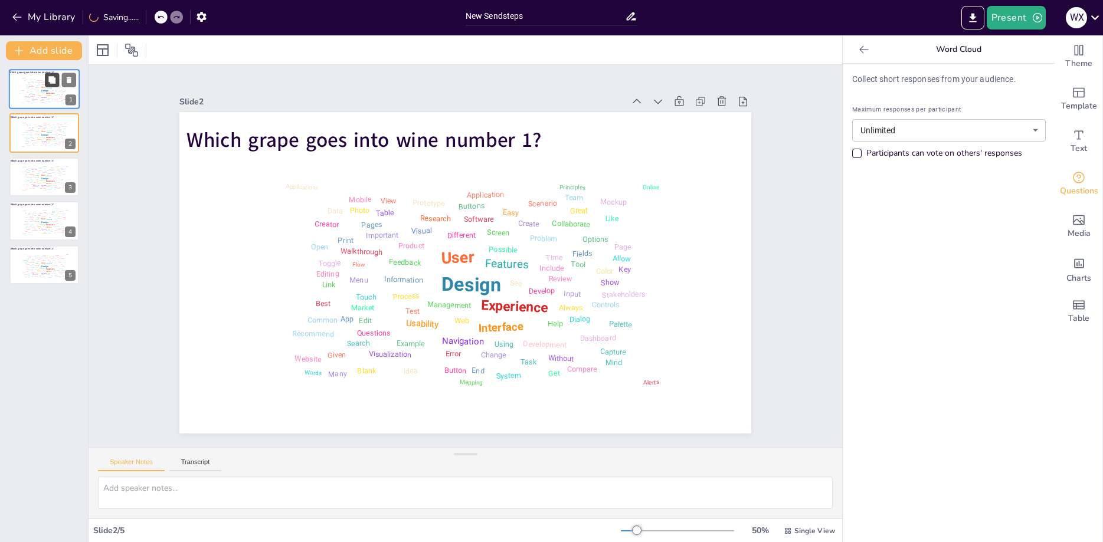
click at [53, 84] on icon at bounding box center [52, 80] width 8 height 8
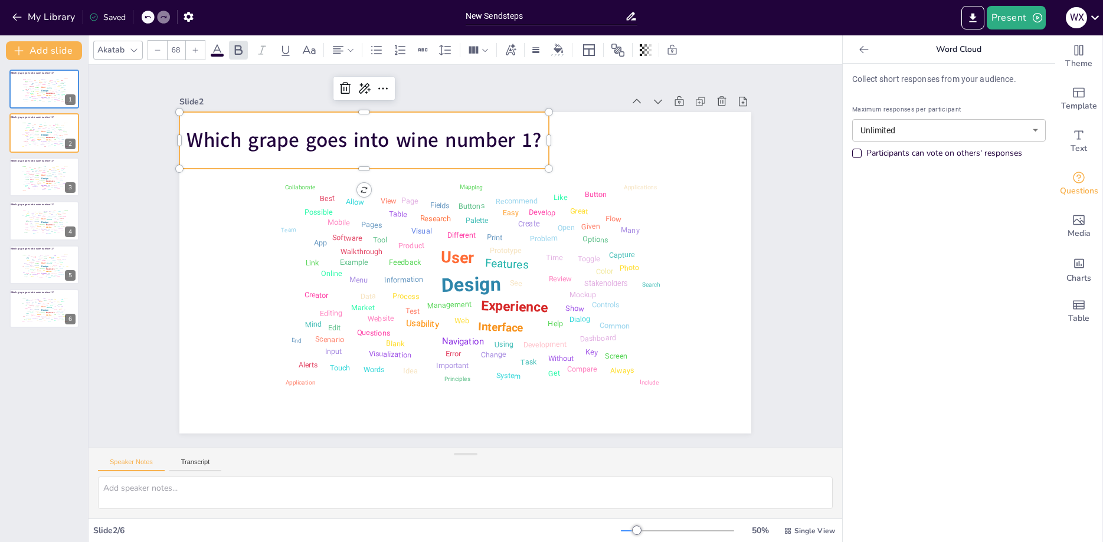
click at [516, 136] on span "Which grape goes into wine number 1?" at bounding box center [405, 115] width 346 height 136
click at [529, 141] on span "Which grape goes into wine number 1?" at bounding box center [364, 140] width 355 height 28
click at [34, 126] on div "Given" at bounding box center [33, 125] width 2 height 1
click at [523, 350] on span "Which grape goes into wine number 1?" at bounding box center [554, 382] width 356 height 64
click at [527, 140] on span "Which grape goes into wine number 1?" at bounding box center [377, 130] width 356 height 65
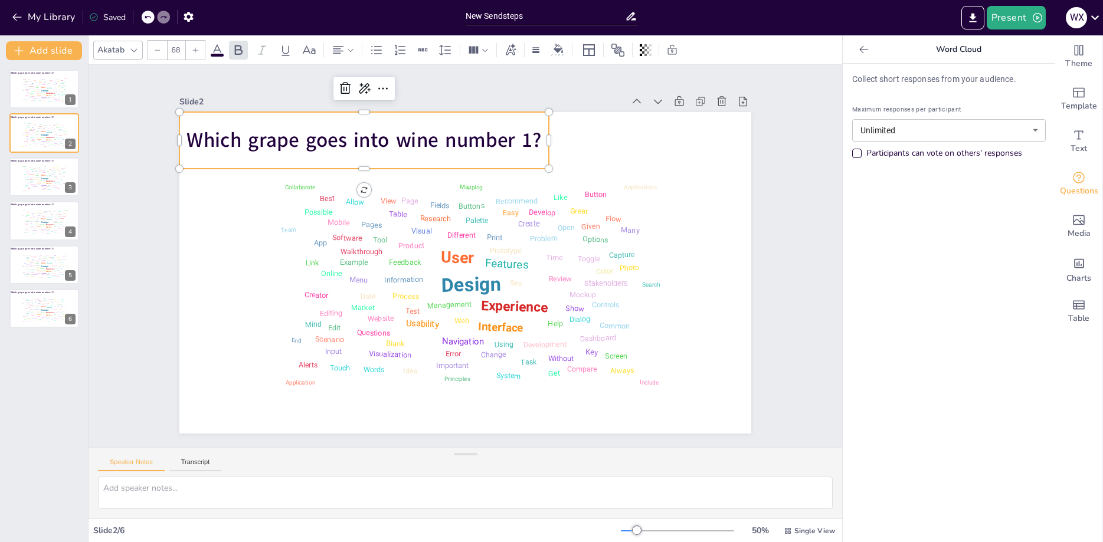
click at [527, 140] on span "Which grape goes into wine number 1?" at bounding box center [364, 140] width 355 height 28
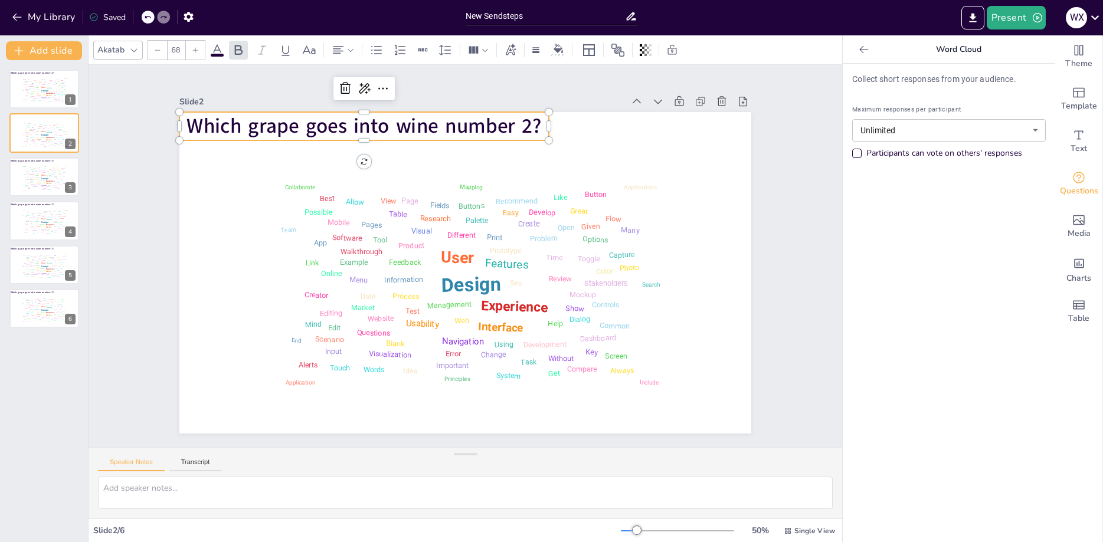
click at [796, 162] on div "Slide 1 Which grape goes into wine number 1? Design User Experience Interface F…" at bounding box center [466, 256] width 754 height 383
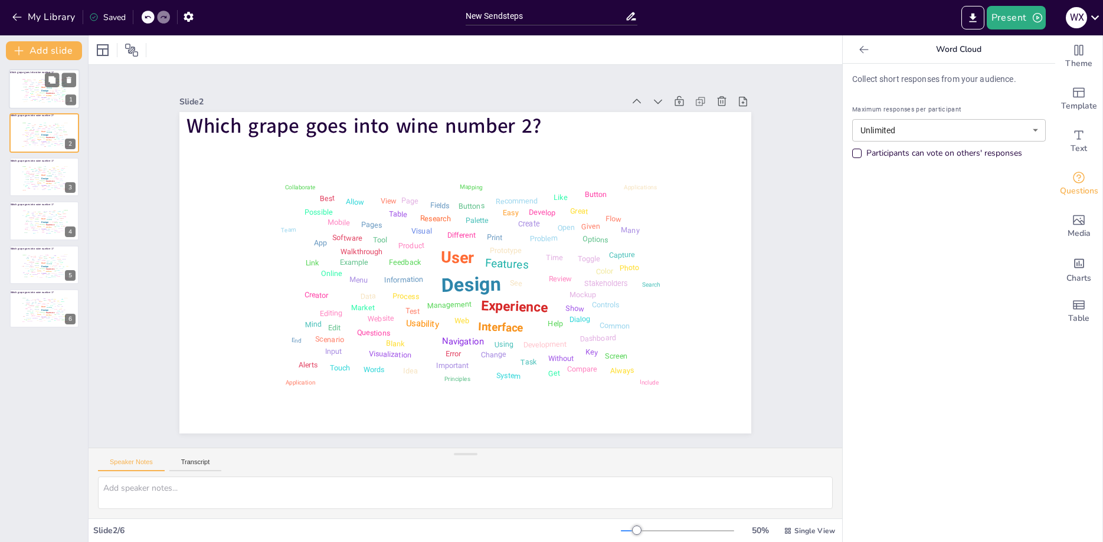
click at [51, 94] on div "Experience" at bounding box center [50, 93] width 8 height 2
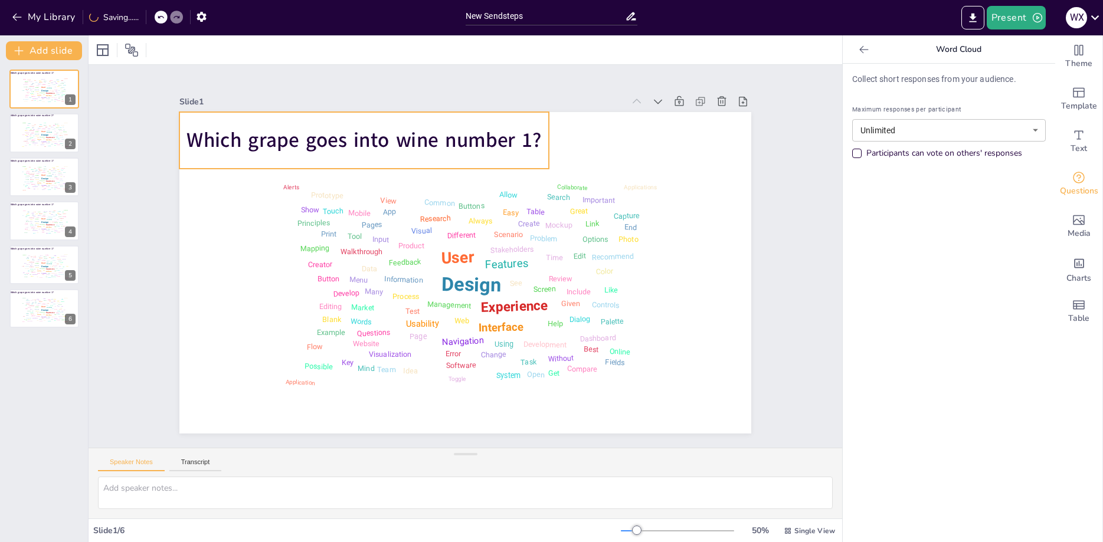
click at [476, 151] on span "Which grape goes into wine number 1?" at bounding box center [544, 125] width 136 height 346
click at [529, 140] on span "Which grape goes into wine number 1?" at bounding box center [364, 140] width 355 height 28
click at [529, 140] on span "Which grape goes into wine number 1?" at bounding box center [405, 115] width 346 height 136
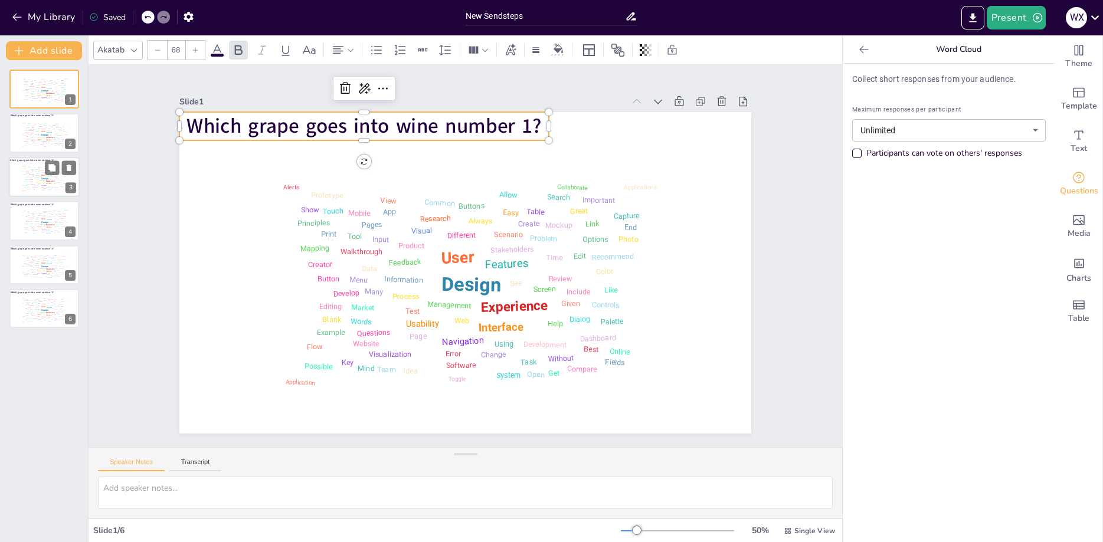
click at [42, 168] on div "Design User Experience Interface Features Navigation Usability Test Process Inf…" at bounding box center [44, 178] width 50 height 28
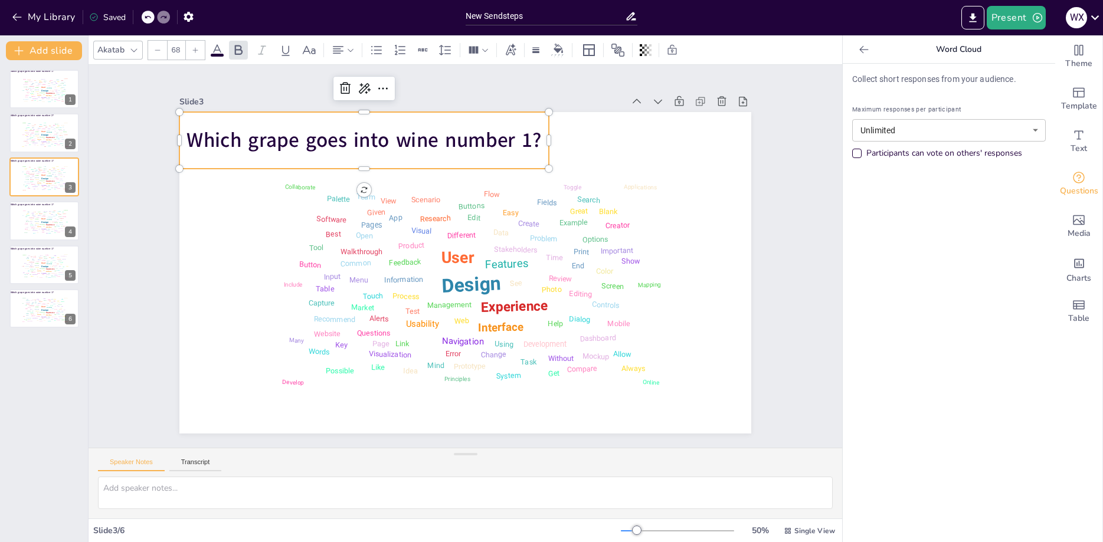
click at [458, 151] on span "Which grape goes into wine number 1?" at bounding box center [364, 140] width 355 height 28
click at [524, 138] on span "Which grape goes into wine number 1?" at bounding box center [420, 109] width 335 height 169
click at [524, 138] on span "Which grape goes into wine number 1?" at bounding box center [451, 103] width 303 height 231
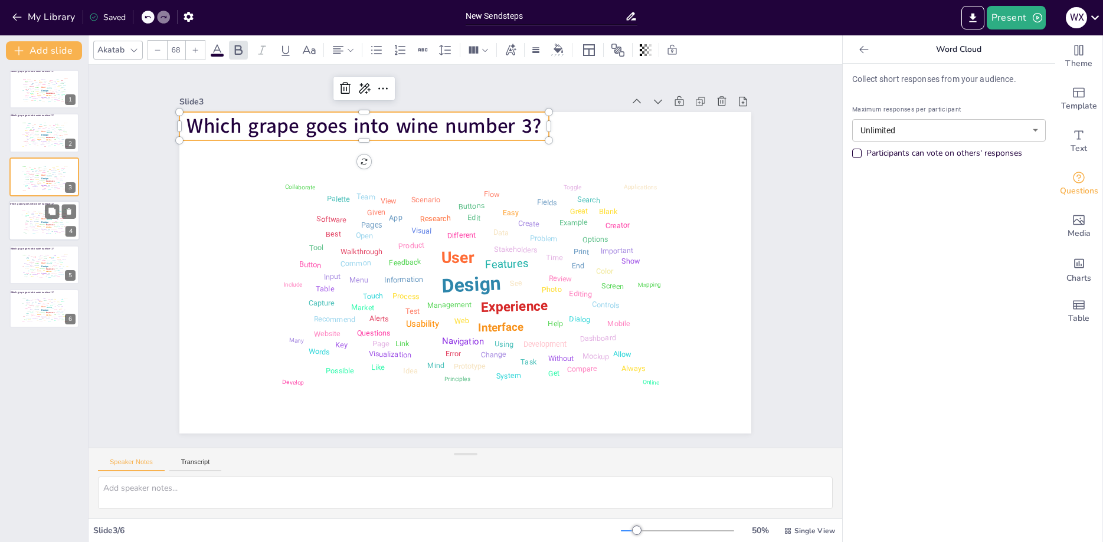
click at [31, 228] on div "Design User Experience Interface Features Navigation Usability Test Process Inf…" at bounding box center [44, 222] width 50 height 28
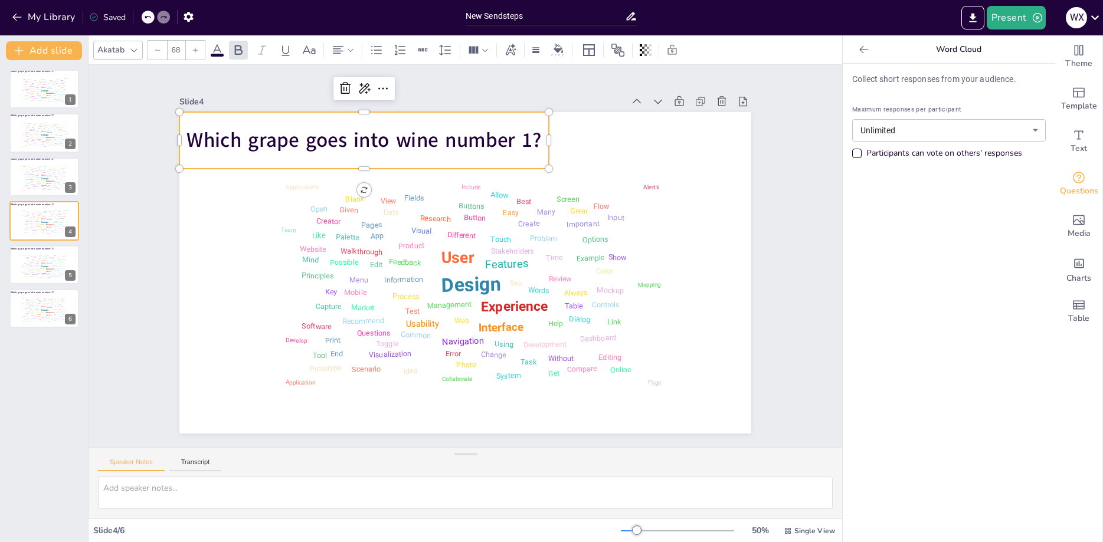
click at [532, 138] on span "Which grape goes into wine number 1?" at bounding box center [390, 121] width 353 height 101
click at [532, 138] on span "Which grape goes into wine number 1?" at bounding box center [364, 140] width 355 height 28
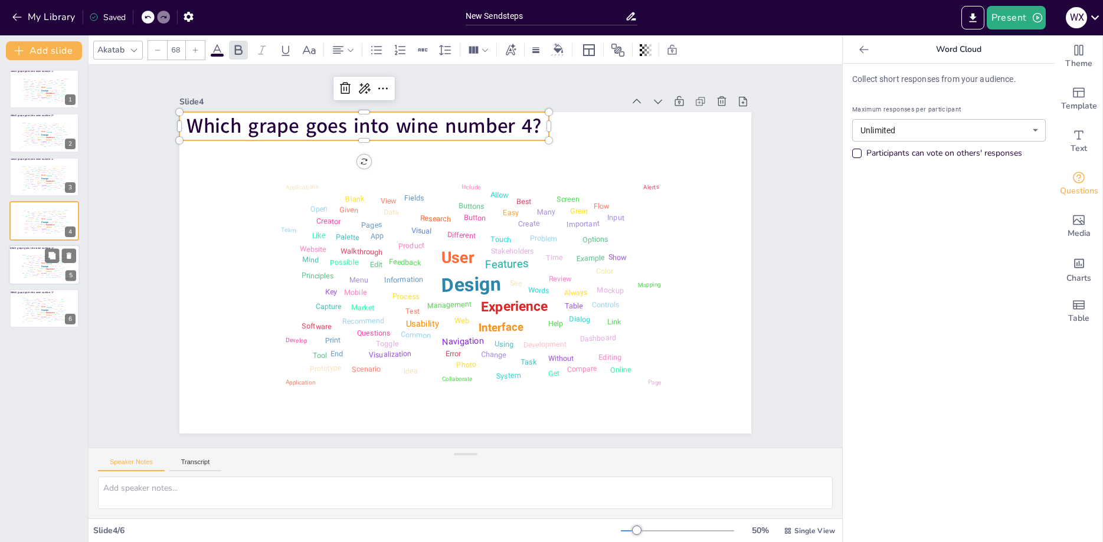
click at [27, 265] on div "Mockup" at bounding box center [28, 264] width 4 height 1
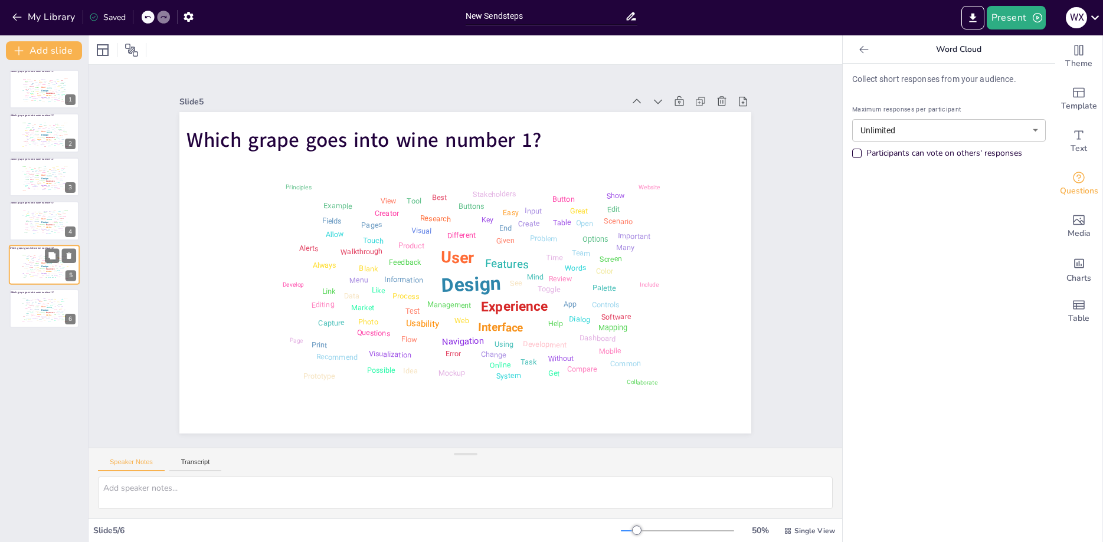
click at [27, 265] on div "Mockup" at bounding box center [28, 264] width 4 height 1
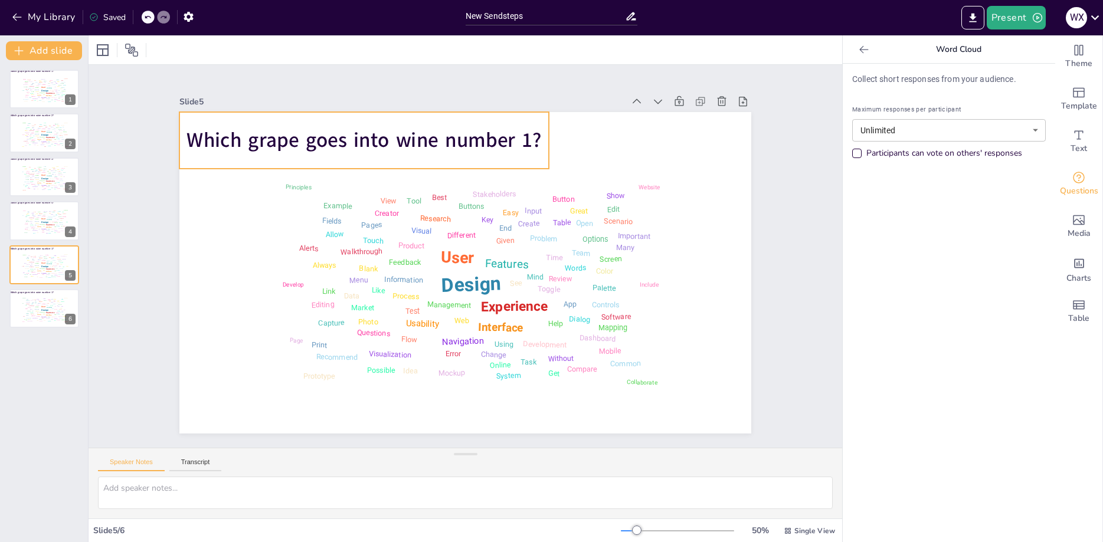
click at [513, 140] on span "Which grape goes into wine number 1?" at bounding box center [364, 140] width 355 height 28
click at [550, 140] on span "Which grape goes into wine number 1?" at bounding box center [600, 181] width 101 height 353
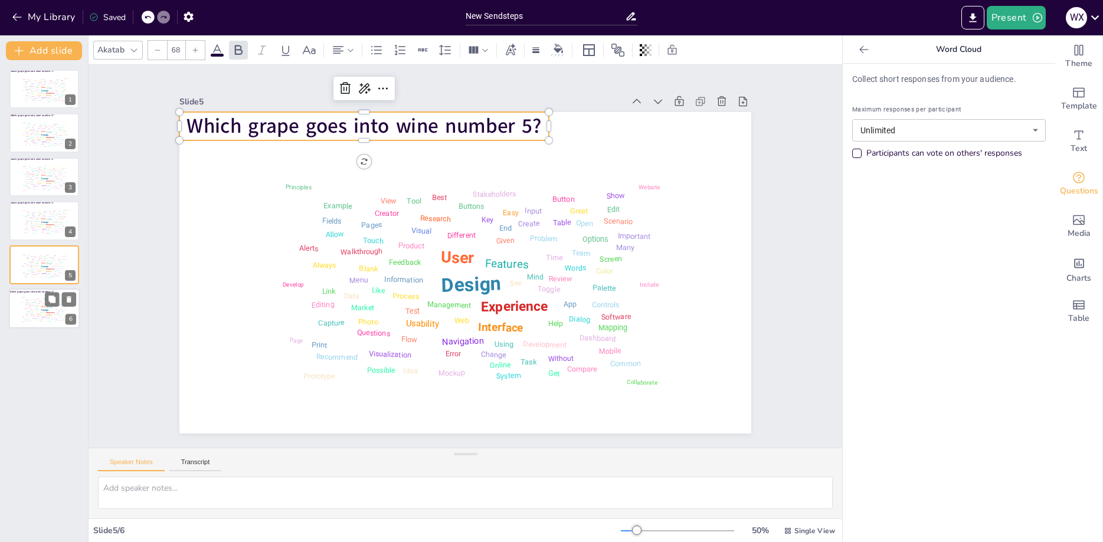
click at [44, 322] on div "Design User Experience Interface Features Navigation Usability Test Process Inf…" at bounding box center [44, 309] width 50 height 28
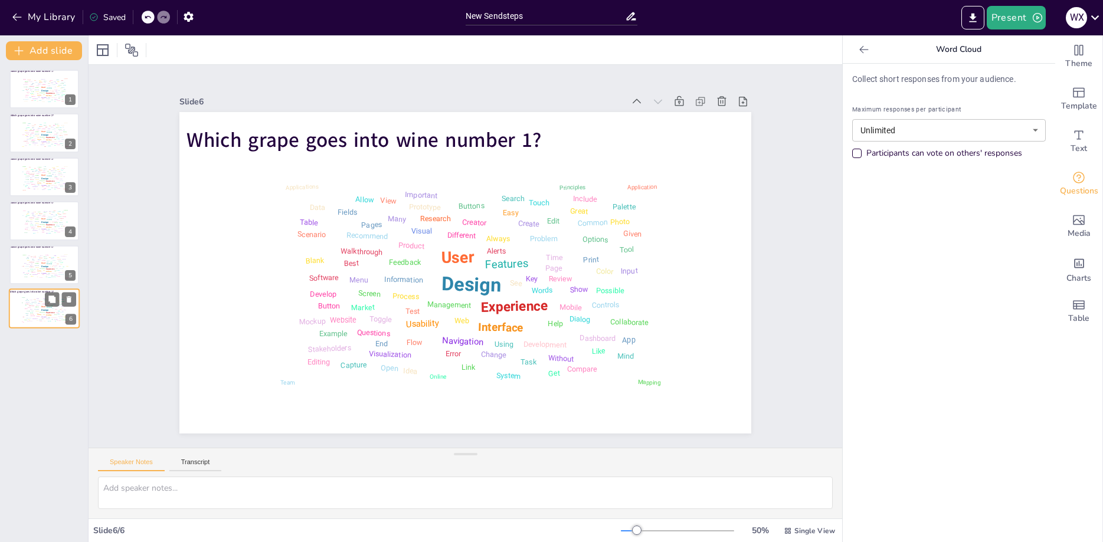
click at [41, 317] on div "Design User Experience Interface Features Navigation Usability Test Process Inf…" at bounding box center [44, 309] width 50 height 28
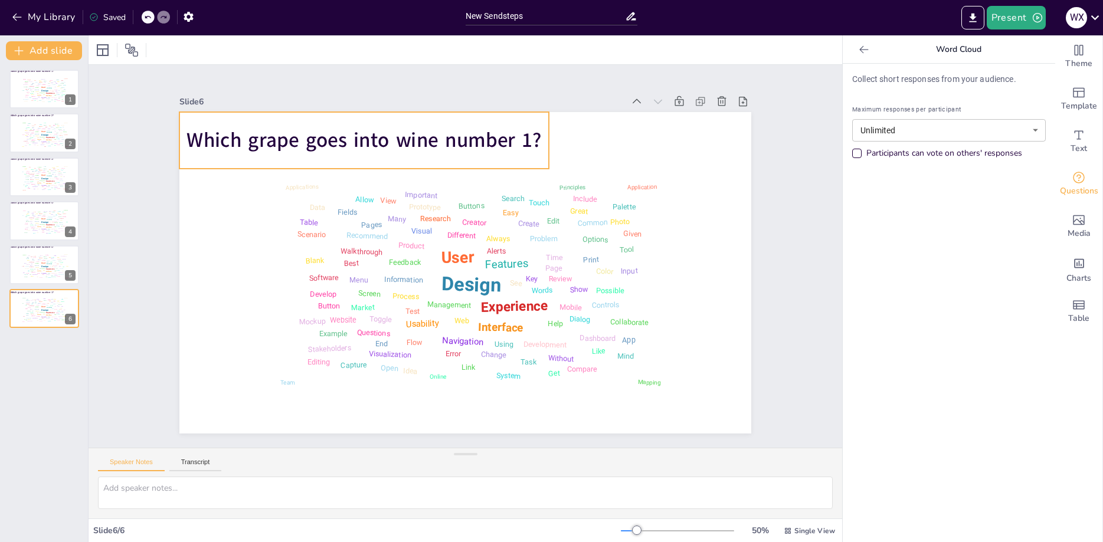
click at [530, 282] on span "Which grape goes into wine number 1?" at bounding box center [463, 411] width 282 height 258
click at [530, 136] on span "Which grape goes into wine number 1?" at bounding box center [499, 106] width 231 height 303
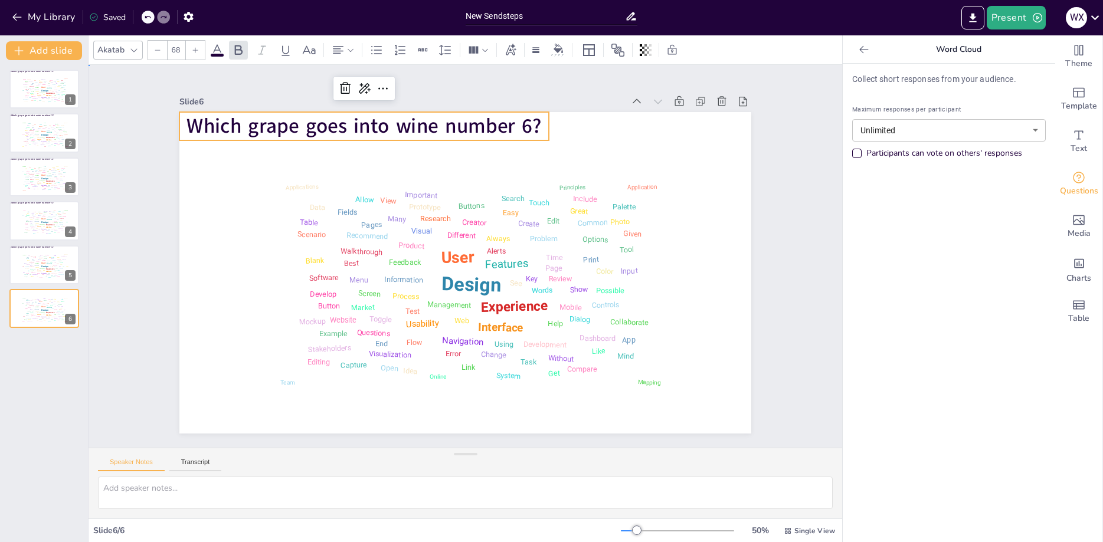
click at [150, 168] on div "Slide 1 Which grape goes into wine number 1? Design User Experience Interface F…" at bounding box center [465, 256] width 638 height 355
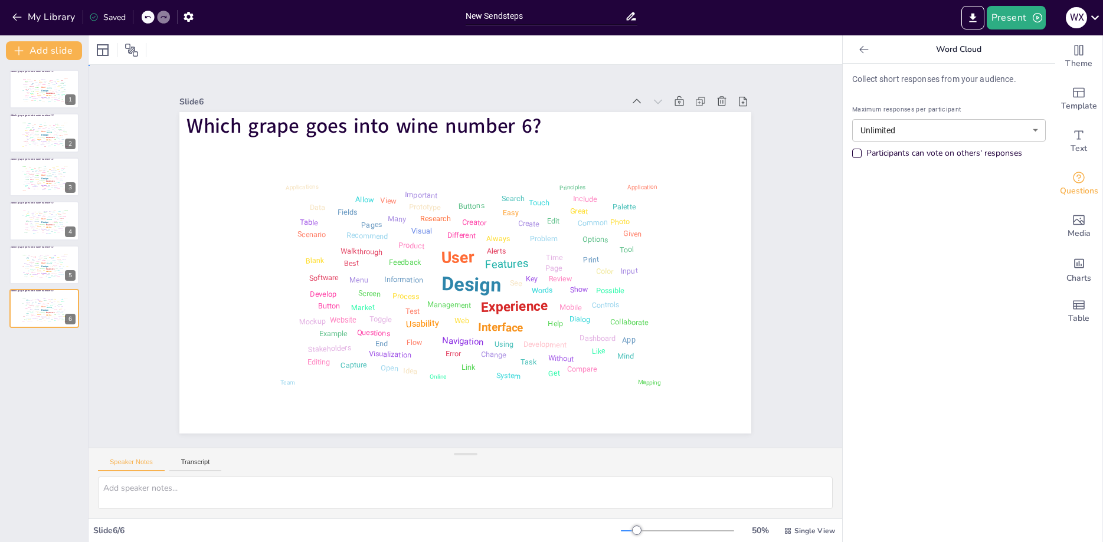
click at [774, 253] on div "Slide 1 Which grape goes into wine number 1? Design User Experience Interface F…" at bounding box center [465, 256] width 638 height 355
click at [23, 374] on div "Which grape goes into wine number 1? Design User Experience Interface Features …" at bounding box center [44, 301] width 88 height 482
click at [1074, 187] on span "Questions" at bounding box center [1079, 191] width 38 height 13
click at [1077, 181] on icon "Get real-time input from your audience" at bounding box center [1079, 178] width 14 height 14
click at [860, 47] on icon at bounding box center [864, 50] width 12 height 12
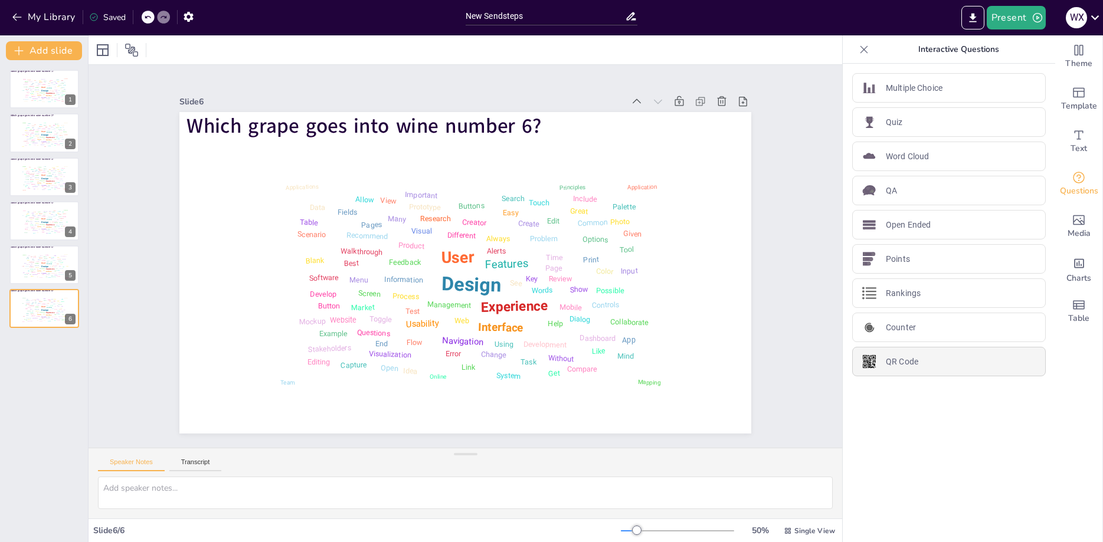
click at [917, 354] on div "QR Code" at bounding box center [949, 362] width 194 height 30
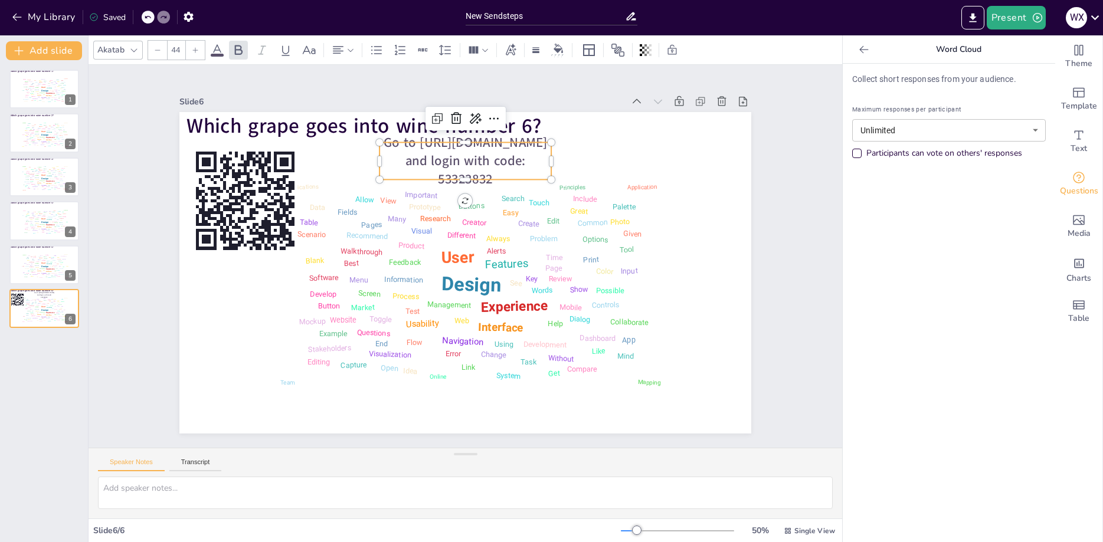
click at [154, 19] on div at bounding box center [148, 17] width 13 height 13
click at [151, 14] on icon at bounding box center [147, 17] width 7 height 7
click at [252, 188] on rect at bounding box center [245, 201] width 104 height 104
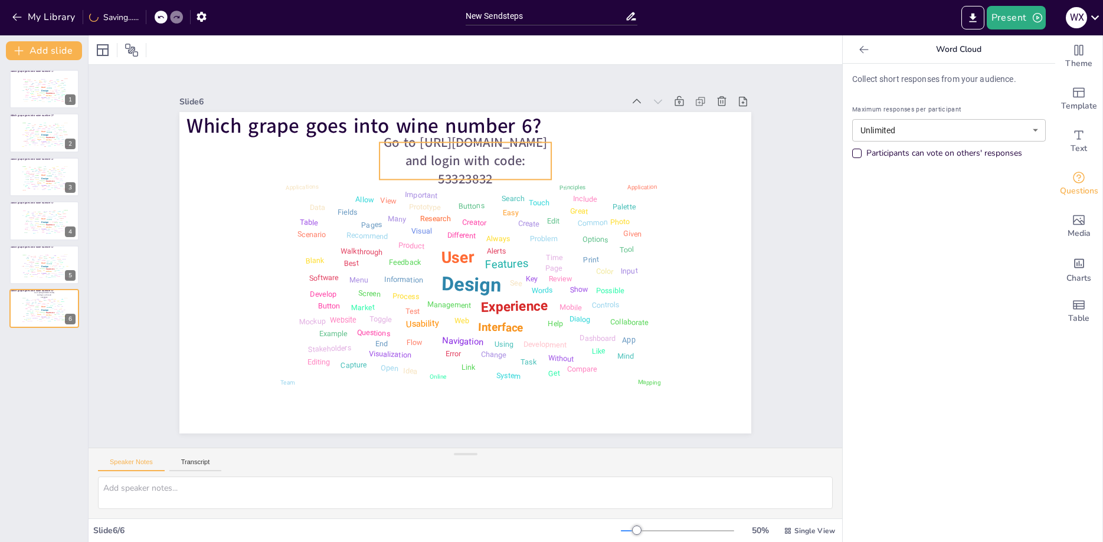
click at [500, 252] on span "Go to [URL][DOMAIN_NAME] and login with code: 53323832" at bounding box center [556, 323] width 113 height 143
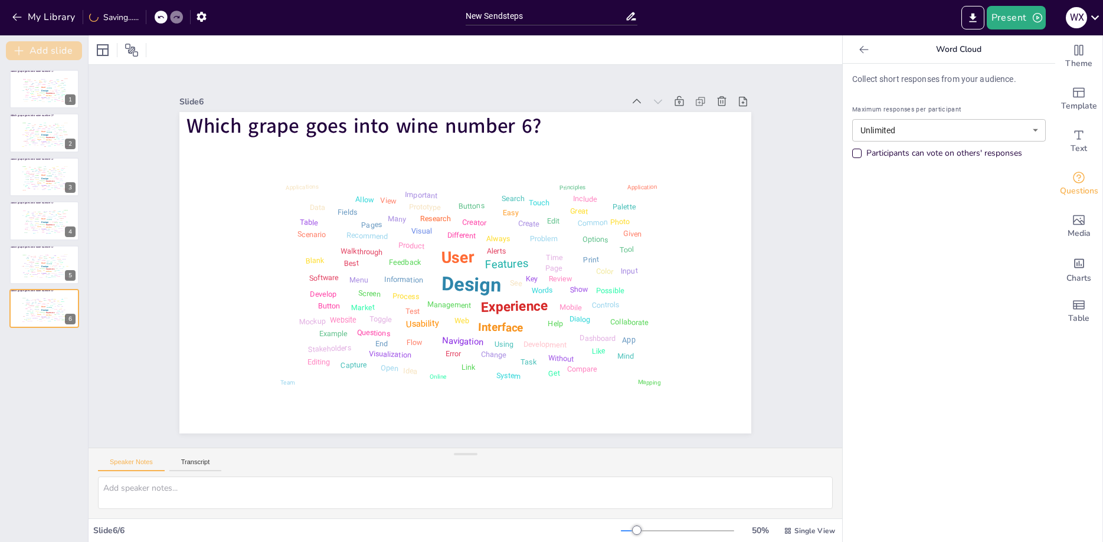
click at [60, 54] on button "Add slide" at bounding box center [44, 50] width 76 height 19
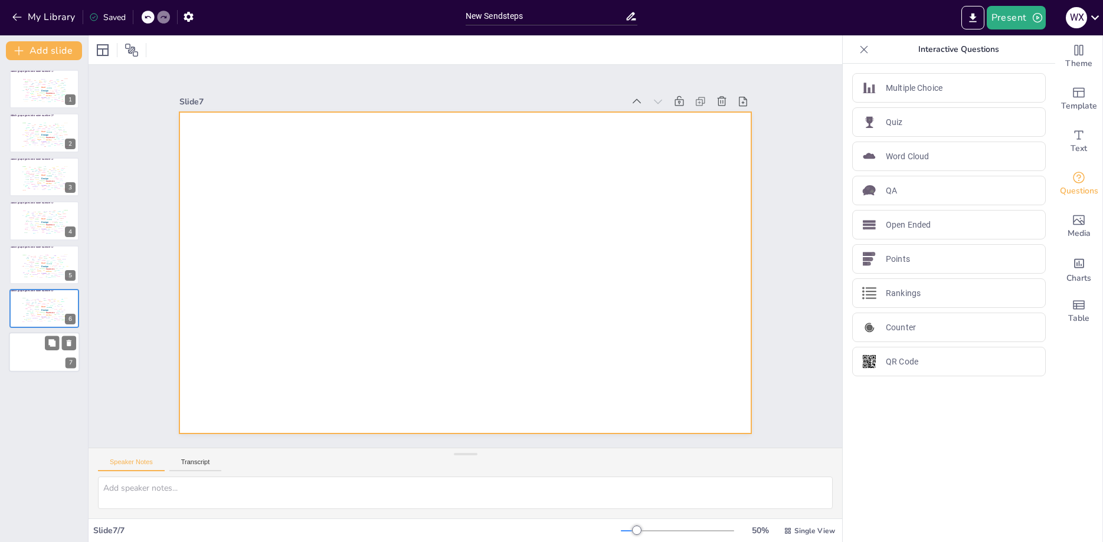
drag, startPoint x: 47, startPoint y: 346, endPoint x: 38, endPoint y: 362, distance: 18.2
click at [36, 367] on div "7" at bounding box center [44, 353] width 71 height 40
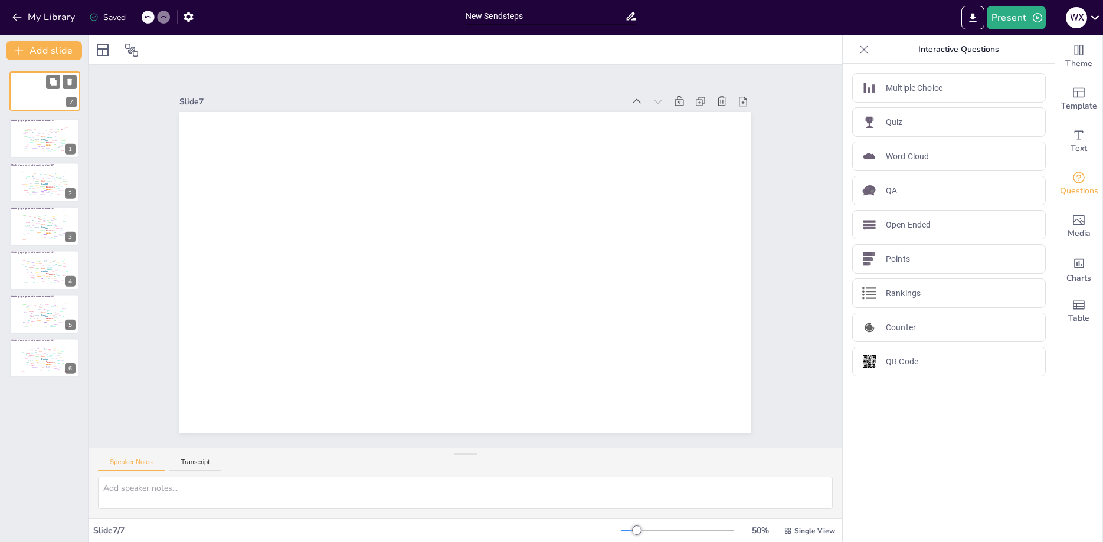
drag, startPoint x: 24, startPoint y: 361, endPoint x: 26, endPoint y: 97, distance: 264.5
click at [26, 97] on div at bounding box center [45, 90] width 70 height 39
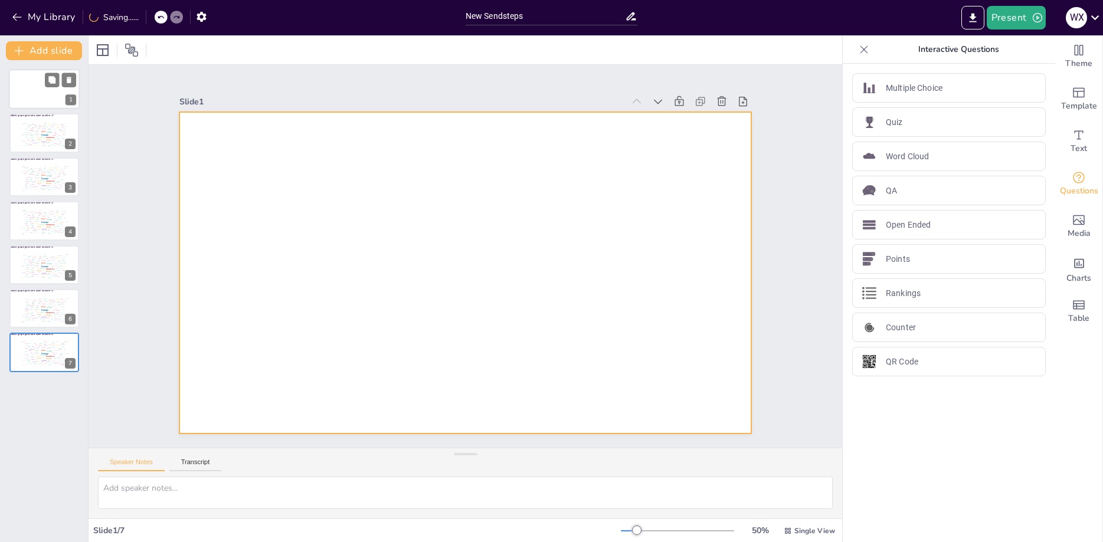
click at [16, 79] on div at bounding box center [44, 89] width 71 height 40
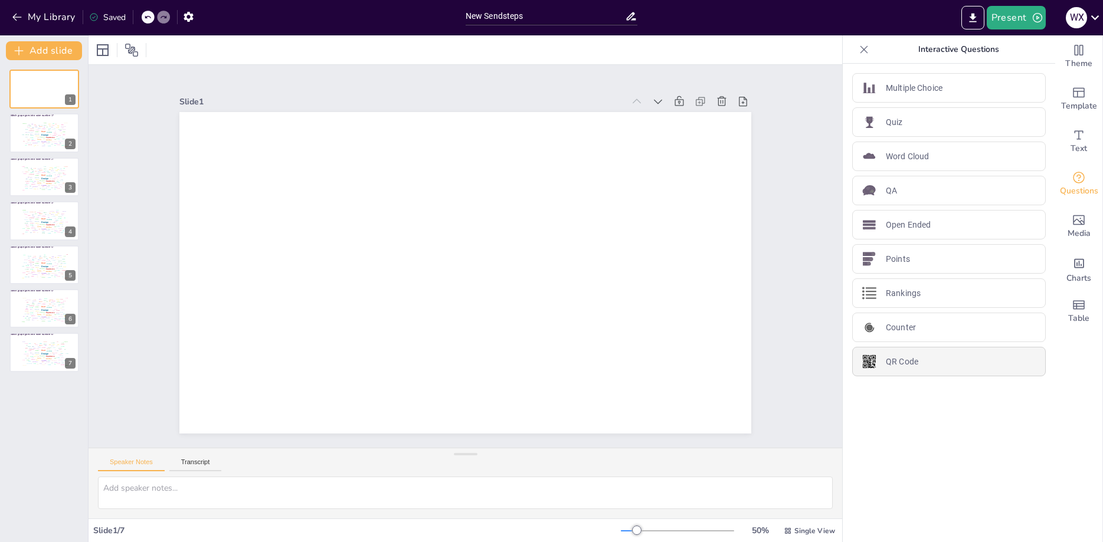
click at [962, 361] on div "QR Code" at bounding box center [949, 362] width 194 height 30
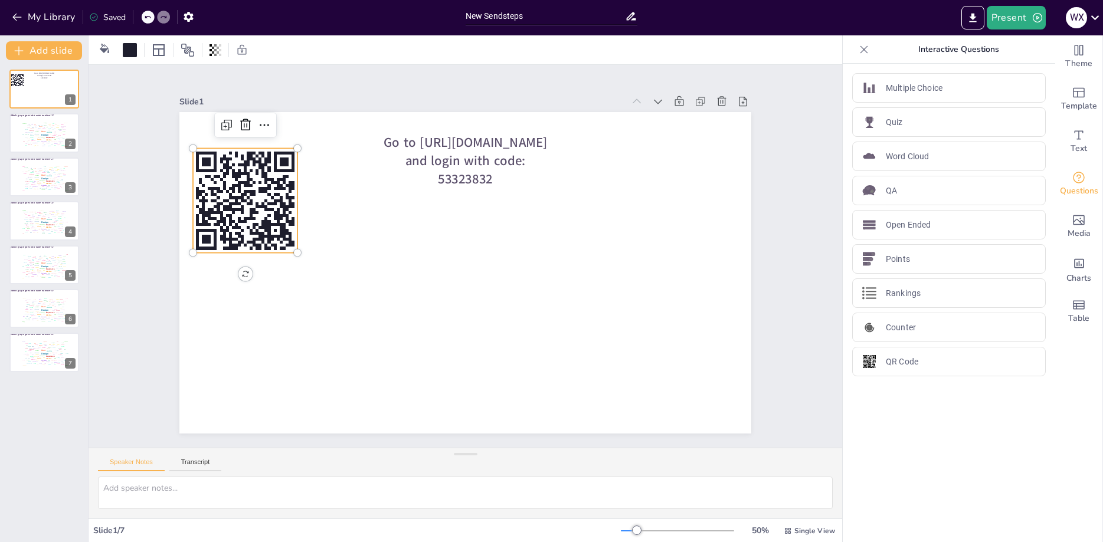
click at [238, 213] on rect at bounding box center [245, 201] width 104 height 104
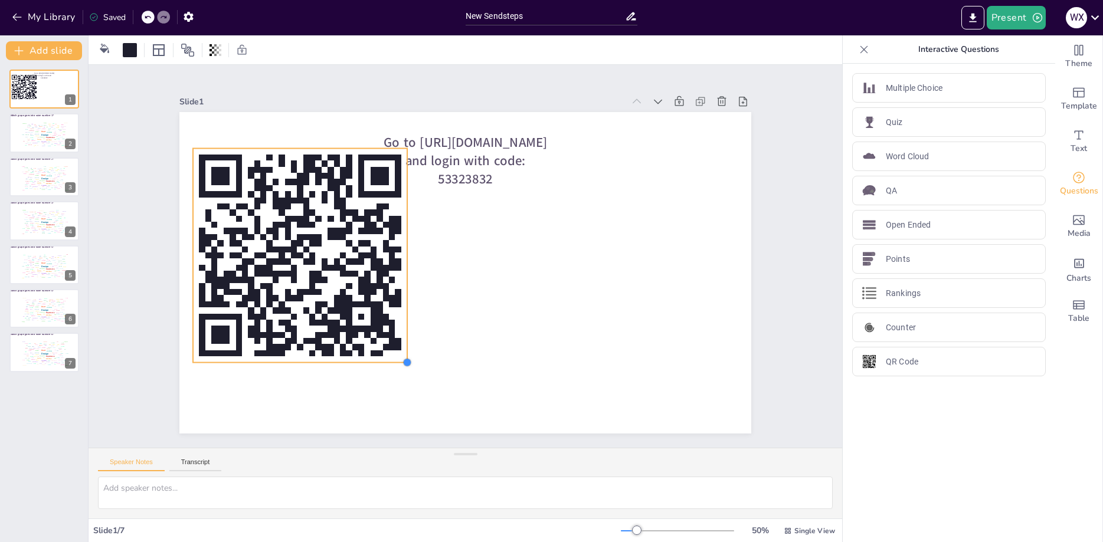
drag, startPoint x: 300, startPoint y: 255, endPoint x: 410, endPoint y: 346, distance: 142.9
click at [410, 346] on div "Go to [URL][DOMAIN_NAME] and login with code: 53323832" at bounding box center [463, 240] width 602 height 380
click at [466, 172] on span "Go to [URL][DOMAIN_NAME] and login with code: 53323832" at bounding box center [466, 160] width 164 height 54
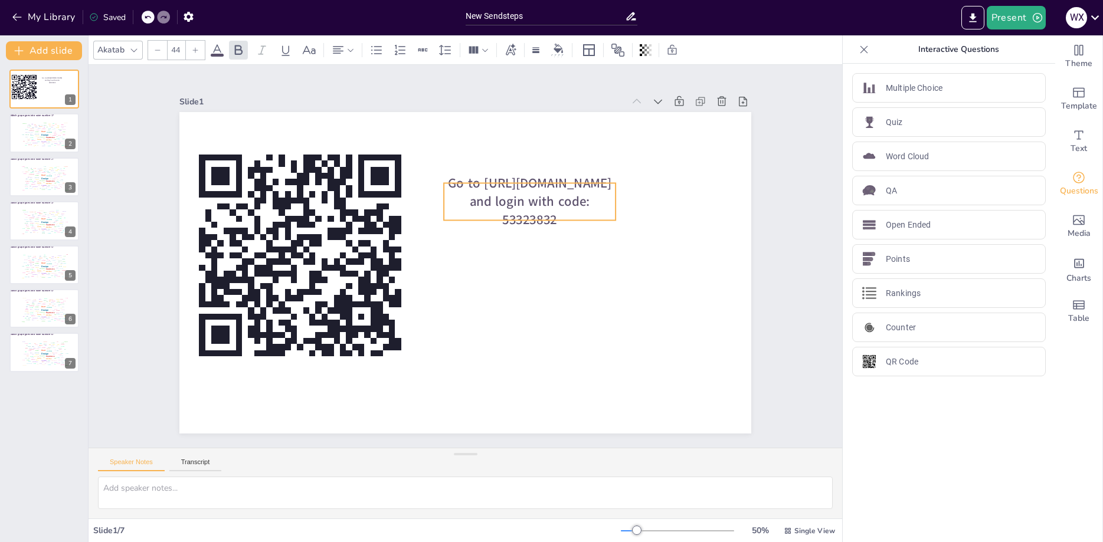
drag, startPoint x: 479, startPoint y: 160, endPoint x: 542, endPoint y: 200, distance: 74.0
click at [542, 214] on span "Go to [URL][DOMAIN_NAME] and login with code: 53323832" at bounding box center [546, 294] width 86 height 161
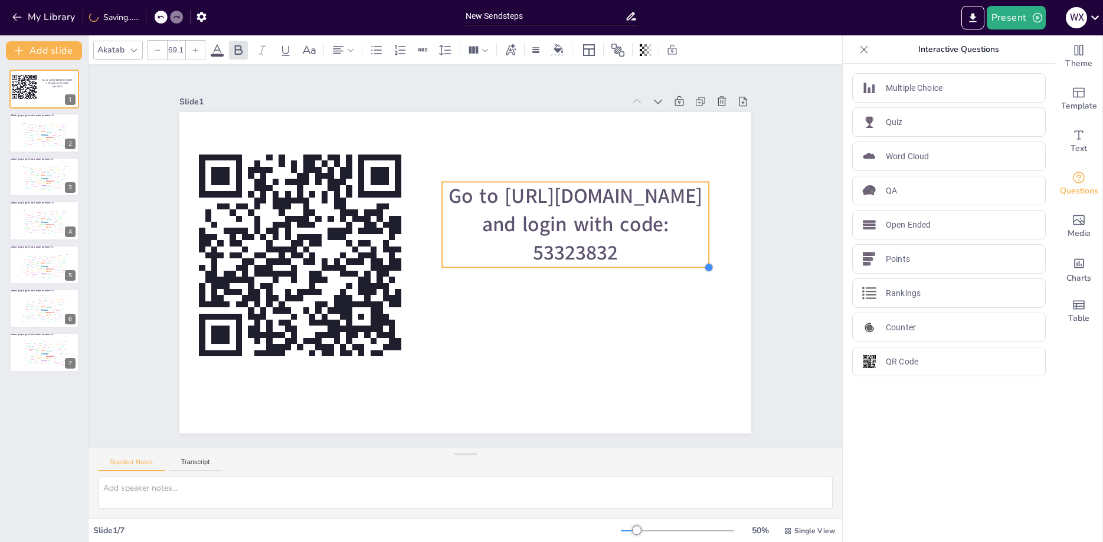
type input "70.5"
drag, startPoint x: 613, startPoint y: 219, endPoint x: 580, endPoint y: 241, distance: 39.9
click at [580, 241] on div "Go to [URL][DOMAIN_NAME] and login with code: 53323832" at bounding box center [453, 267] width 622 height 640
click at [790, 184] on div "Slide 1 Go to [URL][DOMAIN_NAME] and login with code: 53323832 Slide 2 Which gr…" at bounding box center [466, 256] width 656 height 845
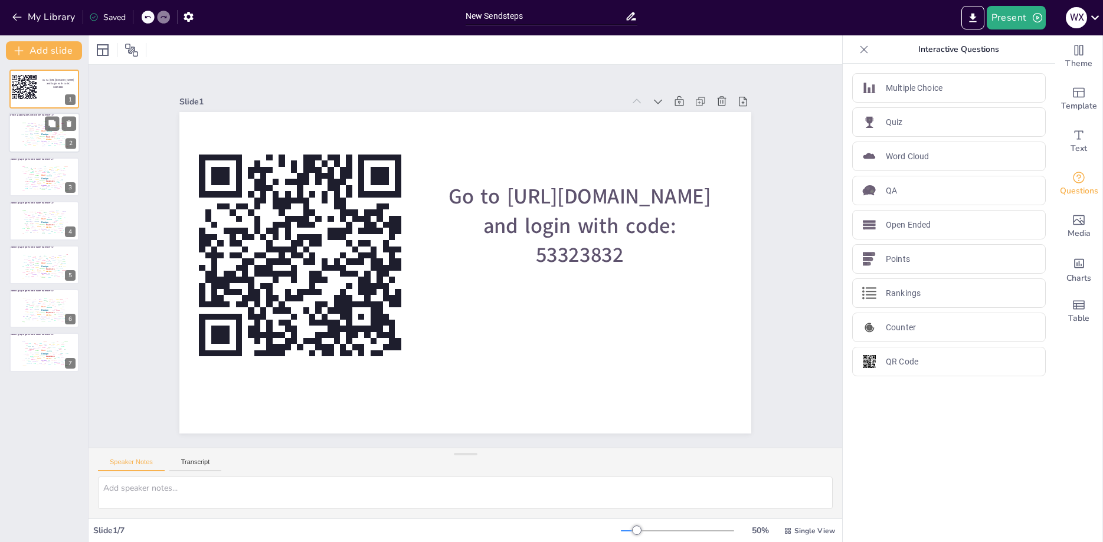
click at [24, 145] on div "Design User Experience Interface Features Navigation Usability Test Process Inf…" at bounding box center [44, 134] width 50 height 28
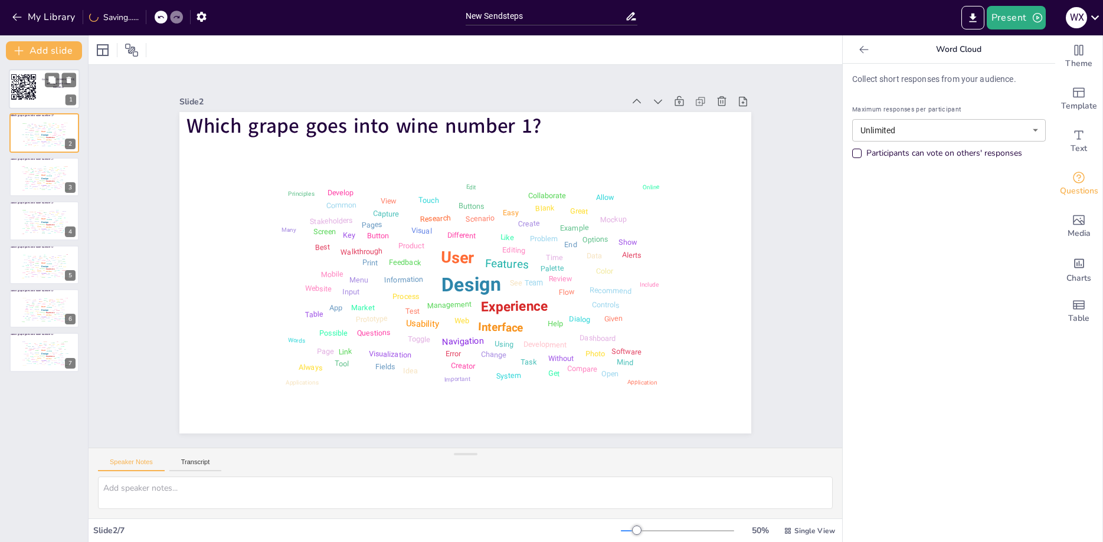
click at [27, 85] on rect at bounding box center [24, 87] width 27 height 27
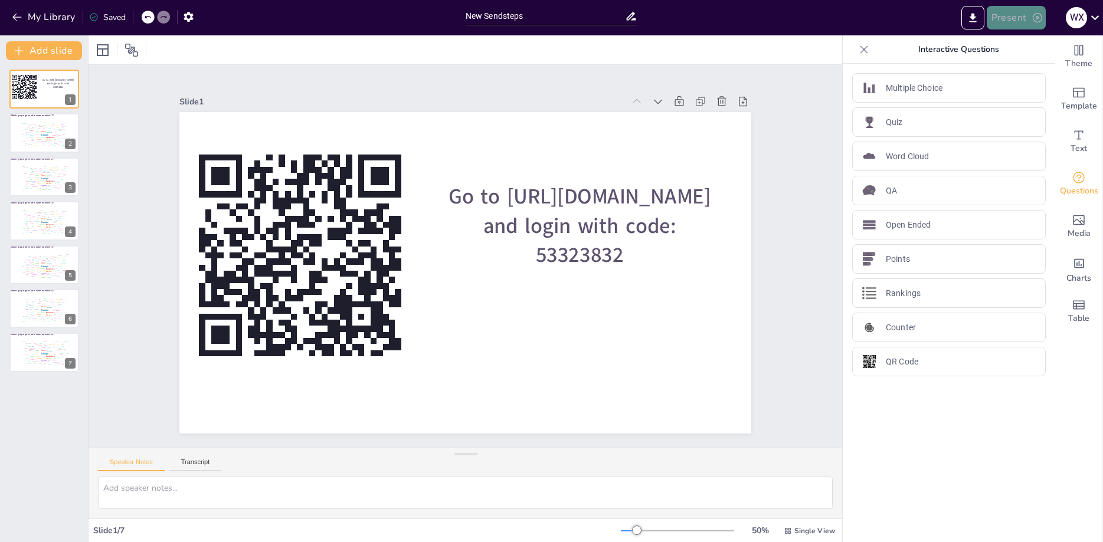
click at [1015, 21] on button "Present" at bounding box center [1016, 18] width 59 height 24
click at [1027, 73] on li "Play presentation" at bounding box center [1034, 72] width 93 height 19
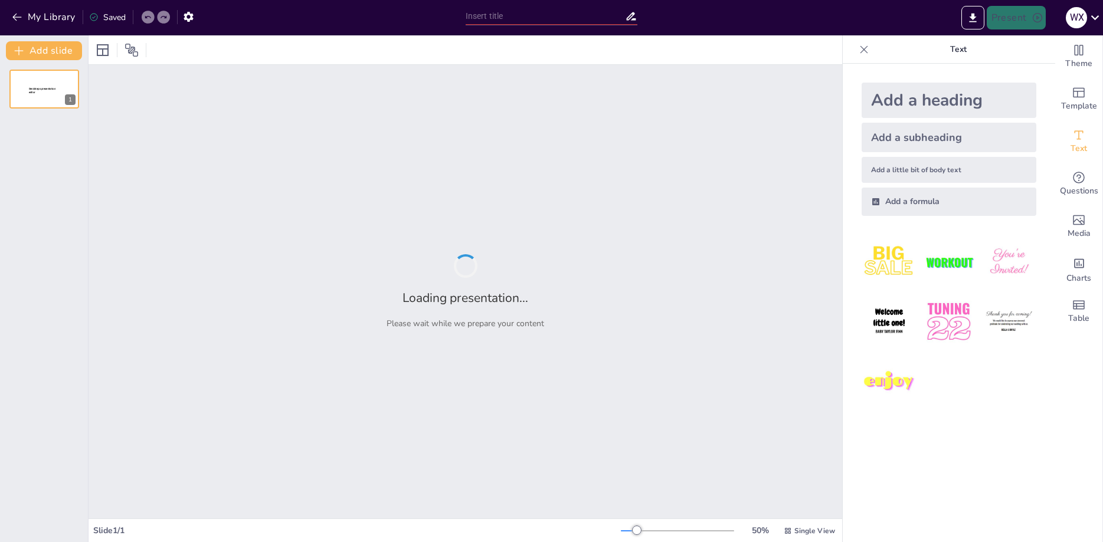
type input "New Sendsteps"
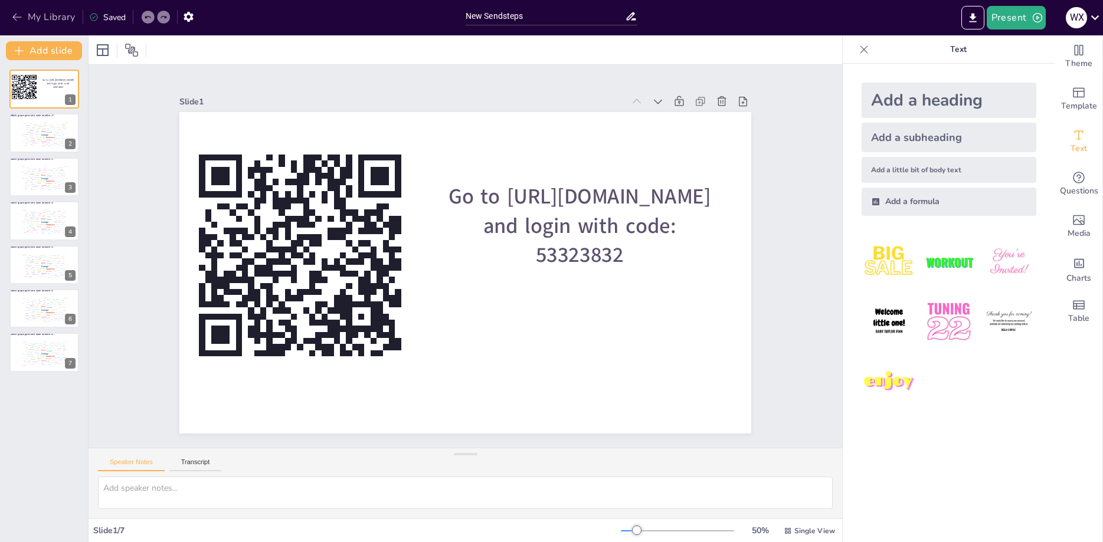
click at [37, 11] on button "My Library" at bounding box center [44, 17] width 71 height 19
click at [560, 26] on div "New Sendsteps" at bounding box center [552, 15] width 184 height 30
click at [563, 15] on input "New Sendsteps" at bounding box center [546, 16] width 160 height 17
type input "The Great Escape - Live Engagement"
click at [1100, 17] on icon at bounding box center [1095, 17] width 16 height 16
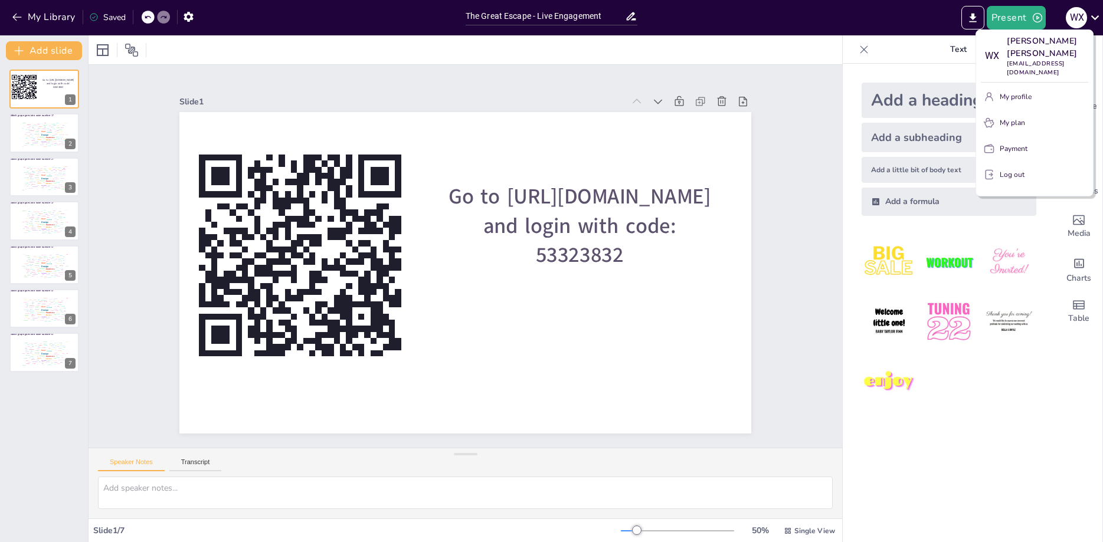
click at [760, 78] on div at bounding box center [551, 271] width 1103 height 542
